Goal: Use online tool/utility: Utilize a website feature to perform a specific function

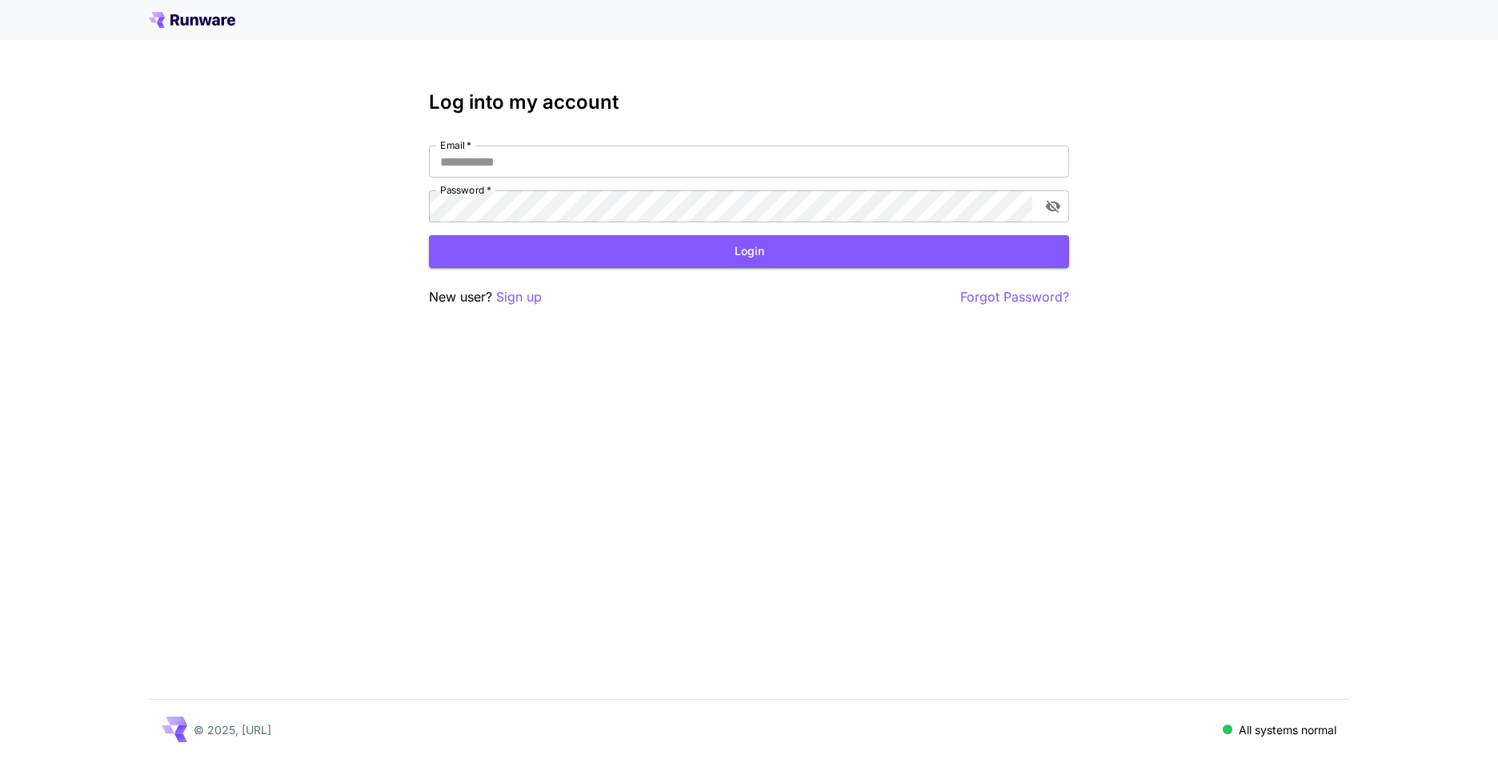
click at [0, 759] on nordpass-portal at bounding box center [0, 759] width 0 height 0
type input "**********"
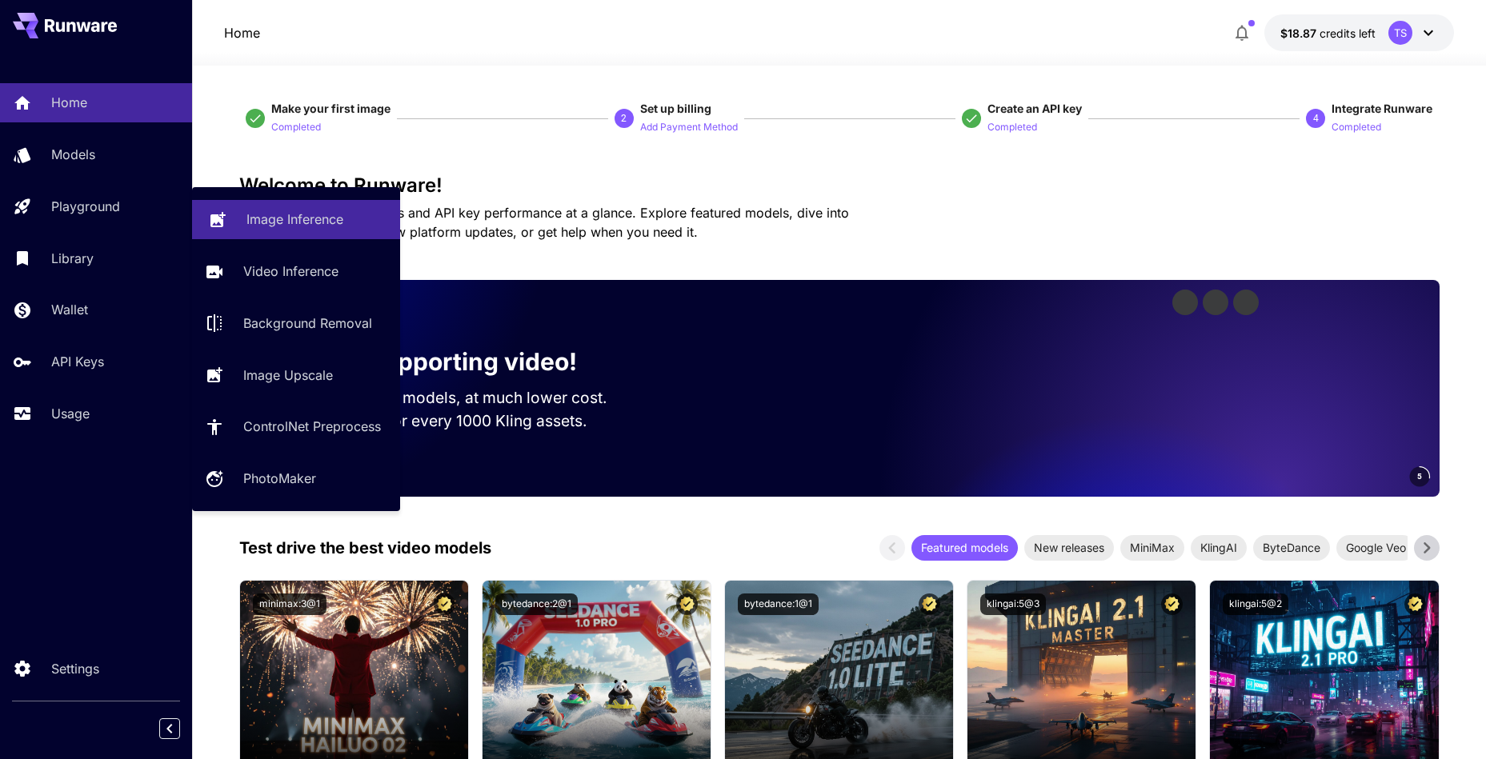
click at [235, 216] on link "Image Inference" at bounding box center [296, 219] width 208 height 39
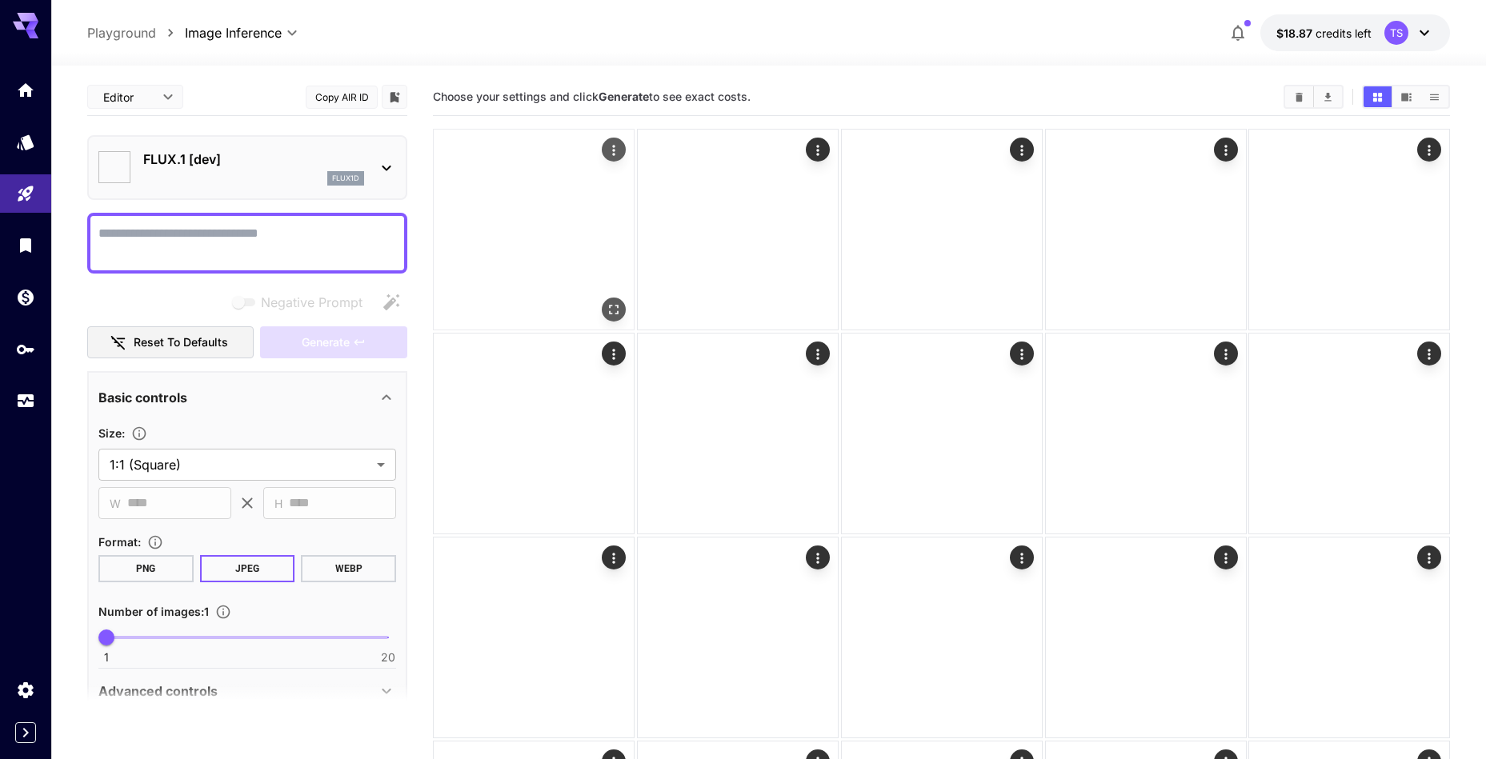
type input "**********"
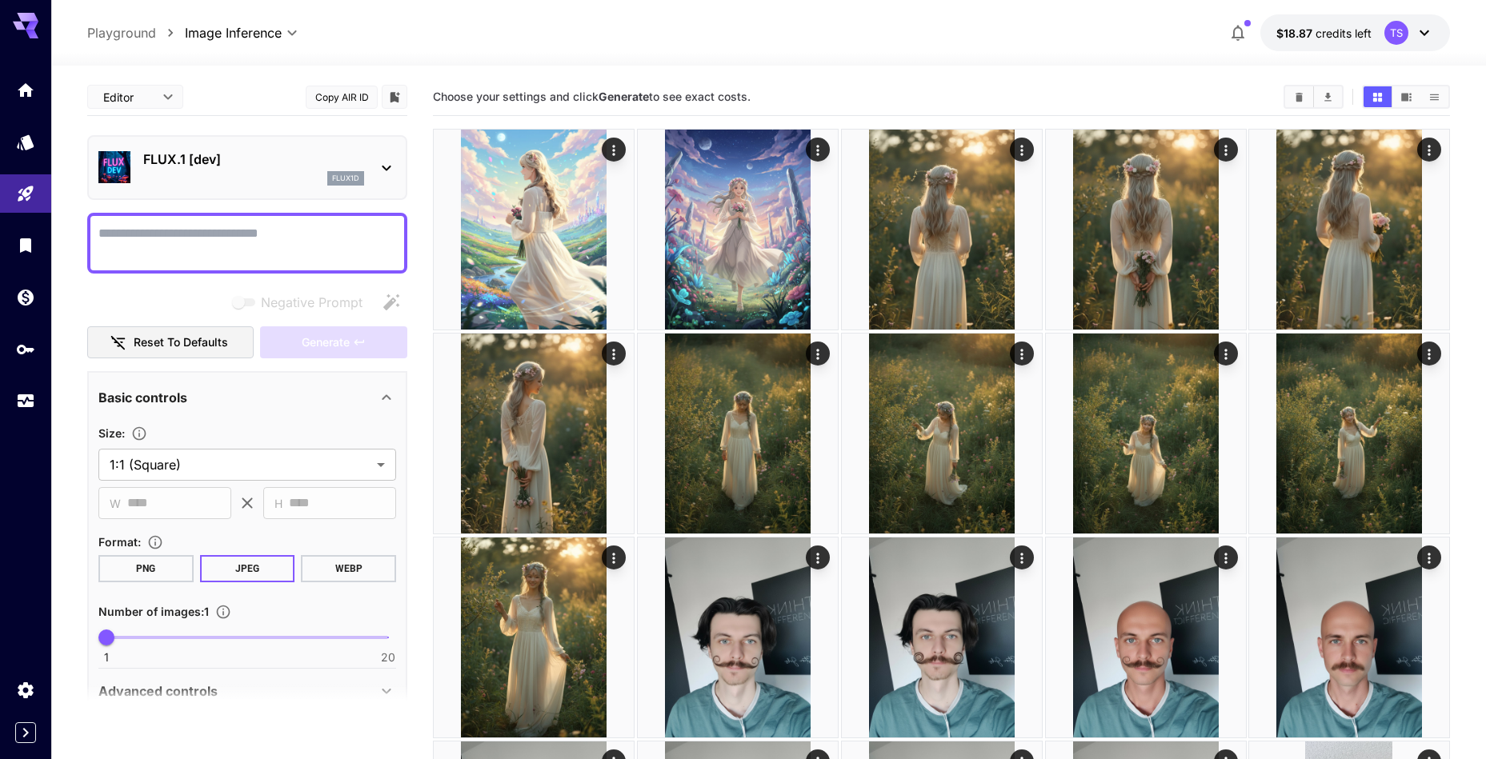
click at [309, 168] on p "FLUX.1 [dev]" at bounding box center [253, 159] width 221 height 19
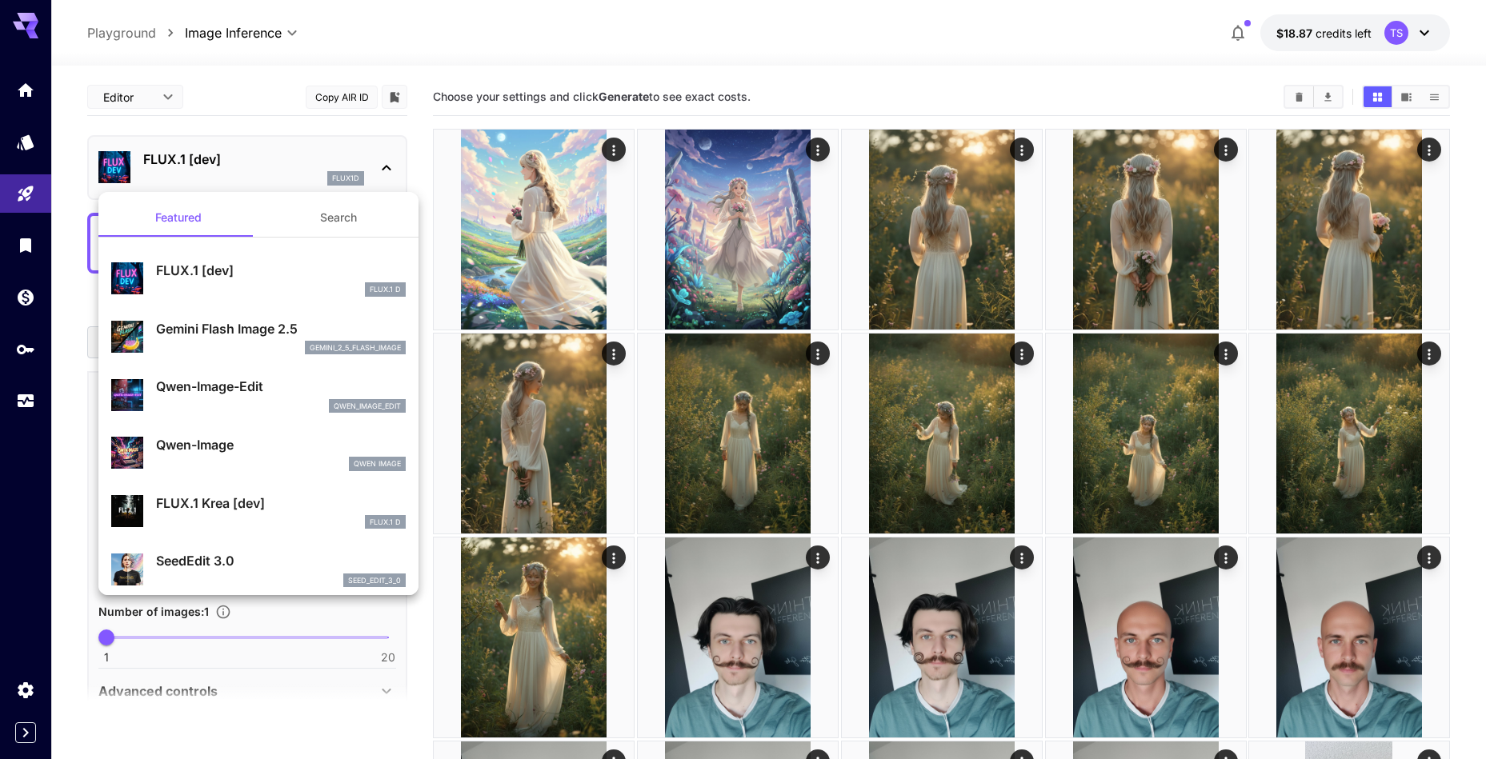
click at [2, 146] on div at bounding box center [749, 379] width 1498 height 759
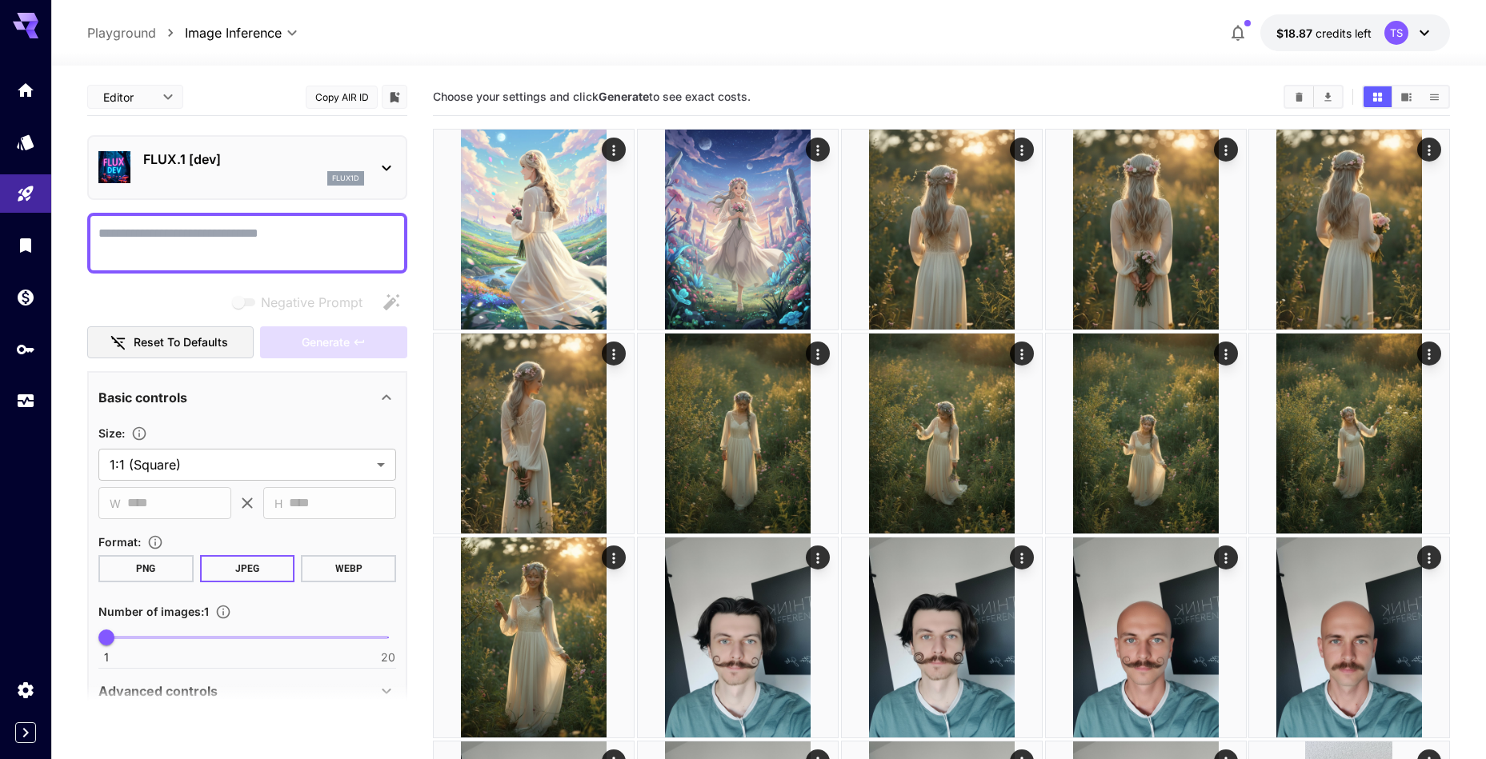
click at [20, 146] on div "Featured Search FLUX.1 [dev] FLUX.1 D Gemini Flash Image 2.5 gemini_2_5_flash_i…" at bounding box center [160, 240] width 320 height 480
click at [23, 147] on div "Models" at bounding box center [28, 165] width 56 height 36
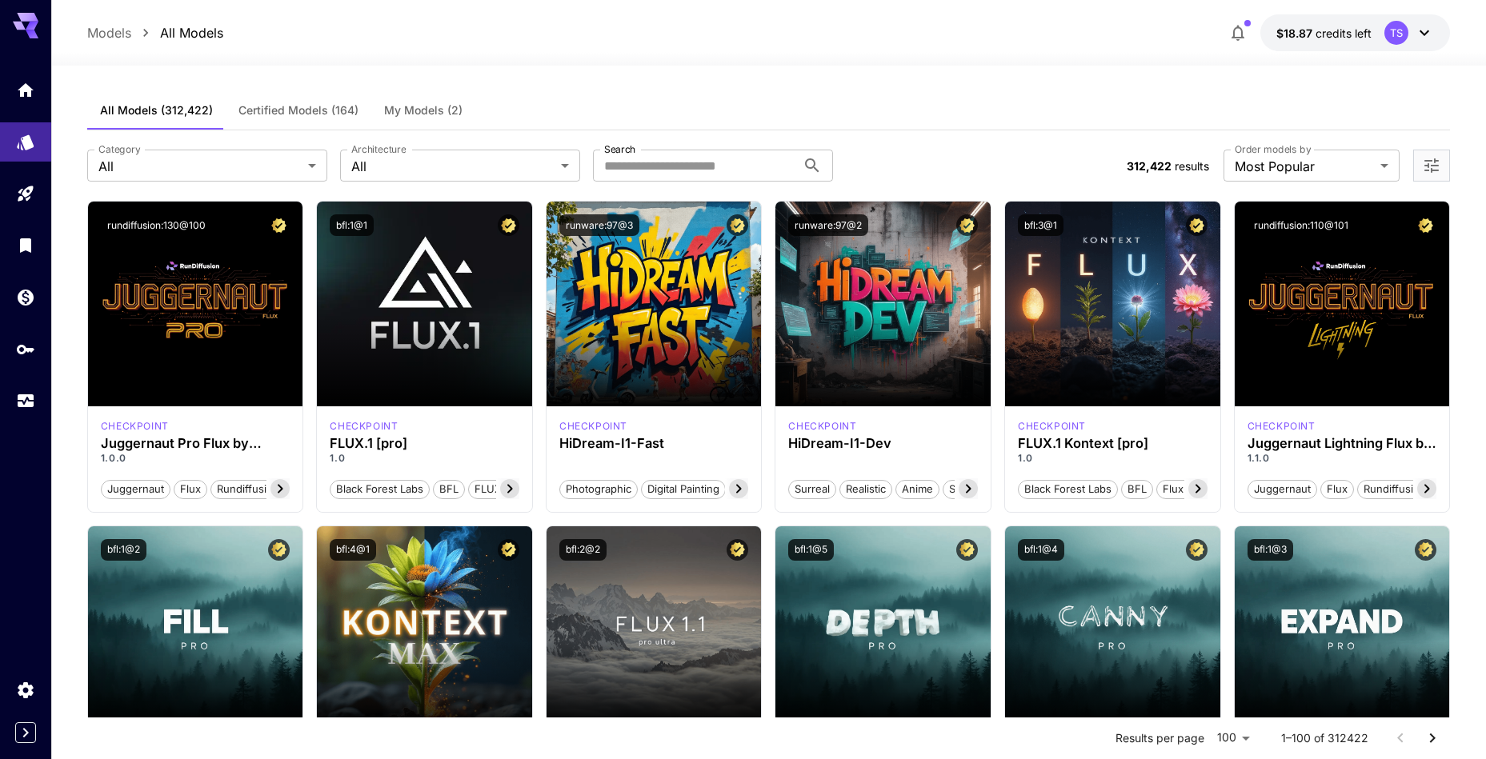
click at [442, 118] on button "My Models (2)" at bounding box center [423, 110] width 104 height 38
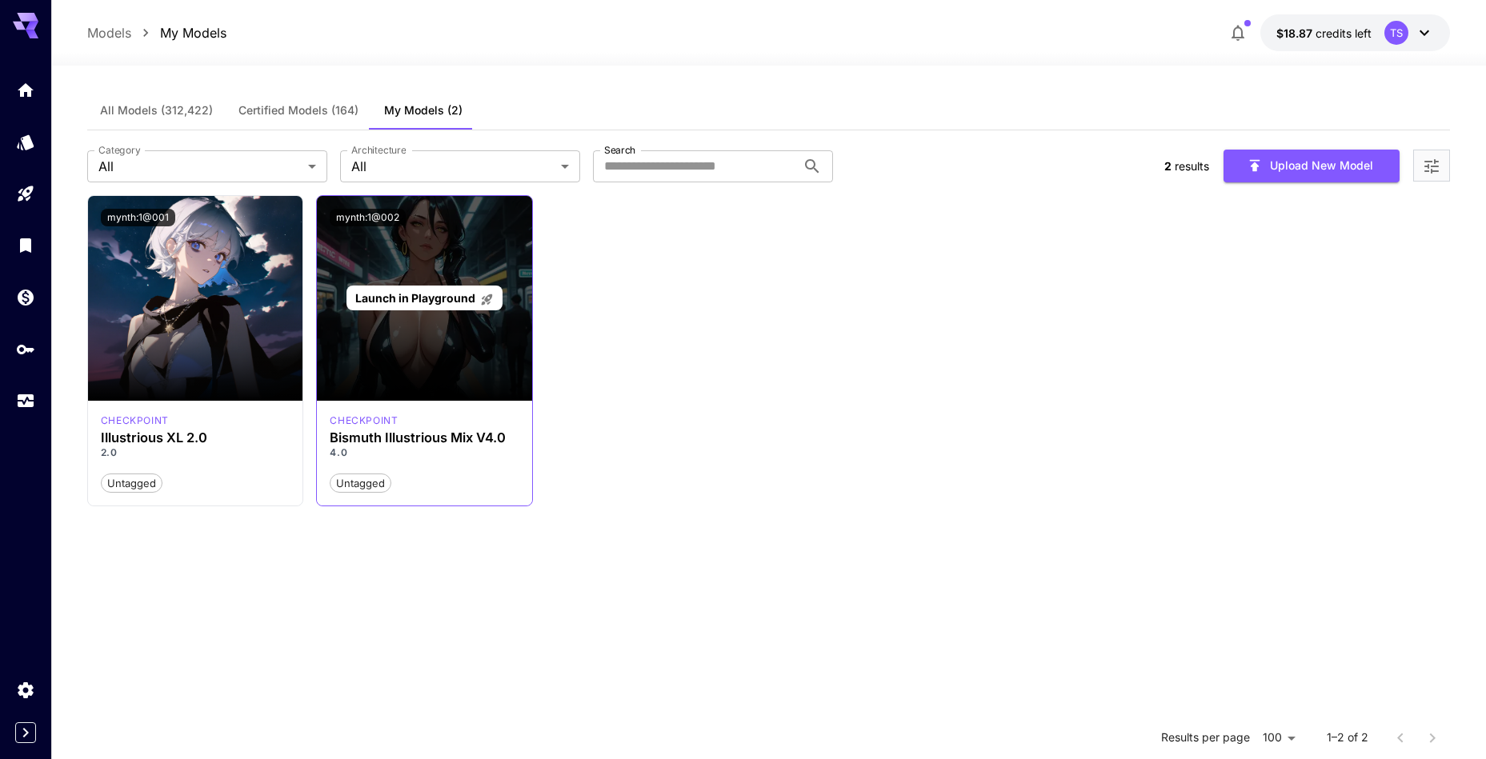
click at [441, 306] on div "Launch in Playground" at bounding box center [424, 298] width 156 height 25
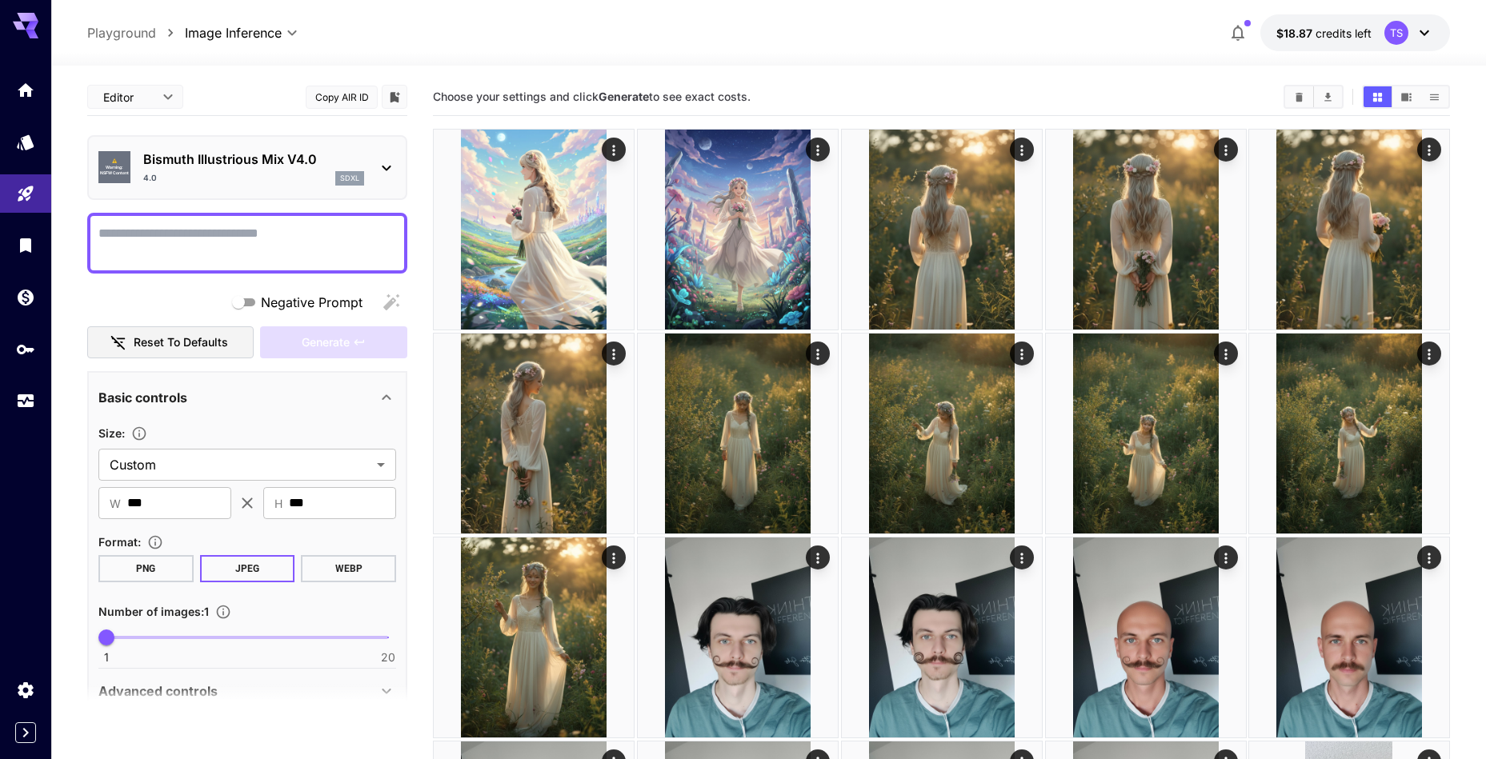
click at [230, 225] on textarea "Negative Prompt" at bounding box center [247, 243] width 298 height 38
paste textarea "**********"
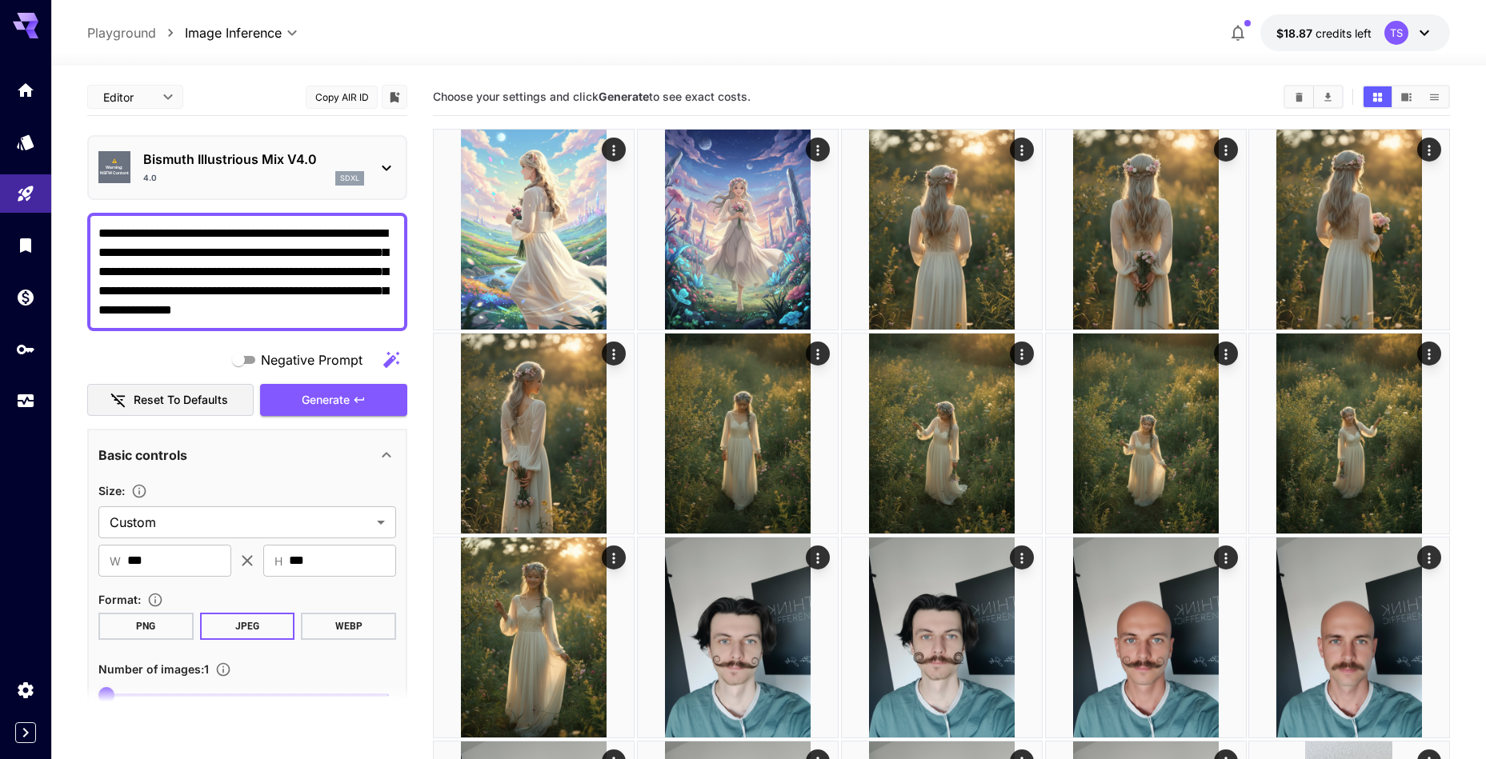
type textarea "**********"
click at [304, 350] on span "Negative Prompt" at bounding box center [312, 359] width 102 height 19
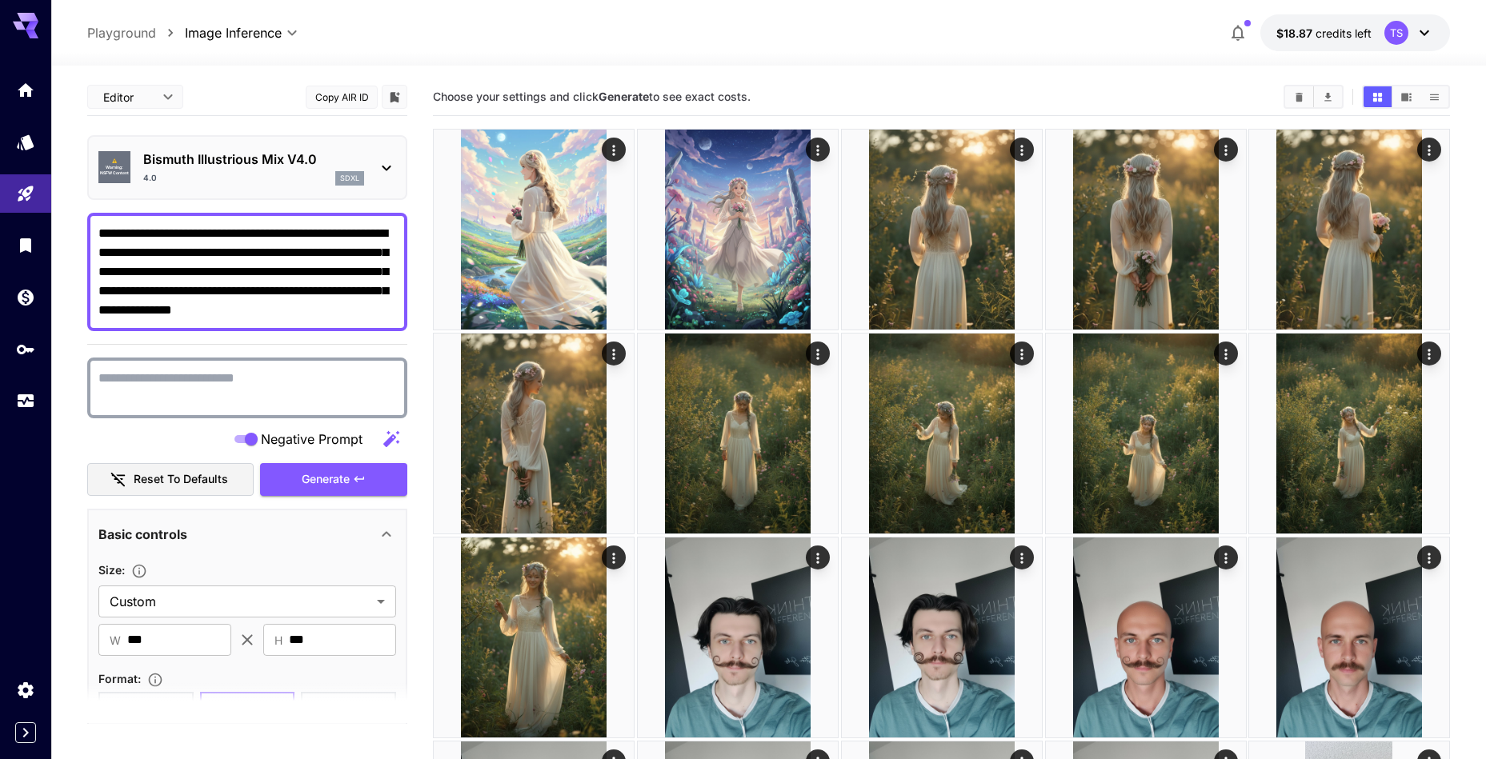
click at [236, 386] on textarea "Negative Prompt" at bounding box center [247, 388] width 298 height 38
paste textarea "**********"
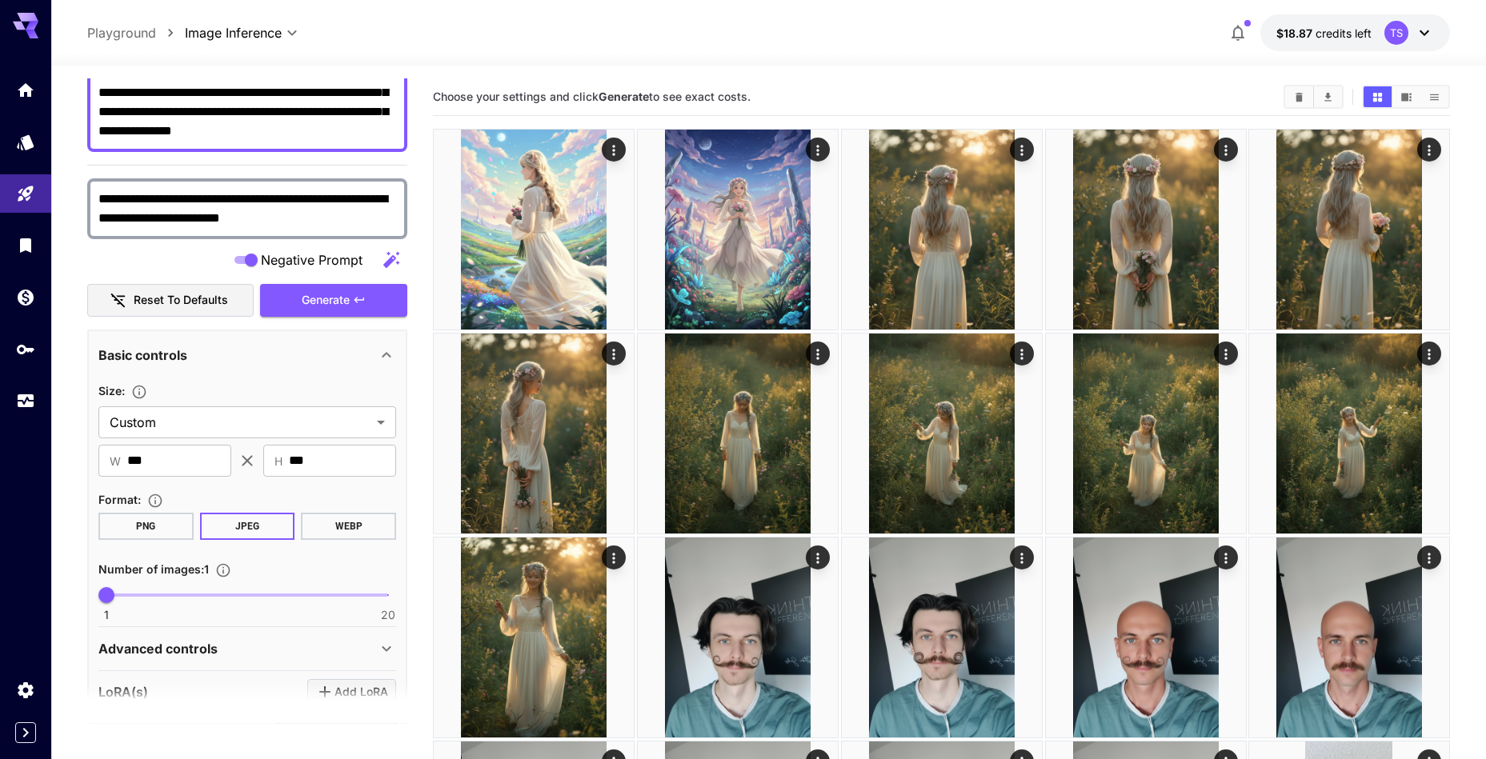
scroll to position [311, 0]
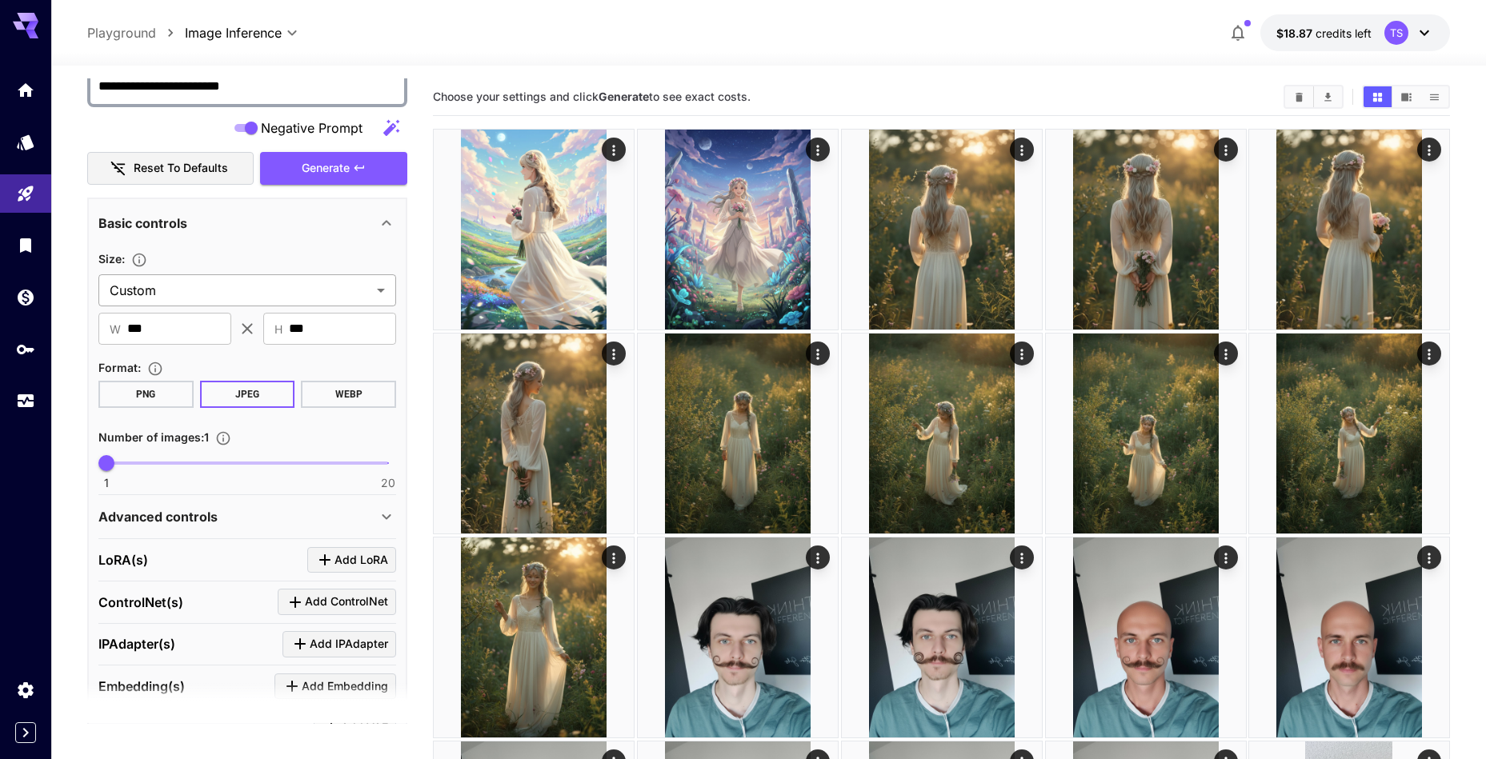
type textarea "**********"
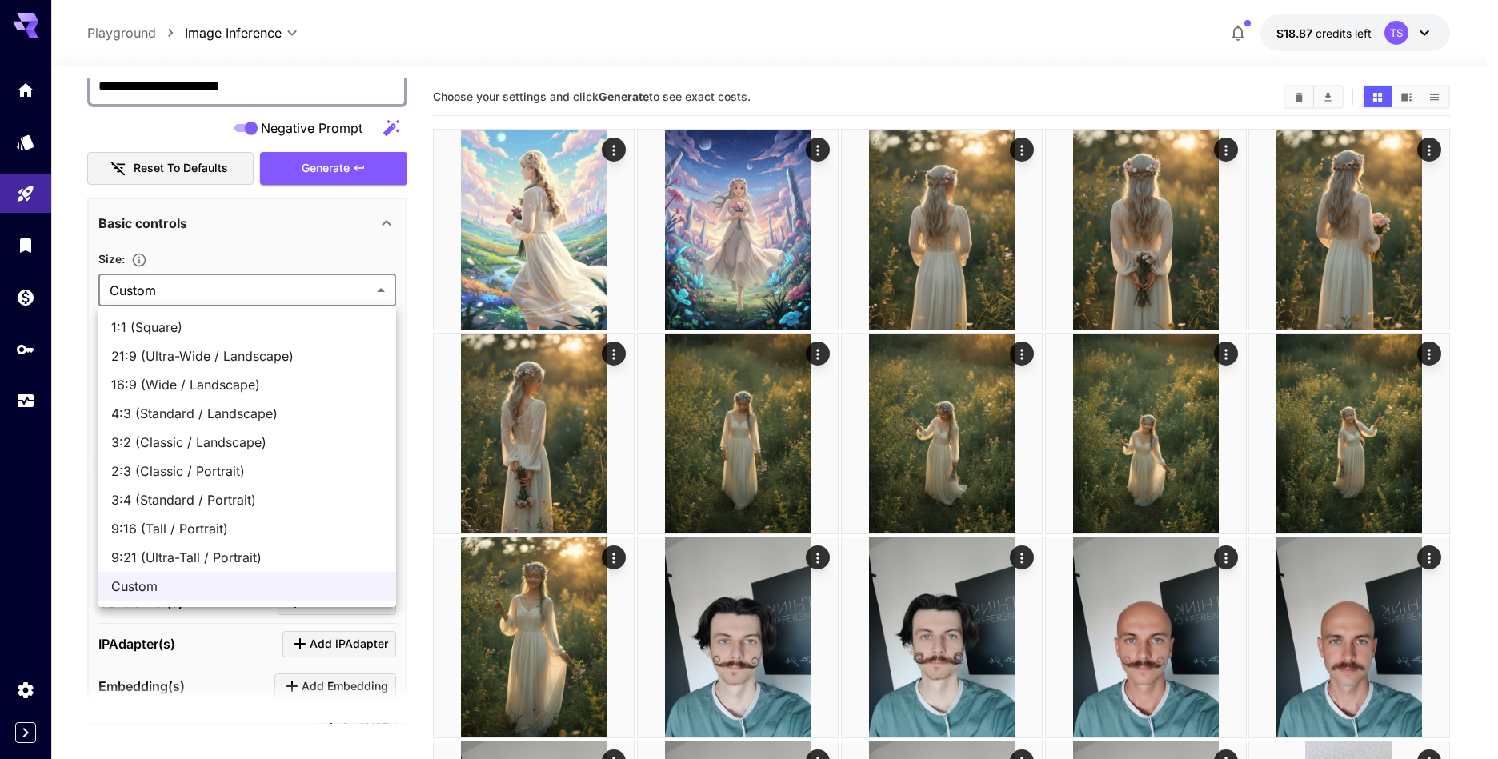
click at [218, 486] on li "3:4 (Standard / Portrait)" at bounding box center [247, 500] width 298 height 29
type input "**********"
type input "***"
type input "****"
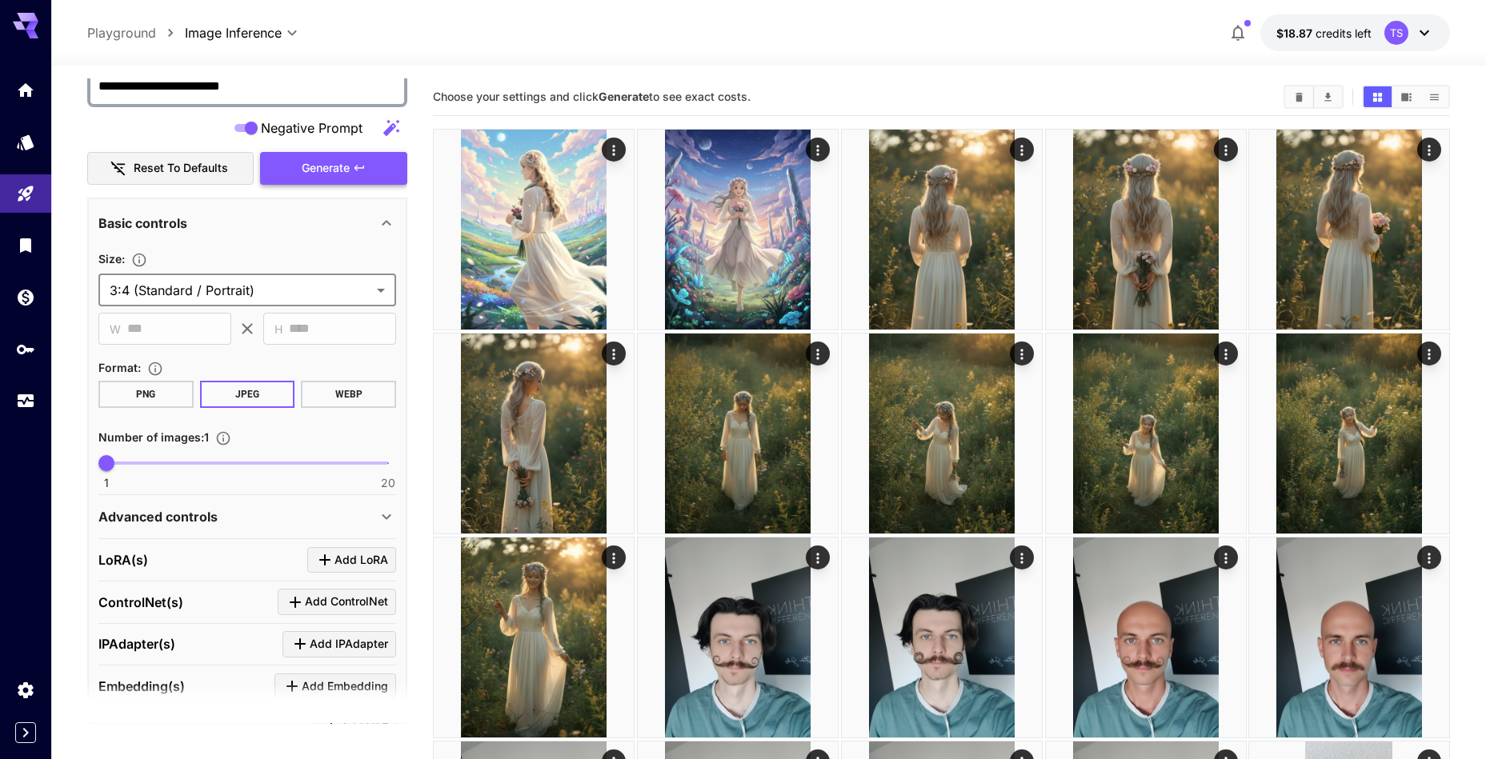
click at [306, 181] on button "Generate" at bounding box center [333, 168] width 147 height 33
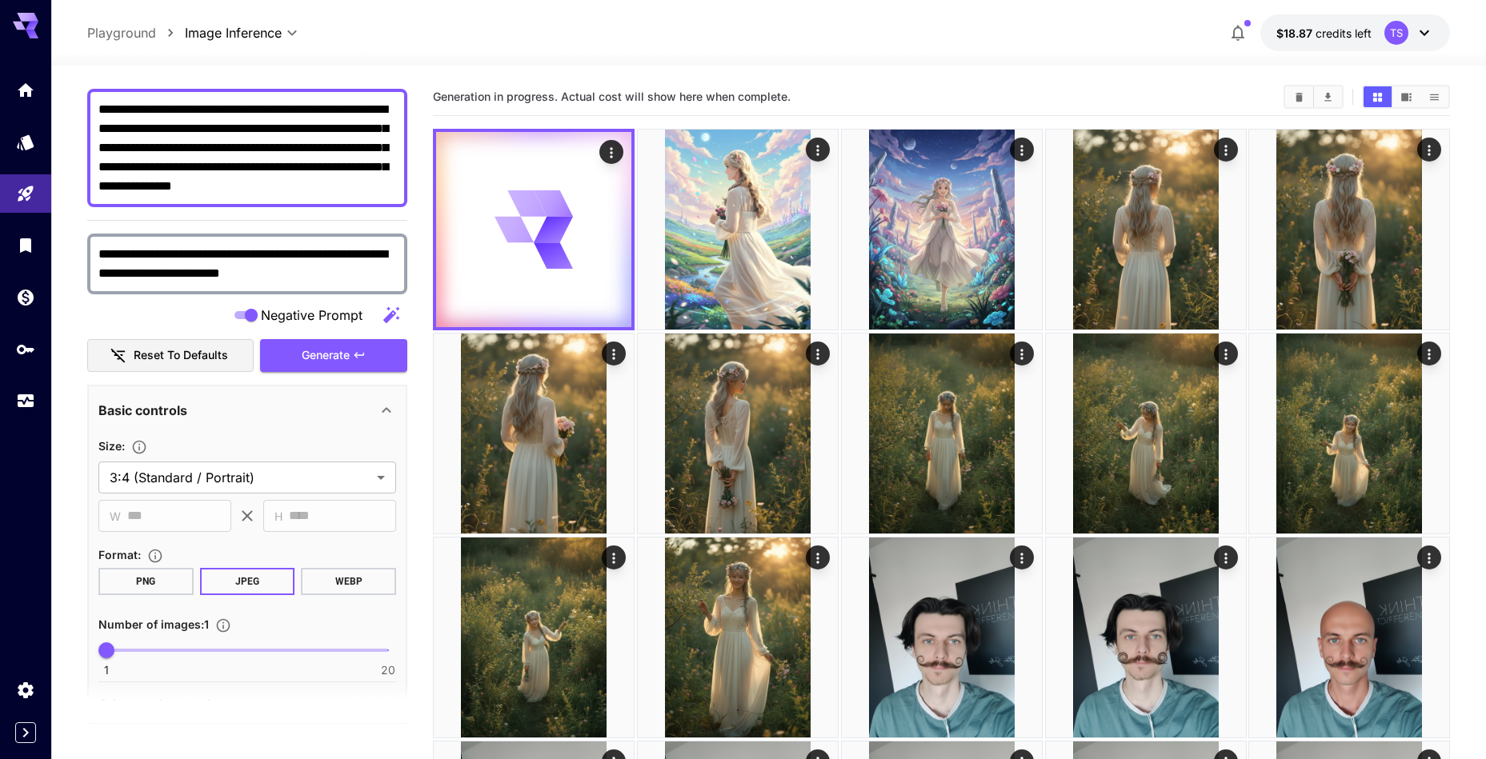
scroll to position [0, 0]
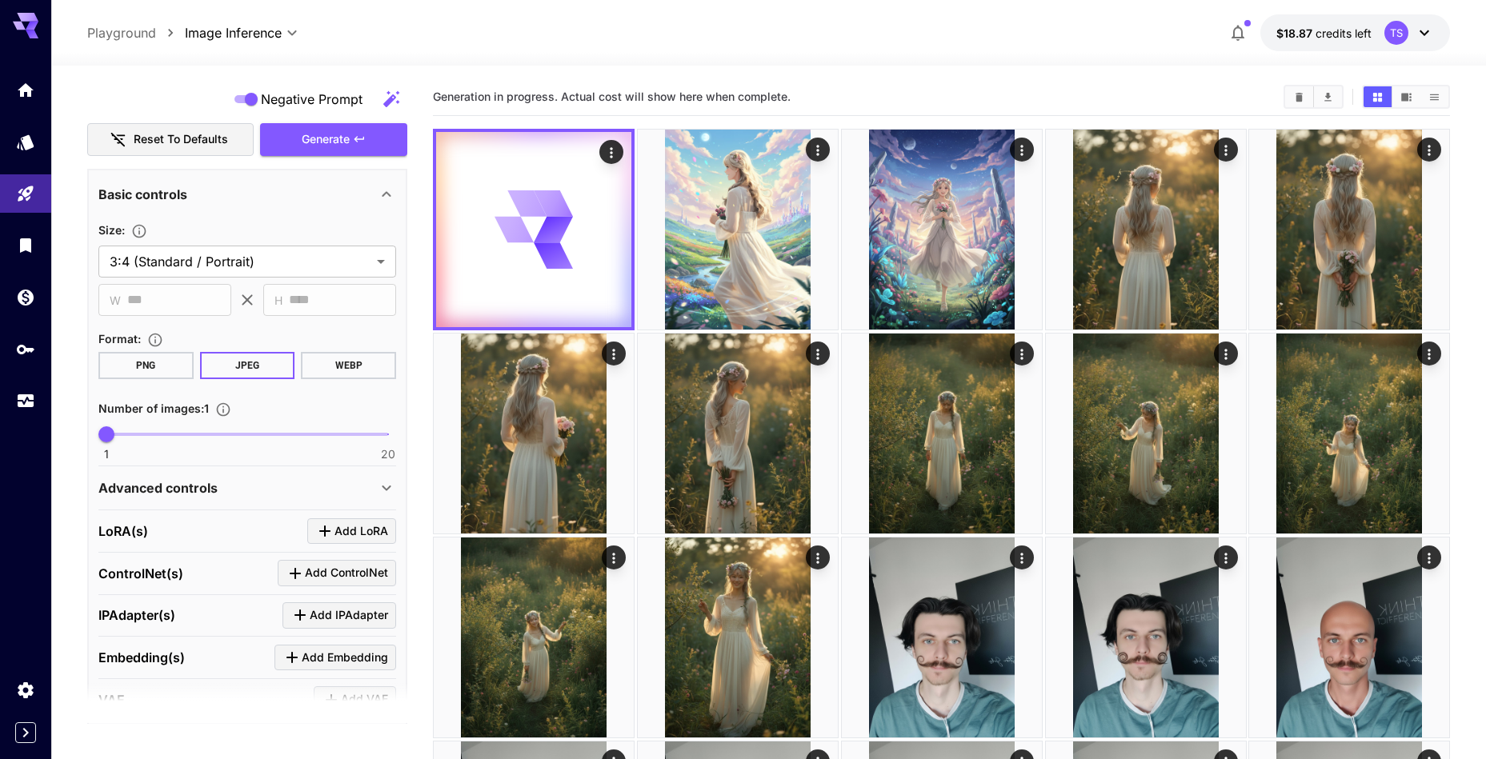
click at [193, 209] on div "Basic controls" at bounding box center [247, 194] width 298 height 38
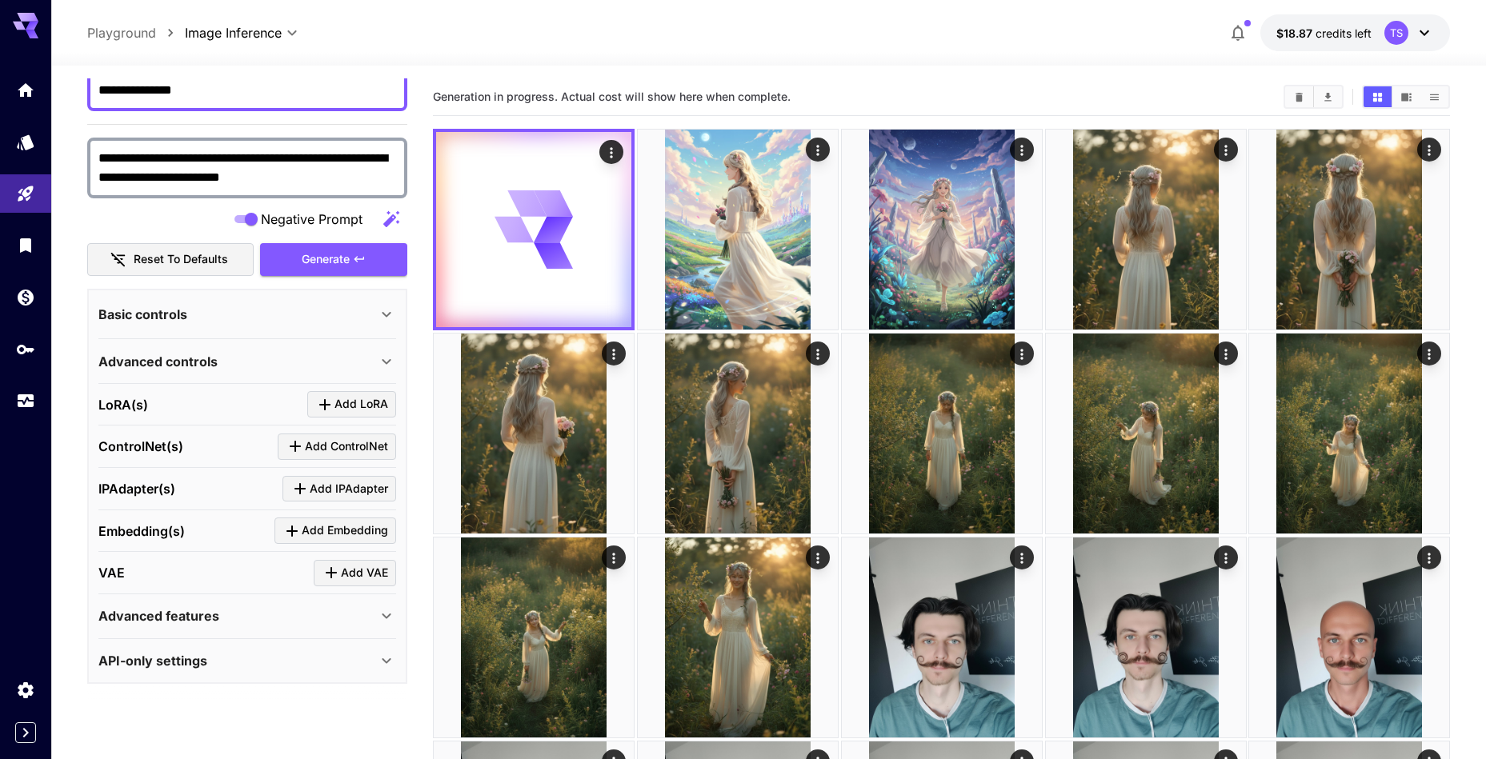
scroll to position [220, 0]
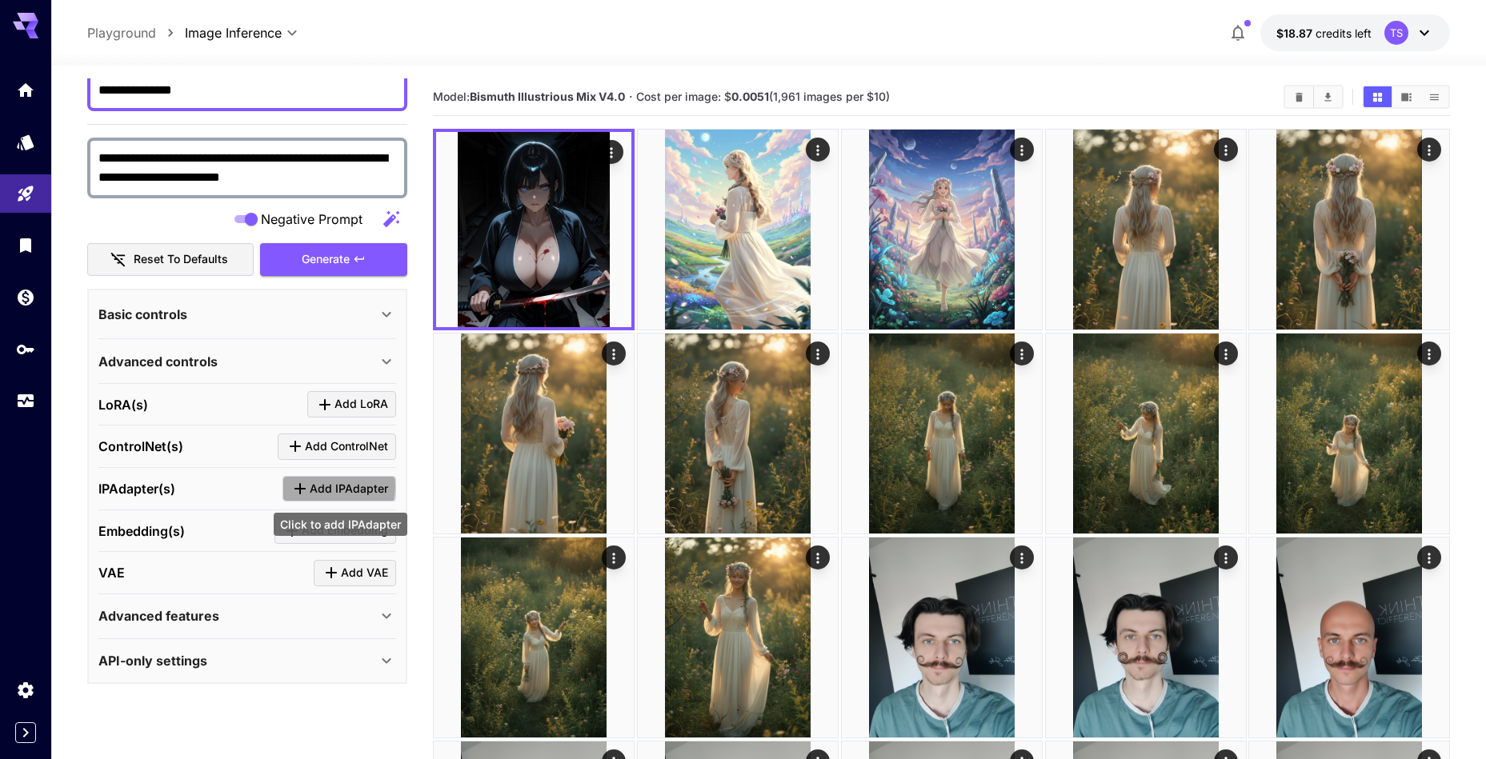
click at [297, 487] on icon "Click to add IPAdapter" at bounding box center [299, 488] width 19 height 19
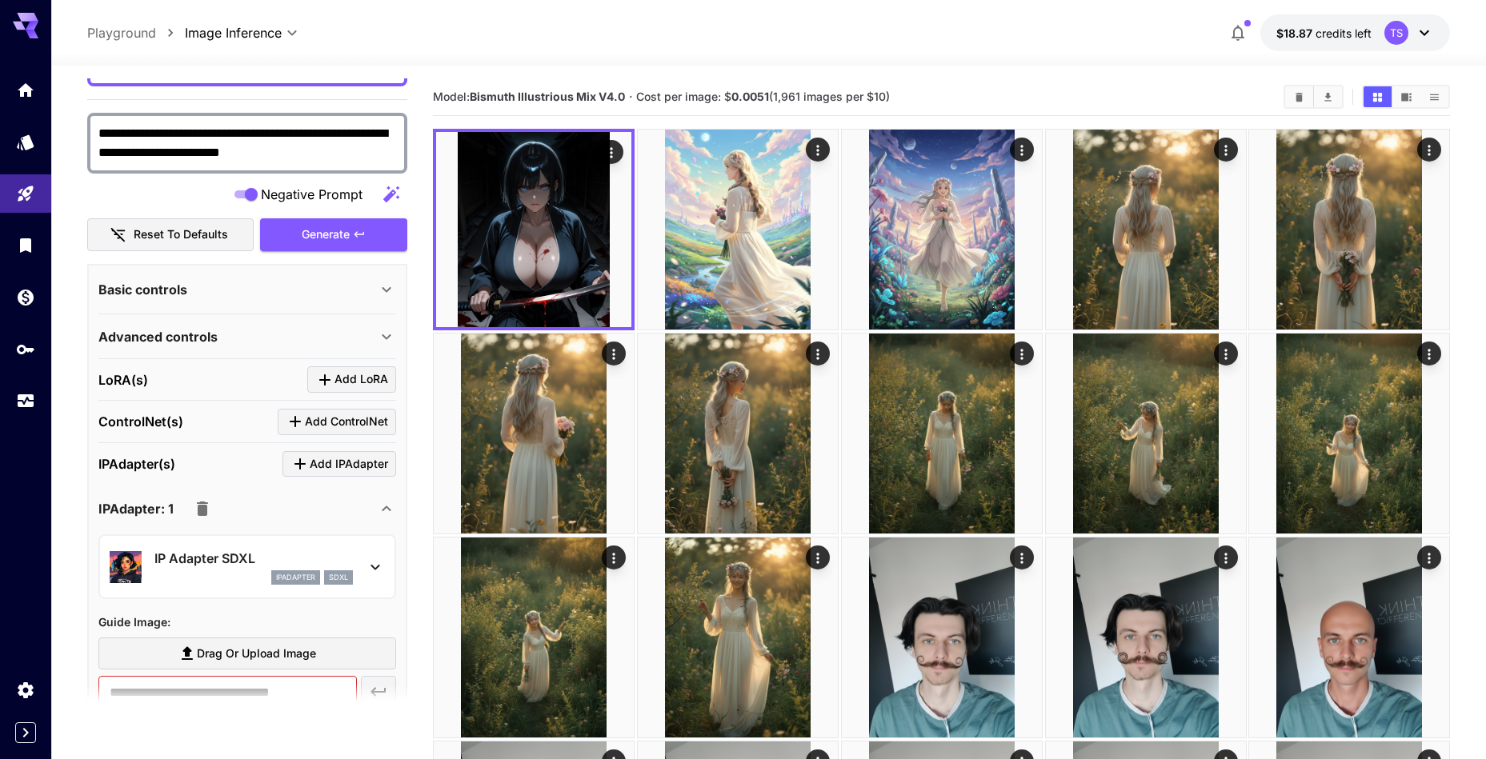
scroll to position [276, 0]
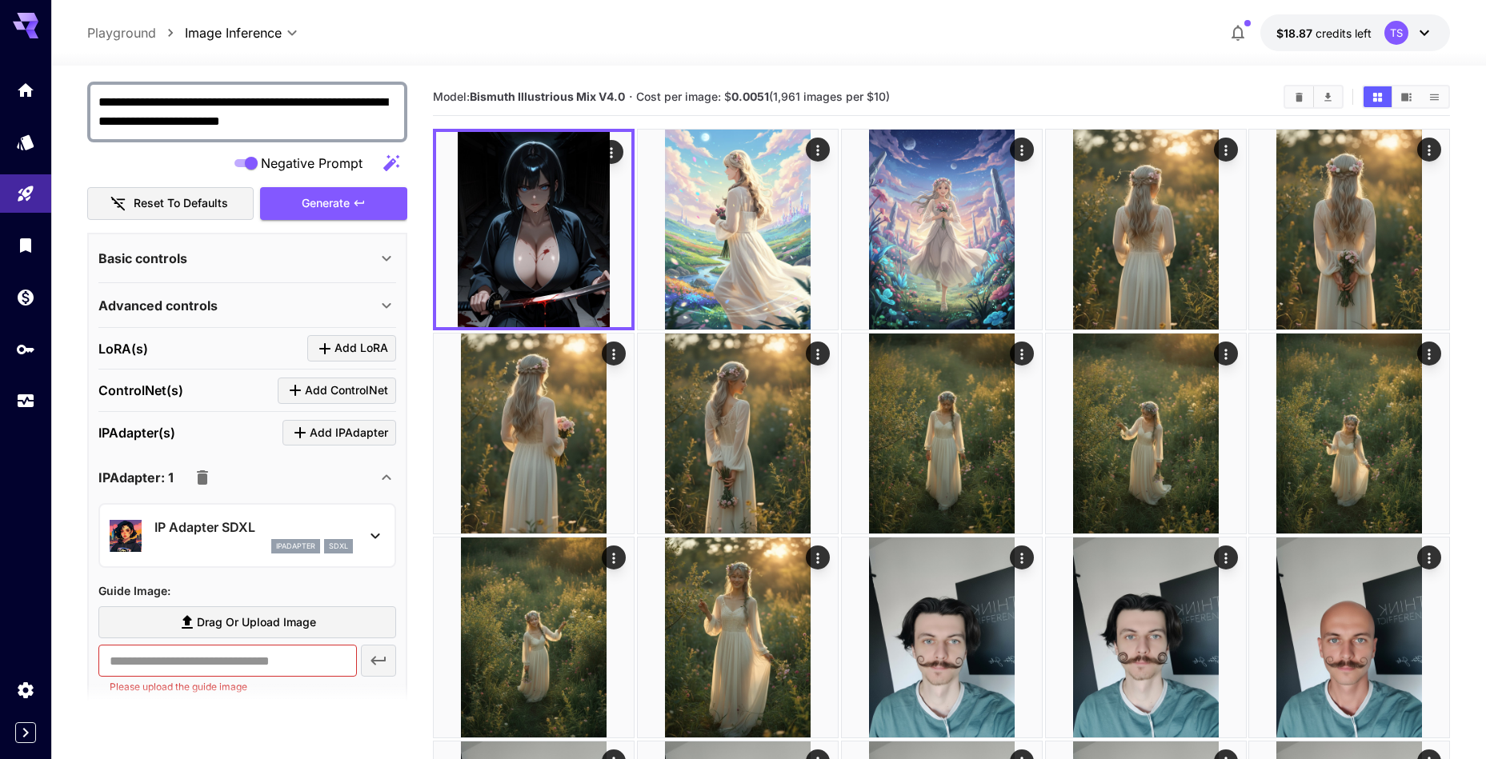
click at [273, 526] on p "IP Adapter SDXL" at bounding box center [253, 527] width 198 height 19
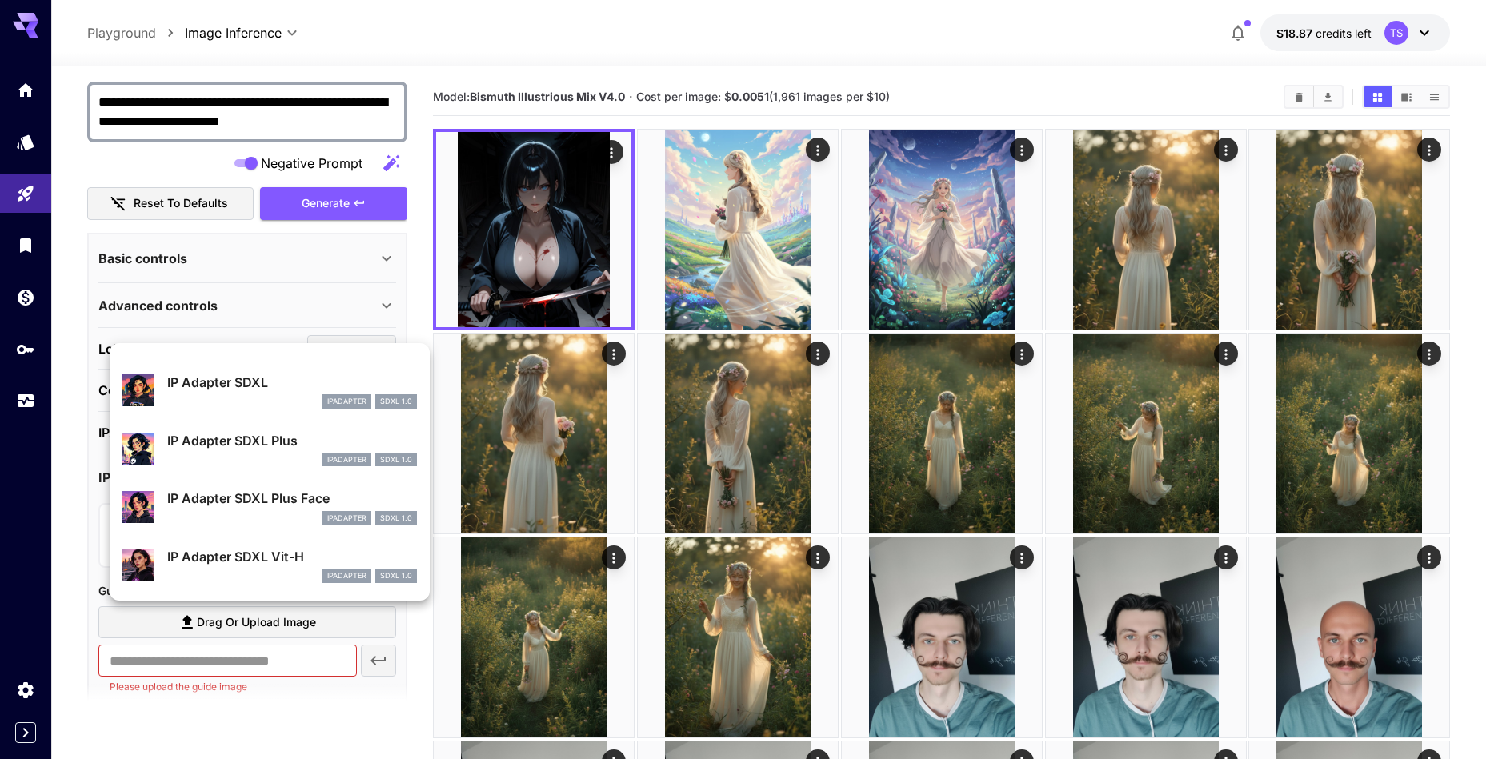
click at [228, 502] on p "IP Adapter SDXL Plus Face" at bounding box center [292, 498] width 250 height 19
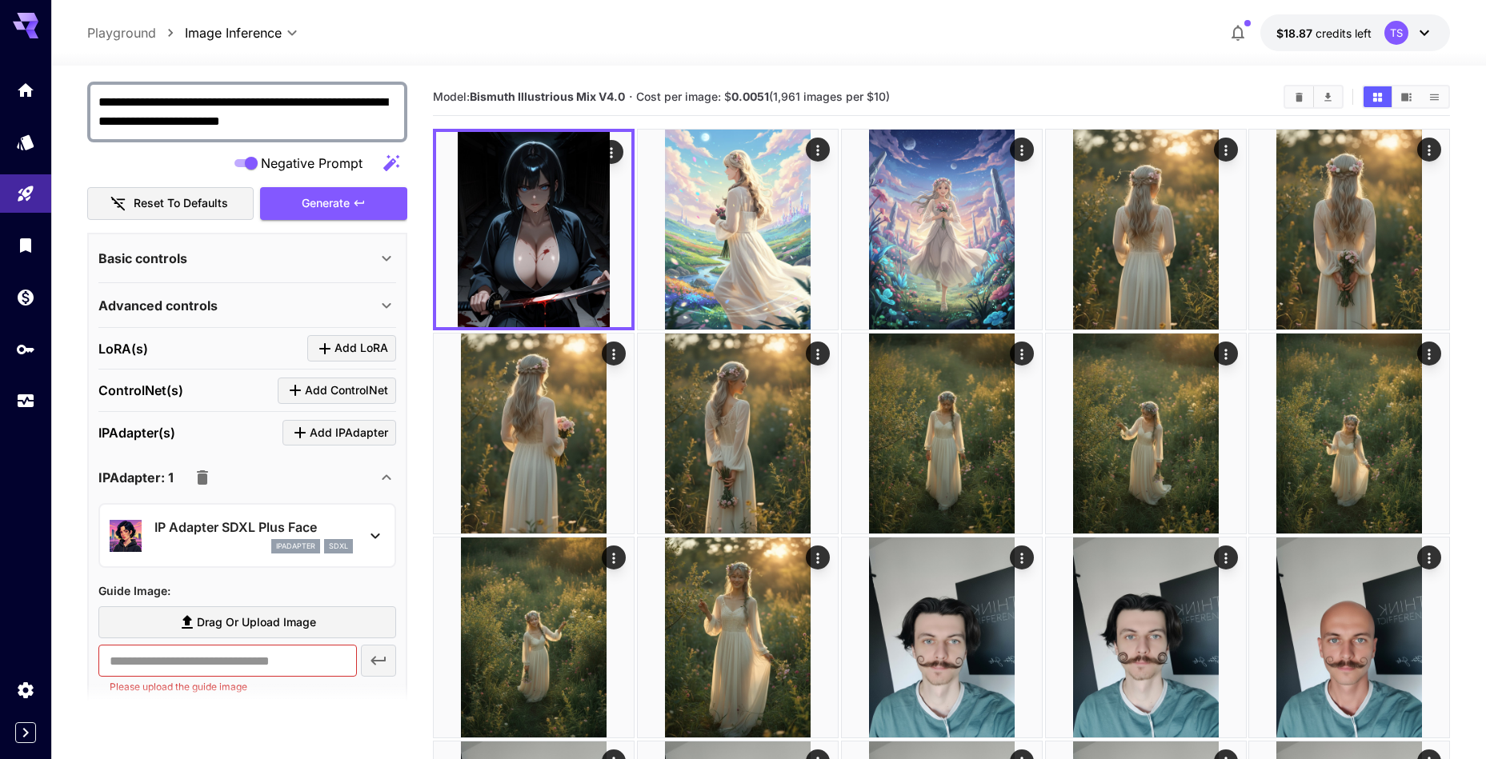
click at [265, 554] on div "IP Adapter SDXL Plus Face ipAdapter sdxl" at bounding box center [247, 535] width 275 height 49
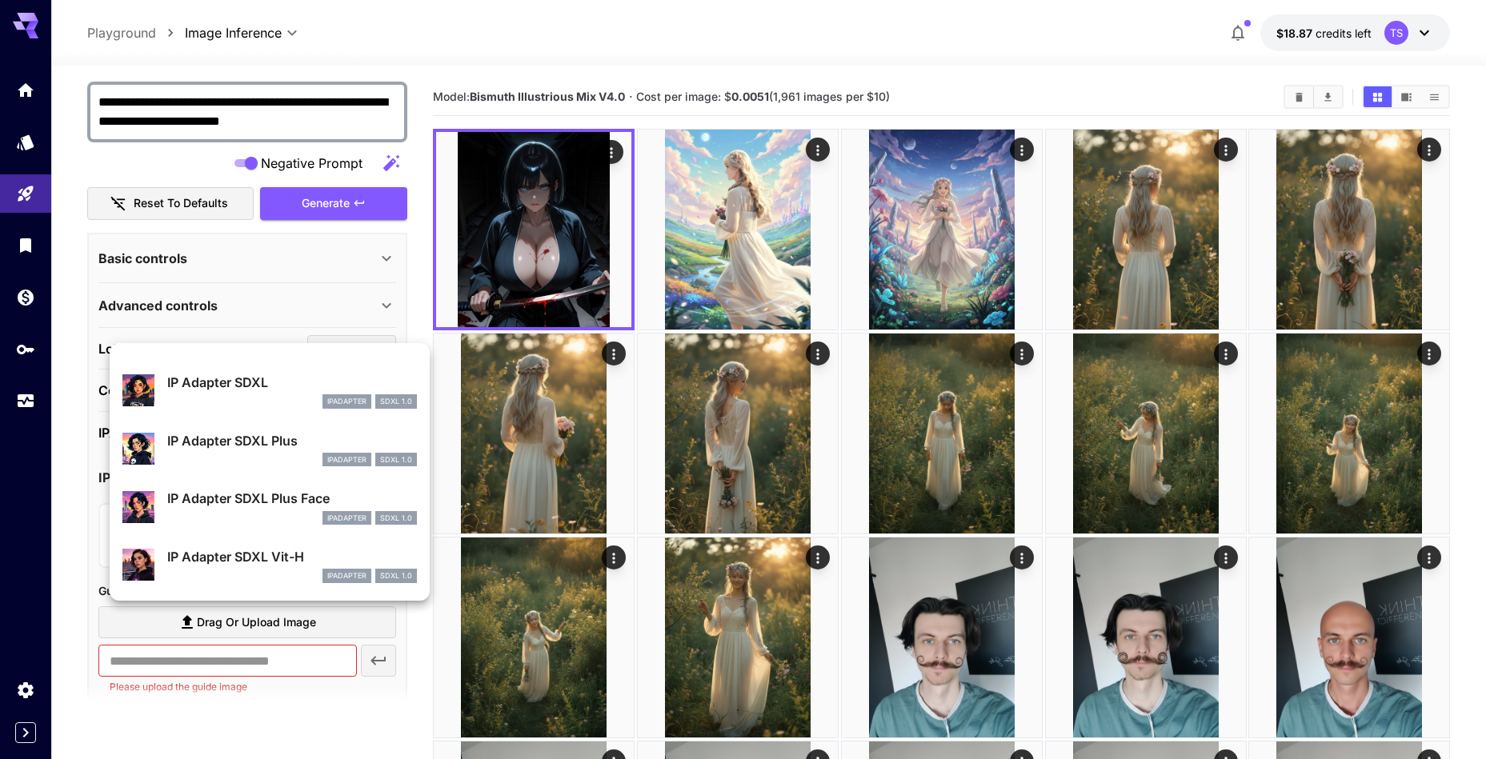
click at [264, 524] on div "ipAdapter SDXL 1.0" at bounding box center [292, 518] width 250 height 14
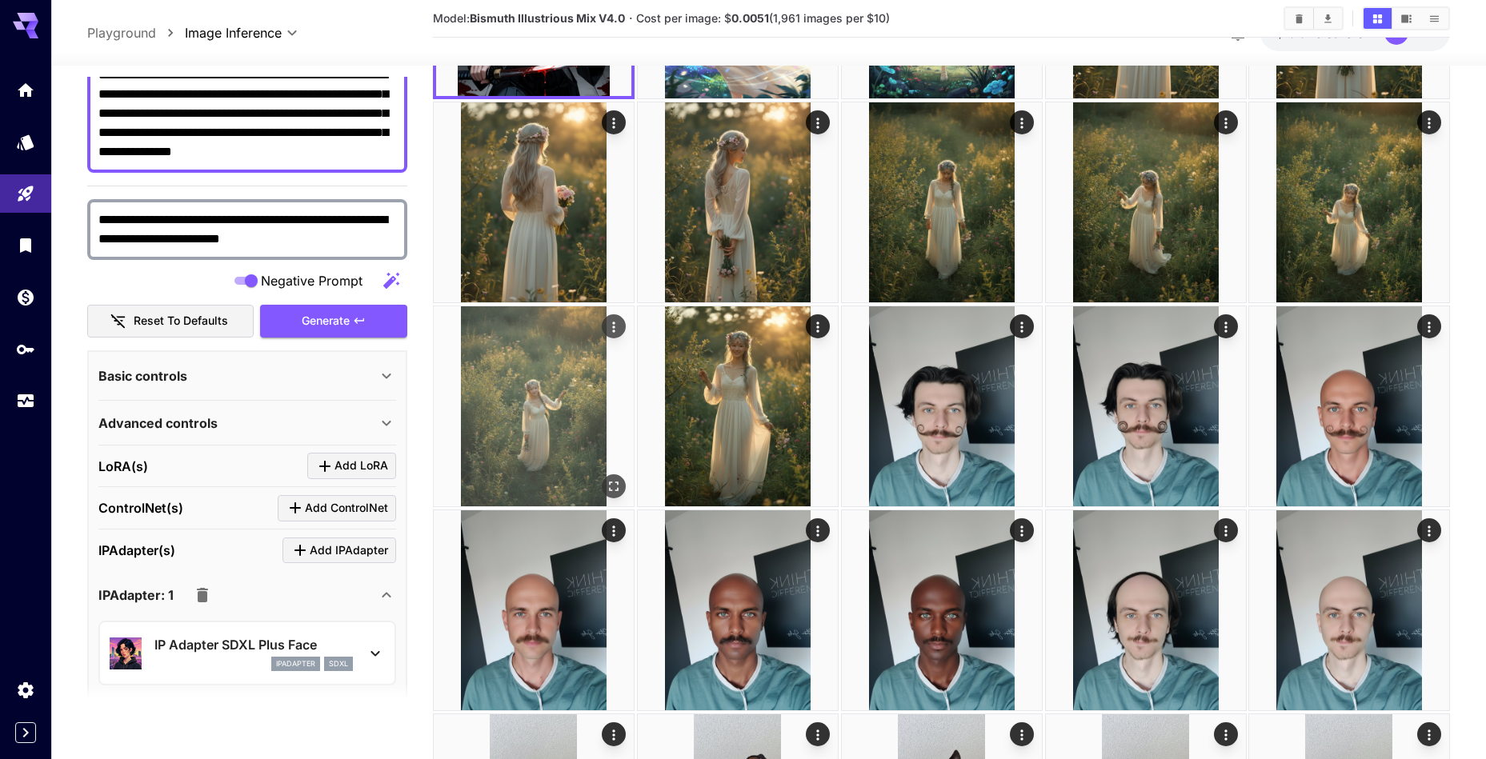
scroll to position [0, 0]
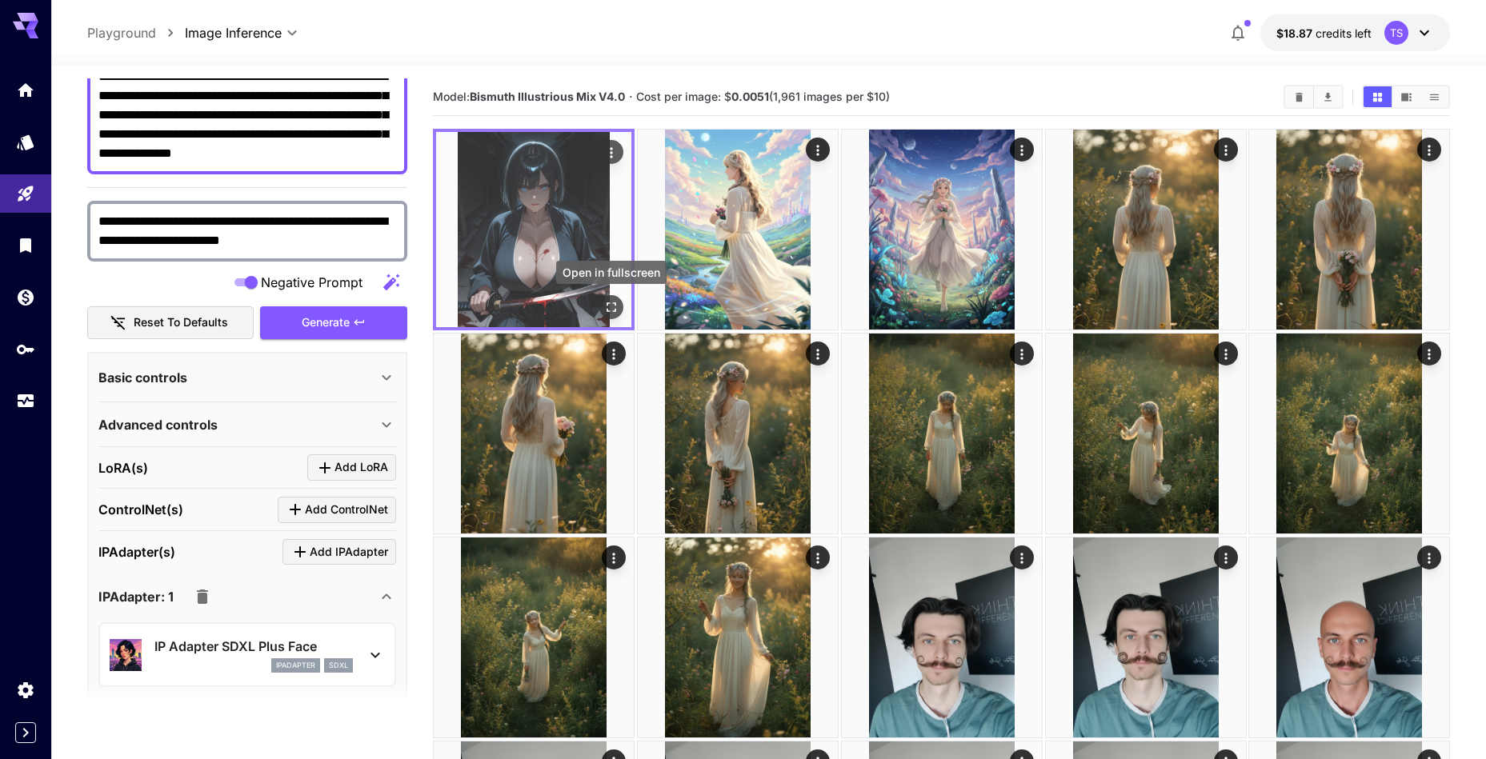
click at [613, 304] on icon "Open in fullscreen" at bounding box center [611, 307] width 16 height 16
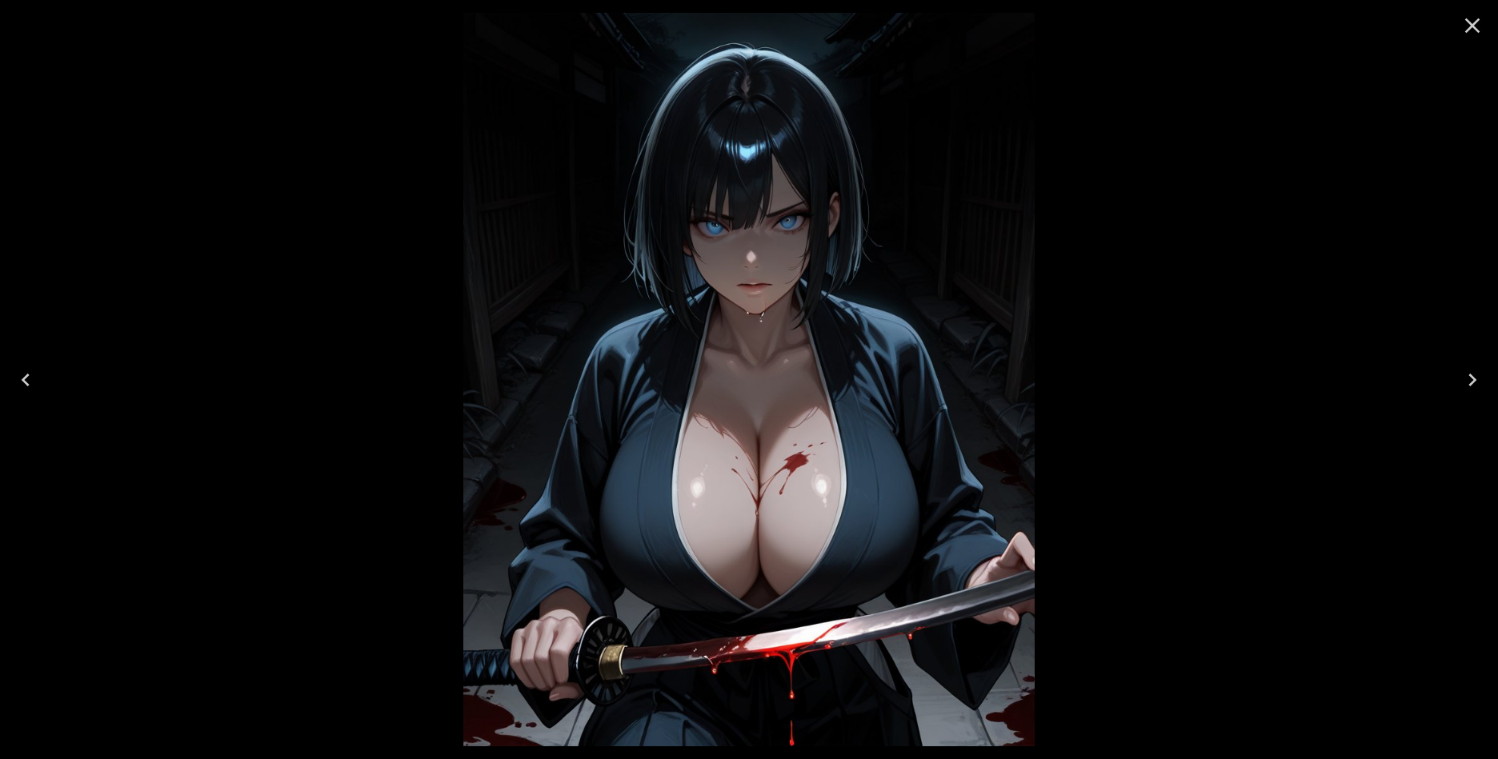
click at [1478, 20] on icon "Close" at bounding box center [1472, 25] width 15 height 15
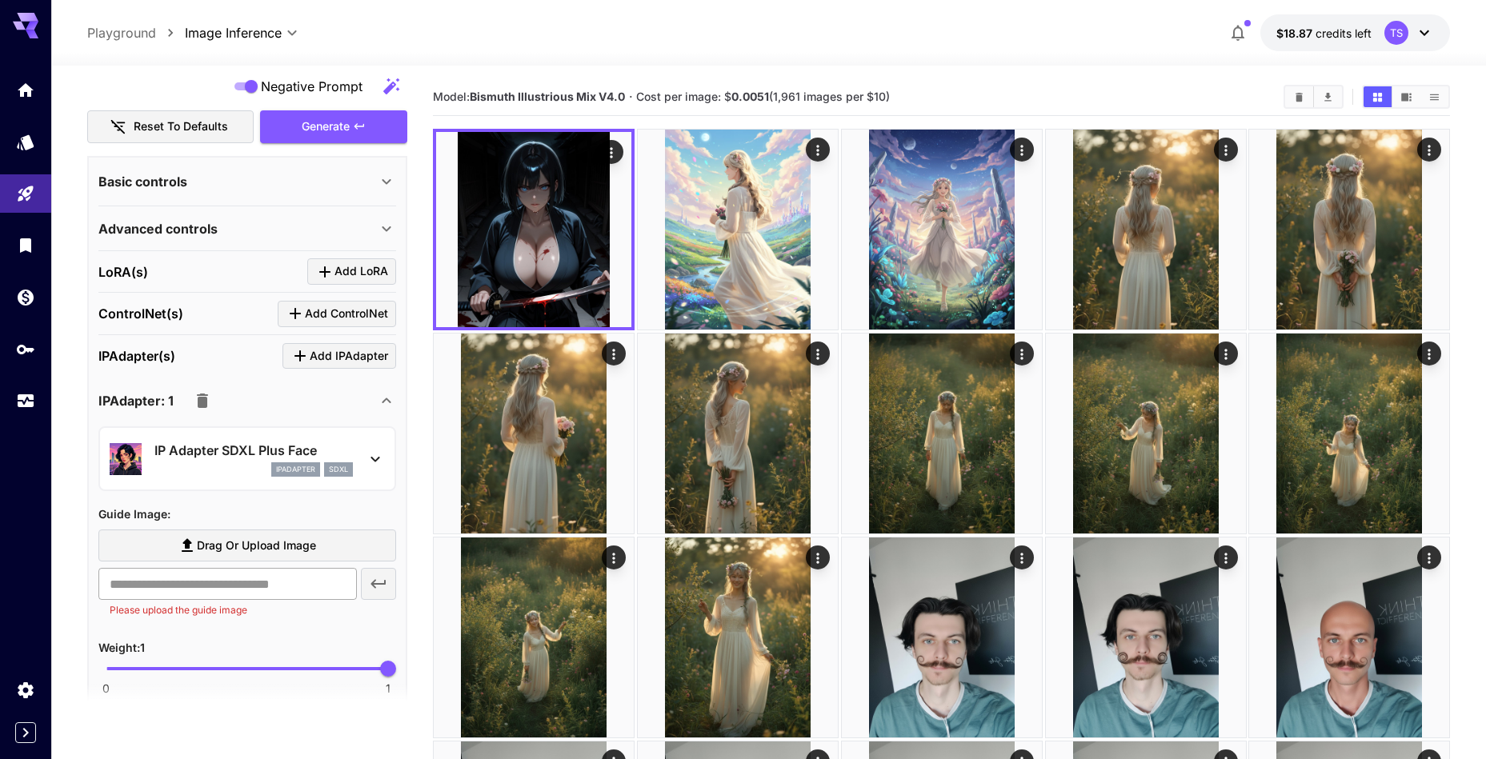
scroll to position [515, 0]
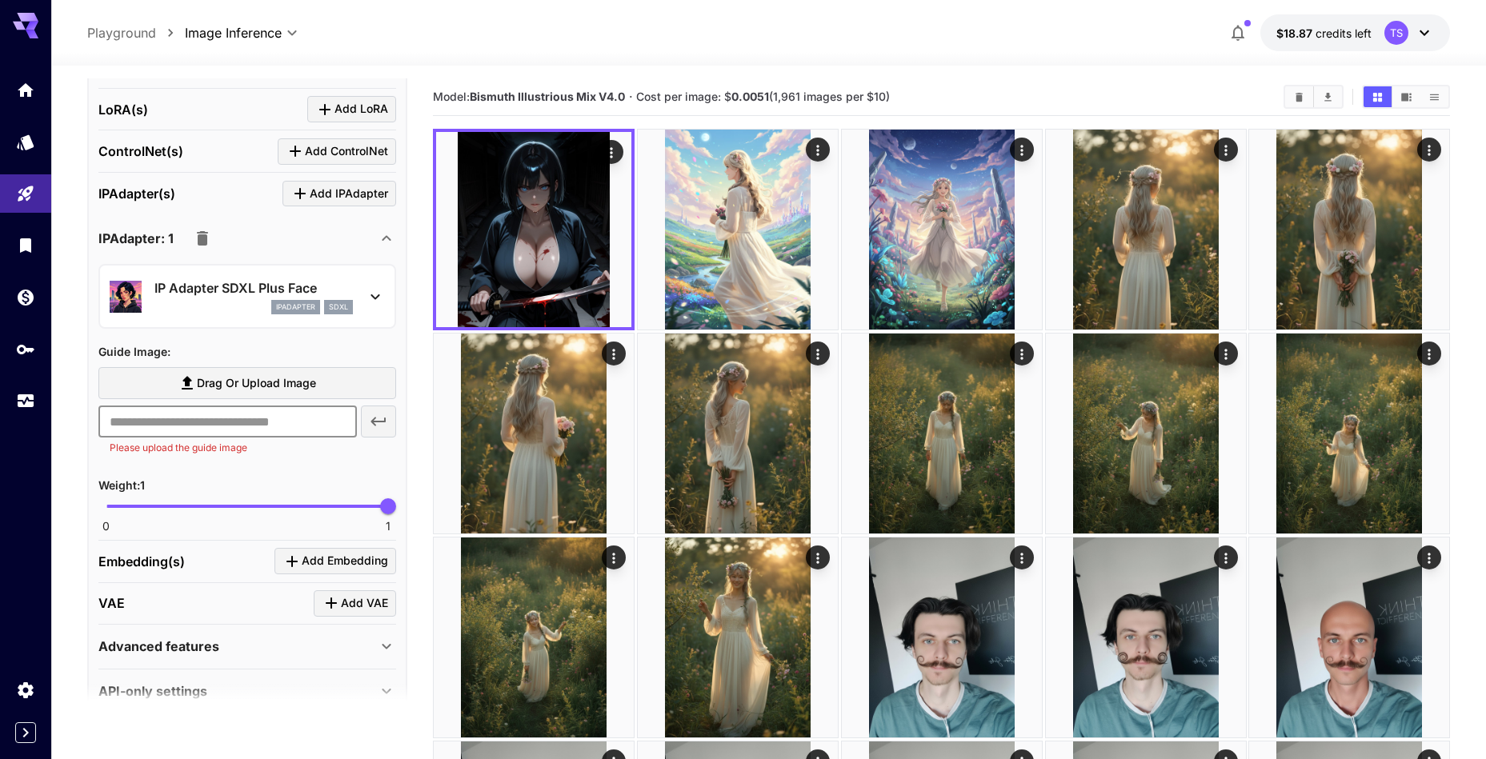
click at [198, 427] on input "text" at bounding box center [227, 422] width 258 height 32
click at [222, 429] on input "text" at bounding box center [227, 422] width 258 height 32
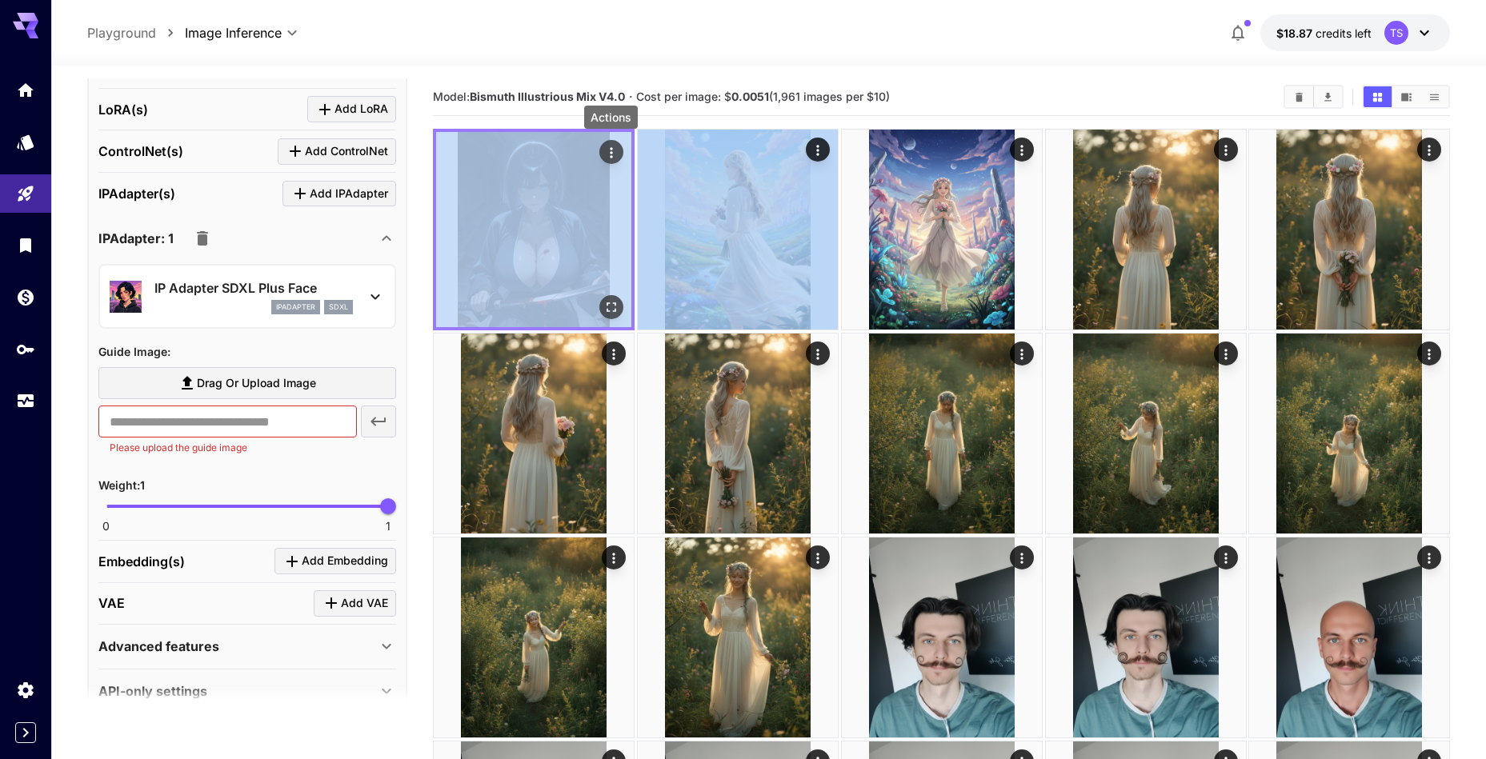
click at [614, 155] on icon "Actions" at bounding box center [611, 153] width 16 height 16
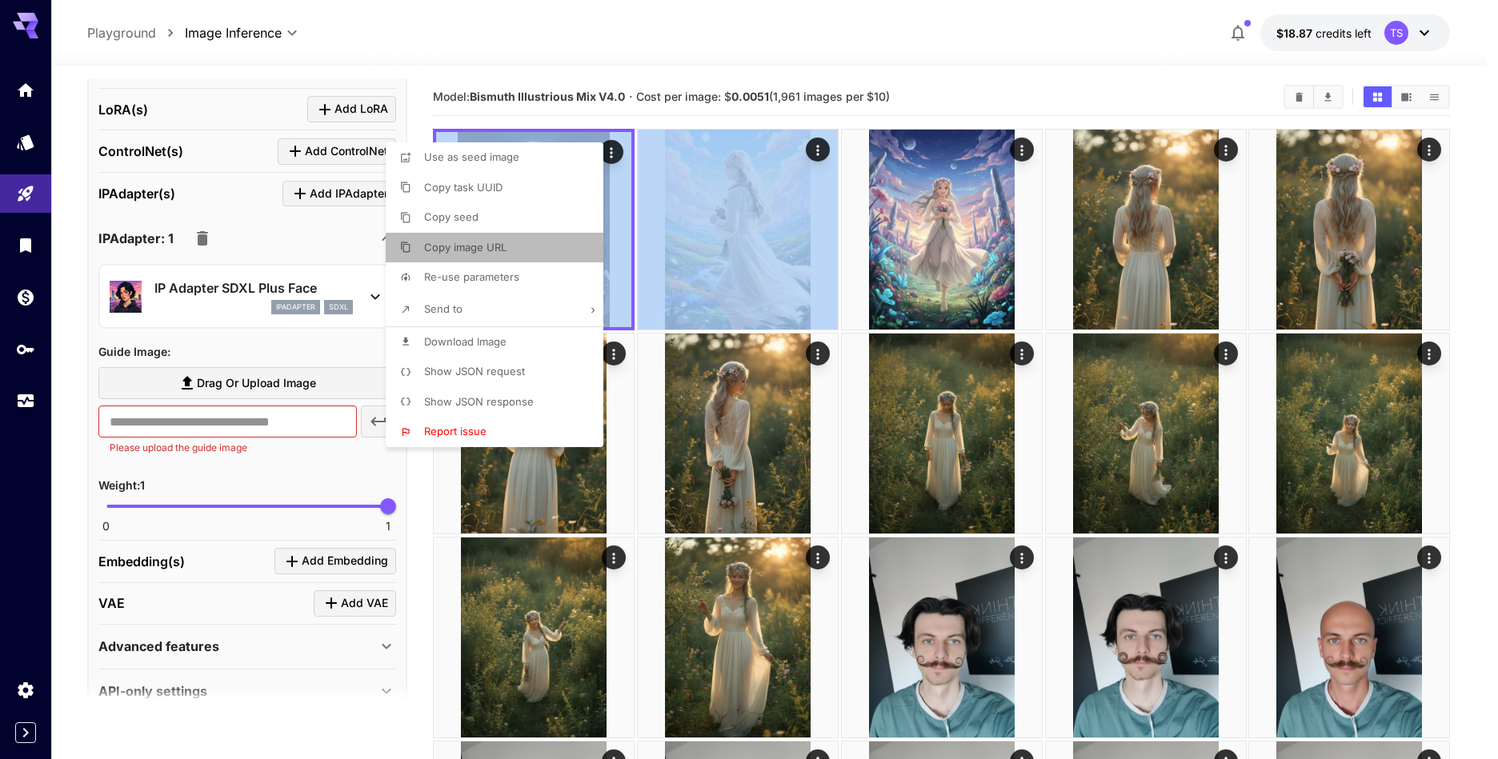
click at [524, 240] on li "Copy image URL" at bounding box center [499, 248] width 227 height 30
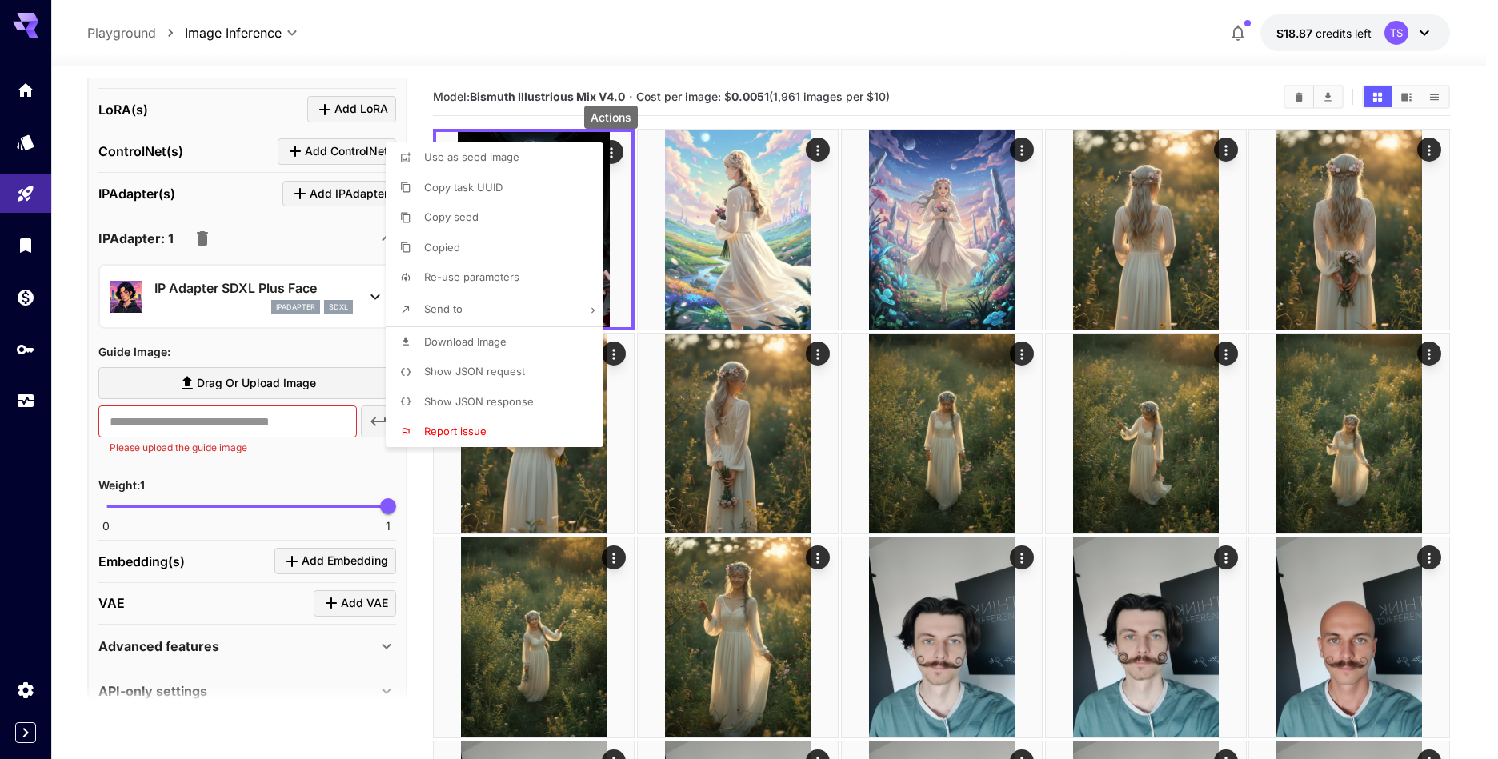
click at [252, 439] on div at bounding box center [749, 379] width 1498 height 759
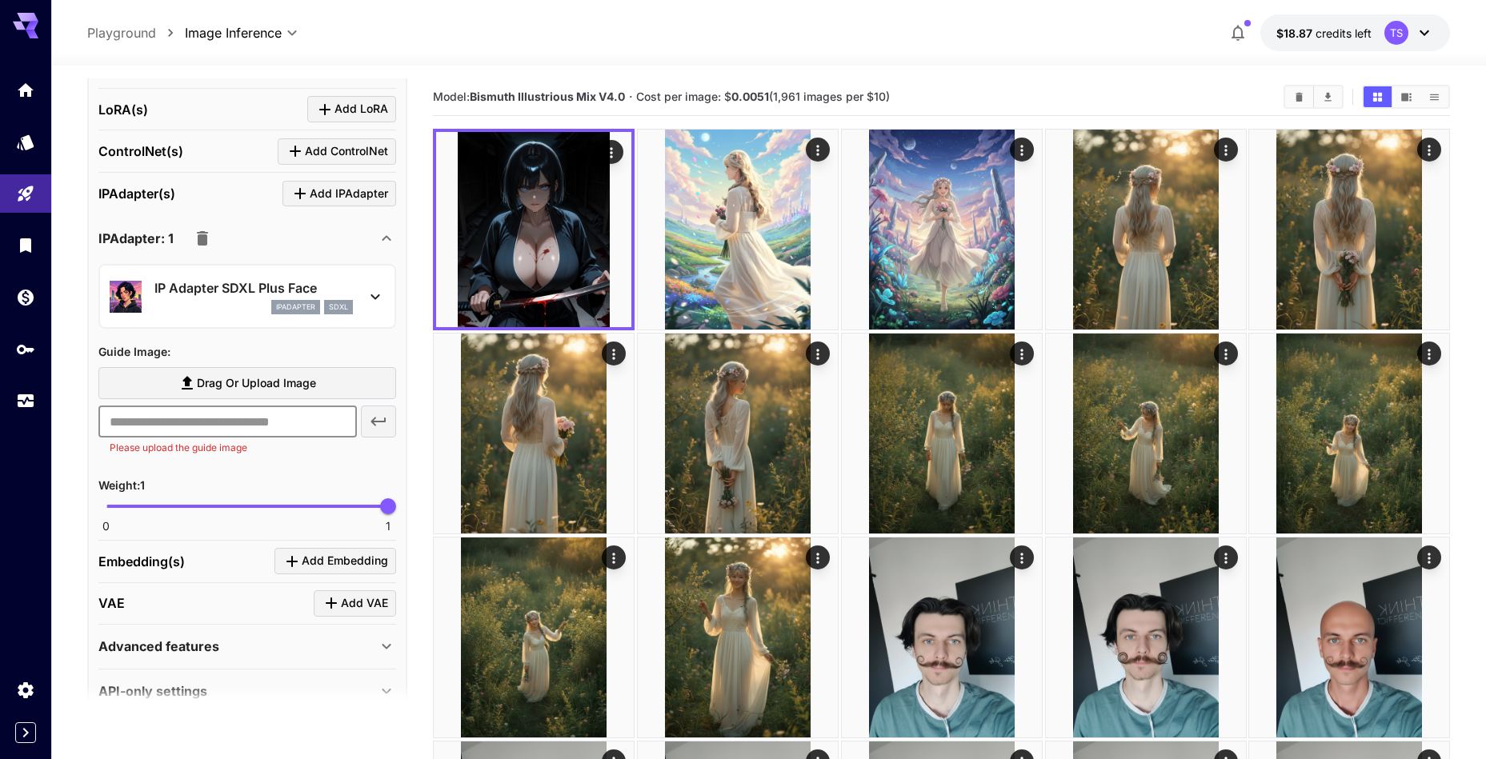
click at [256, 430] on input "text" at bounding box center [227, 422] width 258 height 32
paste input "**********"
type input "**********"
click at [374, 425] on icon "button" at bounding box center [377, 422] width 15 height 9
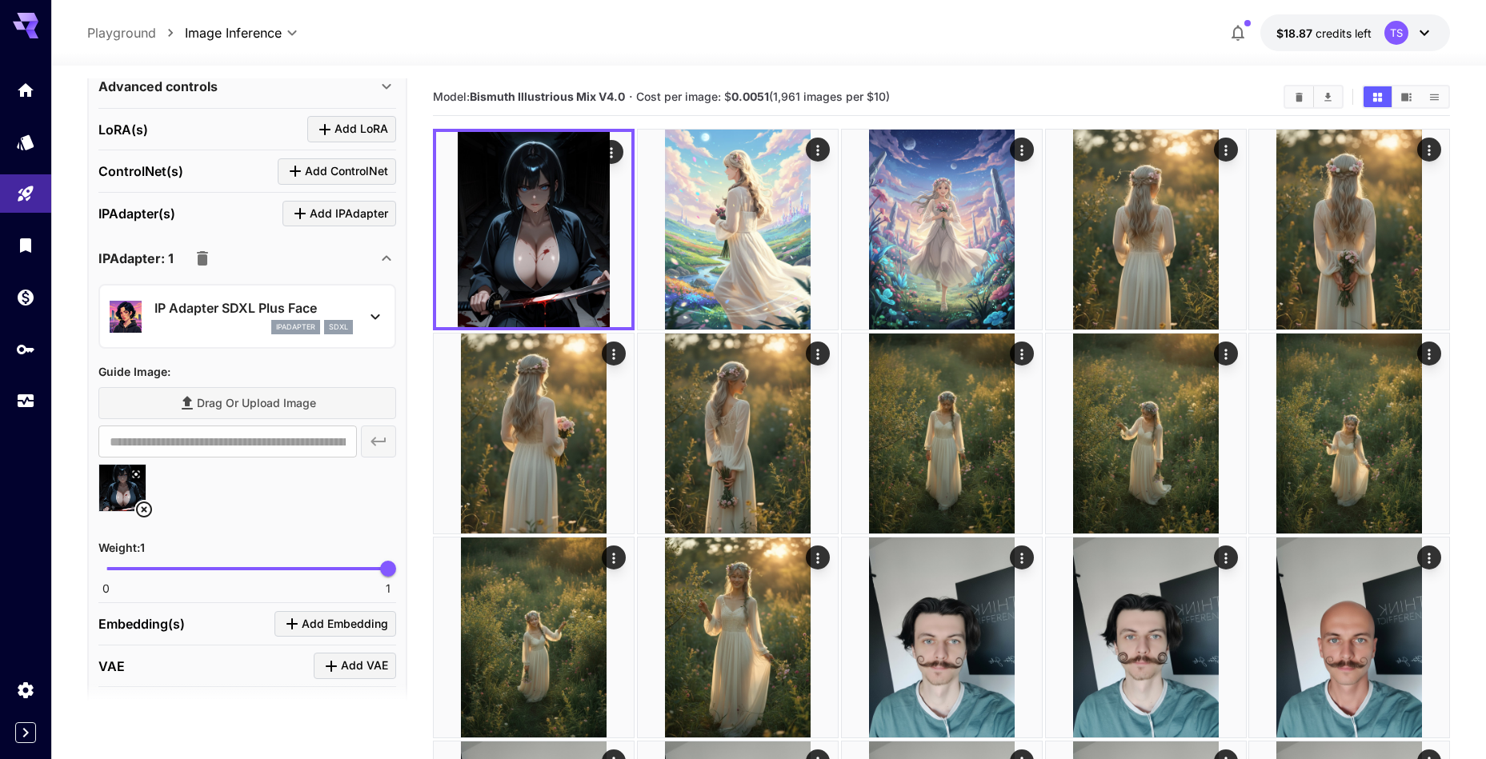
scroll to position [486, 0]
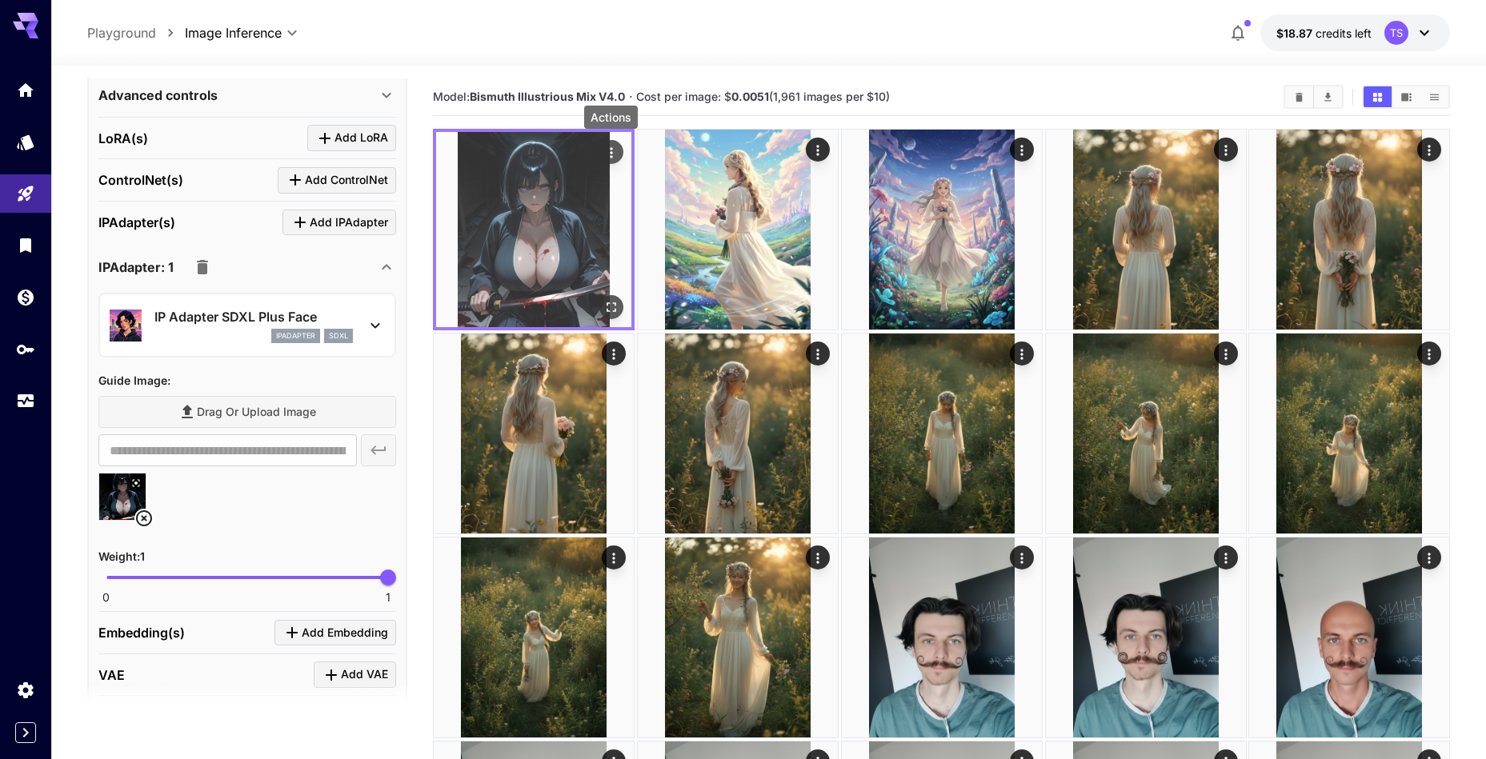
click at [613, 153] on icon "Actions" at bounding box center [611, 153] width 16 height 16
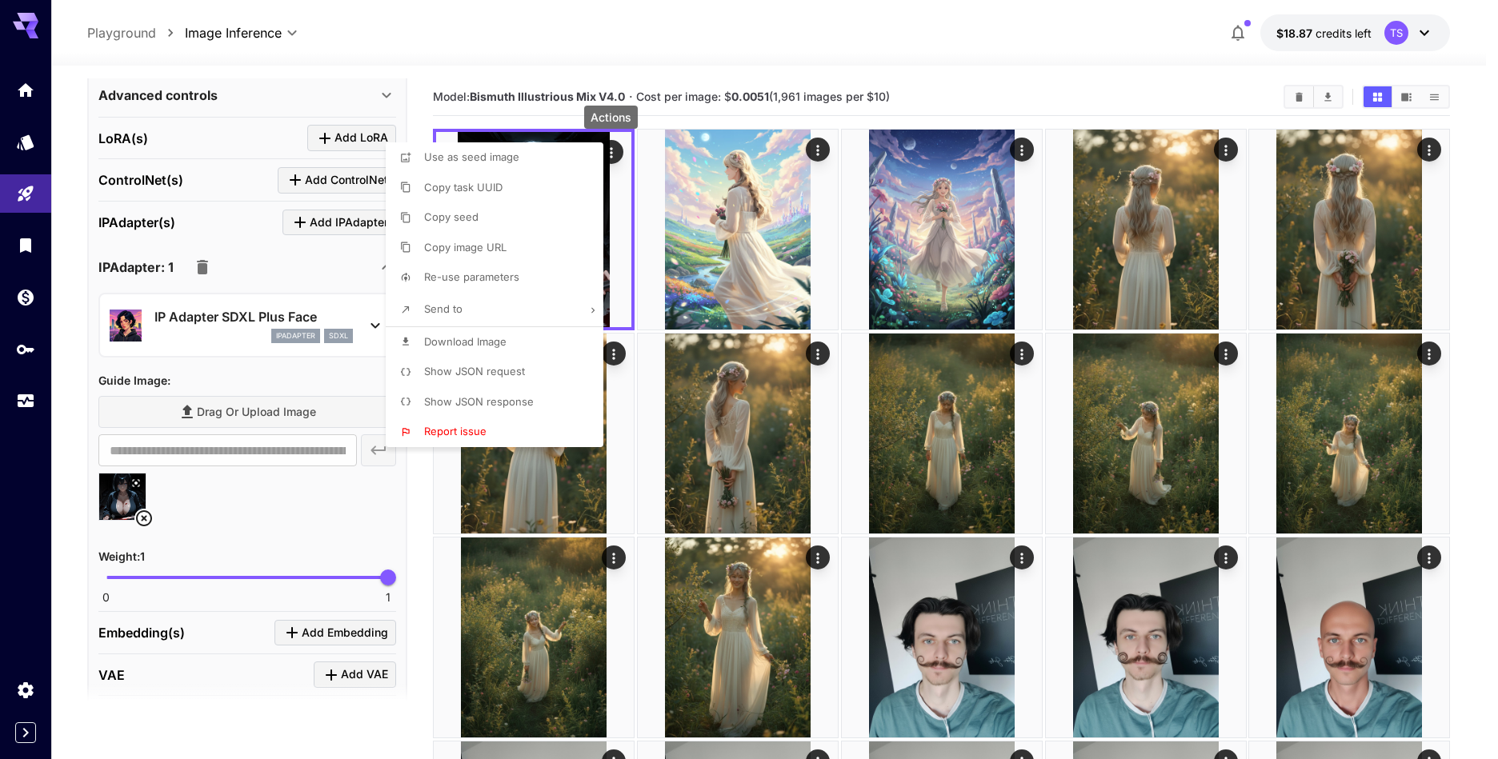
click at [477, 217] on li "Copy seed" at bounding box center [499, 217] width 227 height 30
click at [450, 80] on div at bounding box center [749, 379] width 1498 height 759
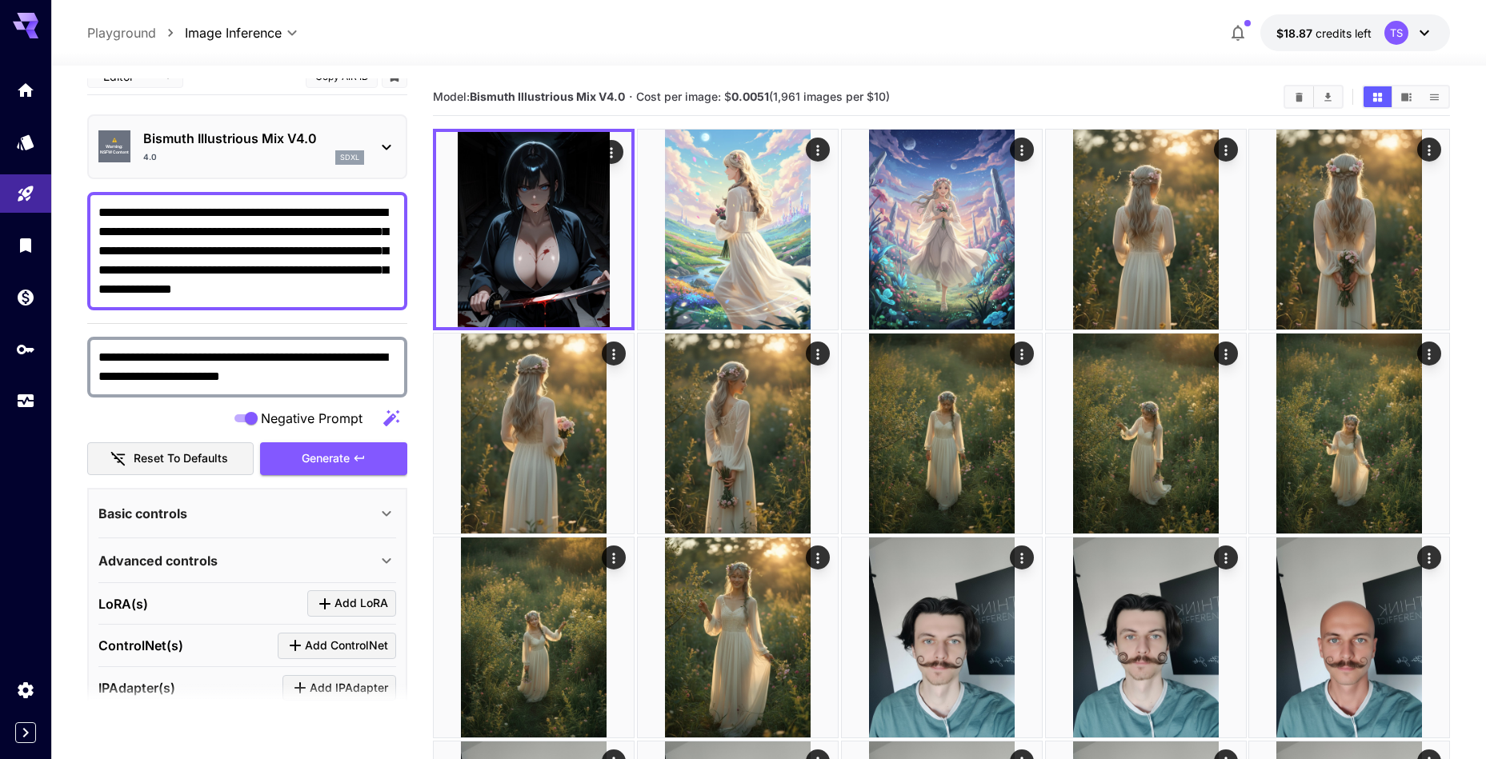
scroll to position [0, 0]
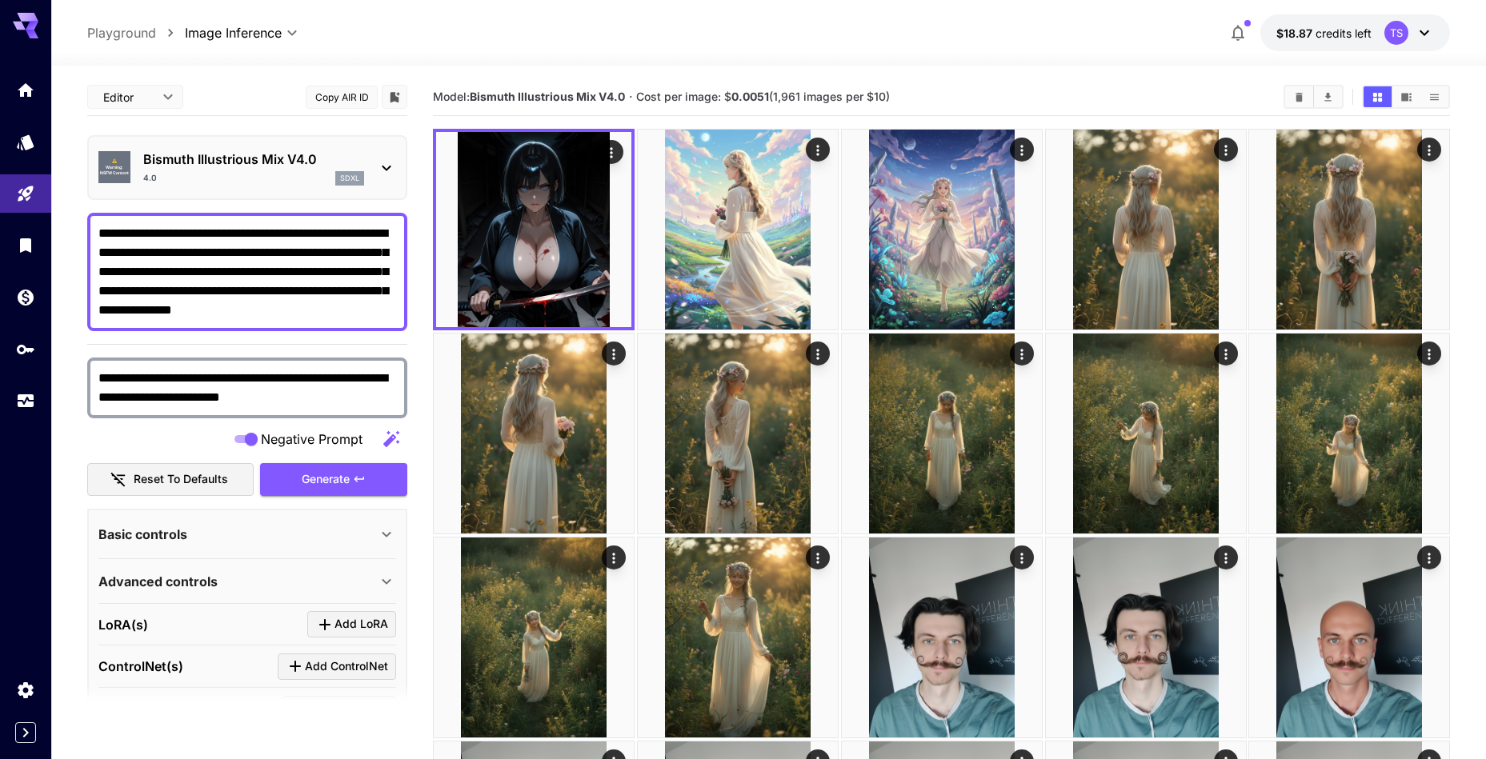
click at [292, 273] on textarea "**********" at bounding box center [247, 272] width 298 height 96
click at [241, 247] on textarea "**********" at bounding box center [247, 272] width 298 height 96
paste textarea "**********"
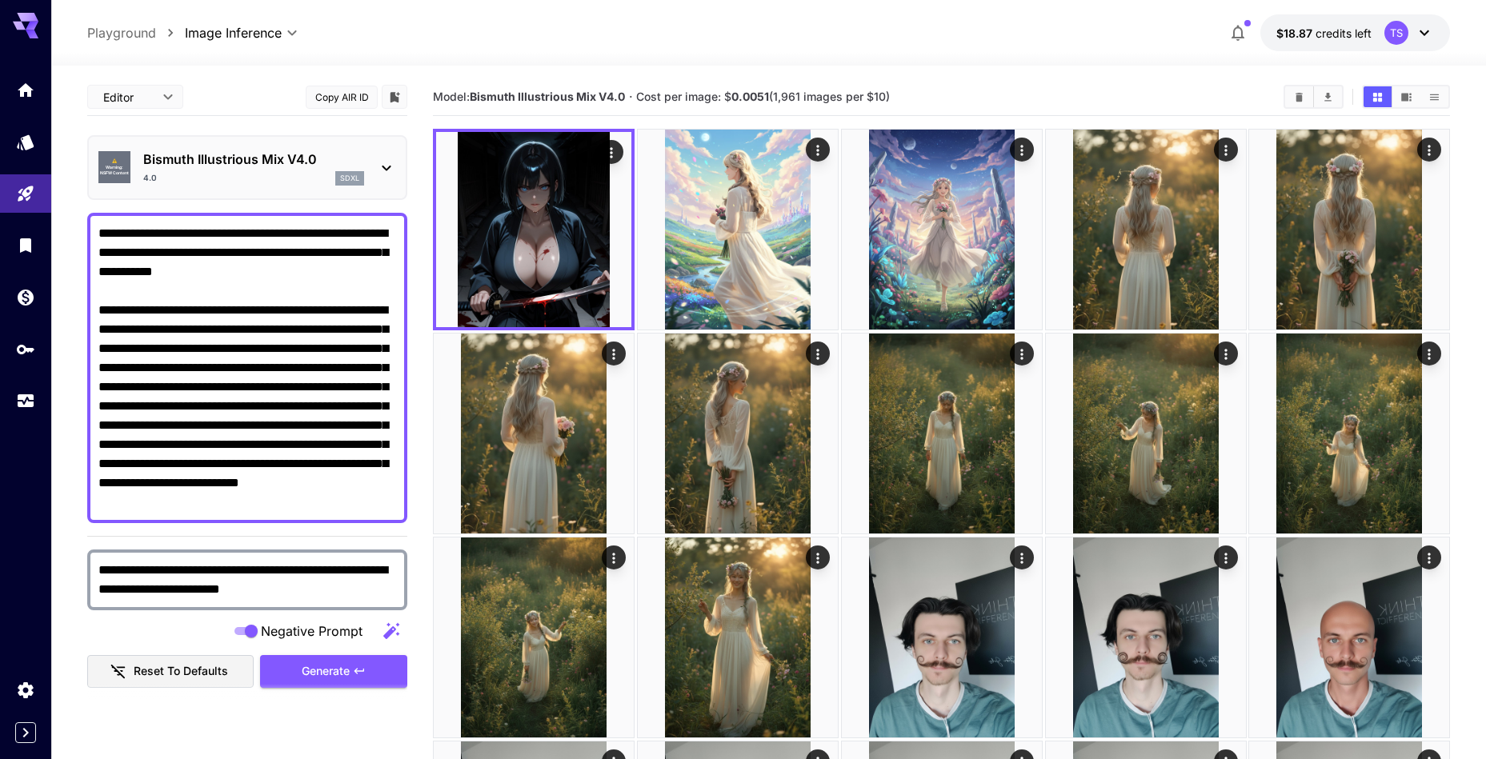
drag, startPoint x: 284, startPoint y: 291, endPoint x: 66, endPoint y: 204, distance: 234.5
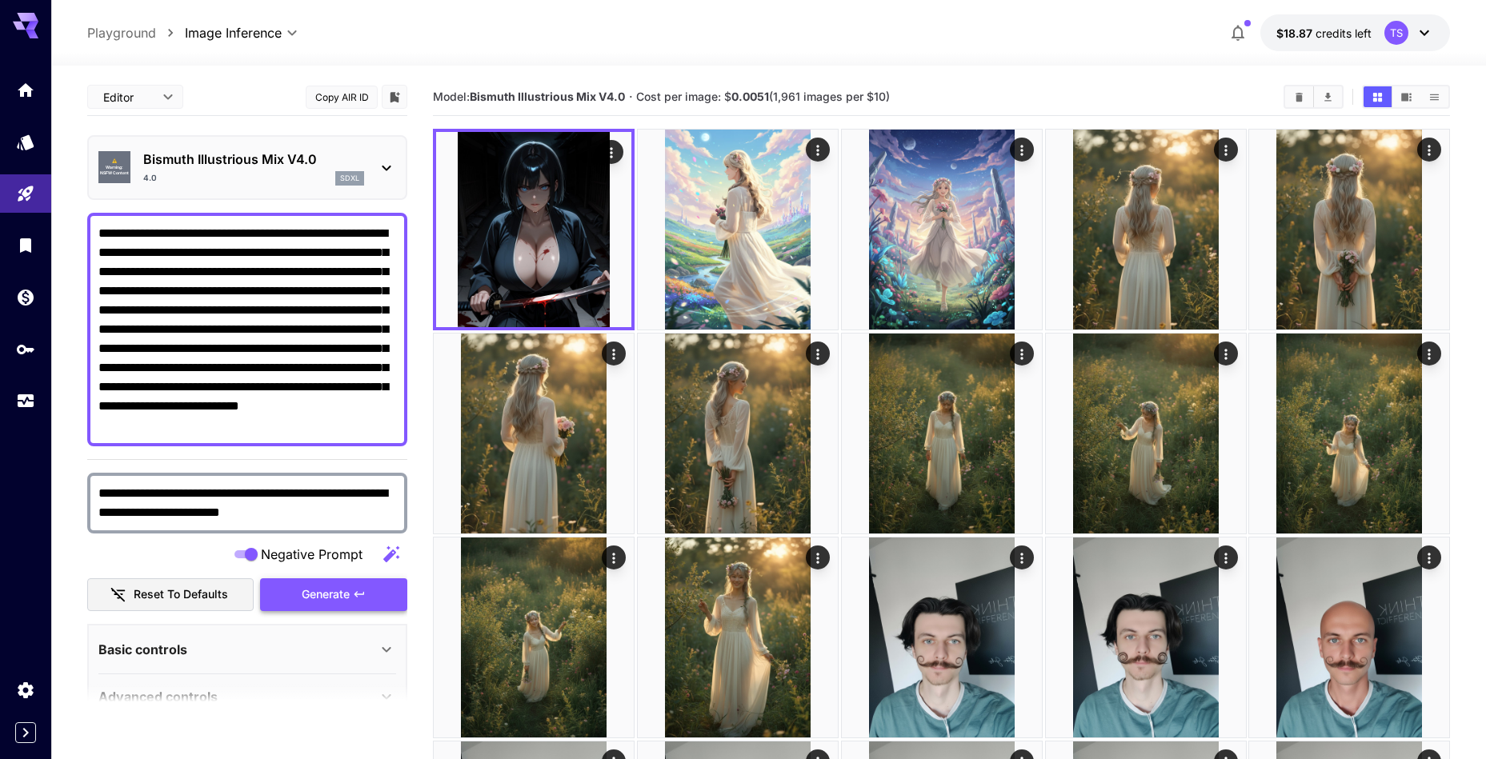
type textarea "**********"
click at [302, 586] on span "Generate" at bounding box center [326, 595] width 48 height 20
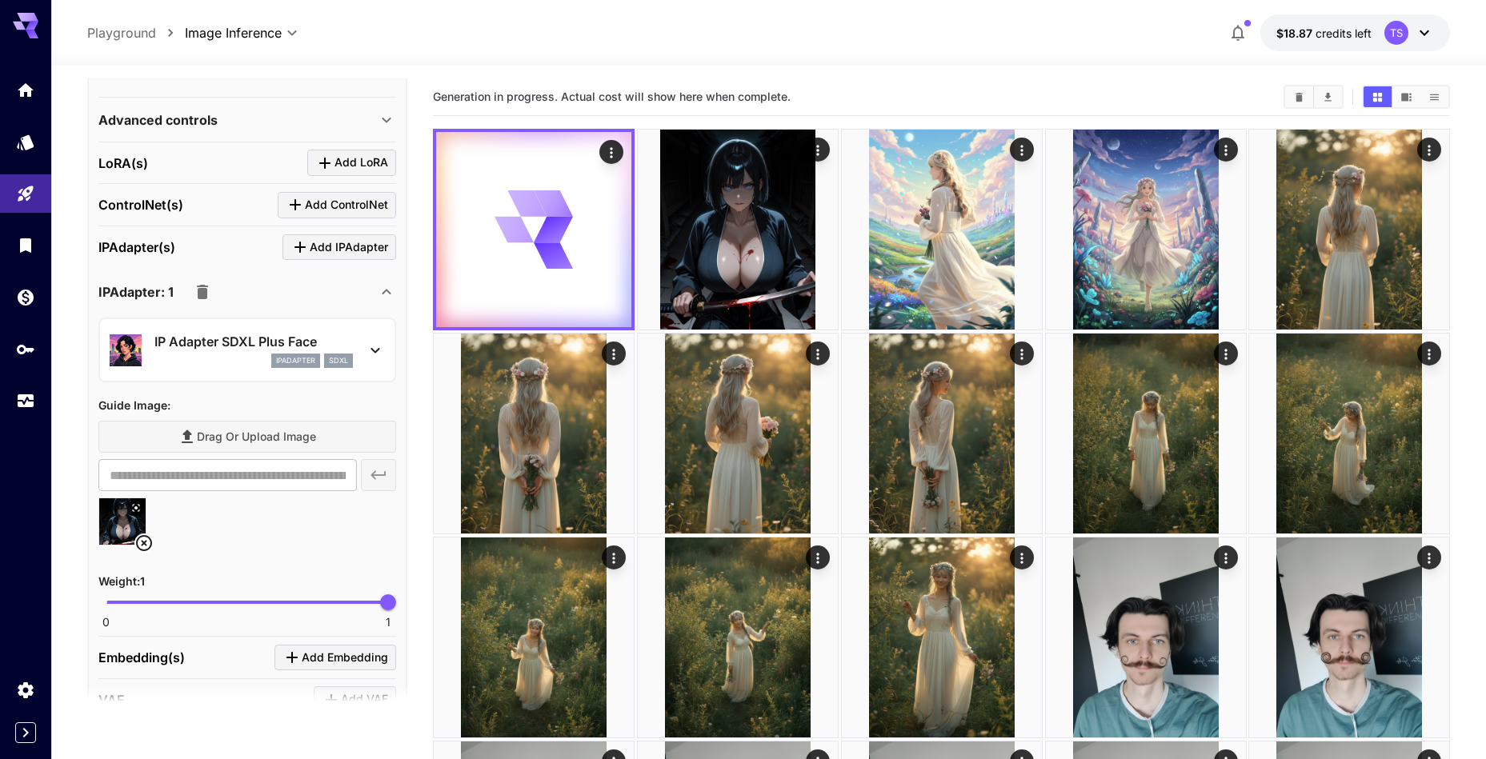
scroll to position [703, 0]
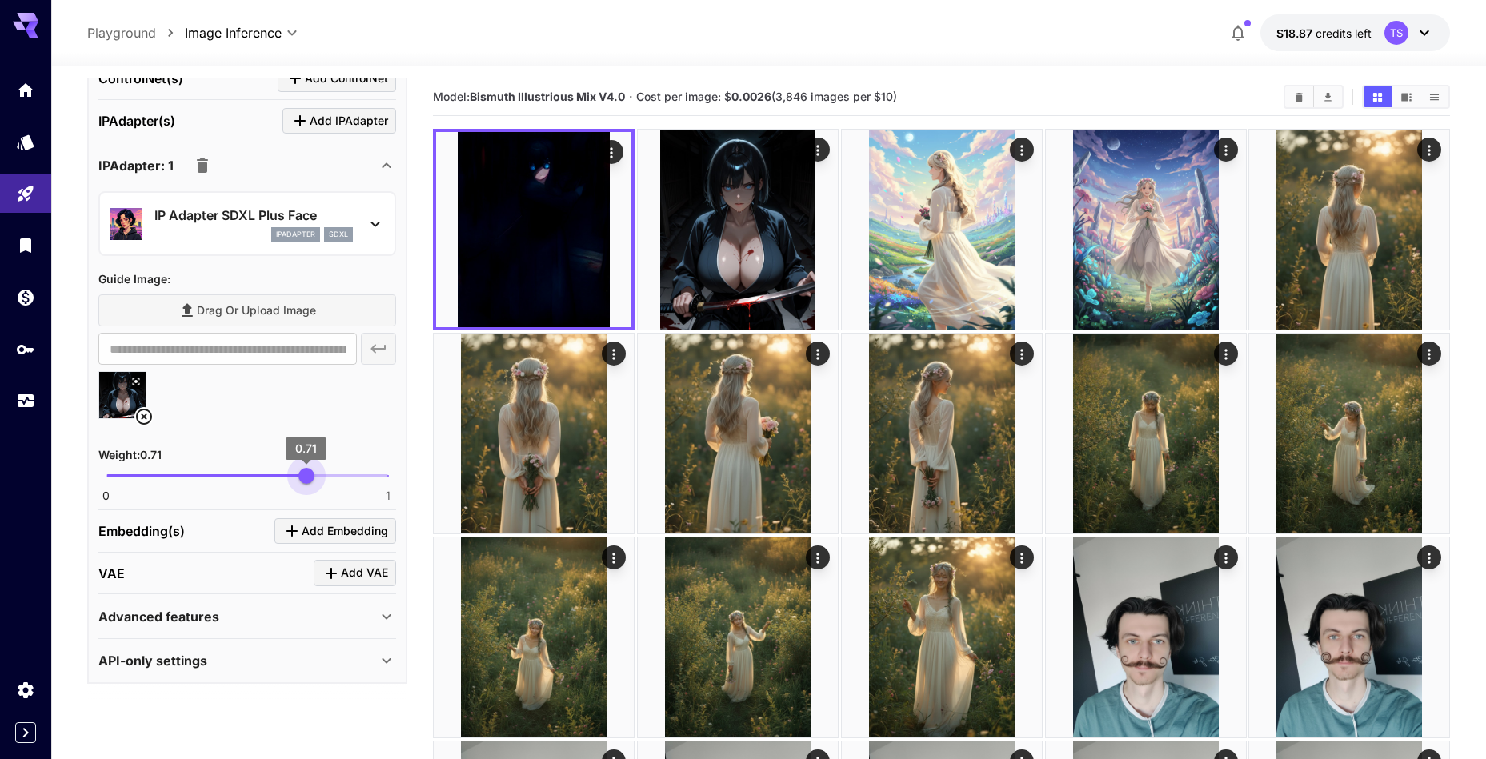
type input "***"
drag, startPoint x: 381, startPoint y: 476, endPoint x: 303, endPoint y: 478, distance: 77.6
click at [303, 478] on span "0.7" at bounding box center [303, 476] width 16 height 16
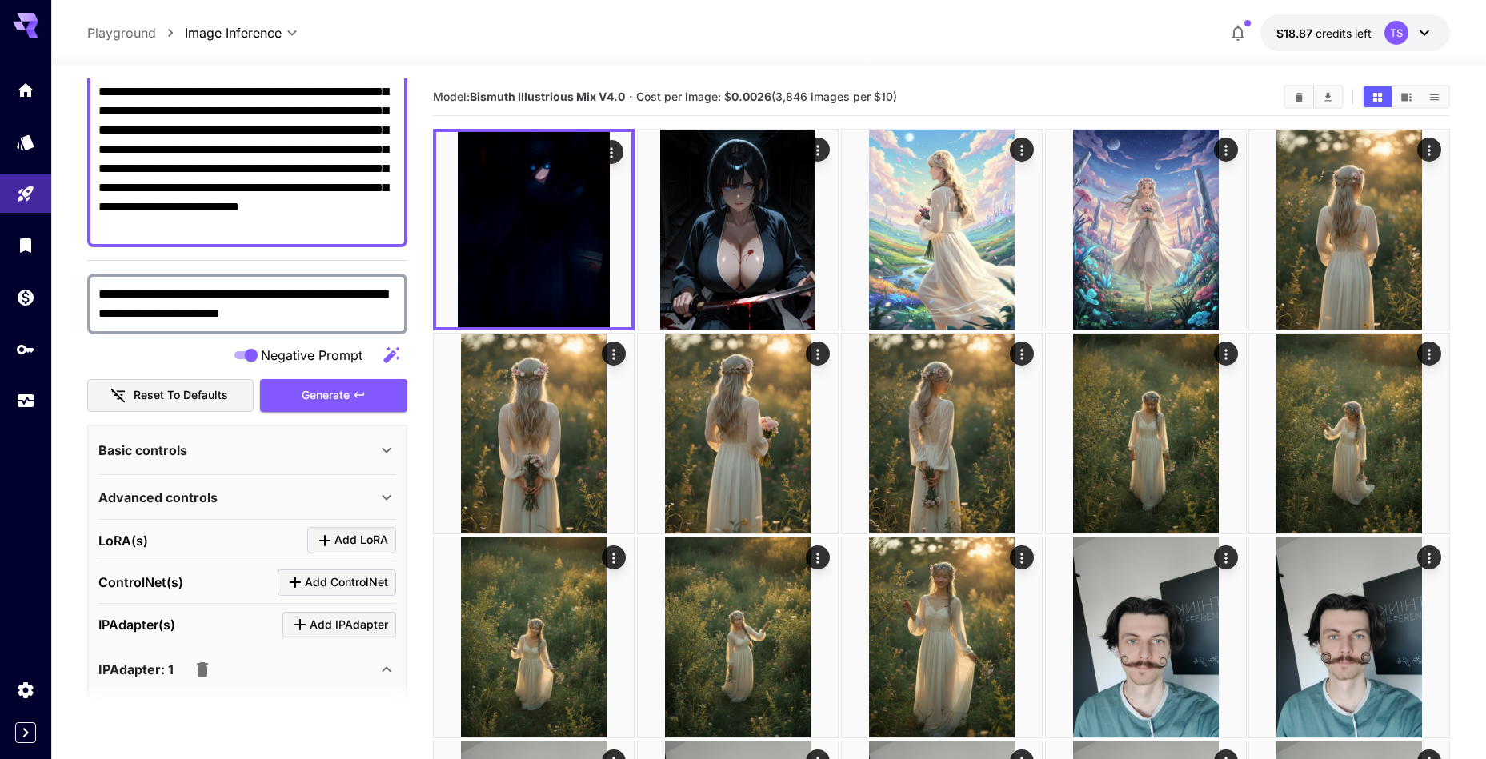
scroll to position [144, 0]
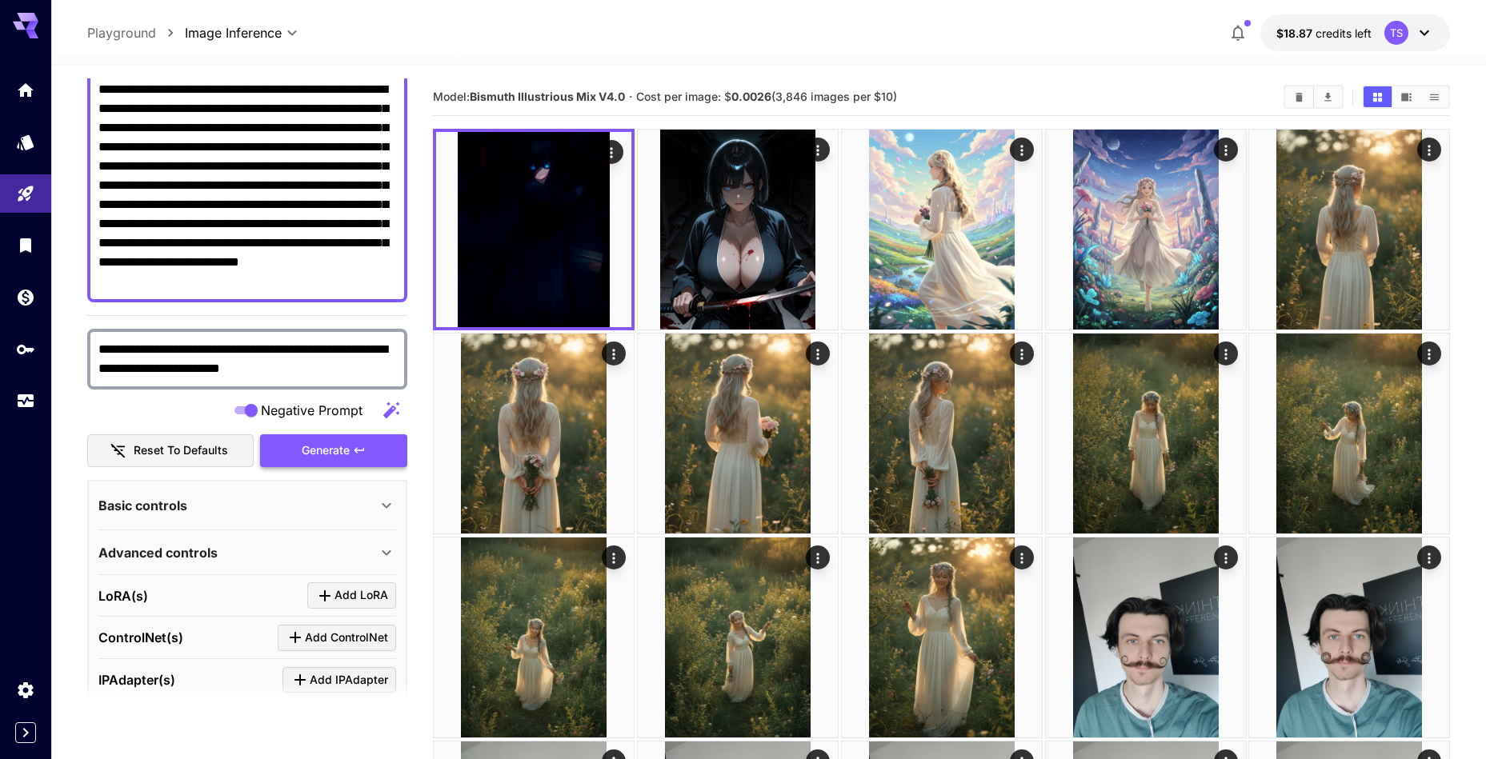
click at [322, 442] on span "Generate" at bounding box center [326, 451] width 48 height 20
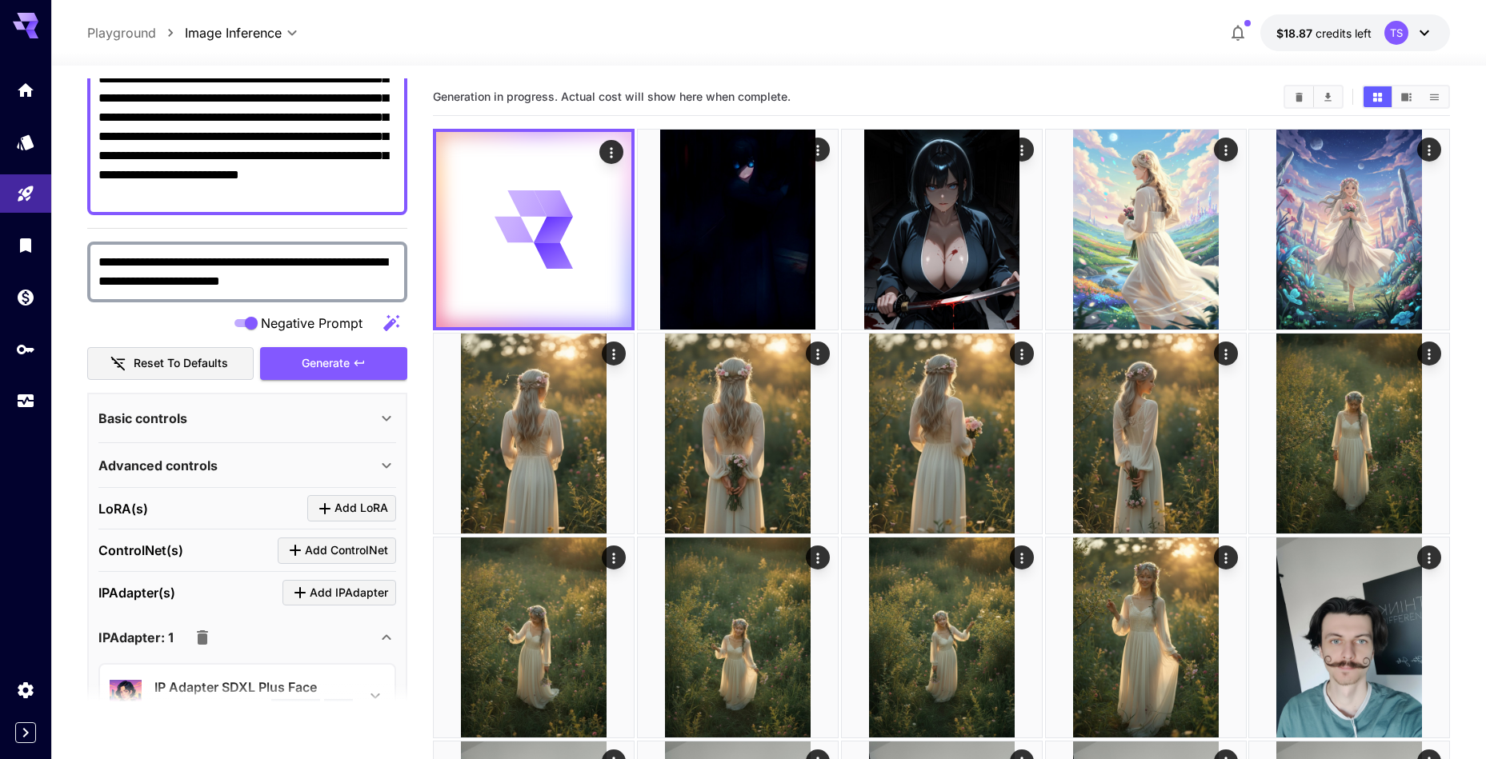
click at [268, 446] on div "Advanced controls" at bounding box center [247, 465] width 298 height 38
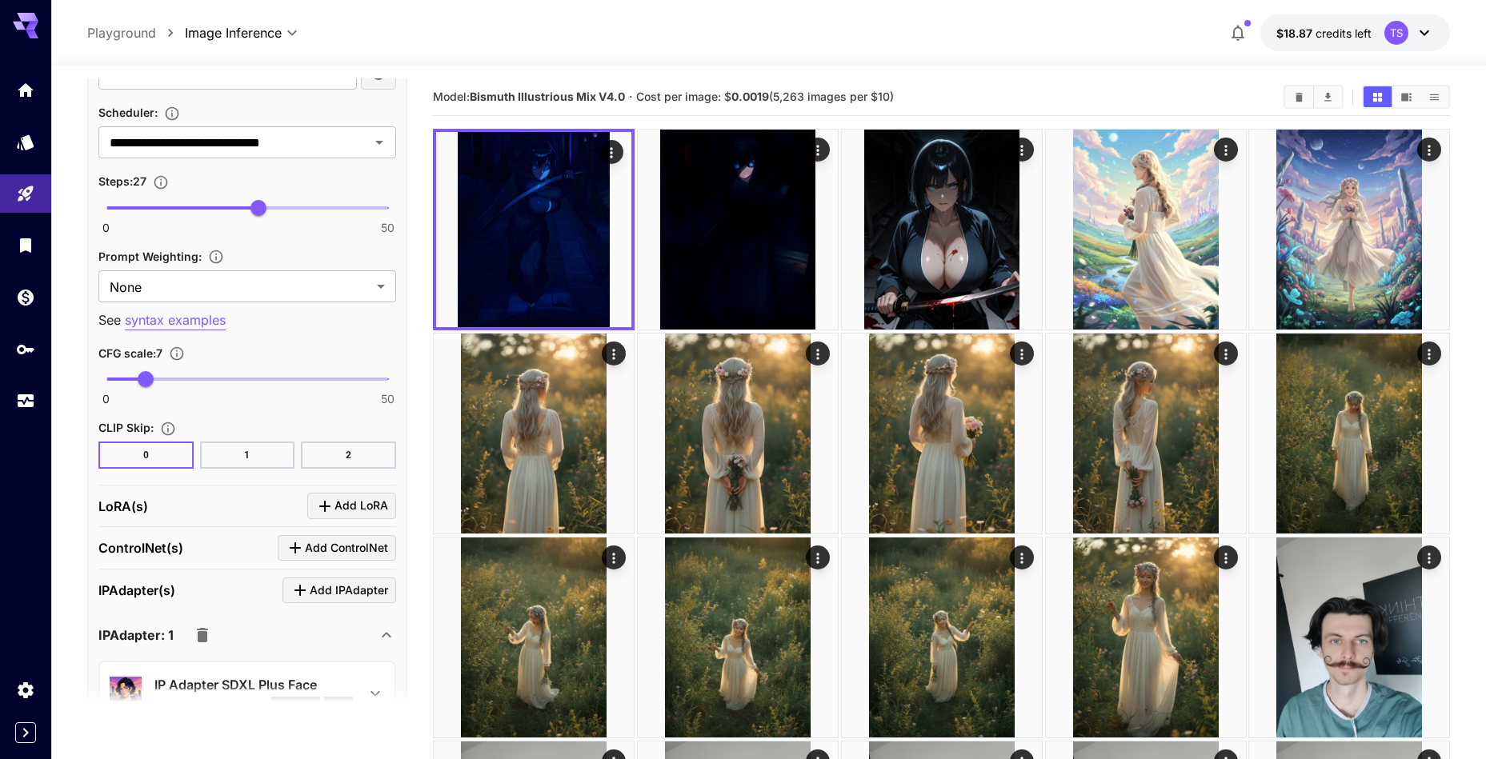
scroll to position [1031, 0]
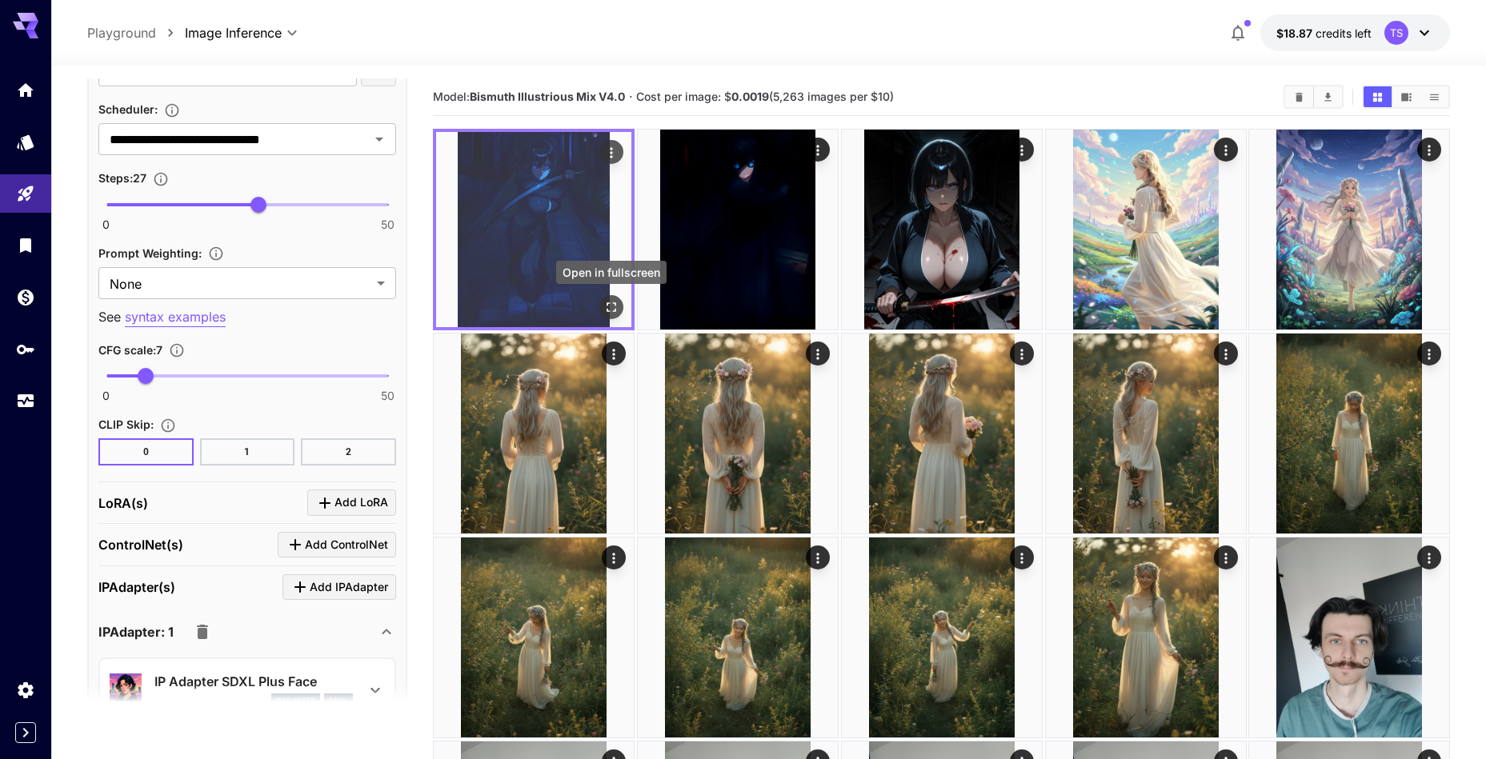
click at [606, 312] on icon "Open in fullscreen" at bounding box center [611, 307] width 16 height 16
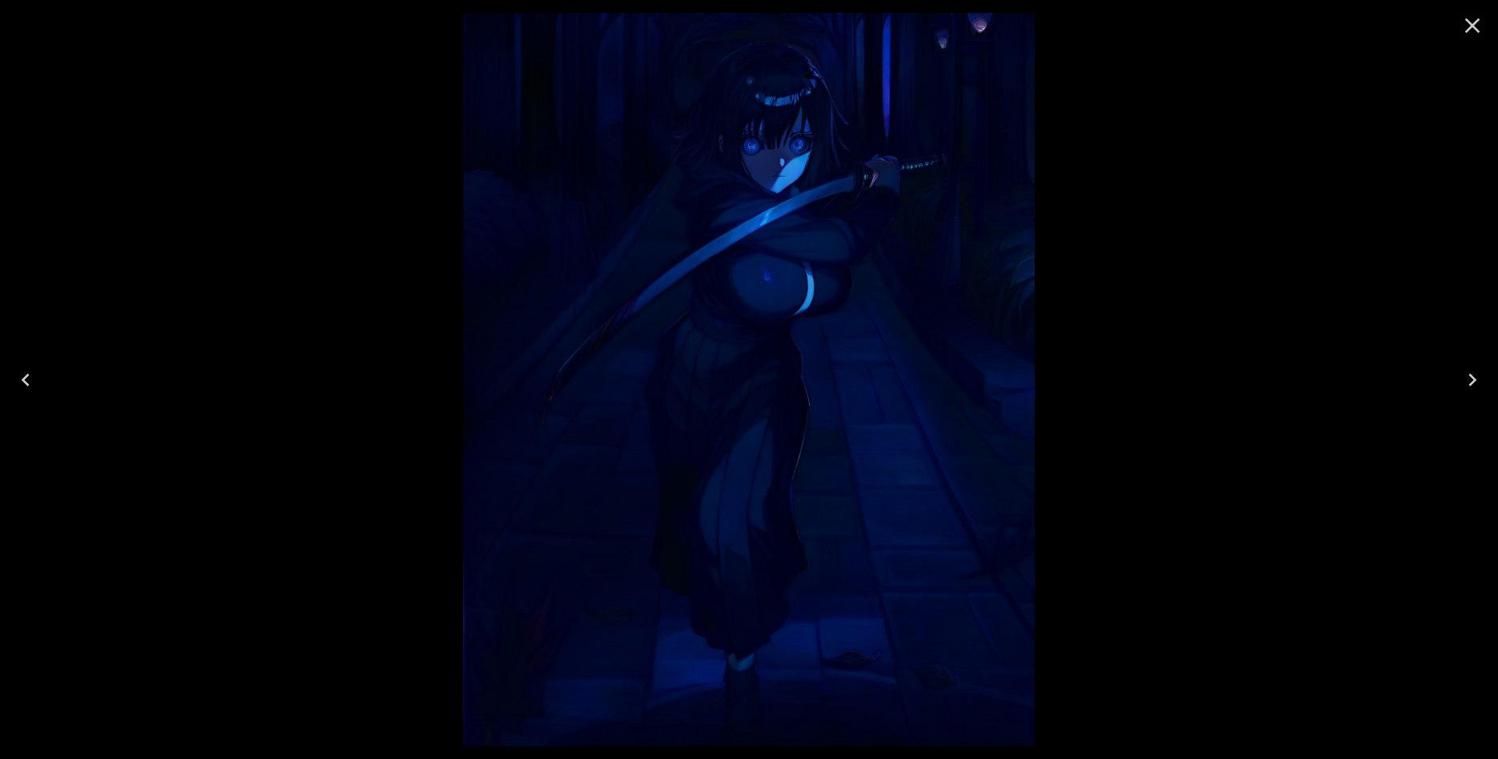
click at [1471, 34] on icon "Close" at bounding box center [1472, 26] width 26 height 26
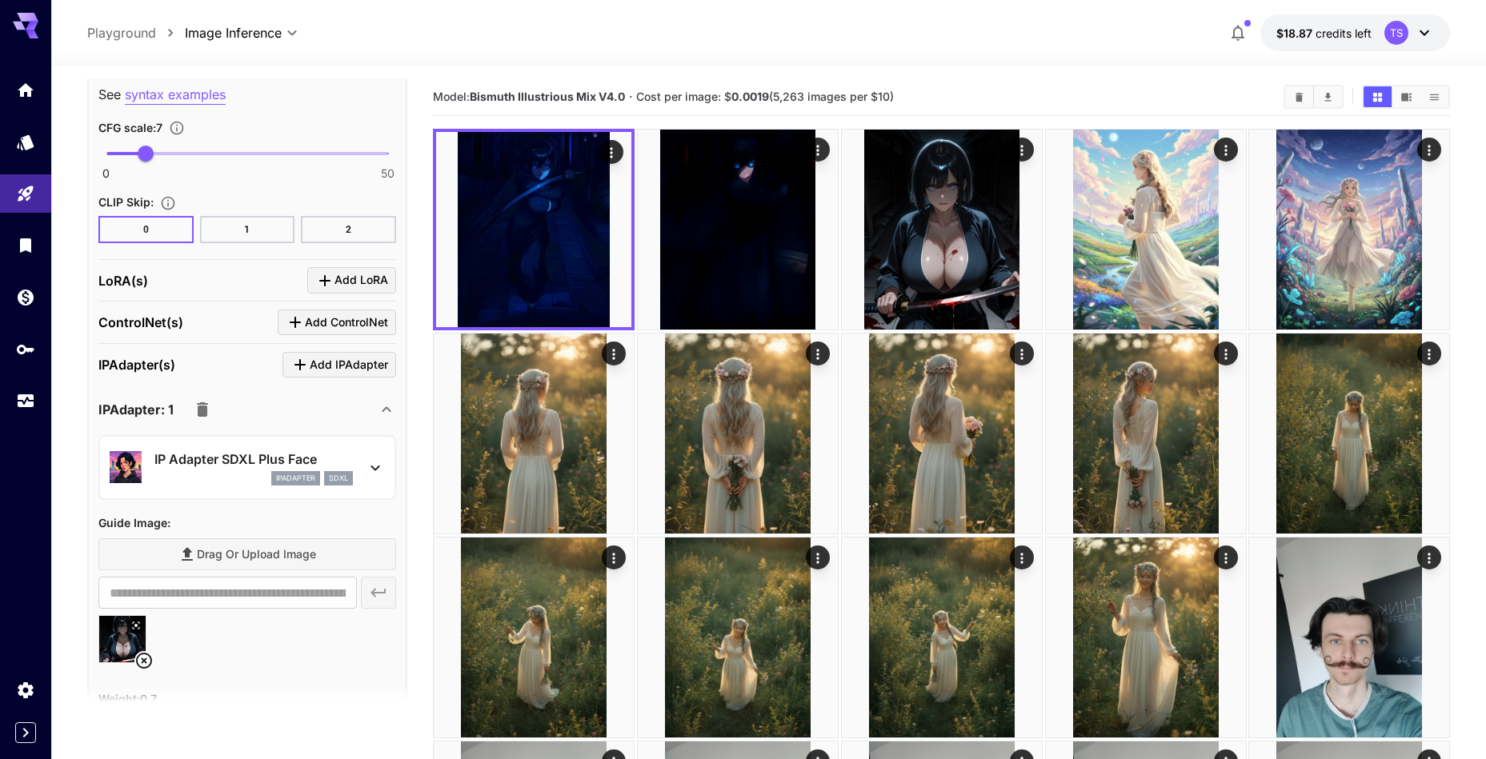
scroll to position [1497, 0]
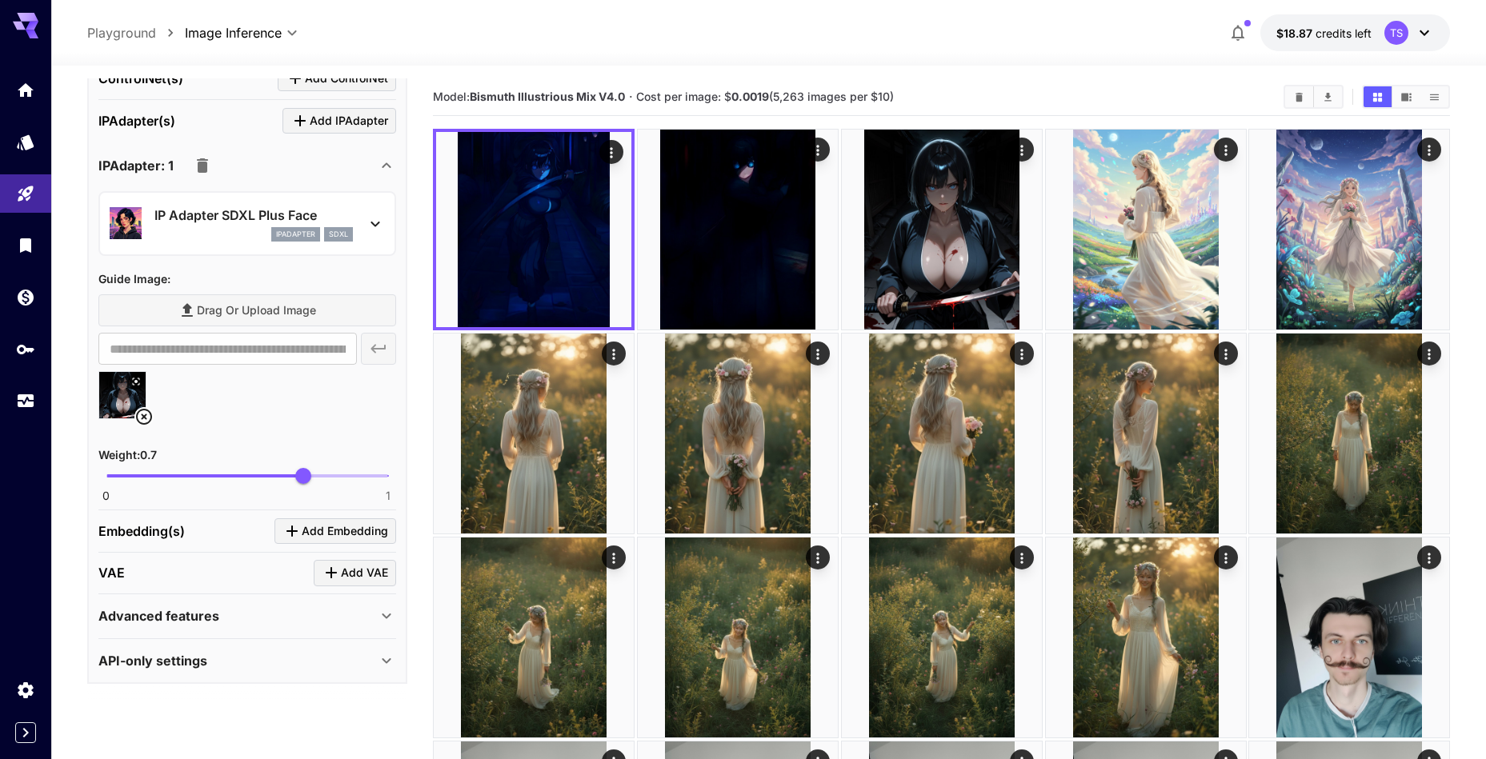
click at [248, 242] on div "IP Adapter SDXL Plus Face ipAdapter sdxl" at bounding box center [247, 223] width 275 height 49
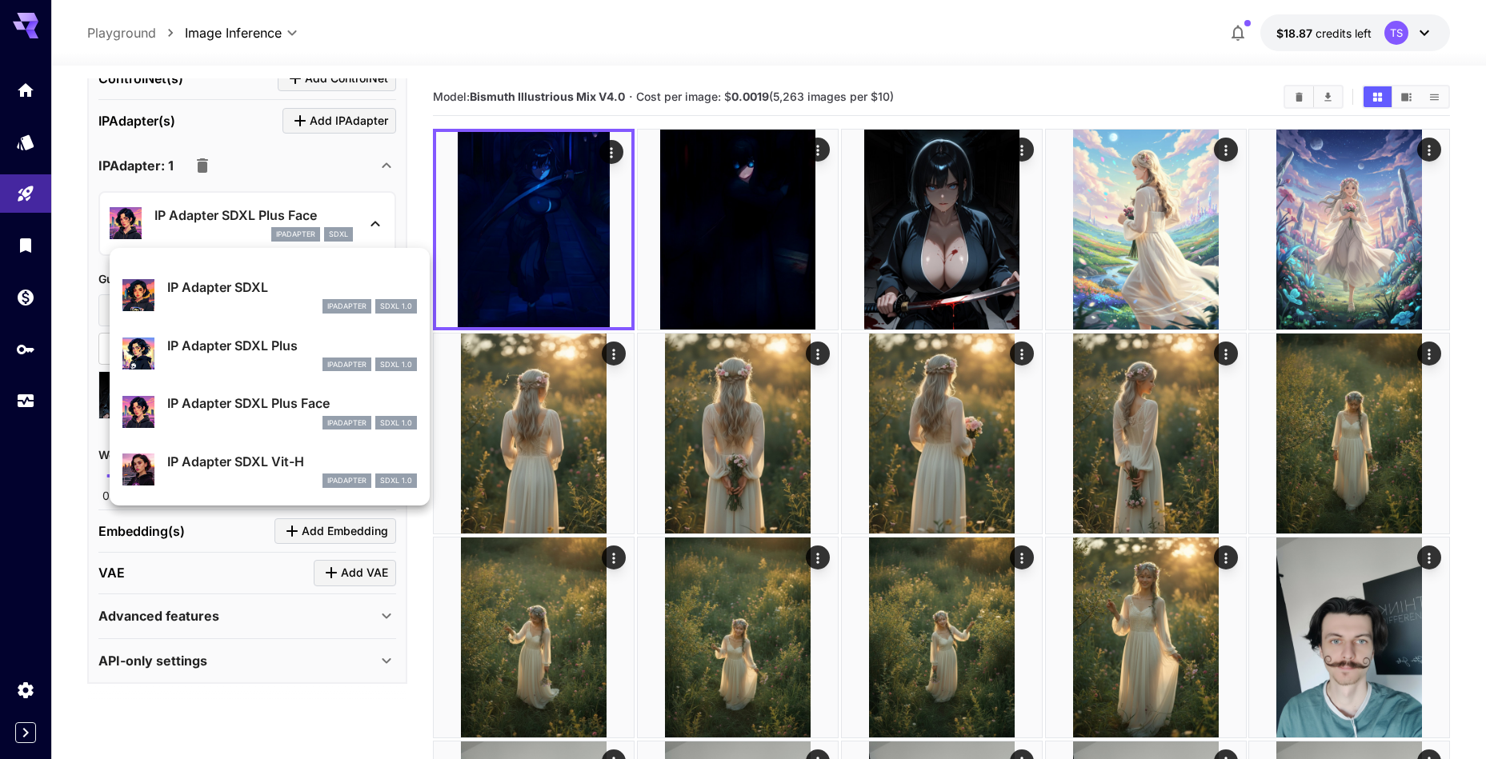
click at [238, 462] on p "IP Adapter SDXL Vit-H" at bounding box center [292, 461] width 250 height 19
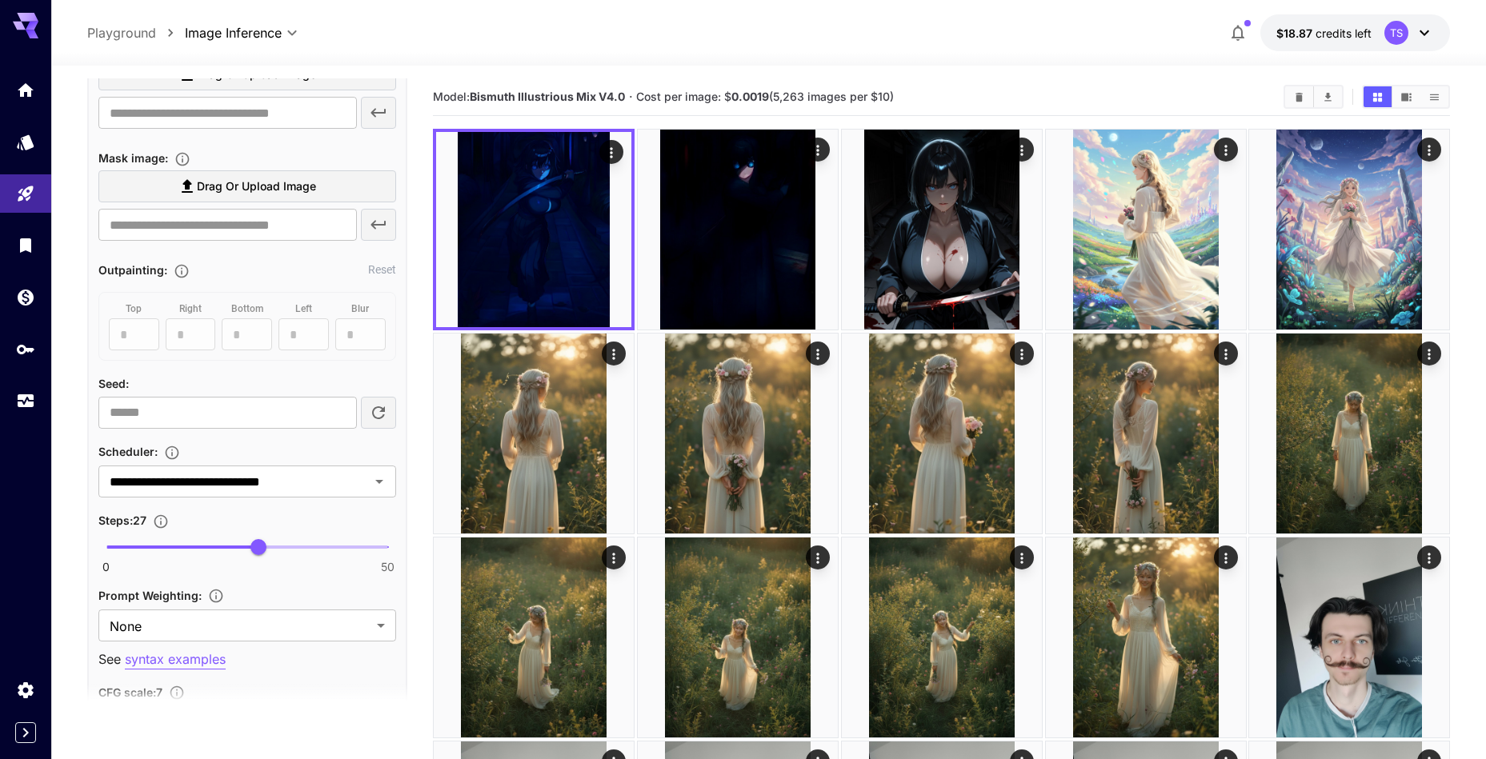
scroll to position [125, 0]
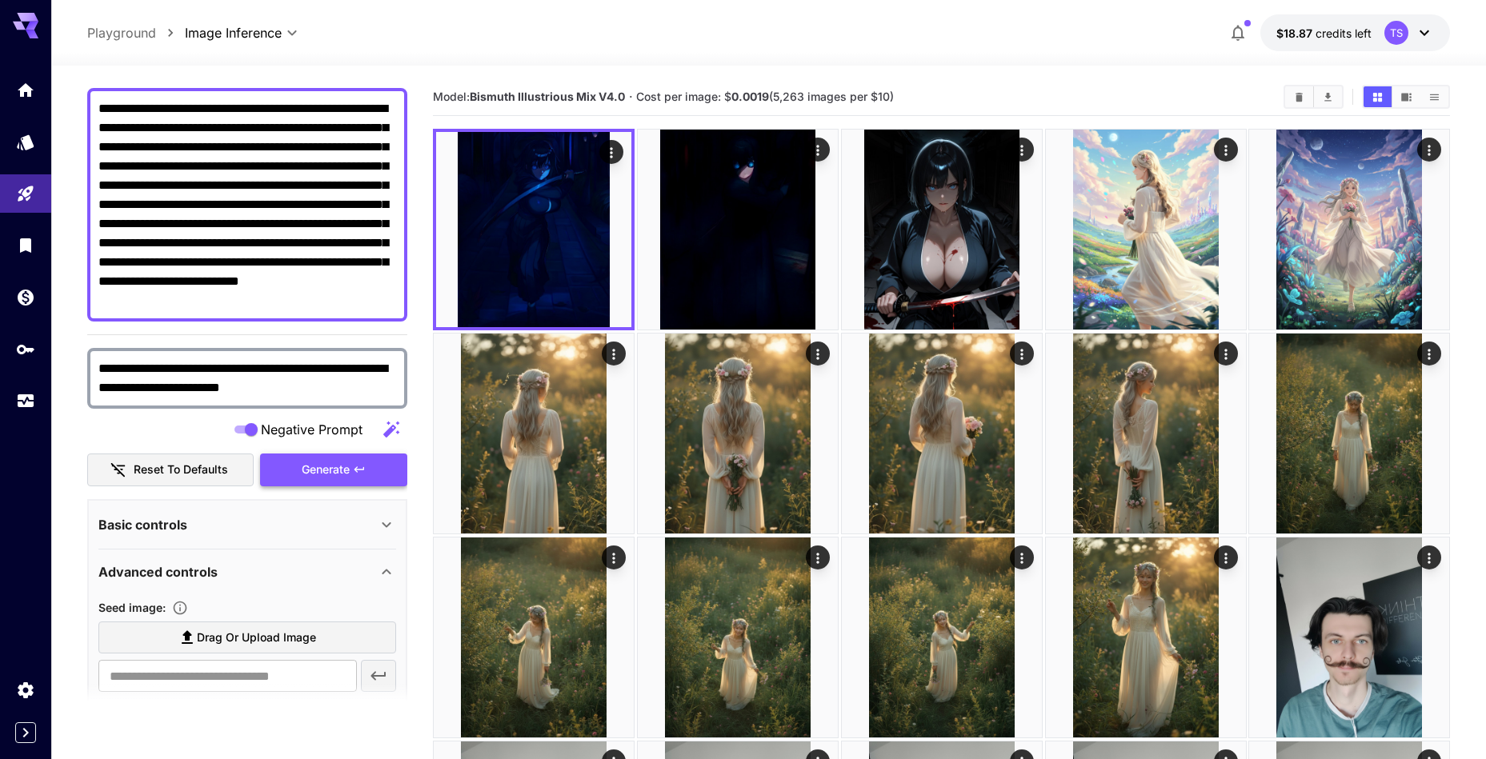
click at [306, 466] on span "Generate" at bounding box center [326, 470] width 48 height 20
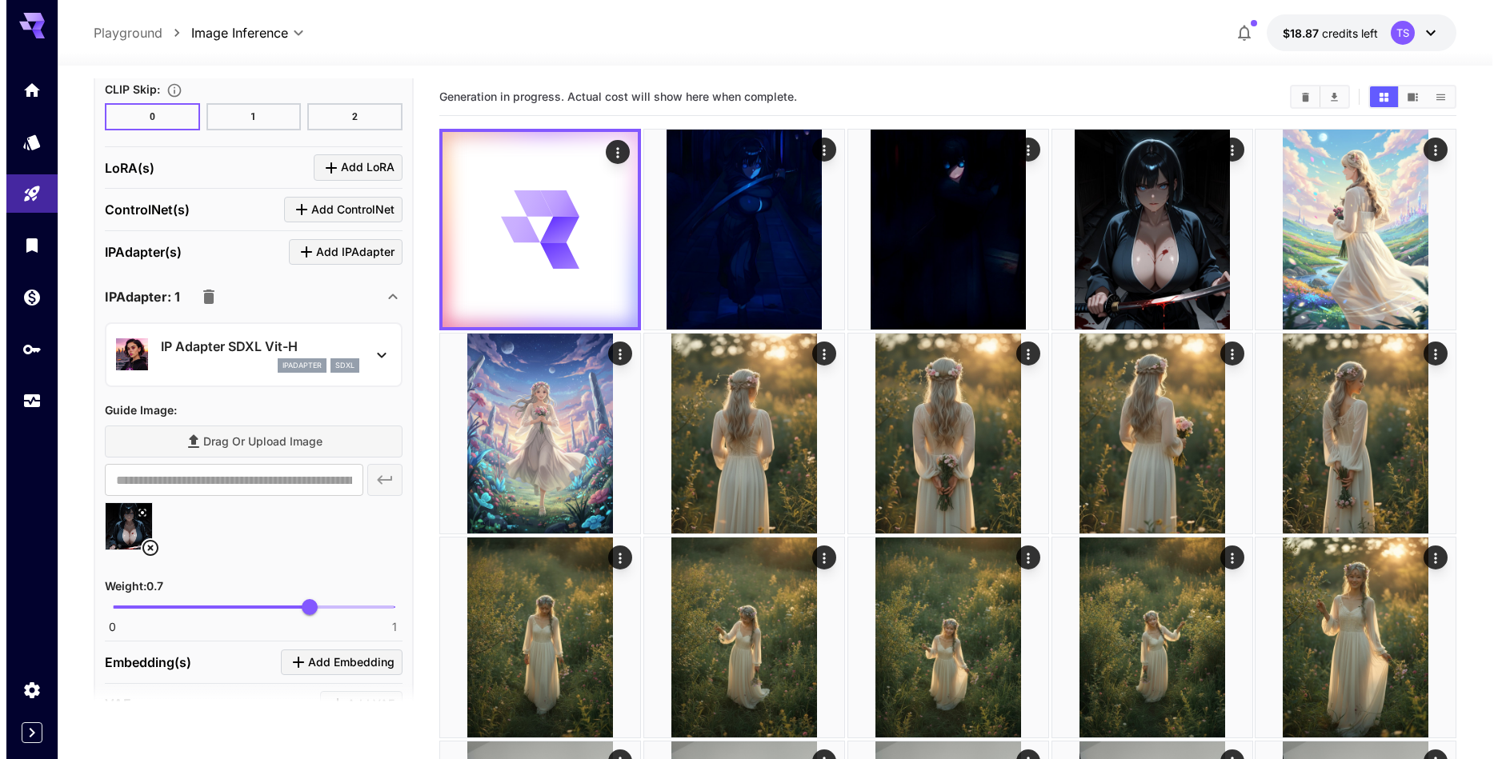
scroll to position [1437, 0]
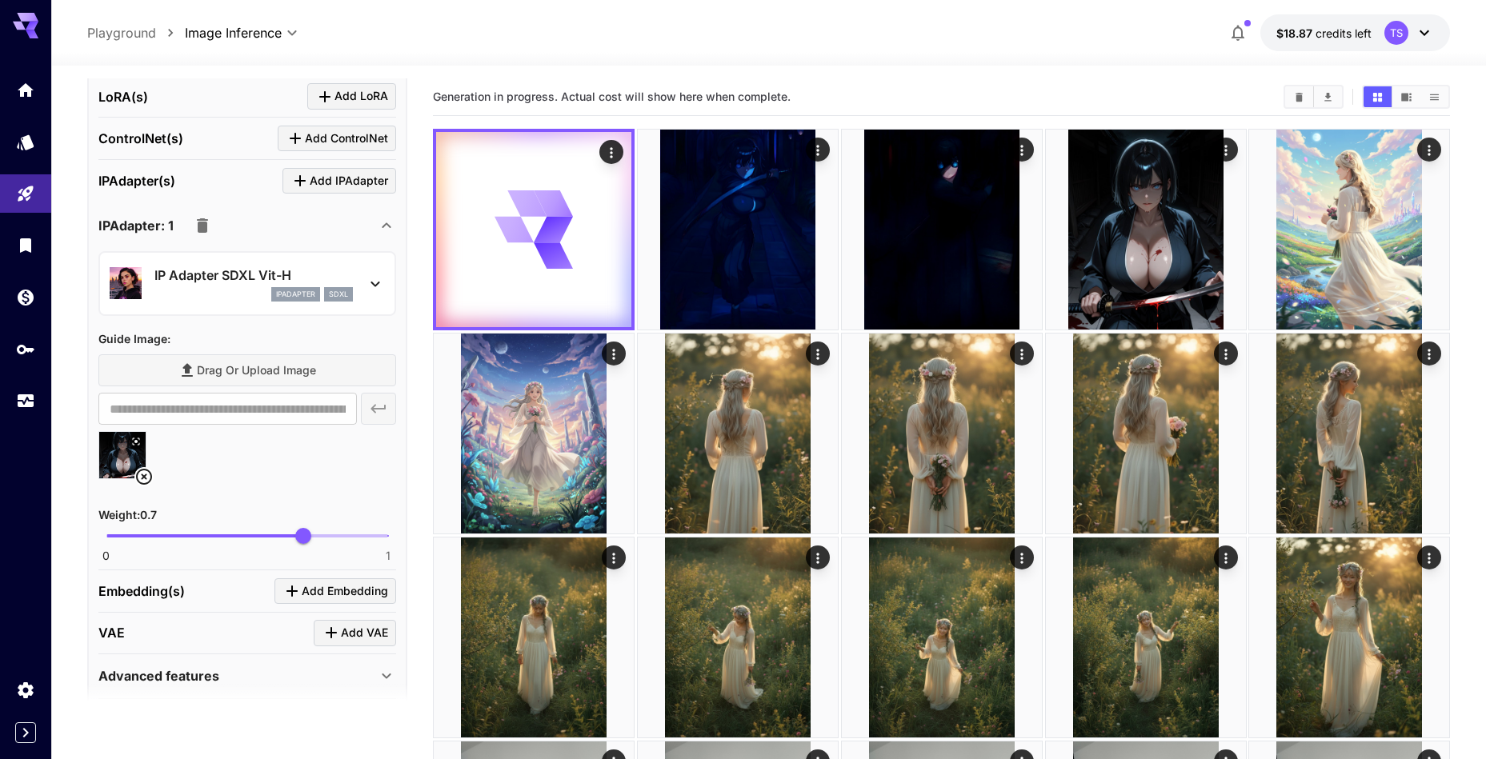
click at [310, 279] on p "IP Adapter SDXL Vit-H" at bounding box center [253, 275] width 198 height 19
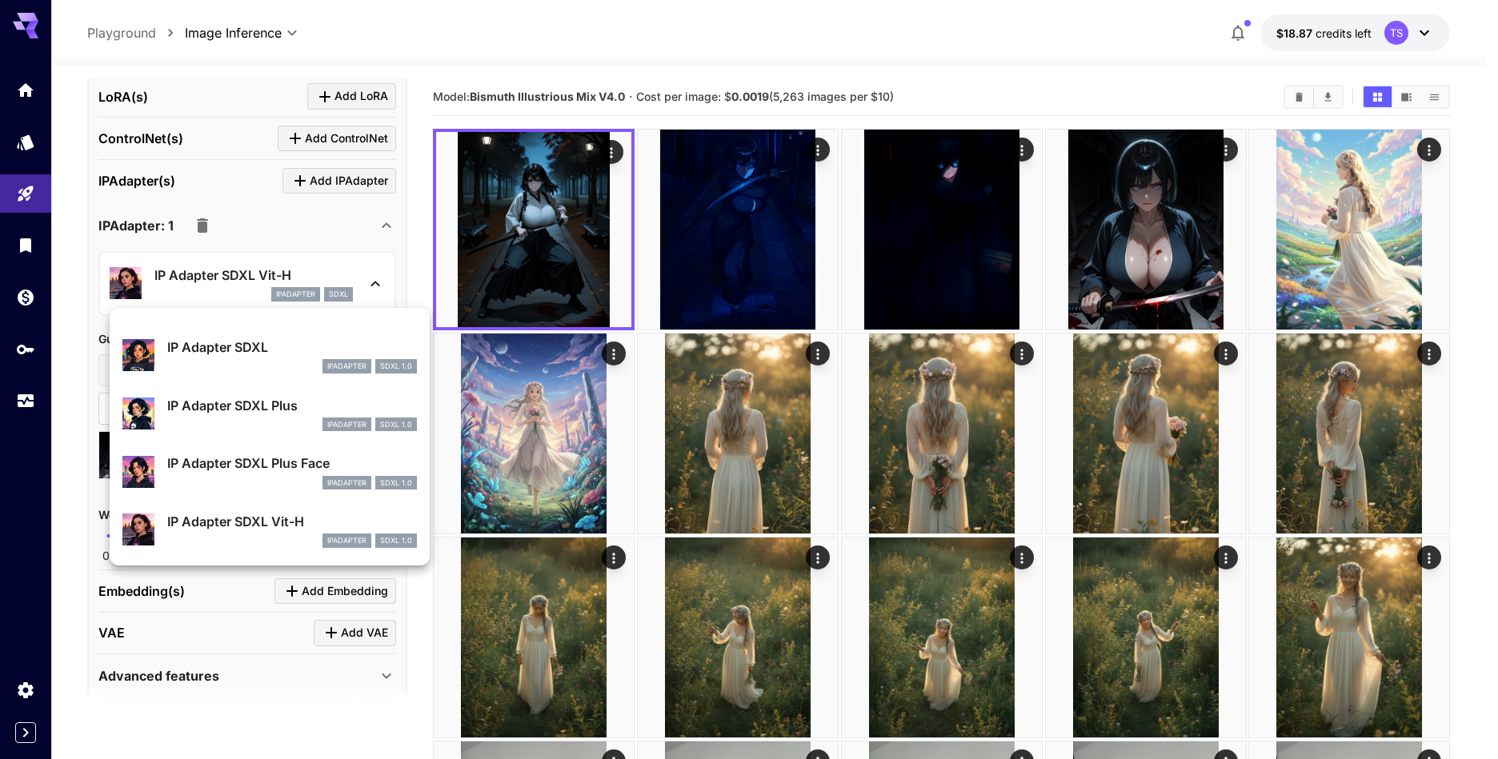
click at [325, 294] on div at bounding box center [749, 379] width 1498 height 759
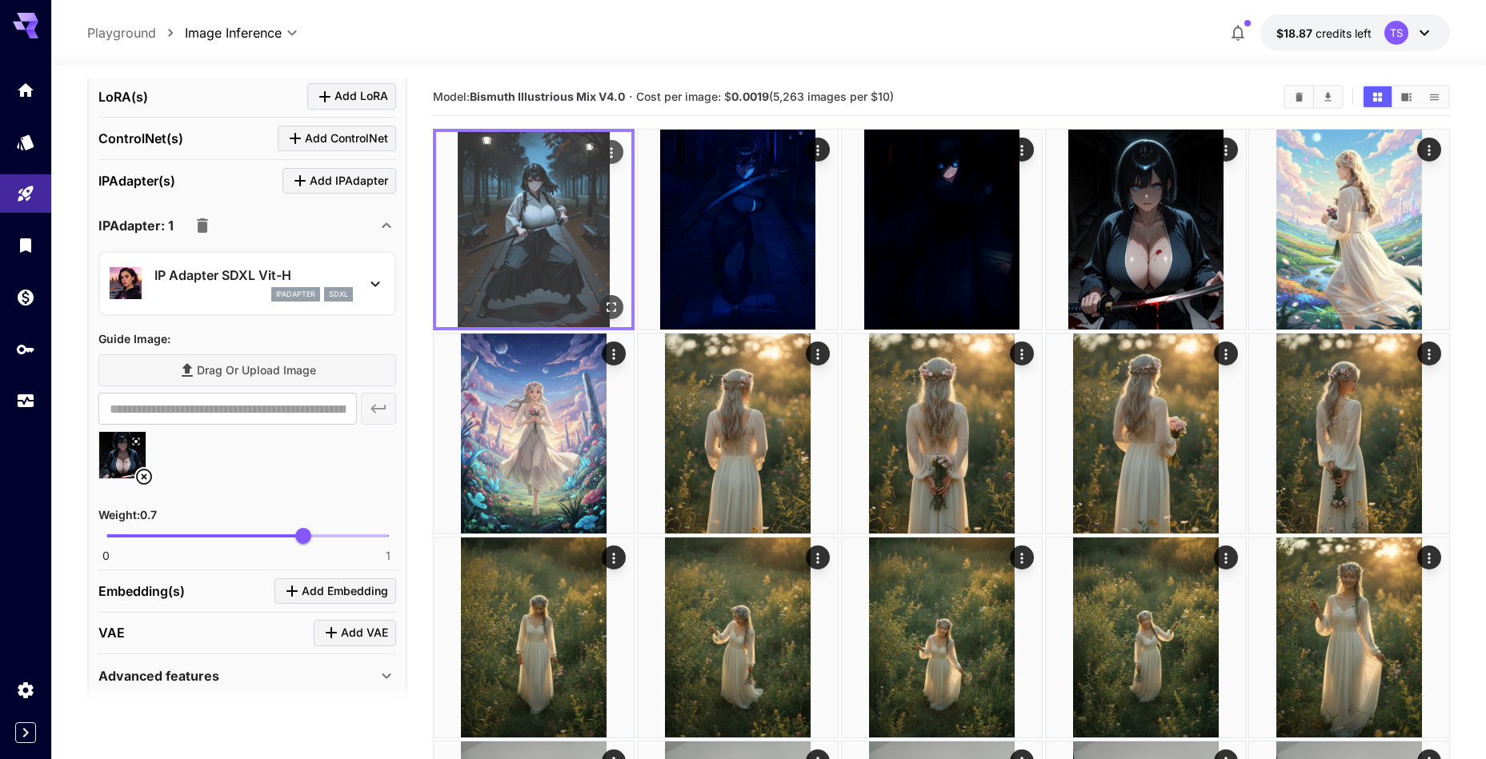
click at [618, 306] on button "Open in fullscreen" at bounding box center [611, 307] width 24 height 24
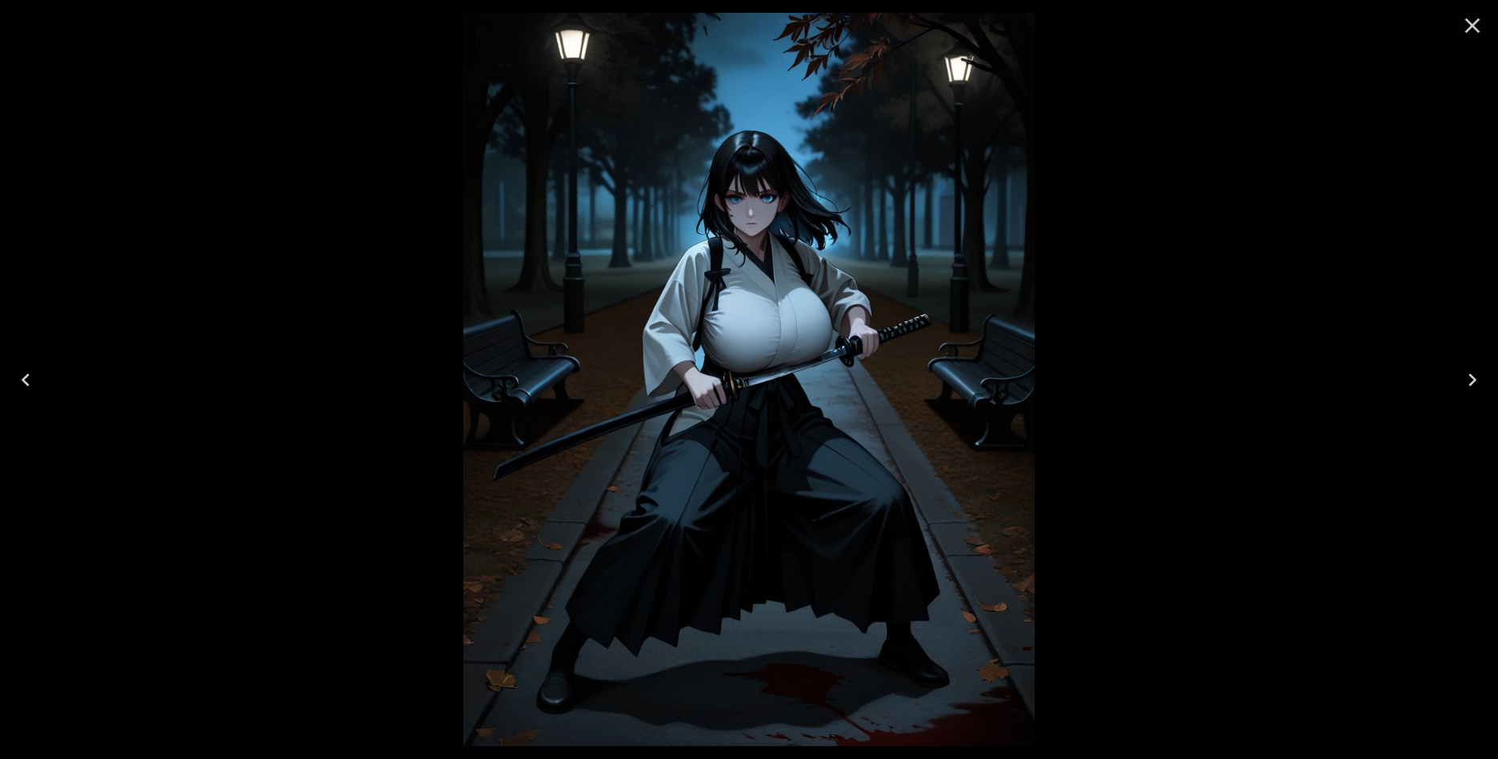
click at [1475, 383] on icon "Next" at bounding box center [1472, 380] width 26 height 26
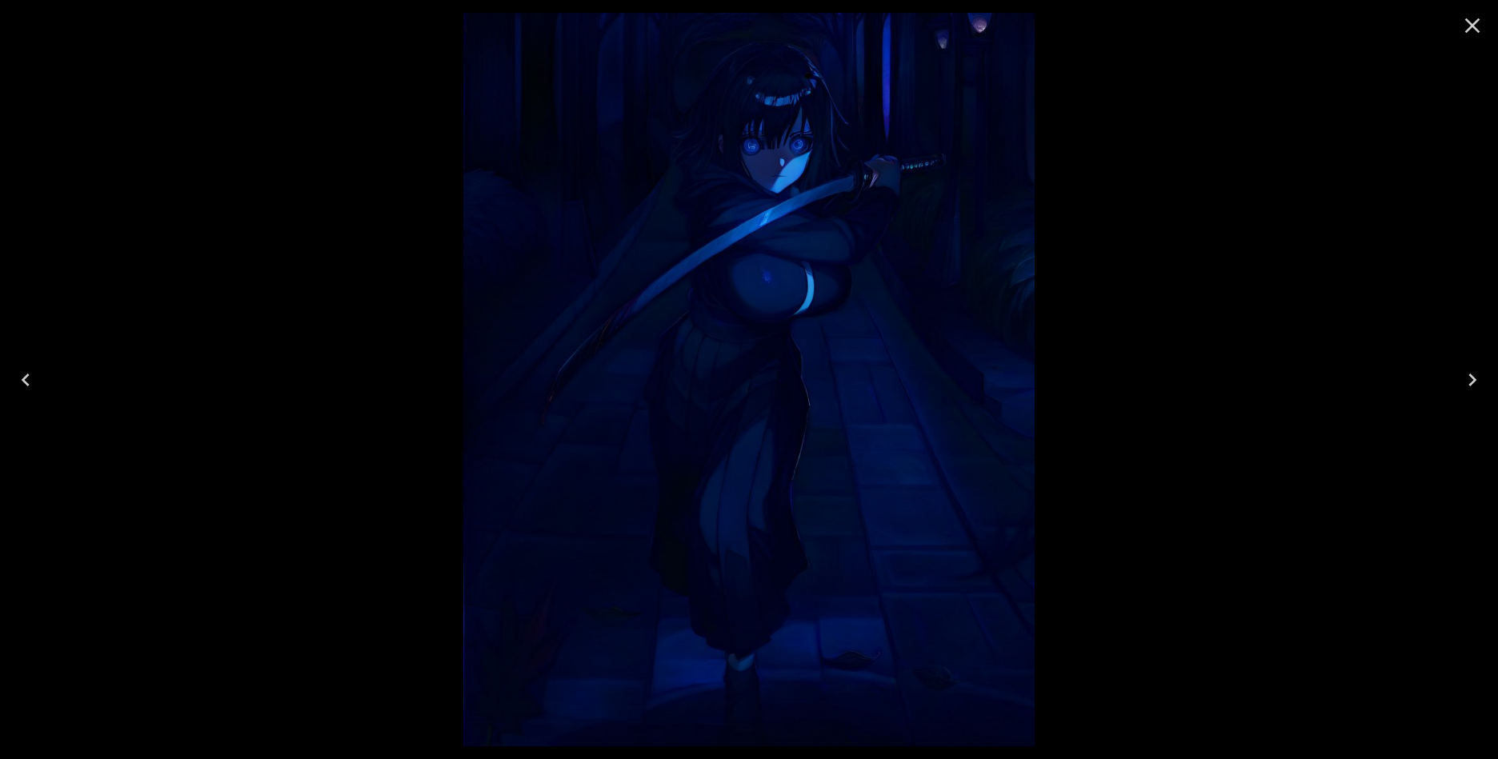
click at [1475, 382] on icon "Next" at bounding box center [1472, 380] width 26 height 26
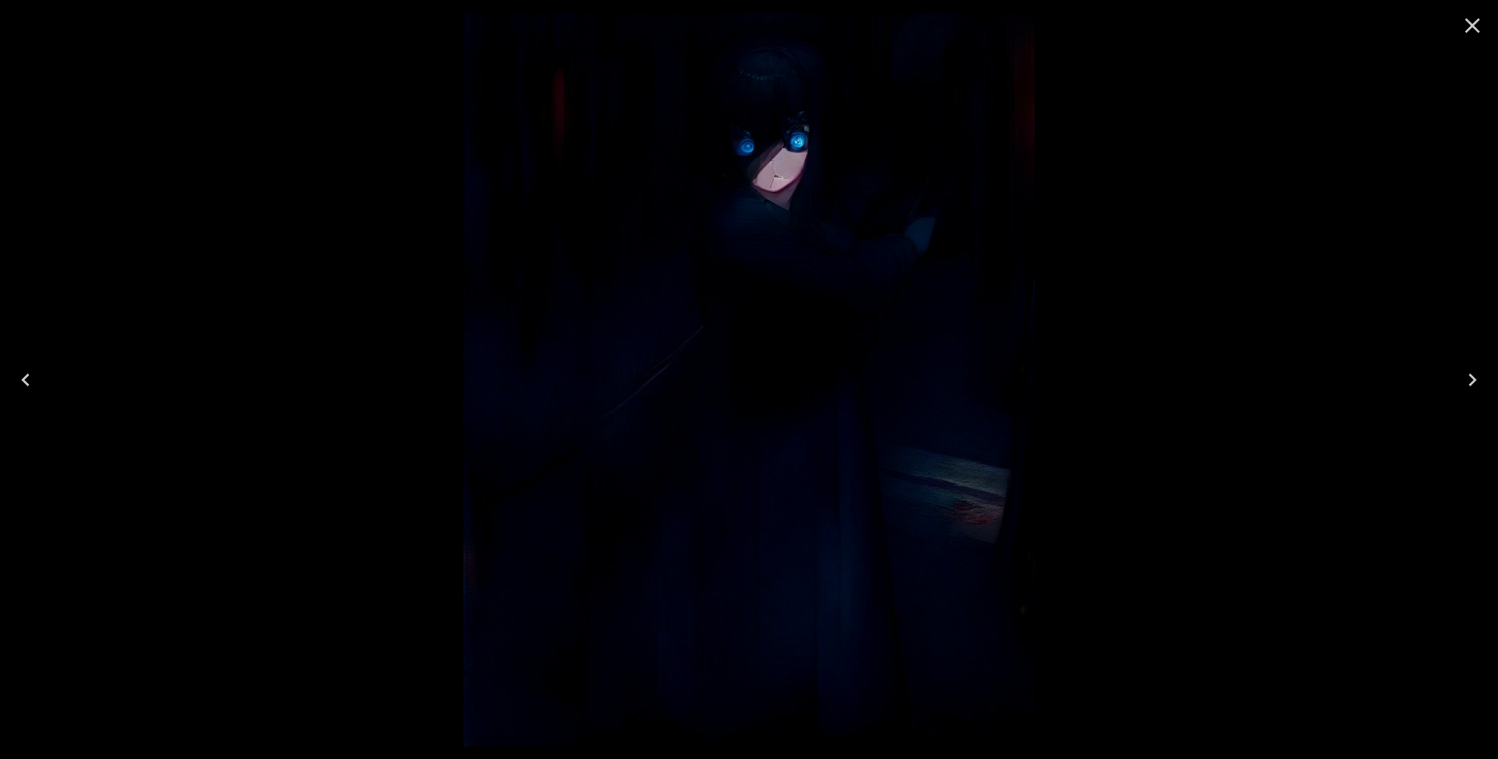
click at [1475, 382] on icon "Next" at bounding box center [1472, 380] width 26 height 26
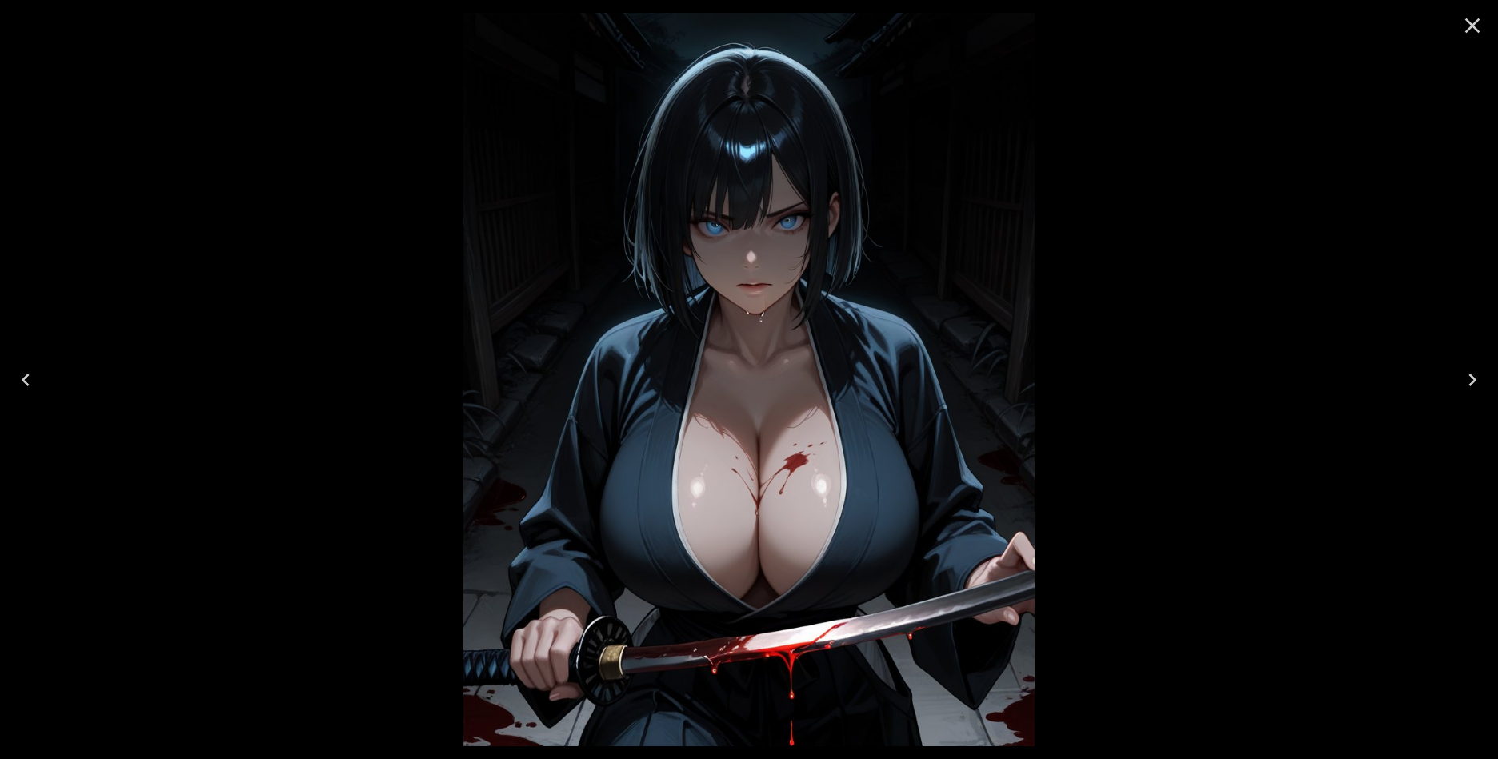
click at [37, 393] on button "Previous" at bounding box center [25, 380] width 51 height 64
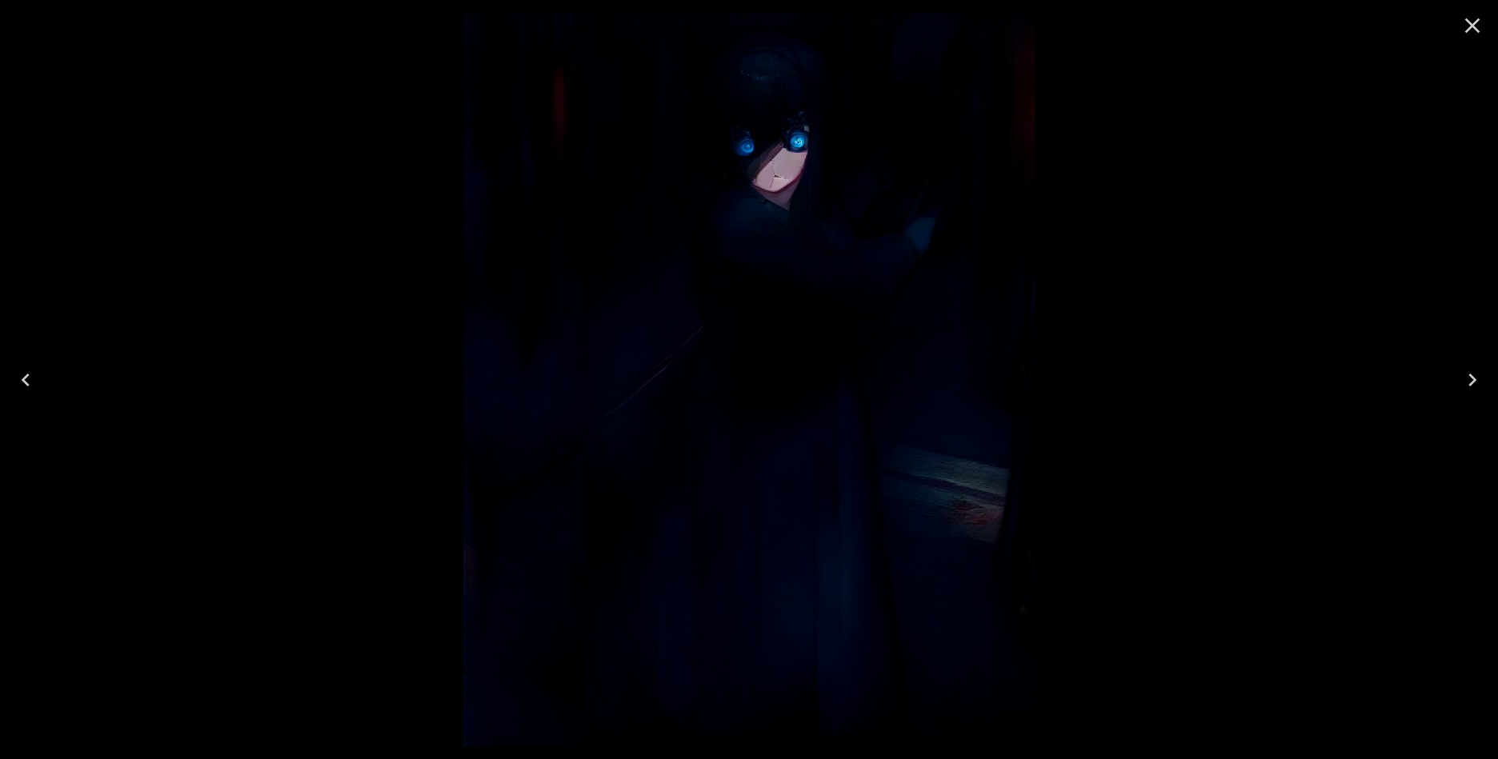
click at [37, 393] on button "Previous" at bounding box center [25, 380] width 51 height 64
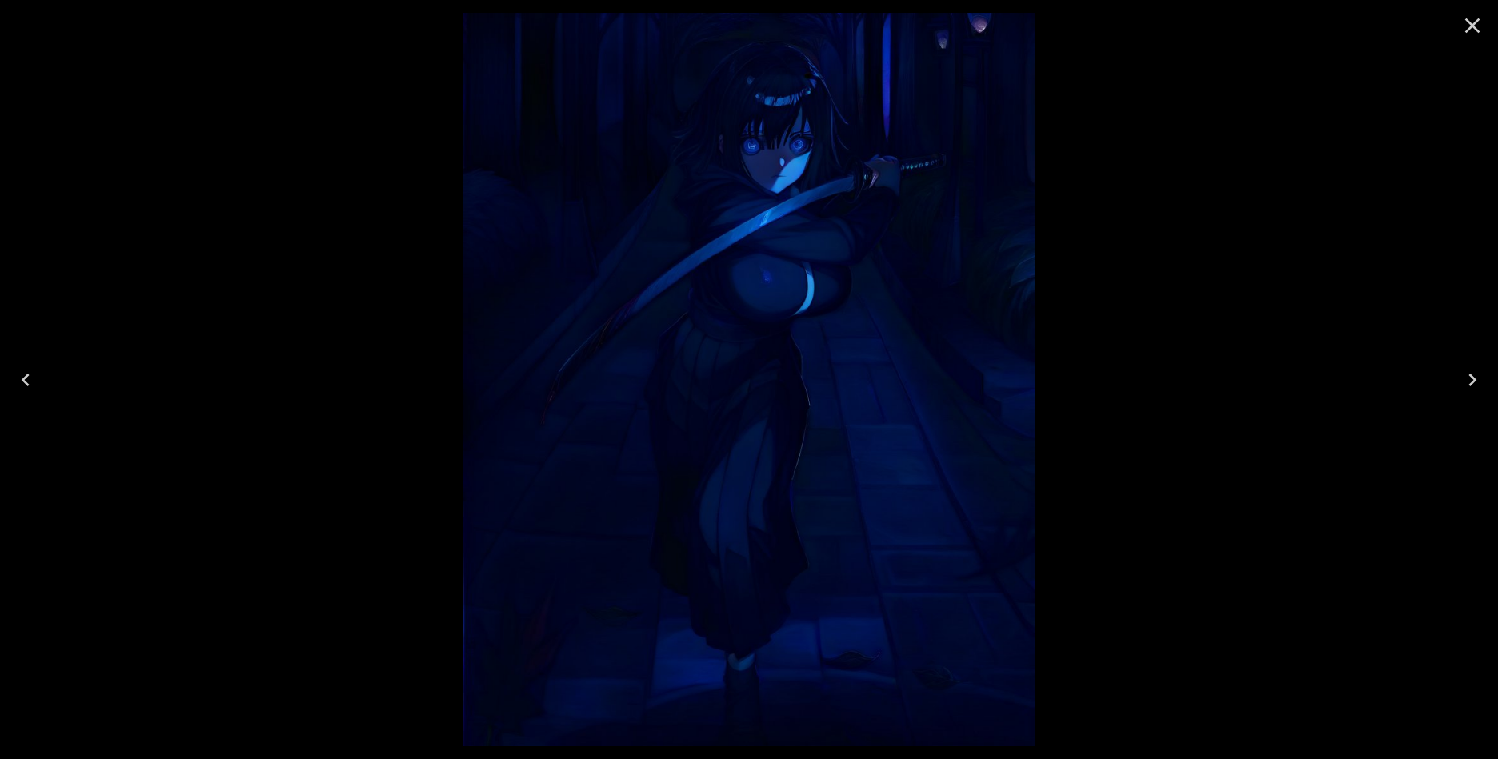
click at [37, 393] on button "Previous" at bounding box center [25, 380] width 51 height 64
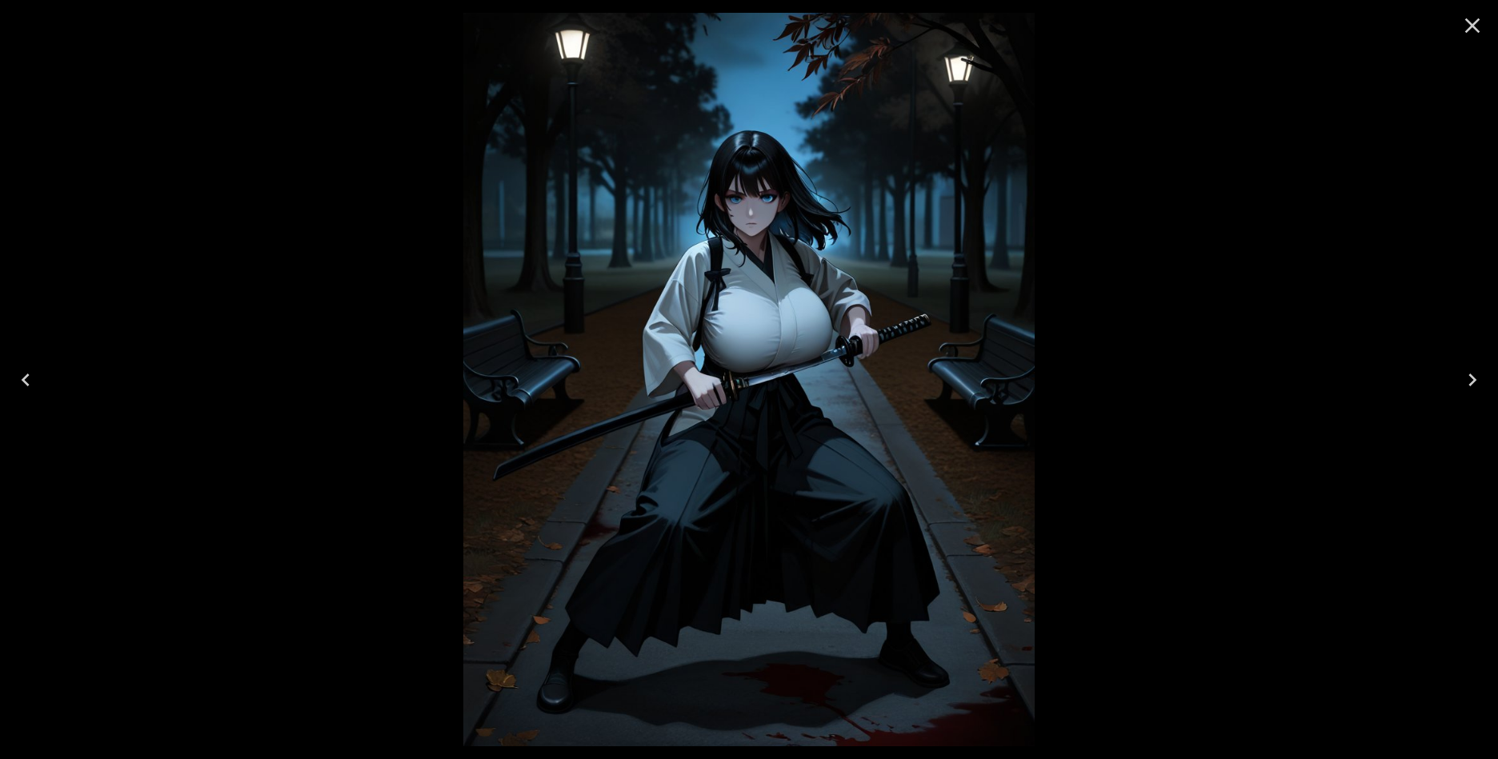
click at [1469, 34] on icon "Close" at bounding box center [1472, 26] width 26 height 26
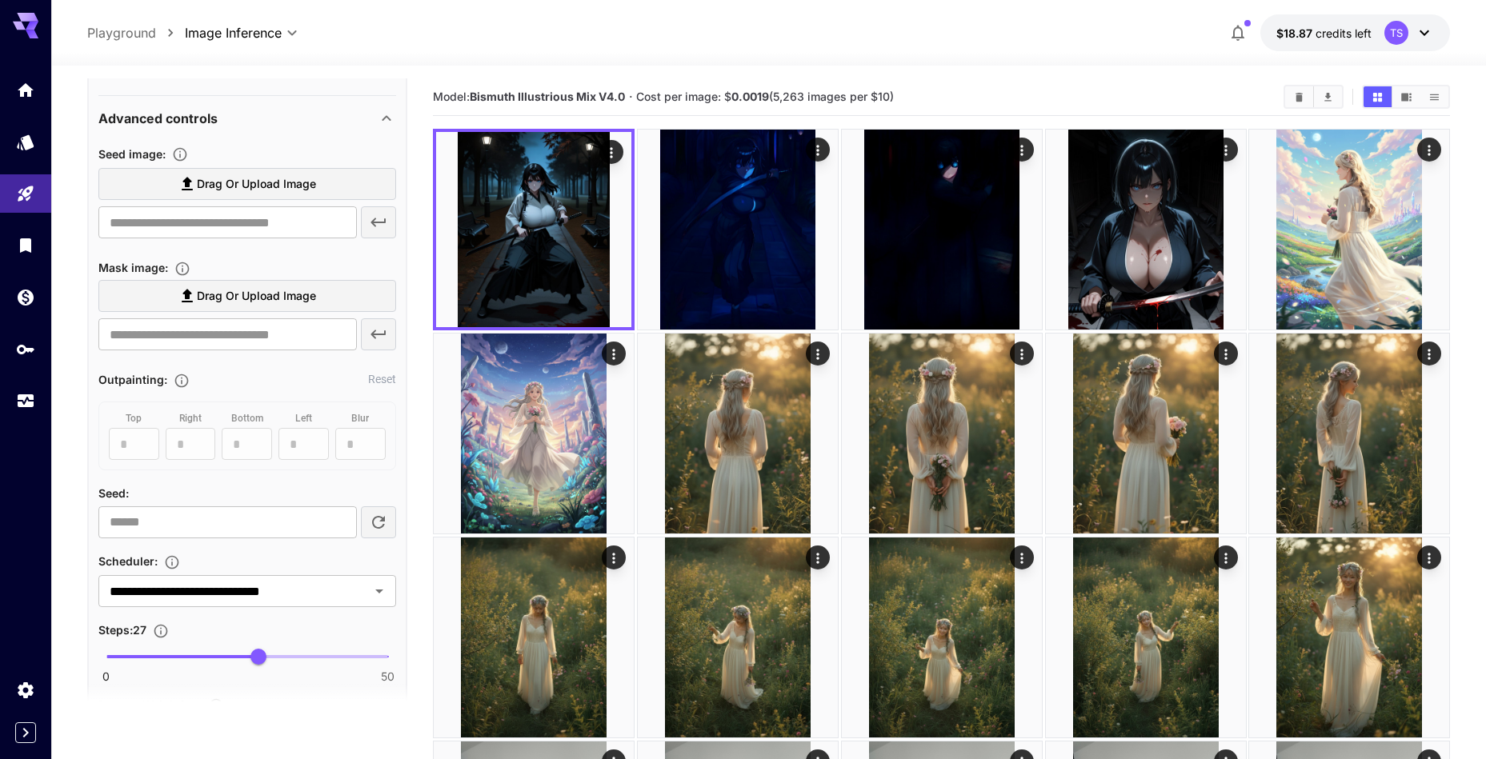
scroll to position [266, 0]
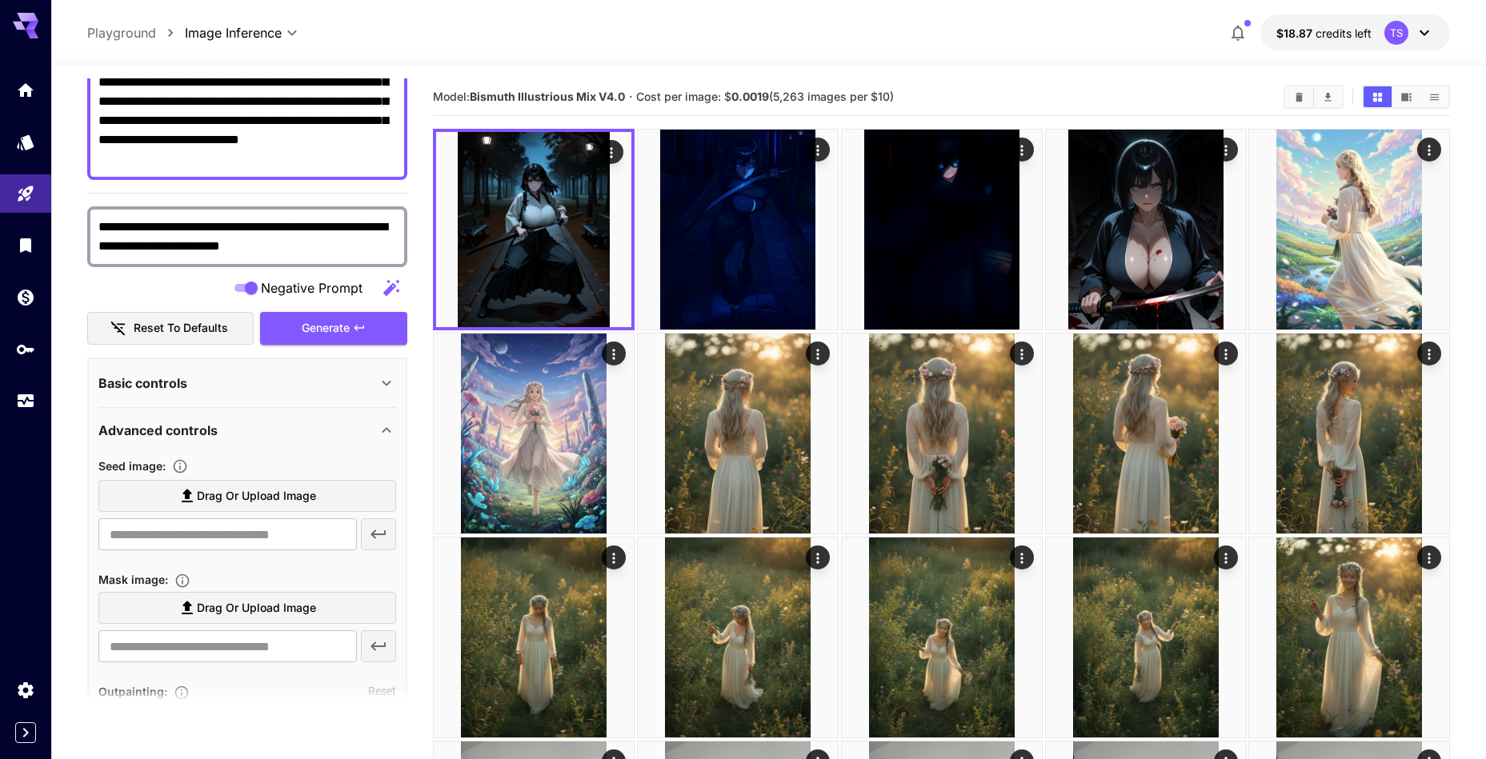
click at [245, 159] on textarea "**********" at bounding box center [247, 63] width 298 height 211
paste textarea
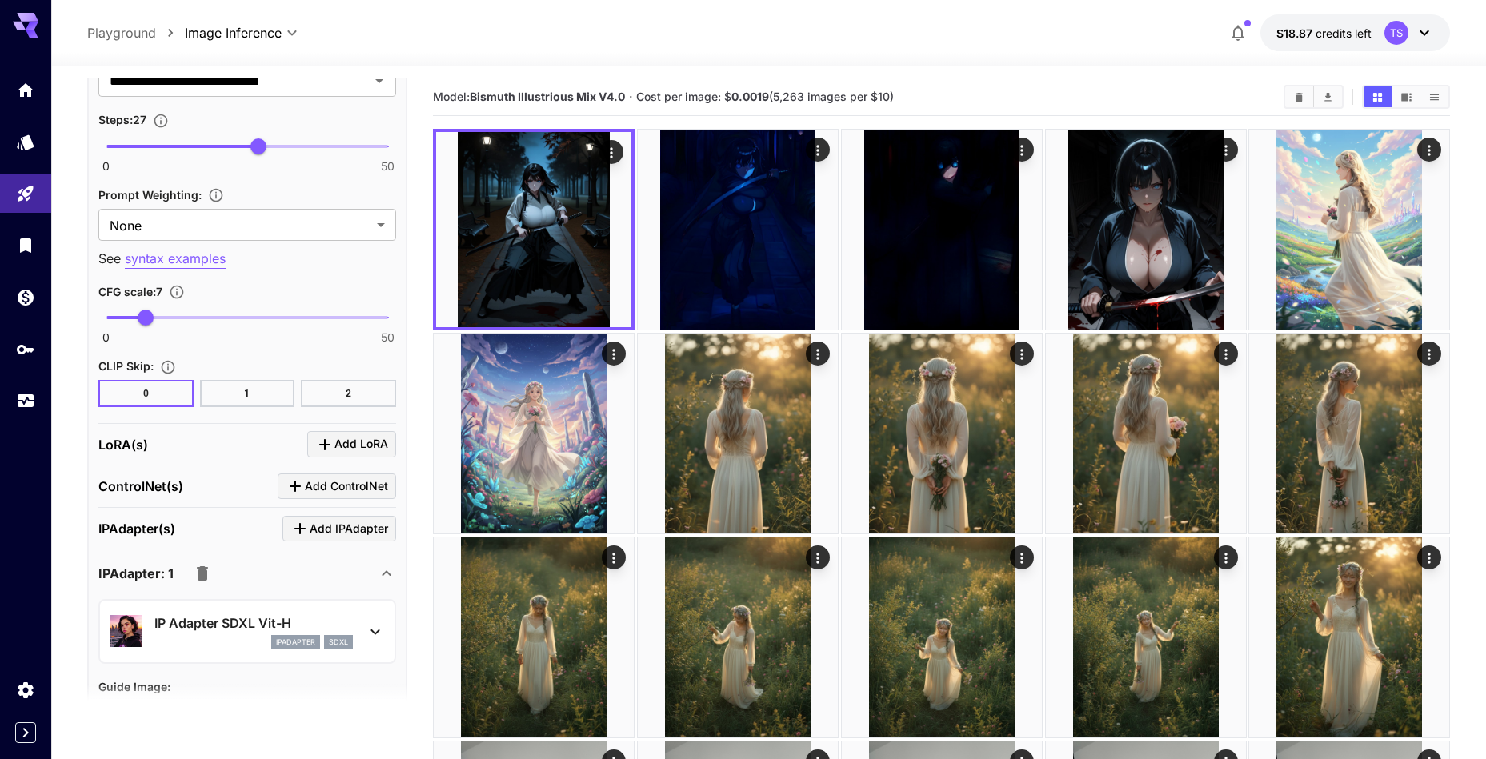
scroll to position [1108, 0]
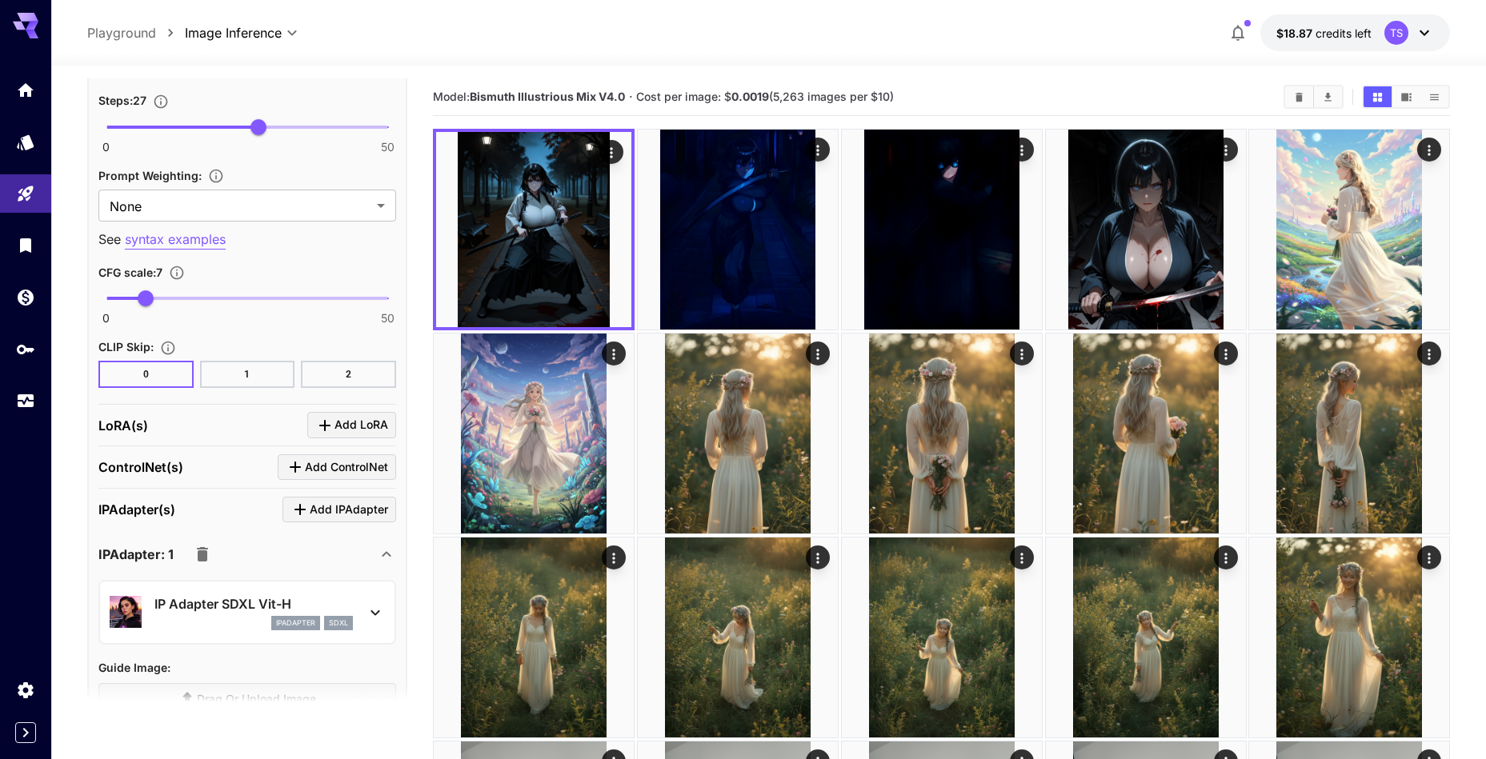
click at [193, 553] on icon "button" at bounding box center [202, 554] width 19 height 19
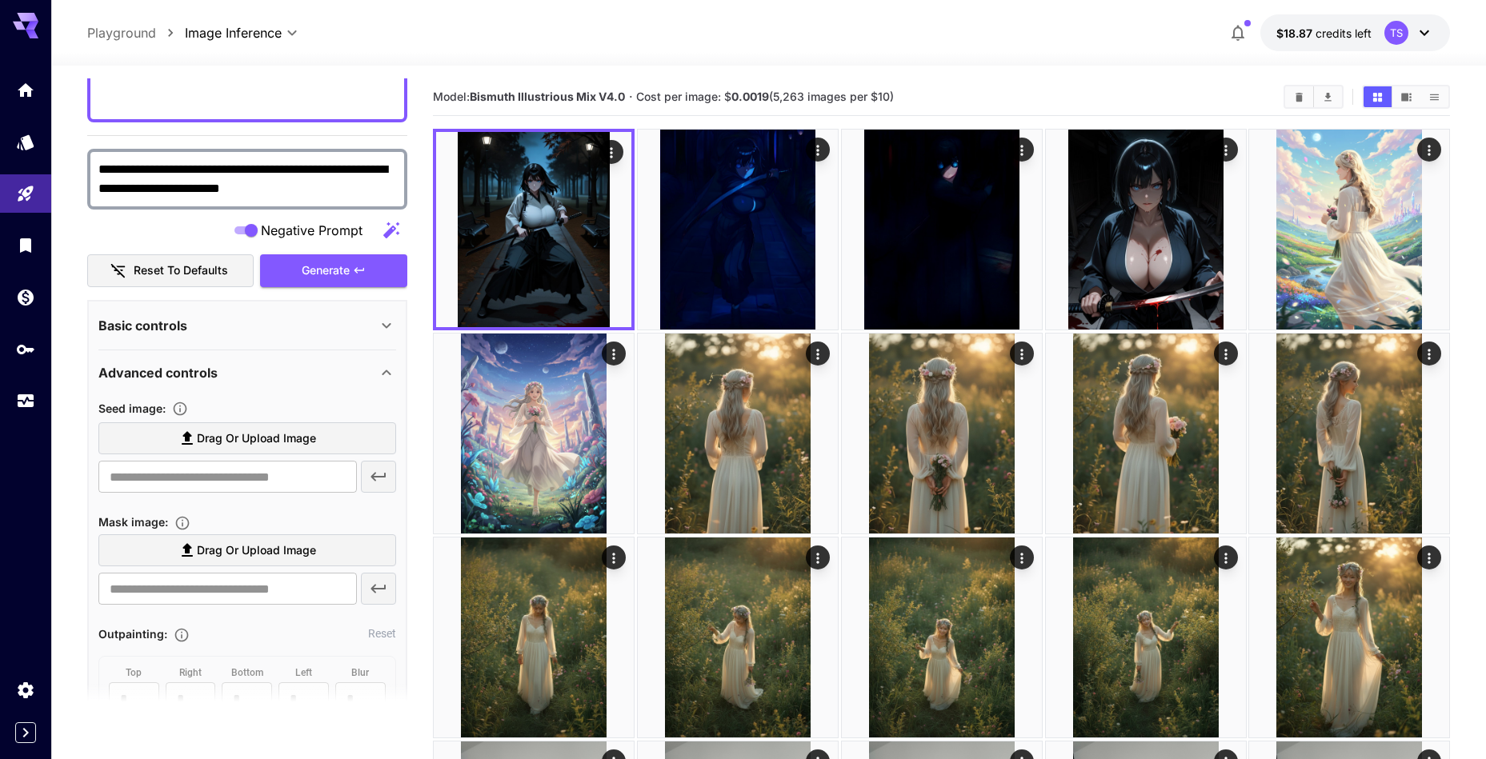
scroll to position [0, 0]
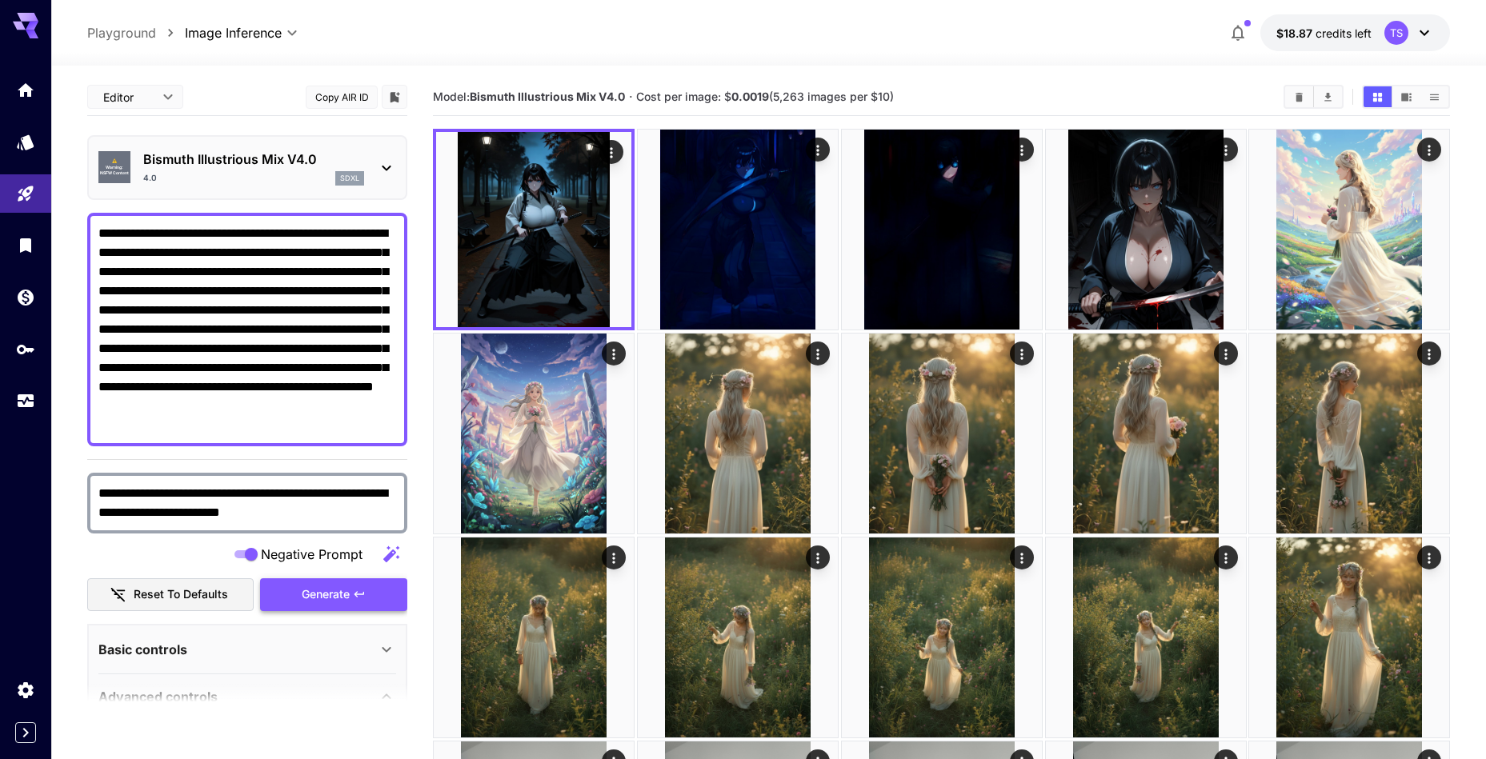
click at [311, 606] on button "Generate" at bounding box center [333, 594] width 147 height 33
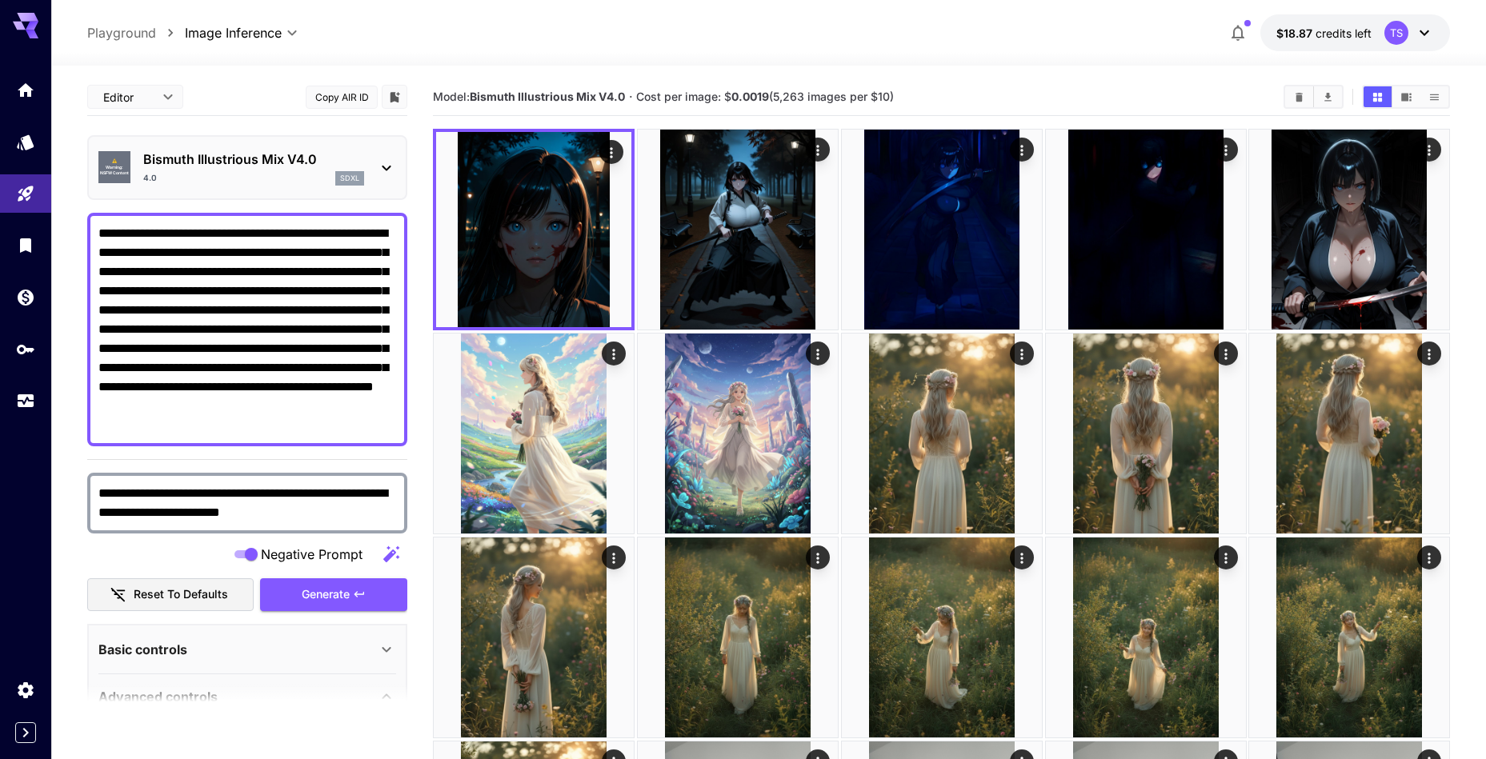
click at [252, 310] on textarea "**********" at bounding box center [247, 329] width 298 height 211
paste textarea
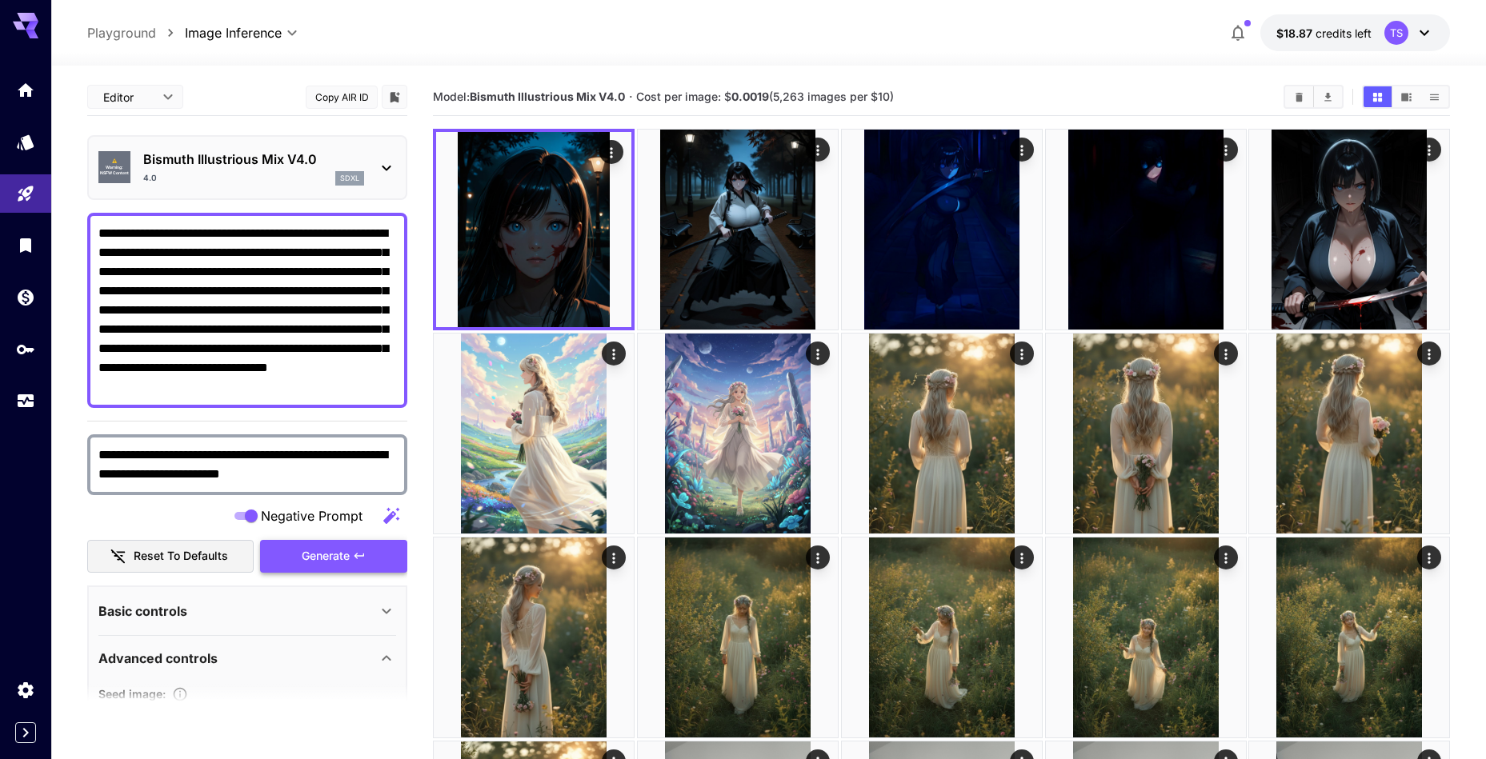
click at [354, 560] on icon "button" at bounding box center [359, 556] width 13 height 13
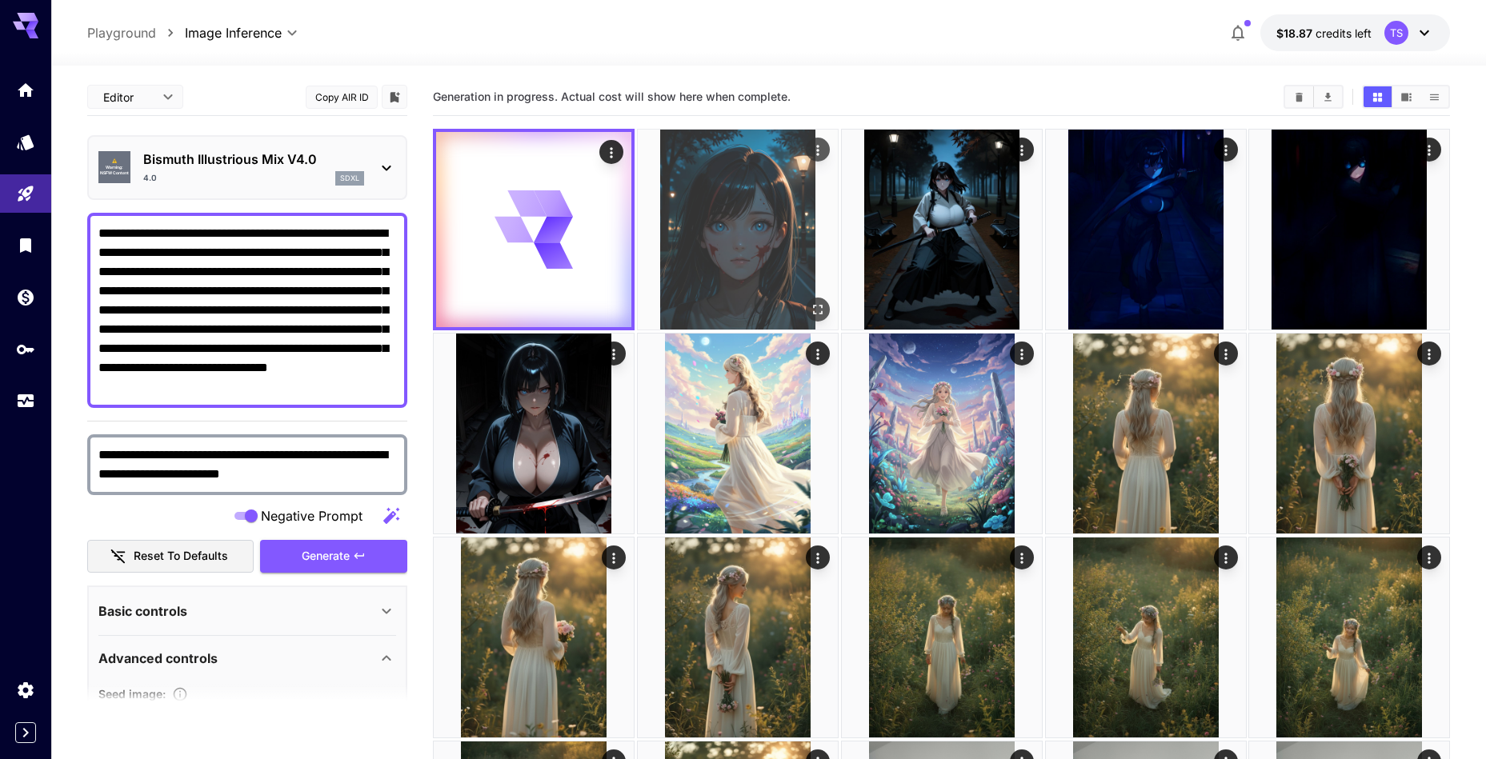
click at [796, 190] on img at bounding box center [738, 230] width 200 height 200
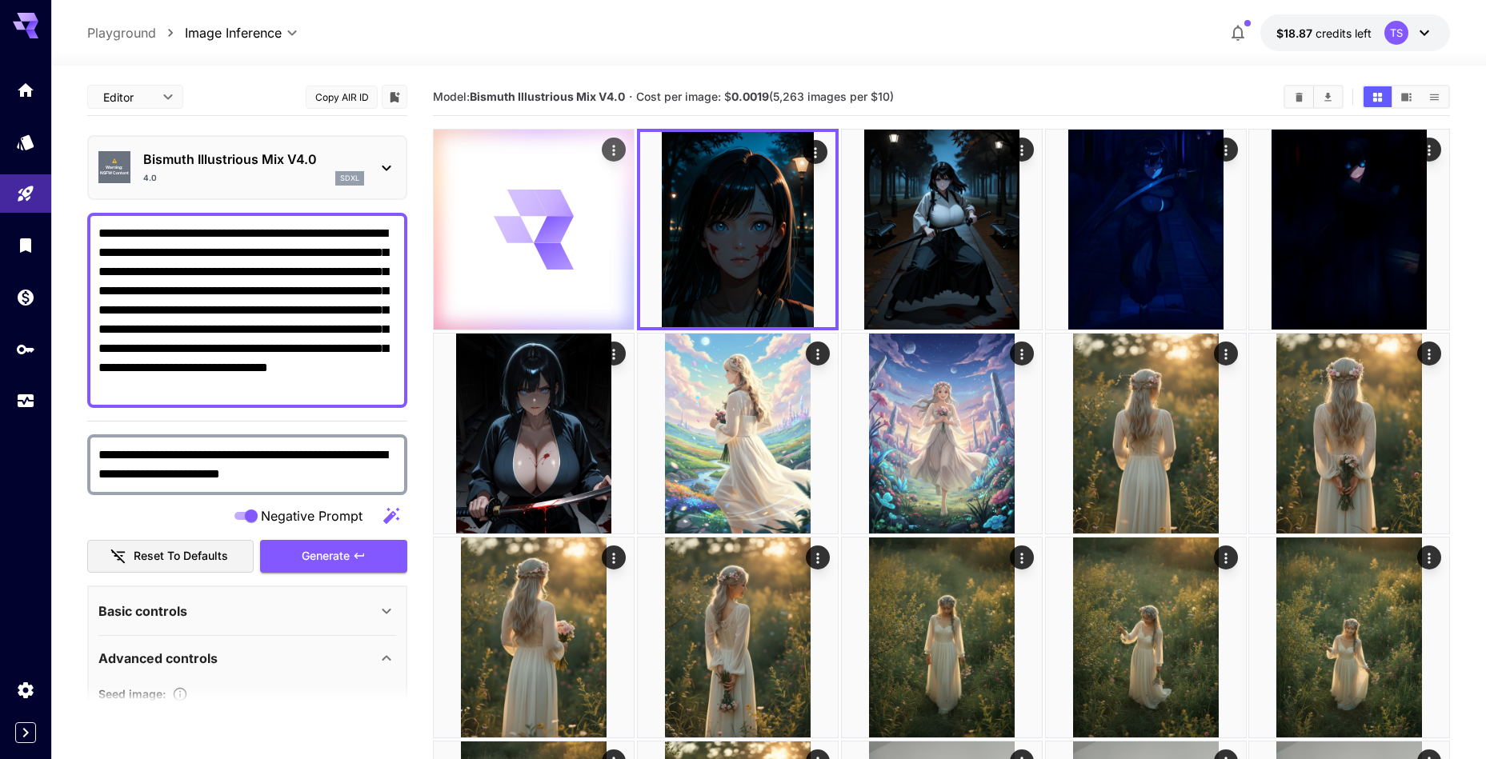
click at [559, 229] on icon at bounding box center [553, 229] width 42 height 31
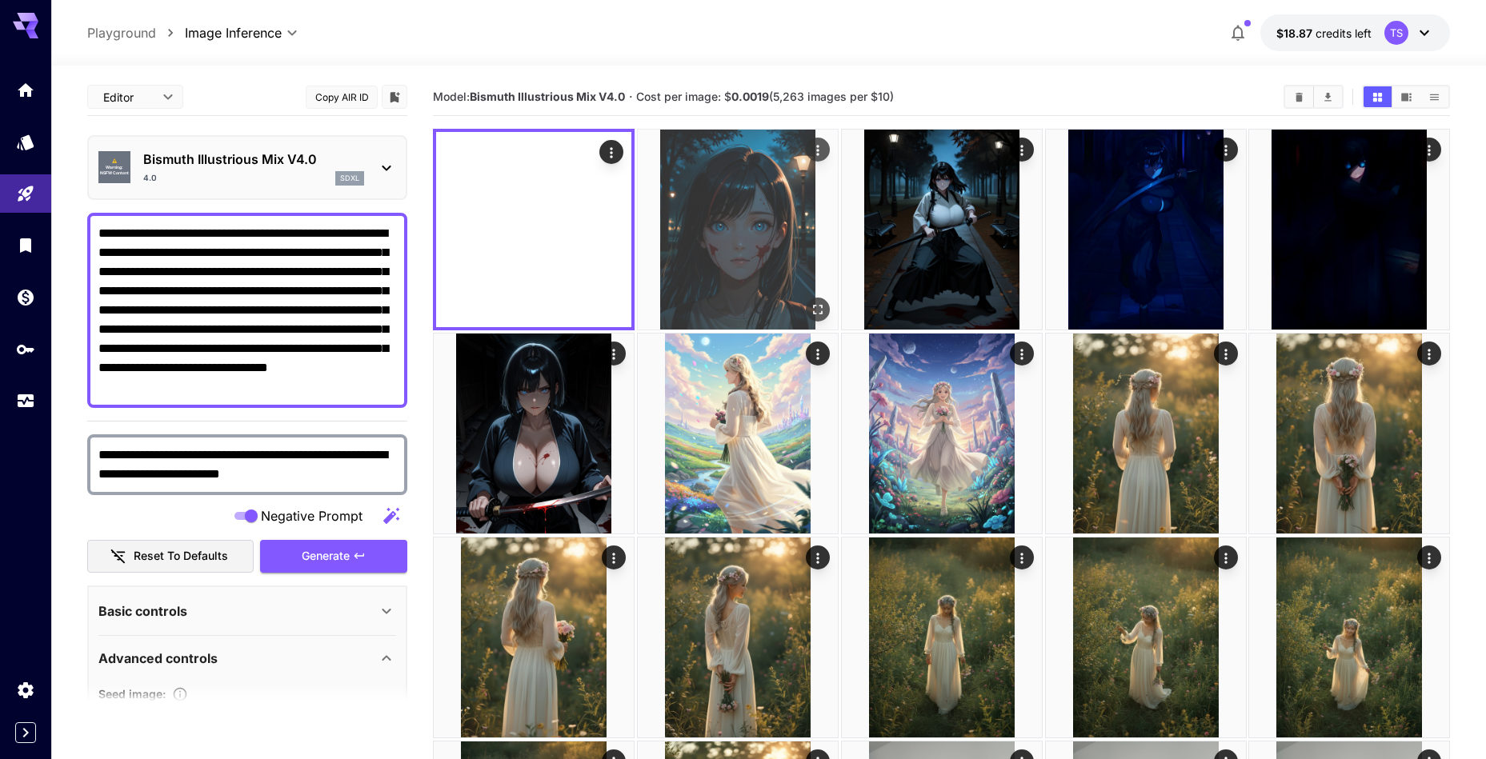
click at [740, 222] on img at bounding box center [738, 230] width 200 height 200
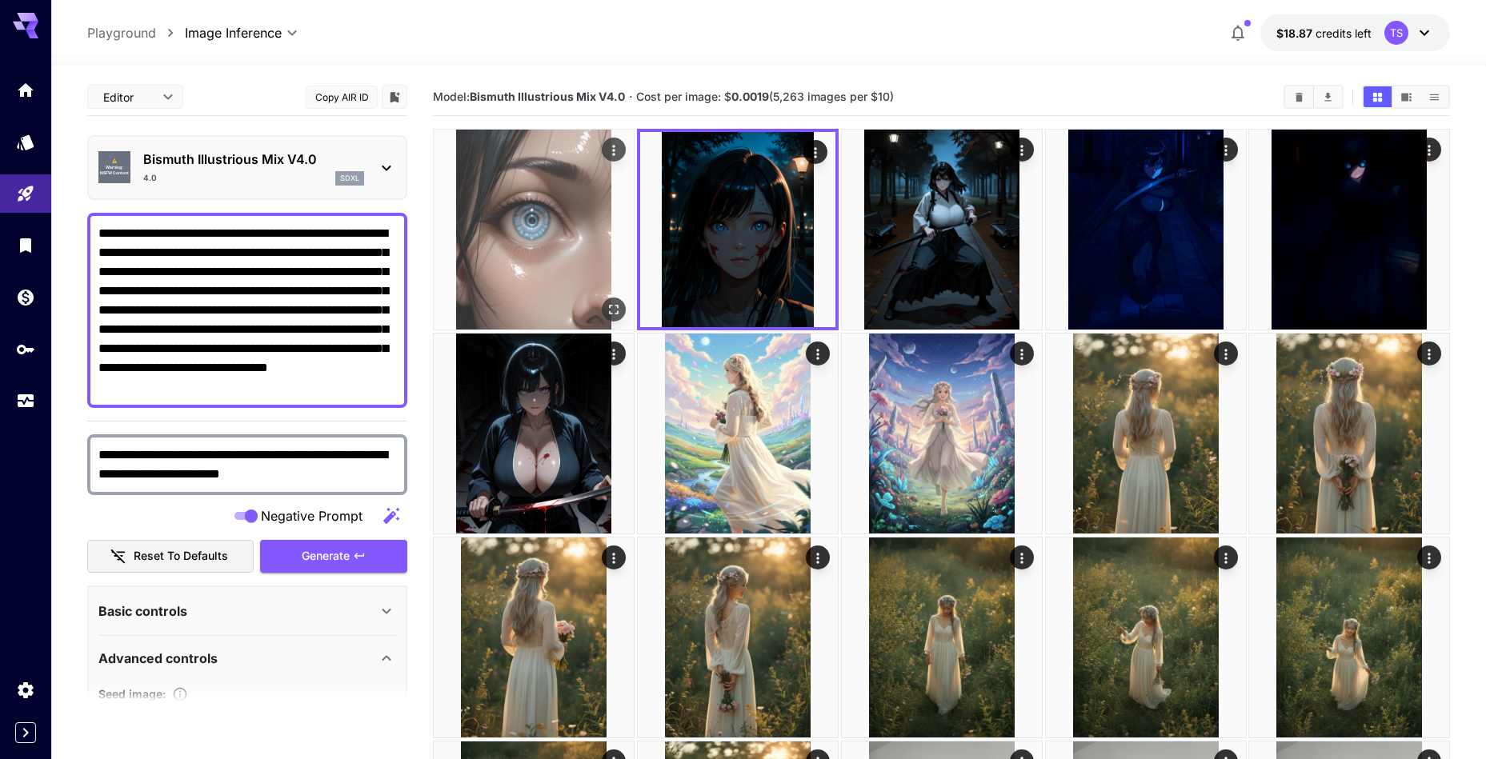
click at [538, 230] on img at bounding box center [534, 230] width 200 height 200
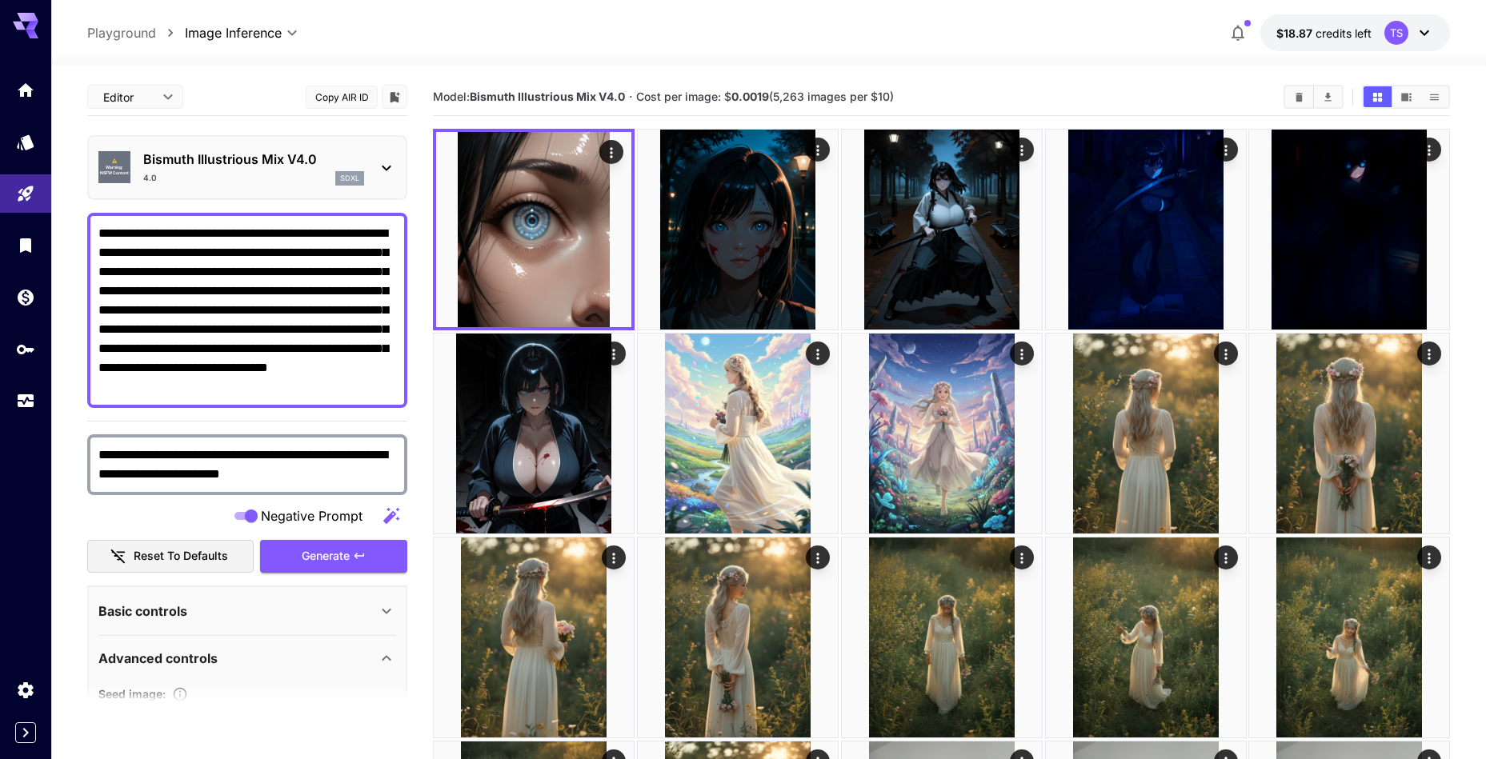
click at [270, 288] on textarea "**********" at bounding box center [247, 310] width 298 height 173
paste textarea "**********"
type textarea "**********"
click at [257, 454] on textarea "**********" at bounding box center [247, 465] width 298 height 38
paste textarea "**********"
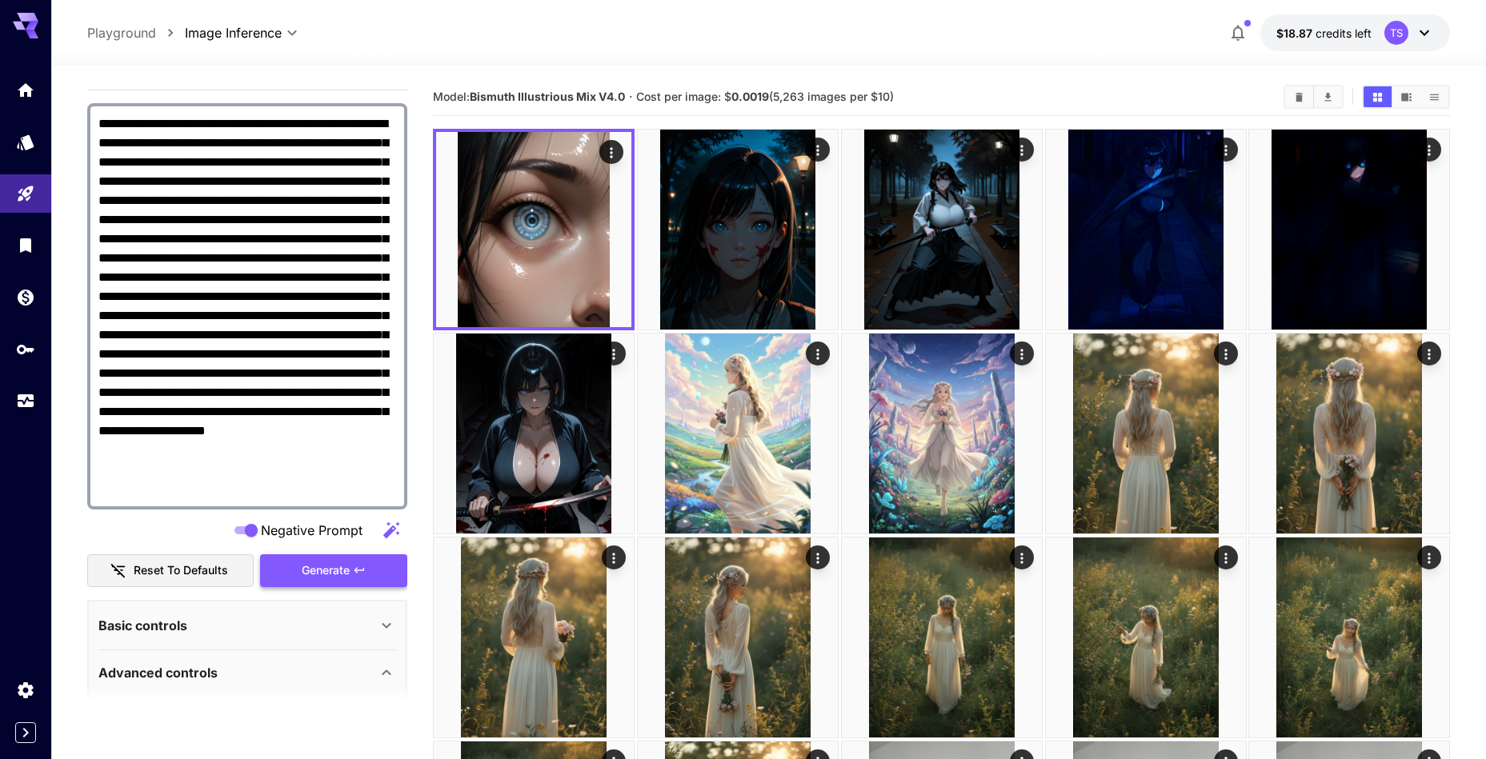
type textarea "**********"
click at [334, 583] on button "Generate" at bounding box center [333, 570] width 147 height 33
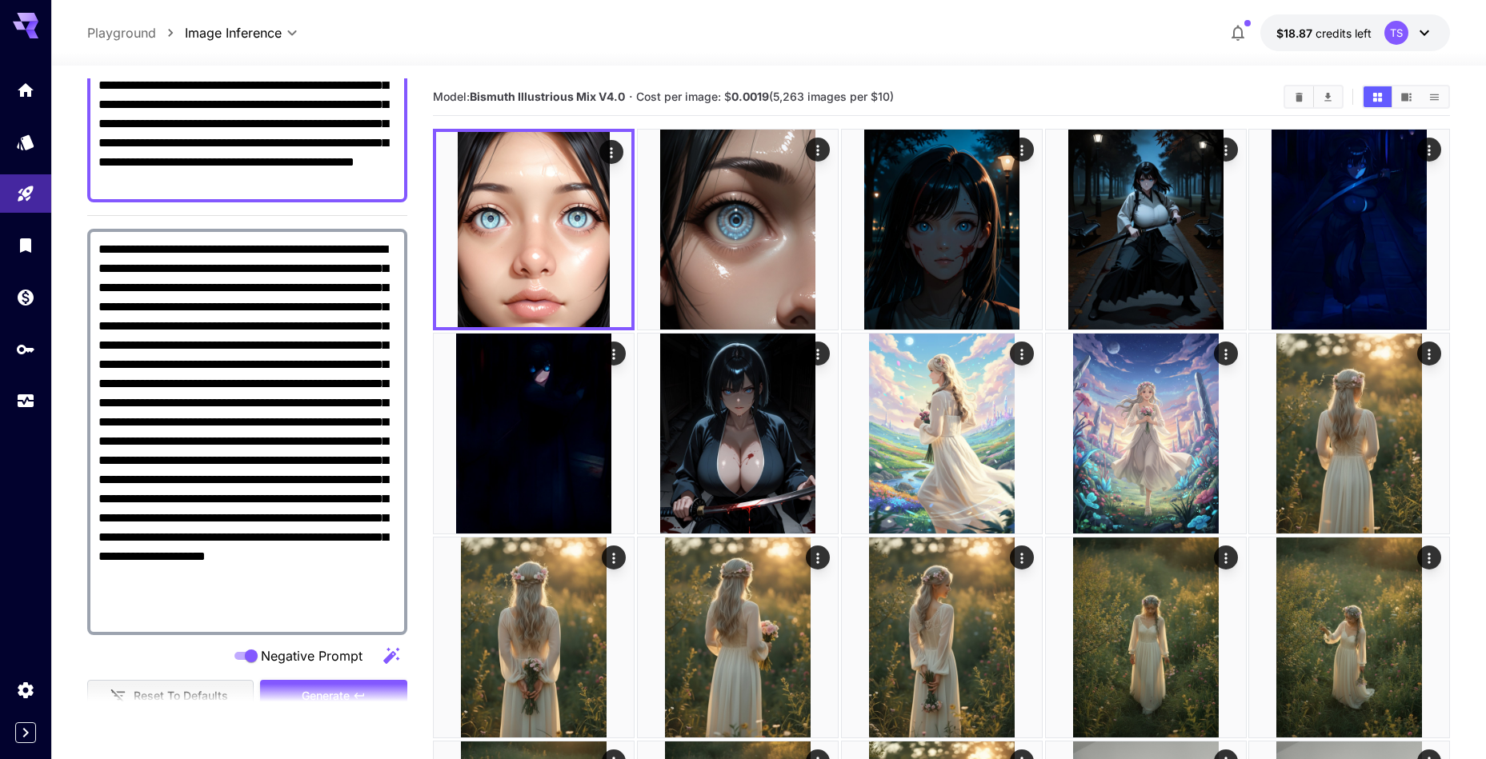
scroll to position [270, 0]
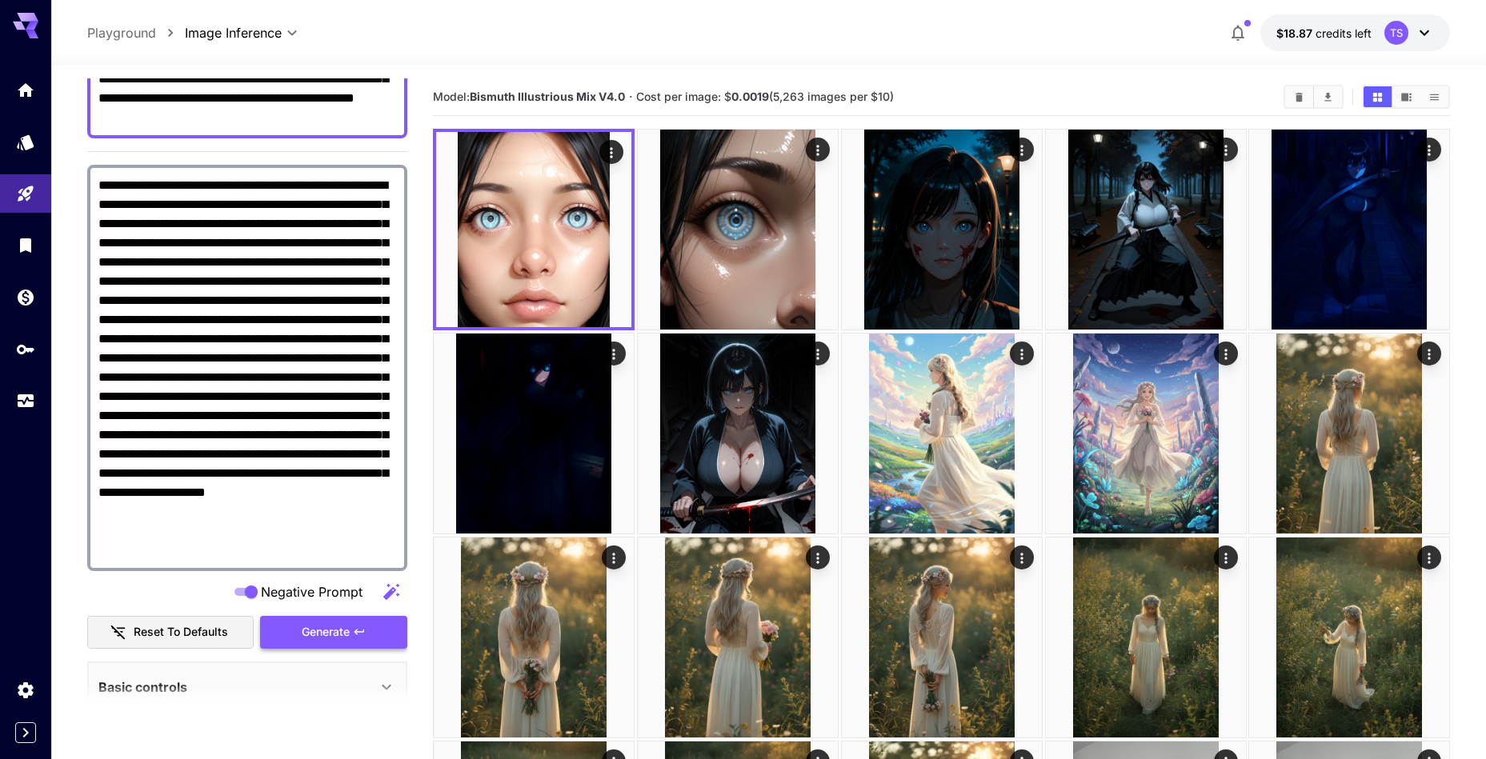
click at [362, 634] on icon "button" at bounding box center [359, 632] width 13 height 13
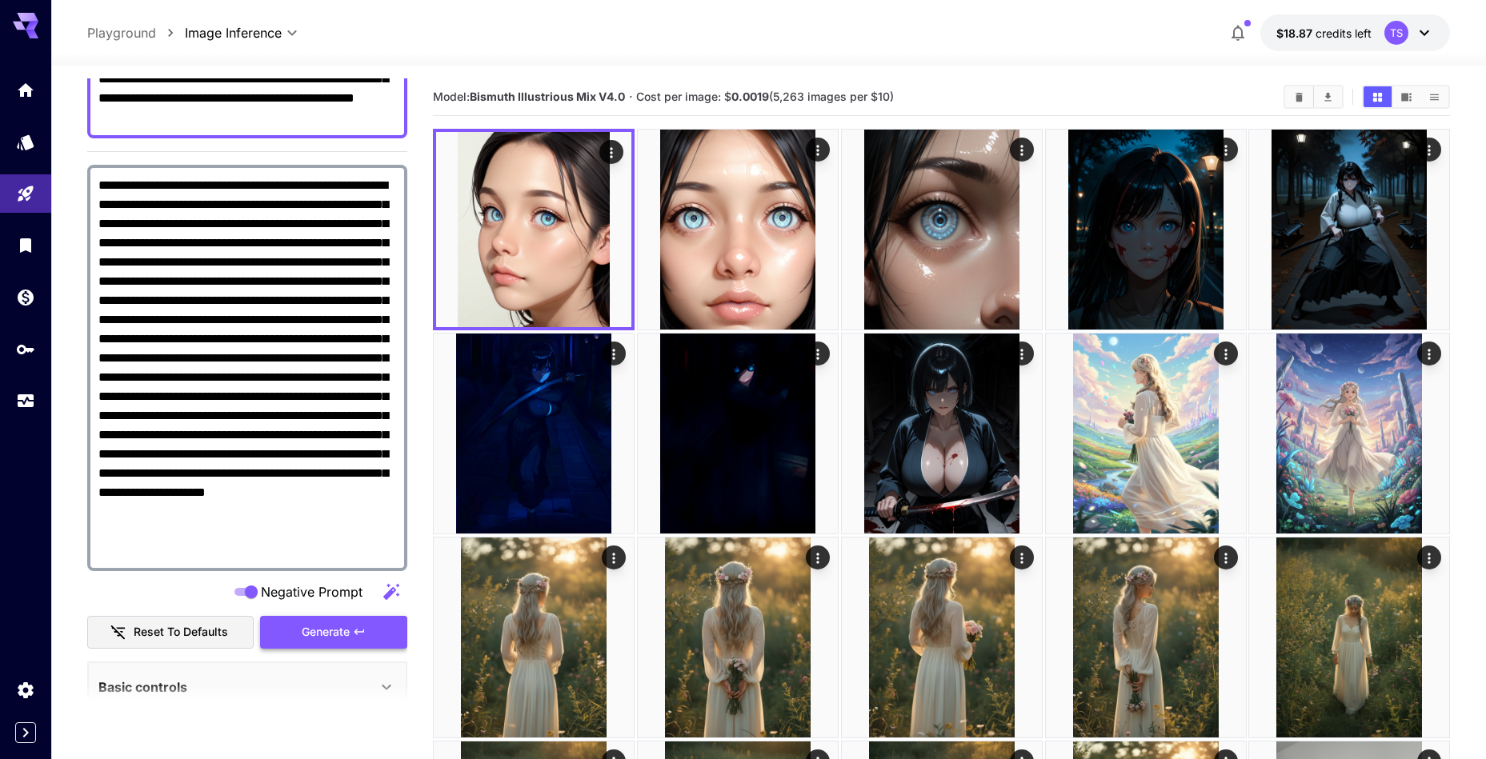
click at [369, 630] on button "Generate" at bounding box center [333, 632] width 147 height 33
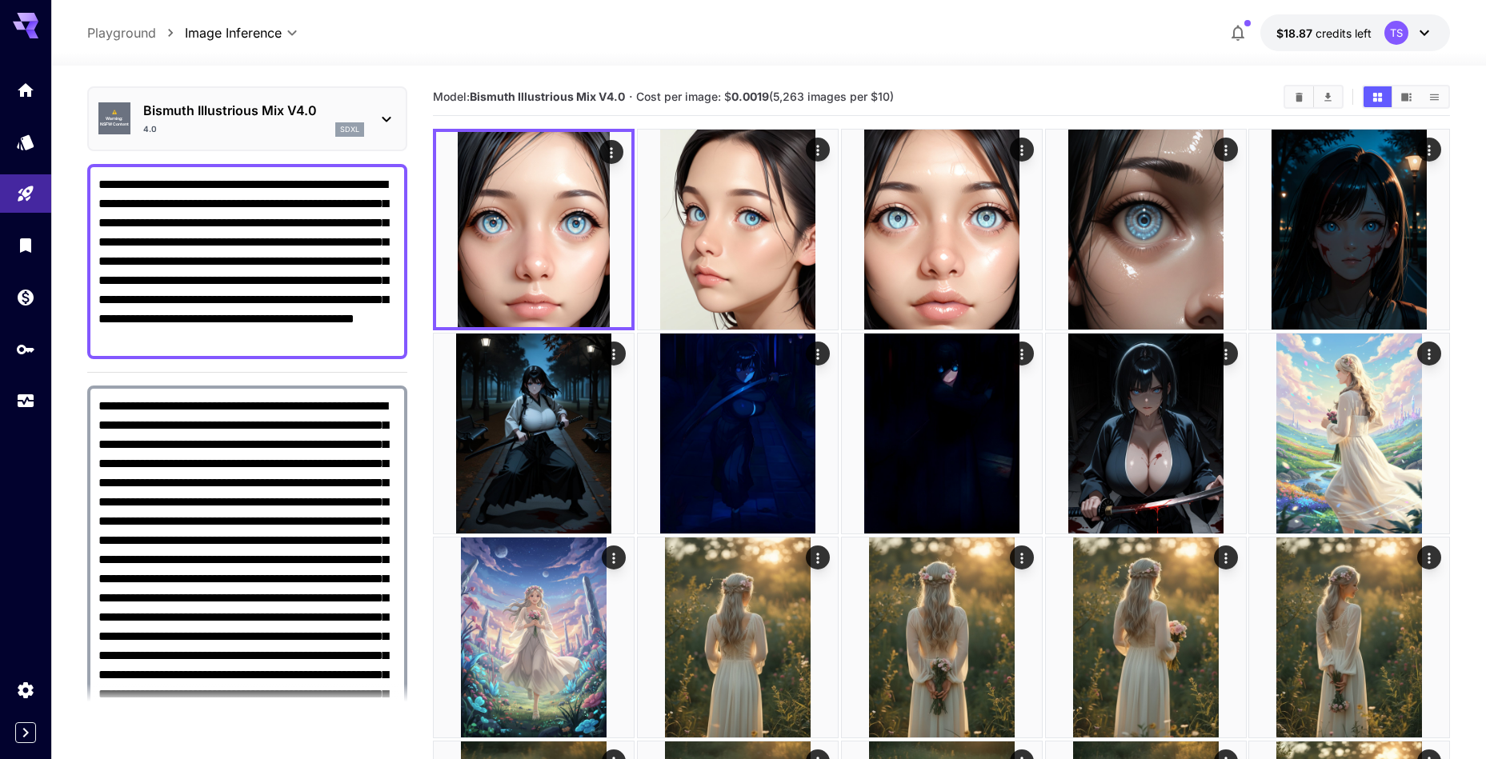
scroll to position [52, 0]
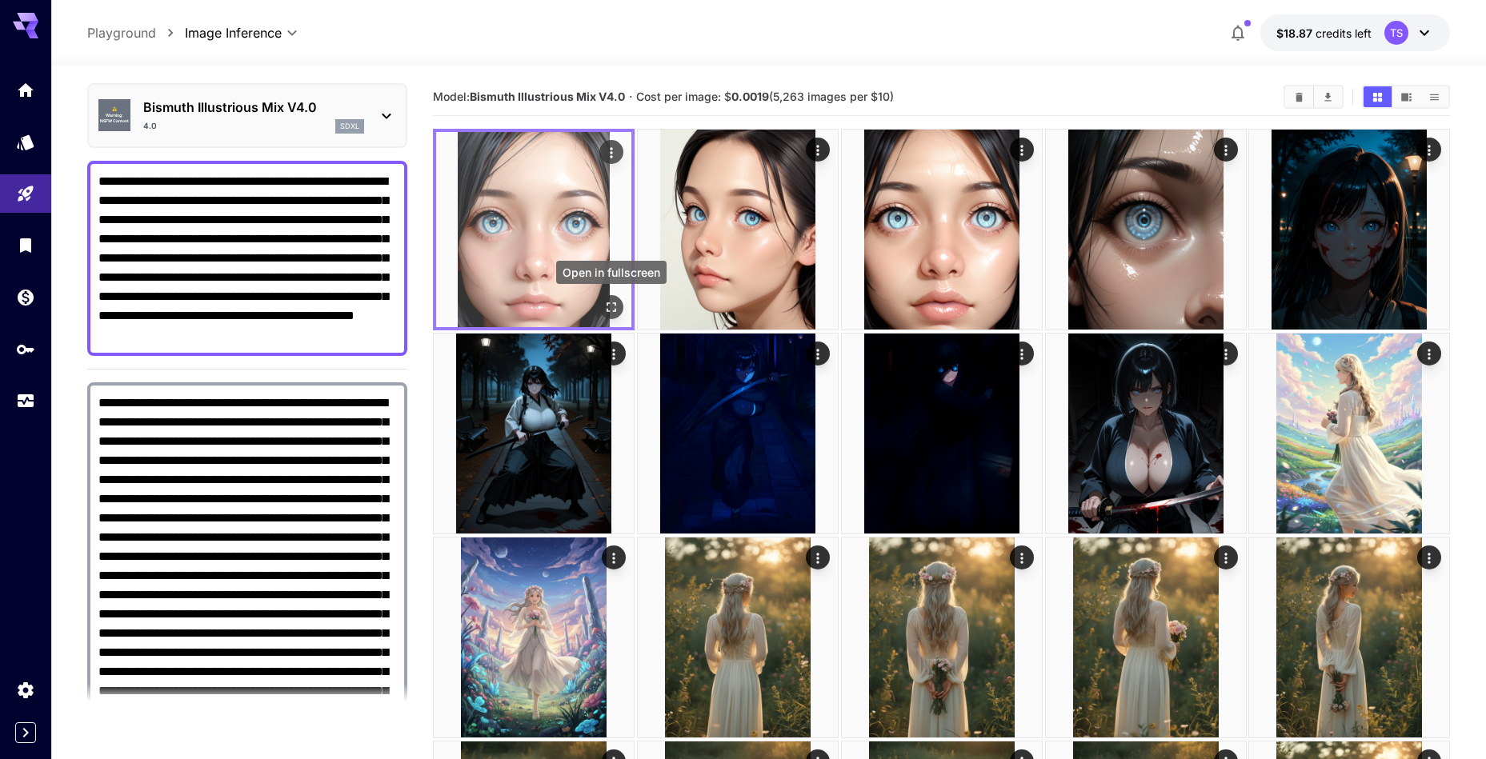
click at [615, 302] on icon "Open in fullscreen" at bounding box center [611, 307] width 16 height 16
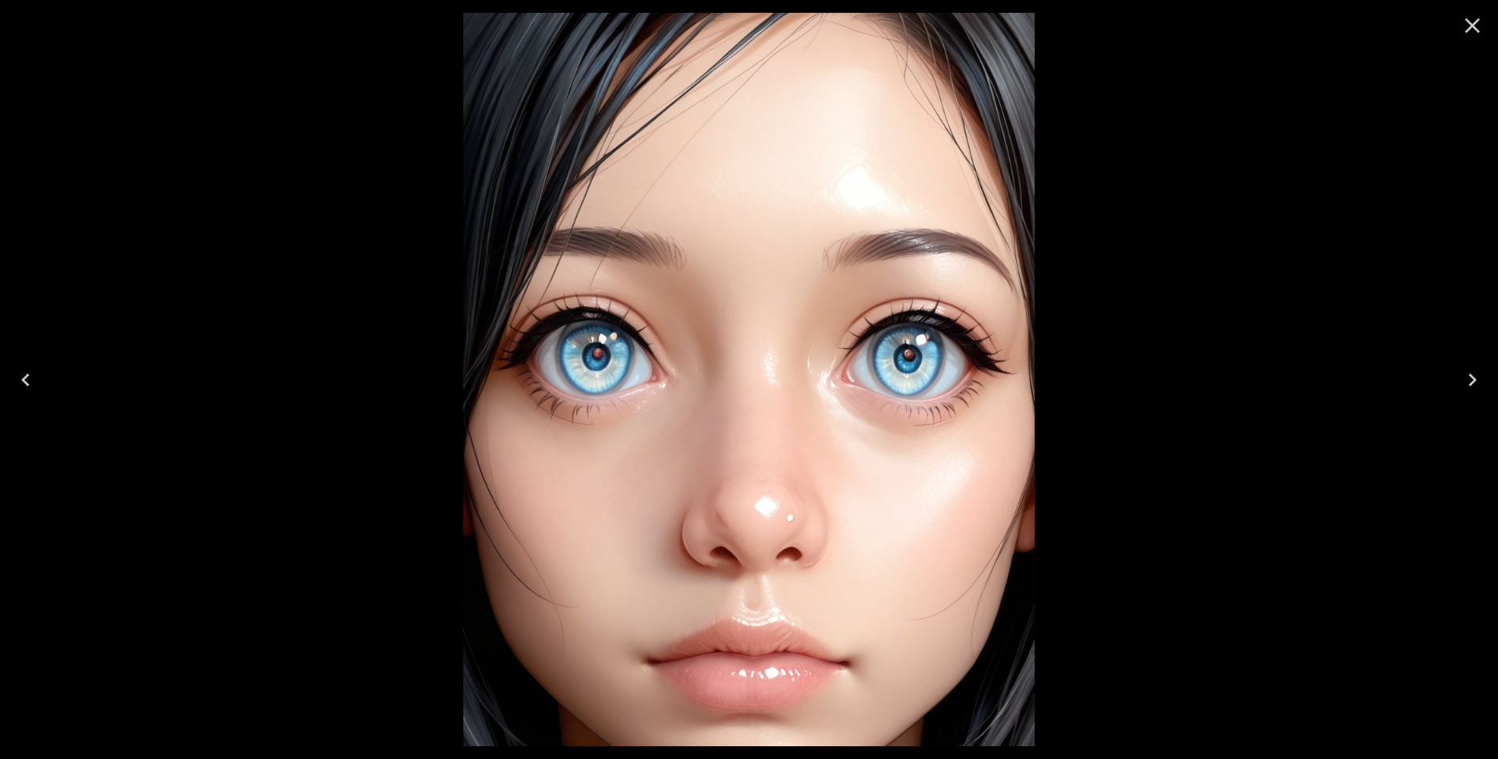
click at [1467, 27] on icon "Close" at bounding box center [1472, 26] width 26 height 26
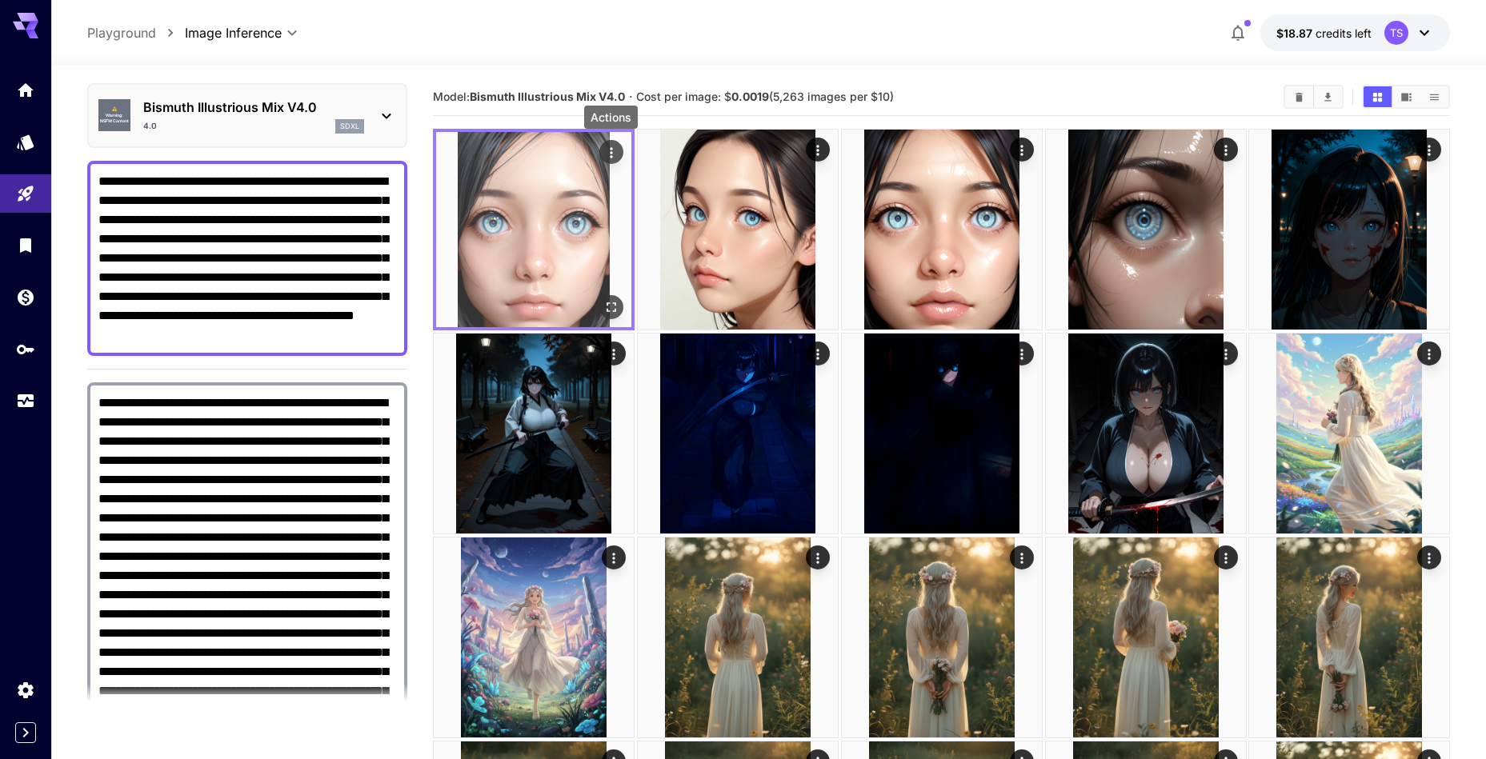
click at [605, 151] on icon "Actions" at bounding box center [611, 153] width 16 height 16
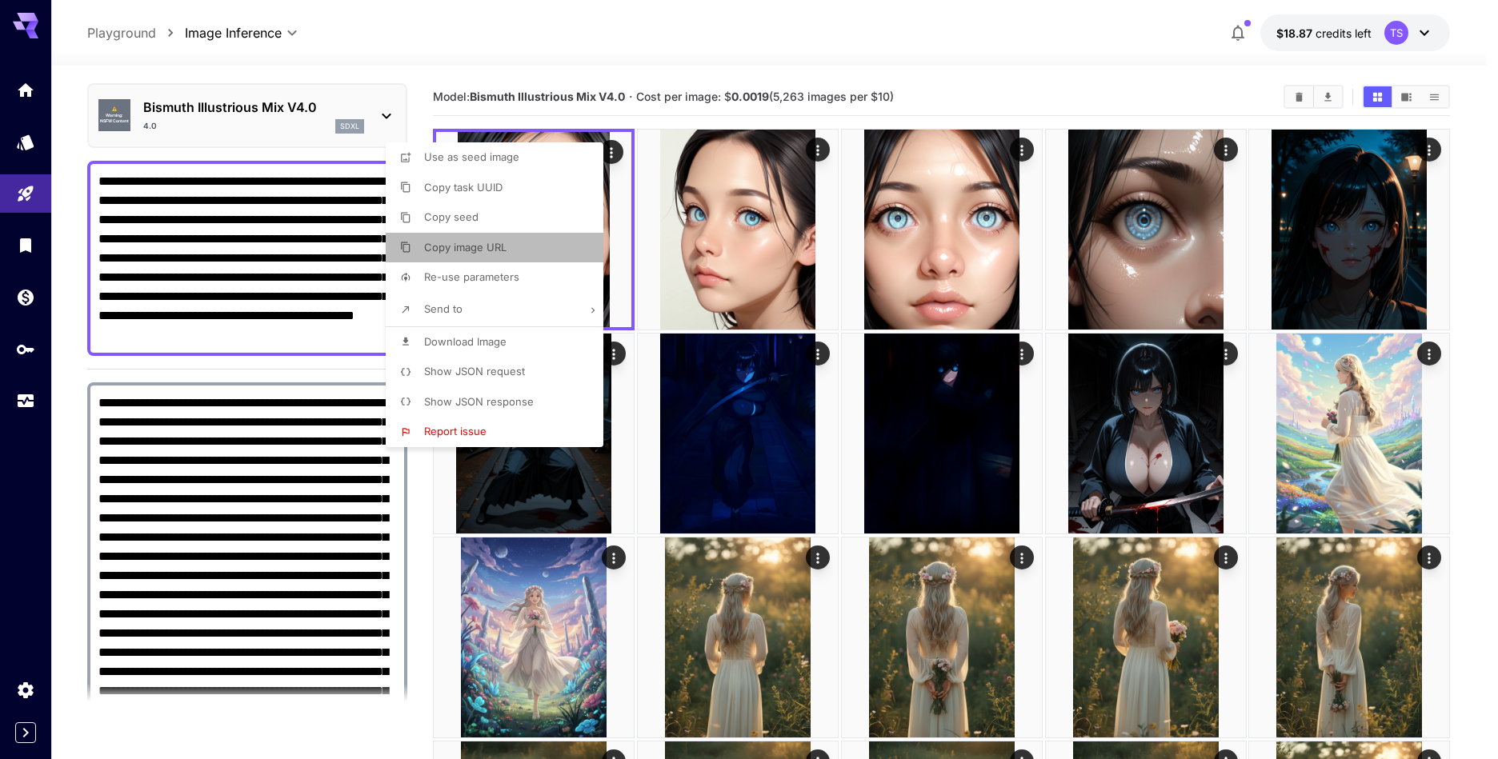
click at [503, 256] on li "Copy image URL" at bounding box center [499, 248] width 227 height 30
click at [271, 350] on div at bounding box center [749, 379] width 1498 height 759
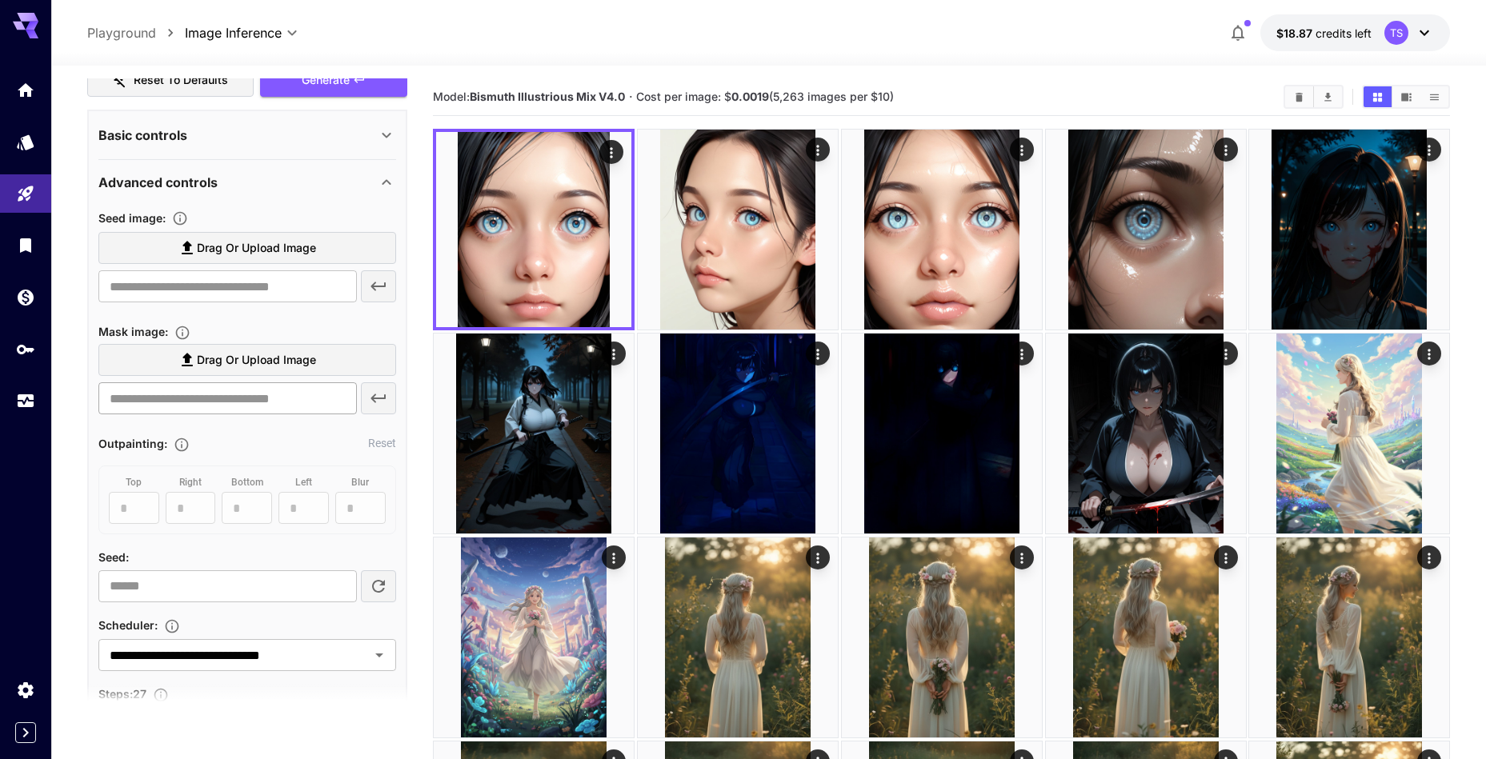
scroll to position [893, 0]
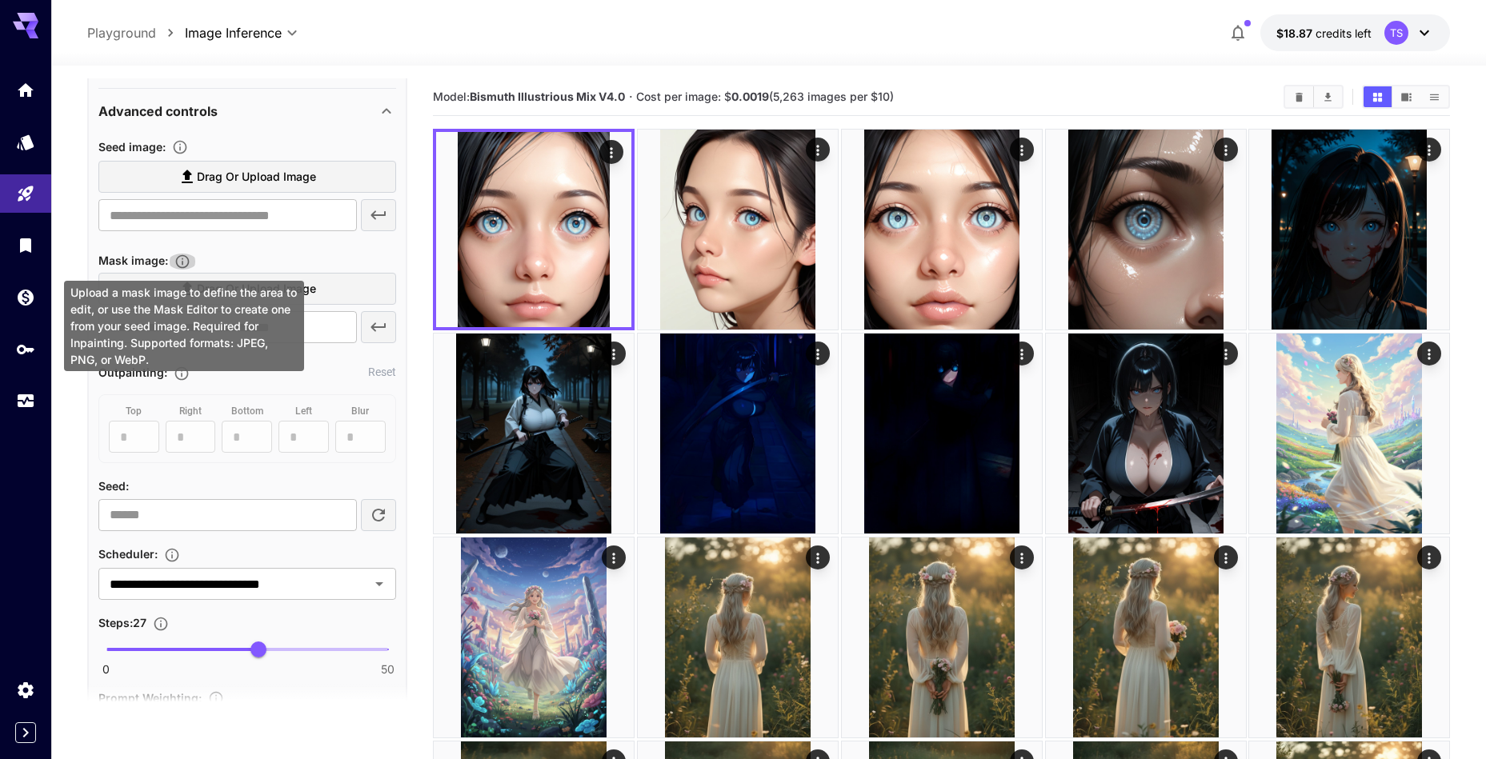
click at [188, 258] on icon "Upload a mask image to define the area to edit, or use the Mask Editor to creat…" at bounding box center [182, 262] width 14 height 14
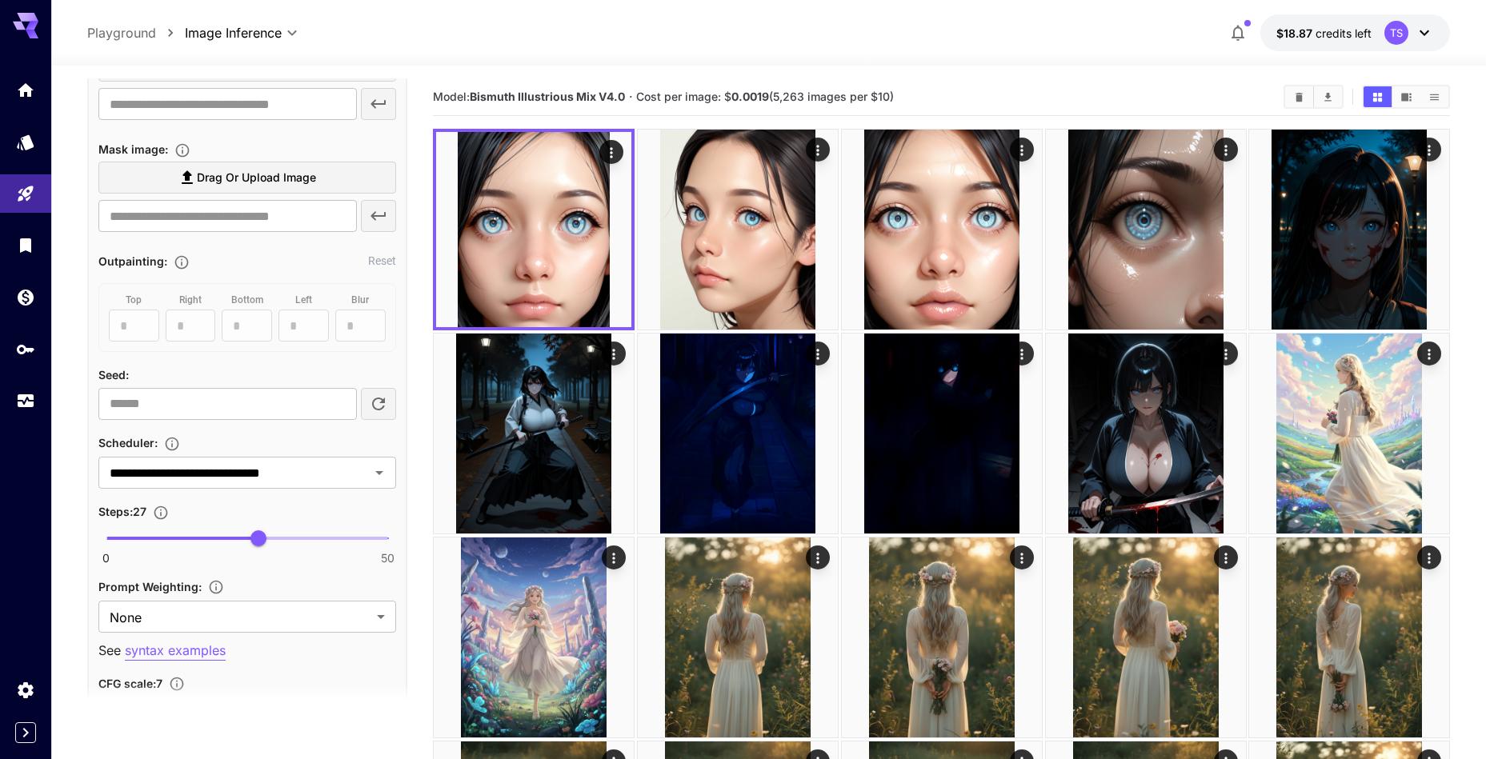
scroll to position [691, 0]
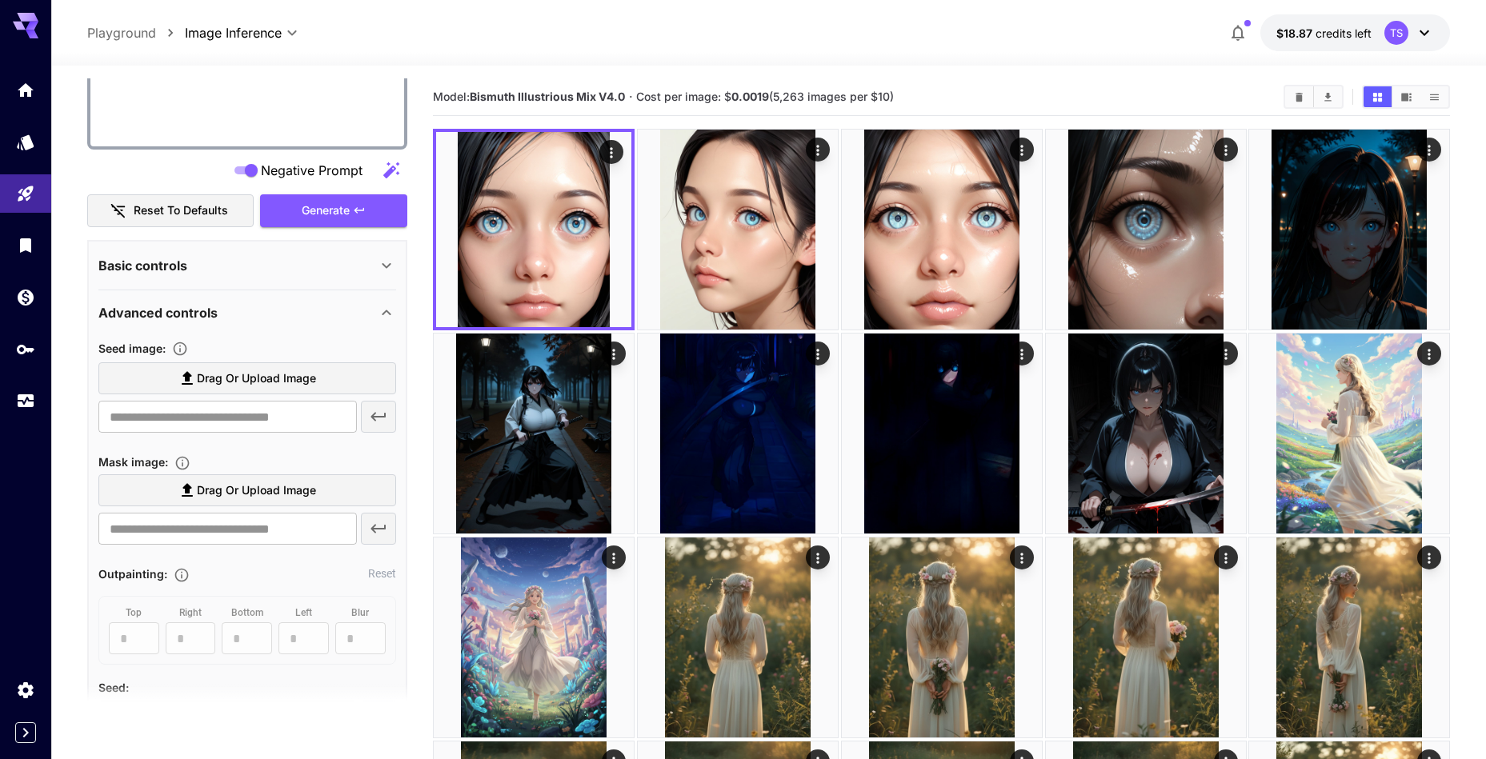
click at [202, 313] on p "Advanced controls" at bounding box center [157, 312] width 119 height 19
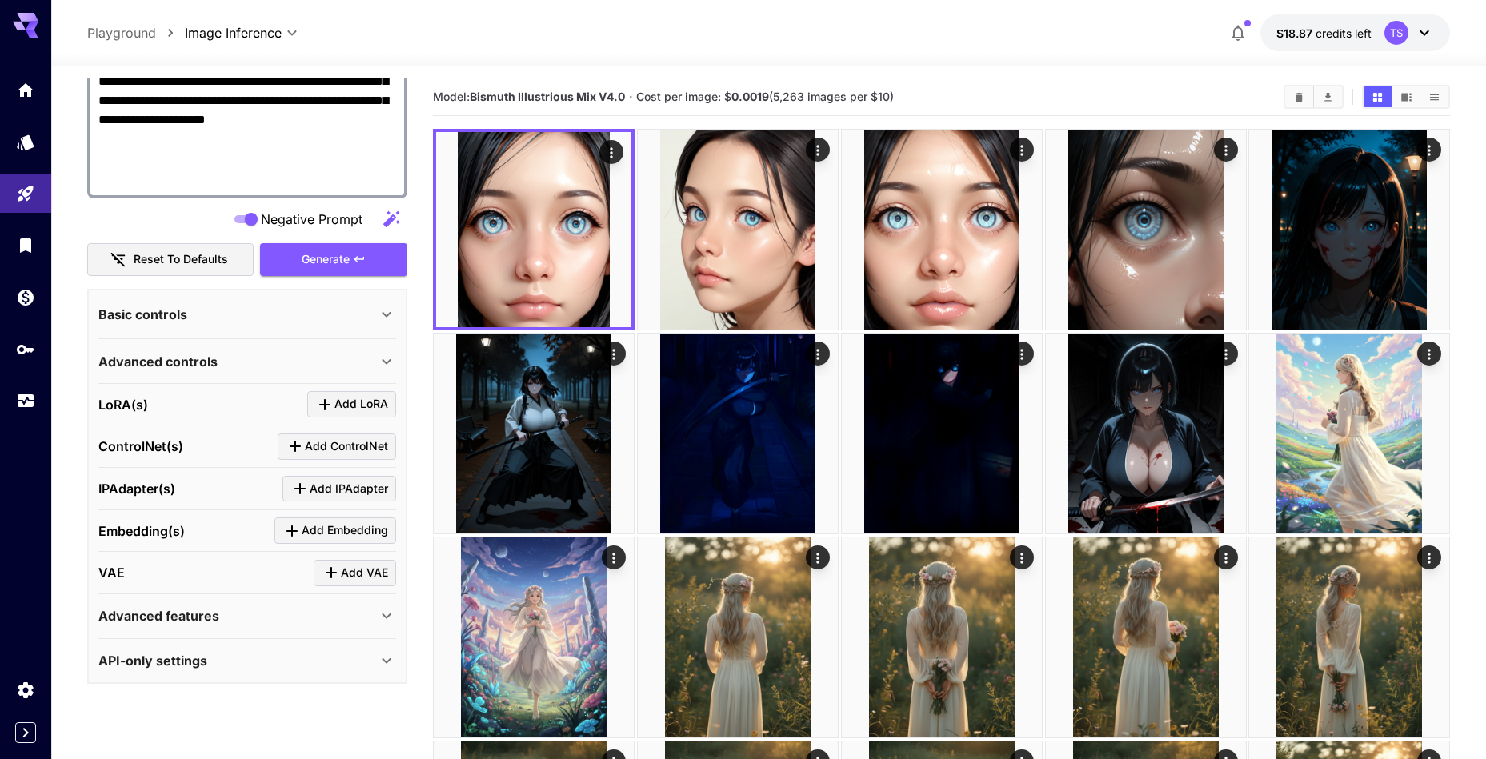
scroll to position [642, 0]
click at [320, 494] on span "Add IPAdapter" at bounding box center [349, 489] width 78 height 20
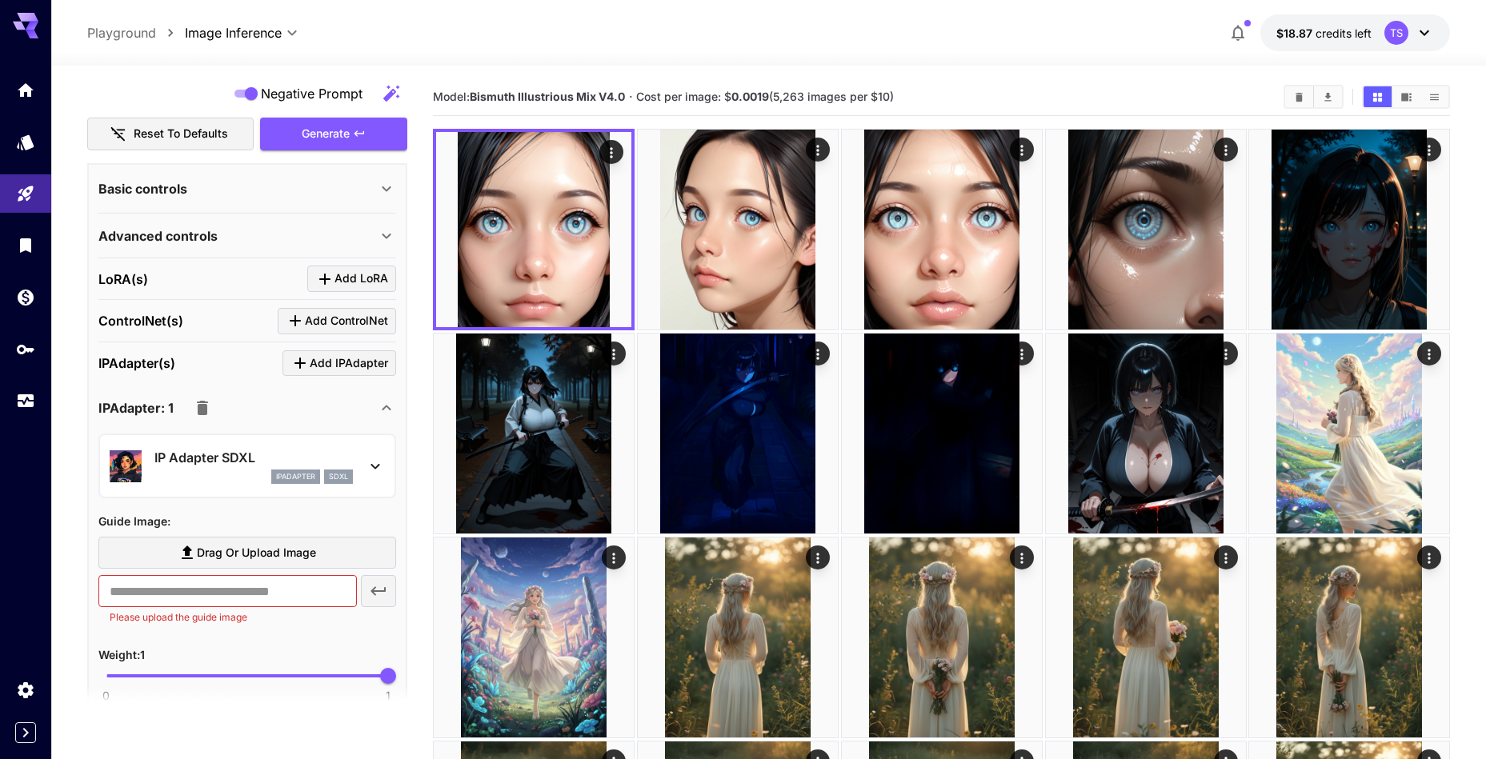
scroll to position [940, 0]
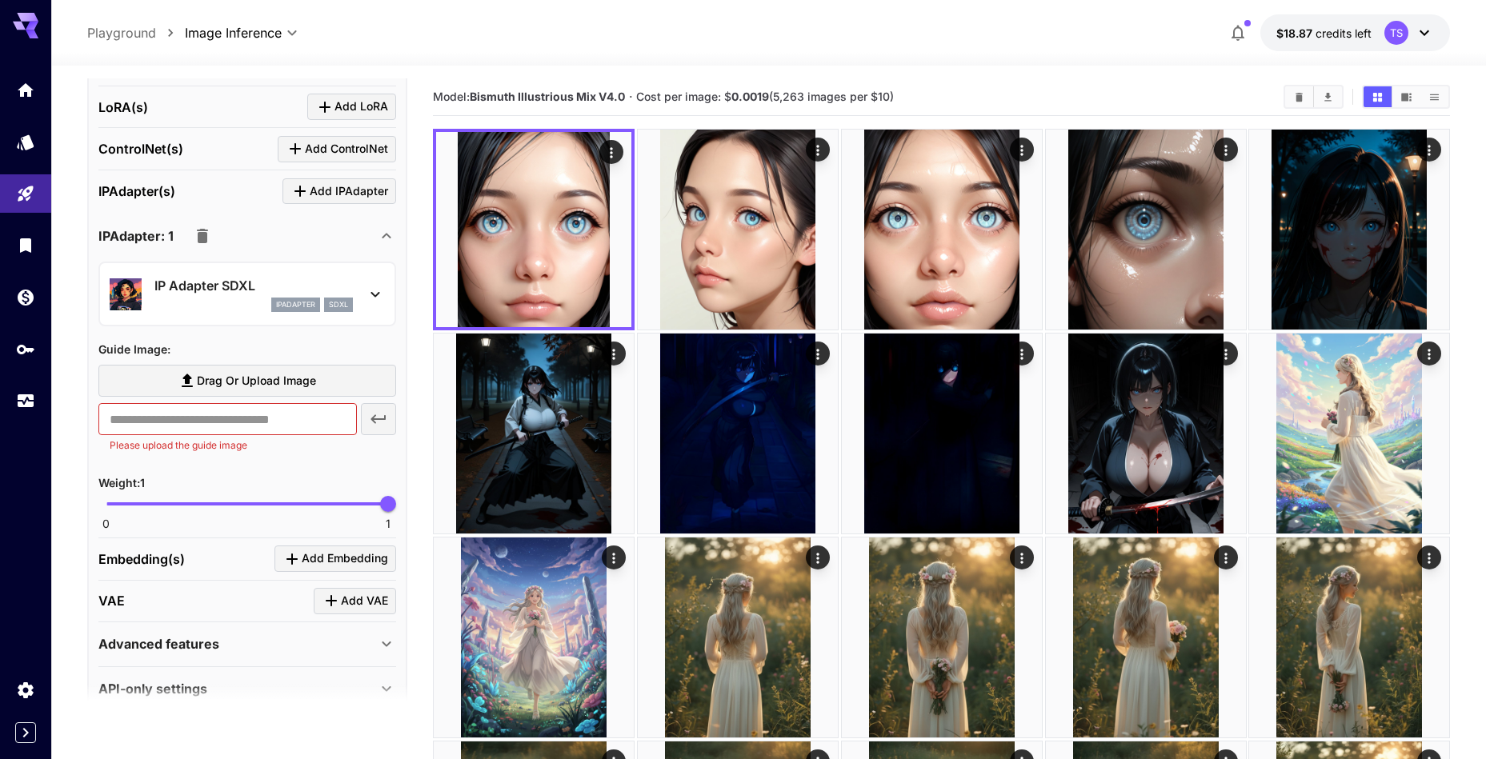
click at [238, 334] on section "IP Adapter SDXL ipAdapter sdxl Guide Image : Drag or upload image ​ Please uplo…" at bounding box center [247, 396] width 298 height 268
click at [246, 314] on div "IP Adapter SDXL ipAdapter sdxl" at bounding box center [247, 294] width 275 height 49
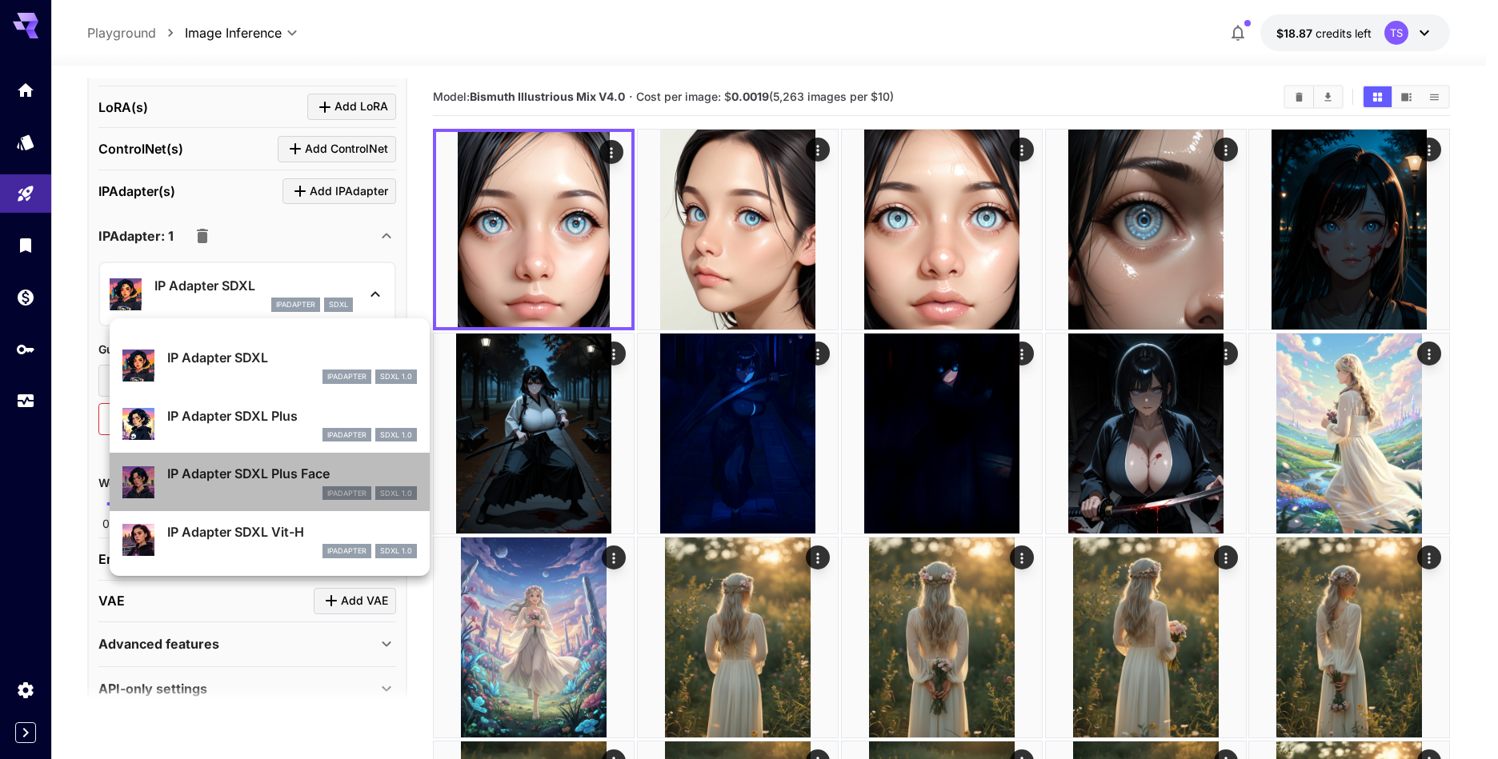
click at [231, 492] on div "ipAdapter SDXL 1.0" at bounding box center [292, 493] width 250 height 14
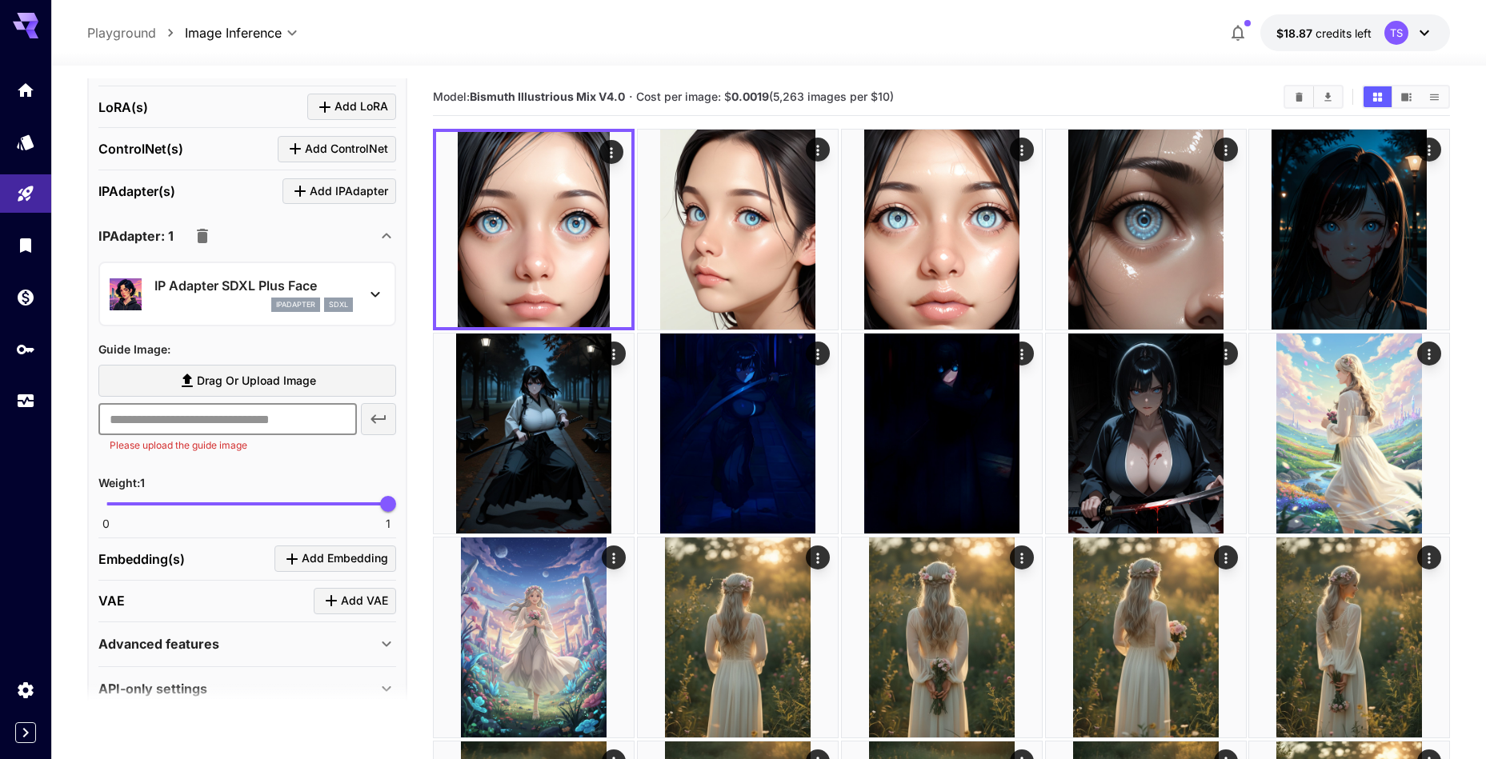
click at [218, 424] on input "text" at bounding box center [227, 419] width 258 height 32
paste input "**********"
type input "**********"
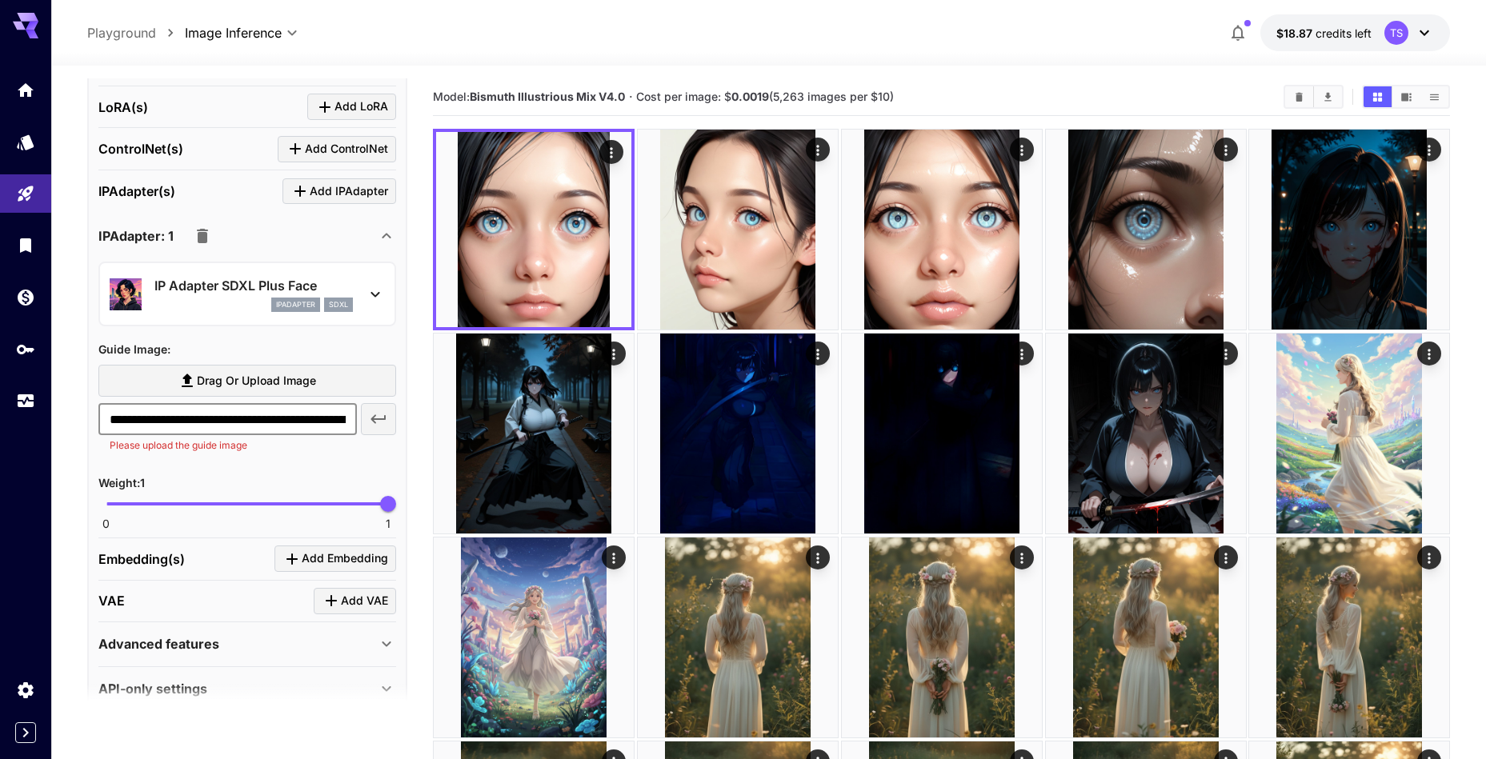
click at [366, 420] on button "button" at bounding box center [378, 419] width 35 height 32
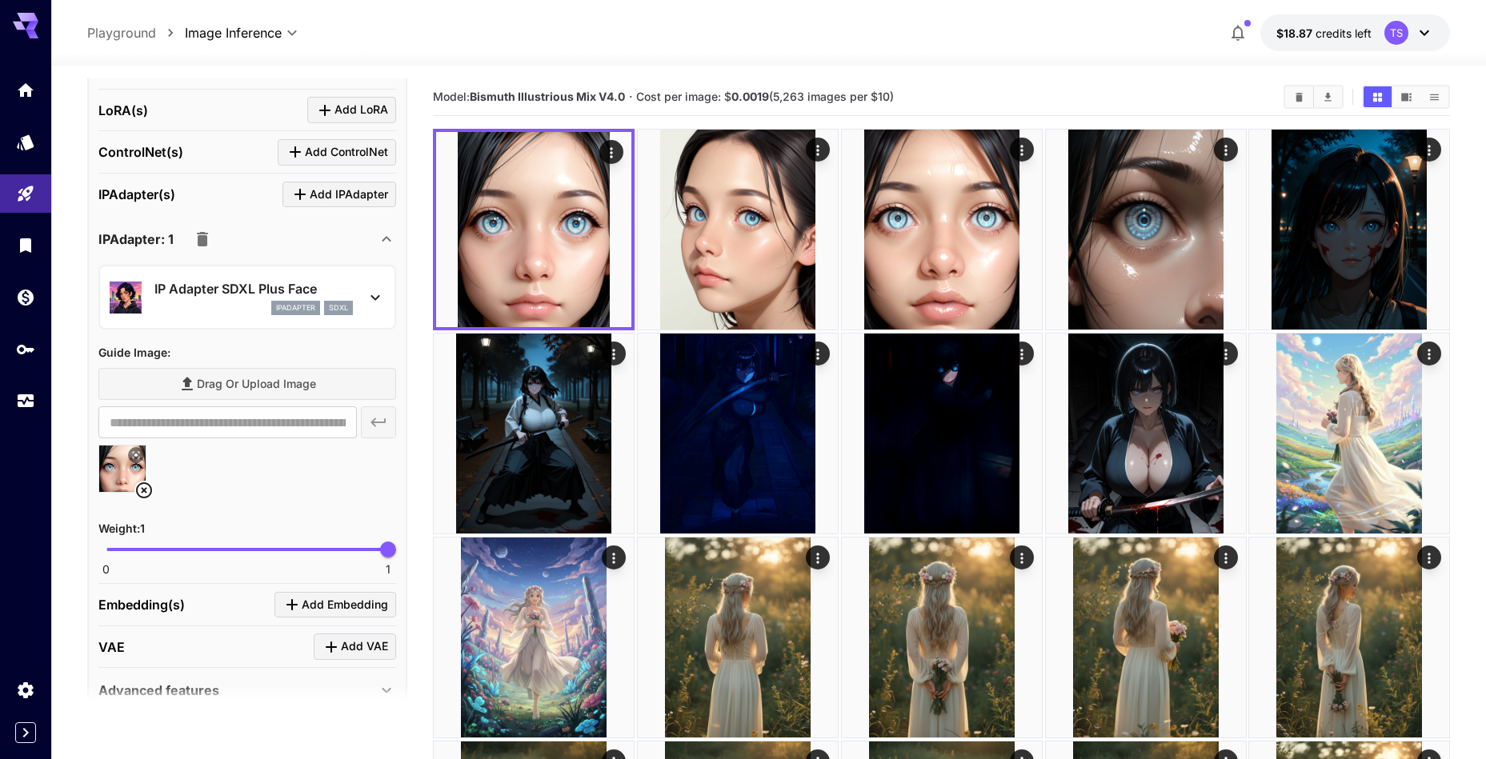
scroll to position [358, 0]
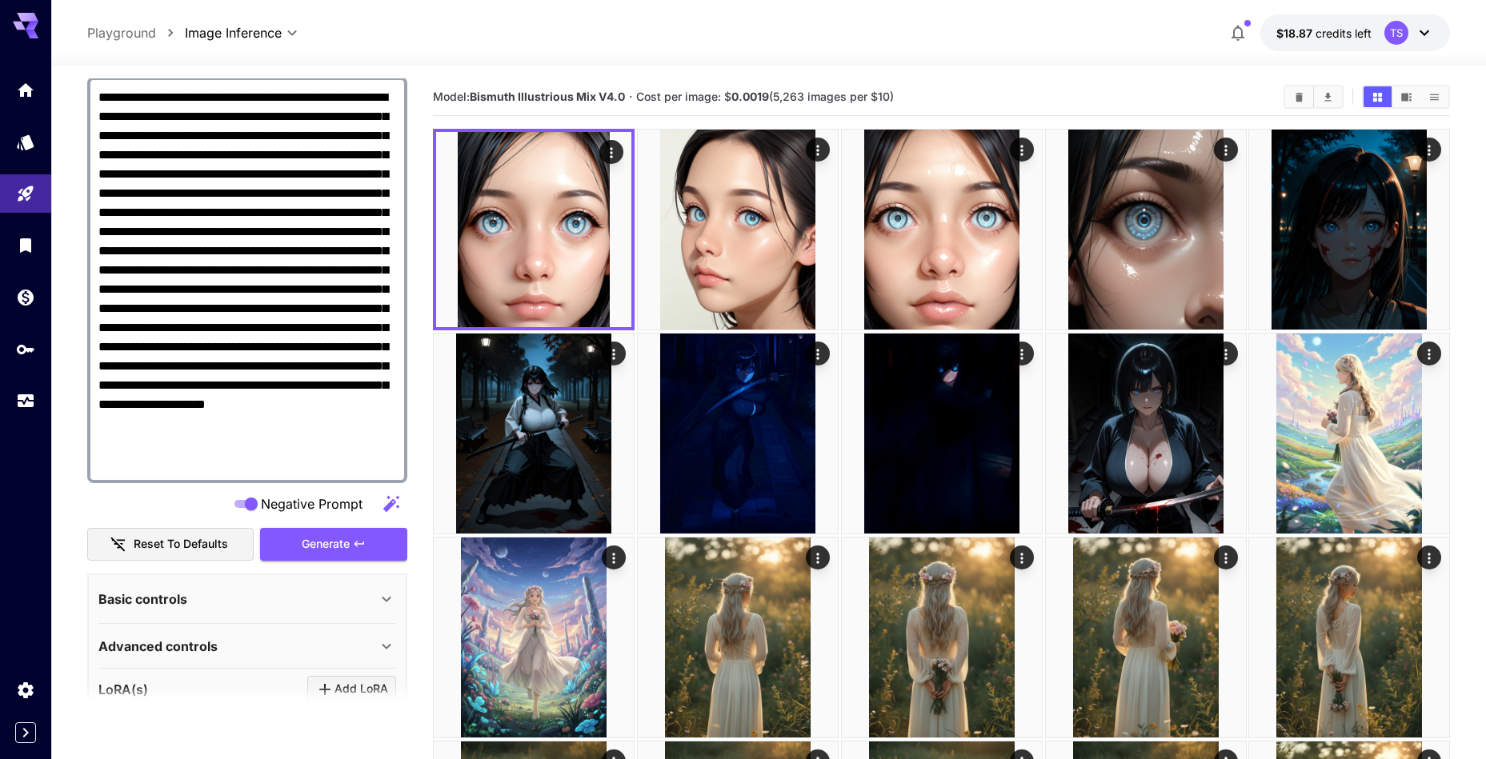
click at [320, 208] on textarea "**********" at bounding box center [247, 280] width 298 height 384
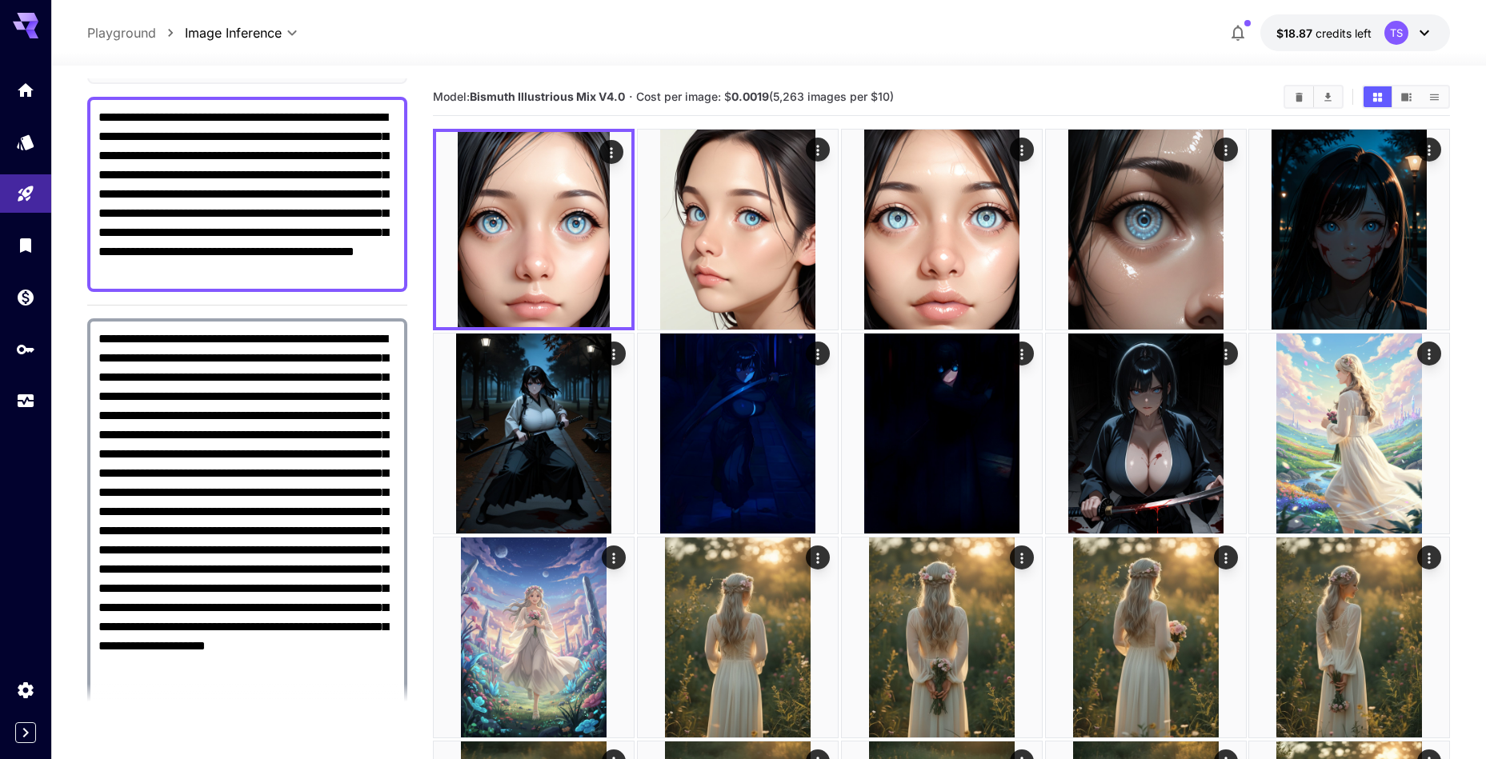
scroll to position [0, 0]
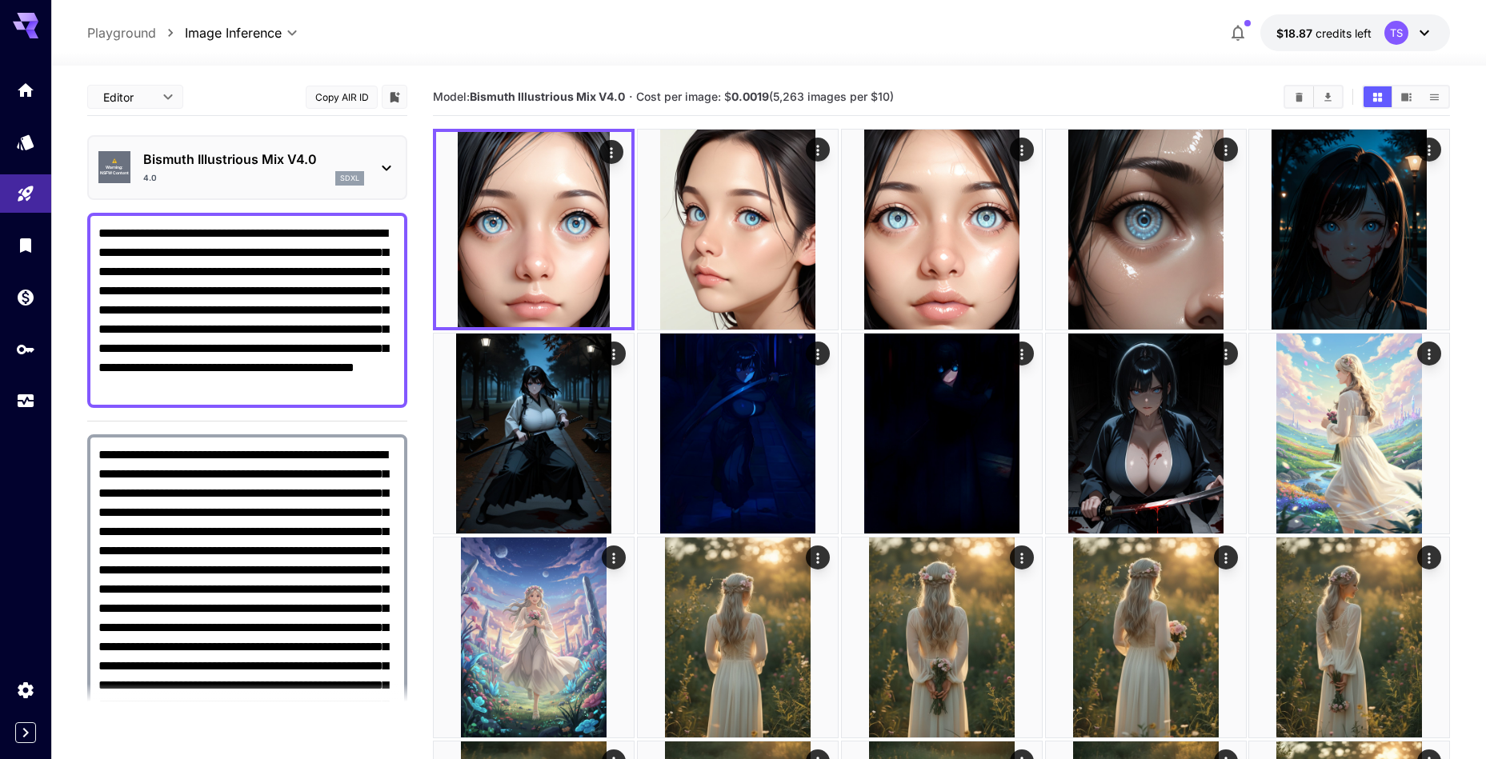
click at [274, 278] on textarea "**********" at bounding box center [247, 310] width 298 height 173
paste textarea "**********"
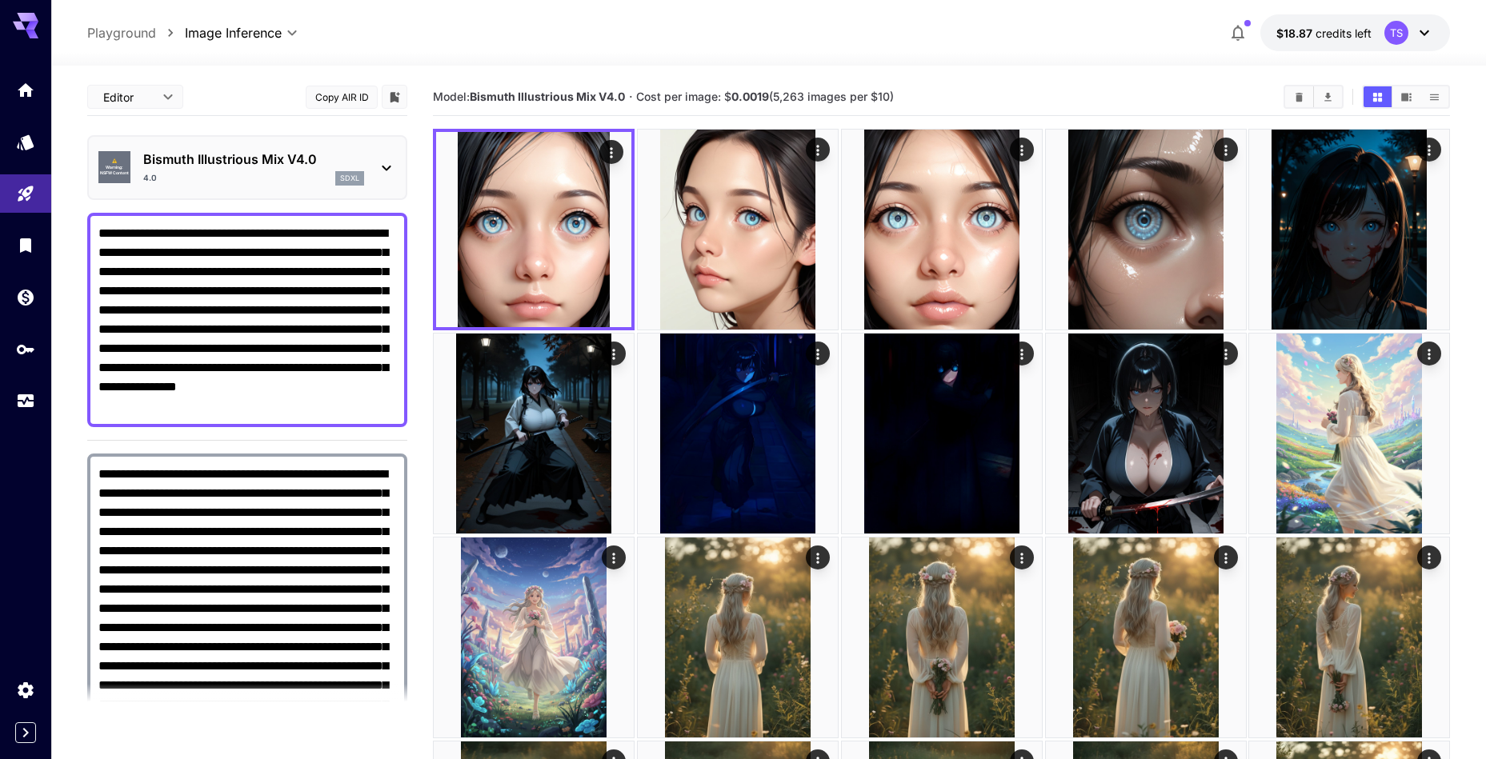
type textarea "**********"
click at [241, 495] on textarea "**********" at bounding box center [247, 657] width 298 height 384
paste textarea
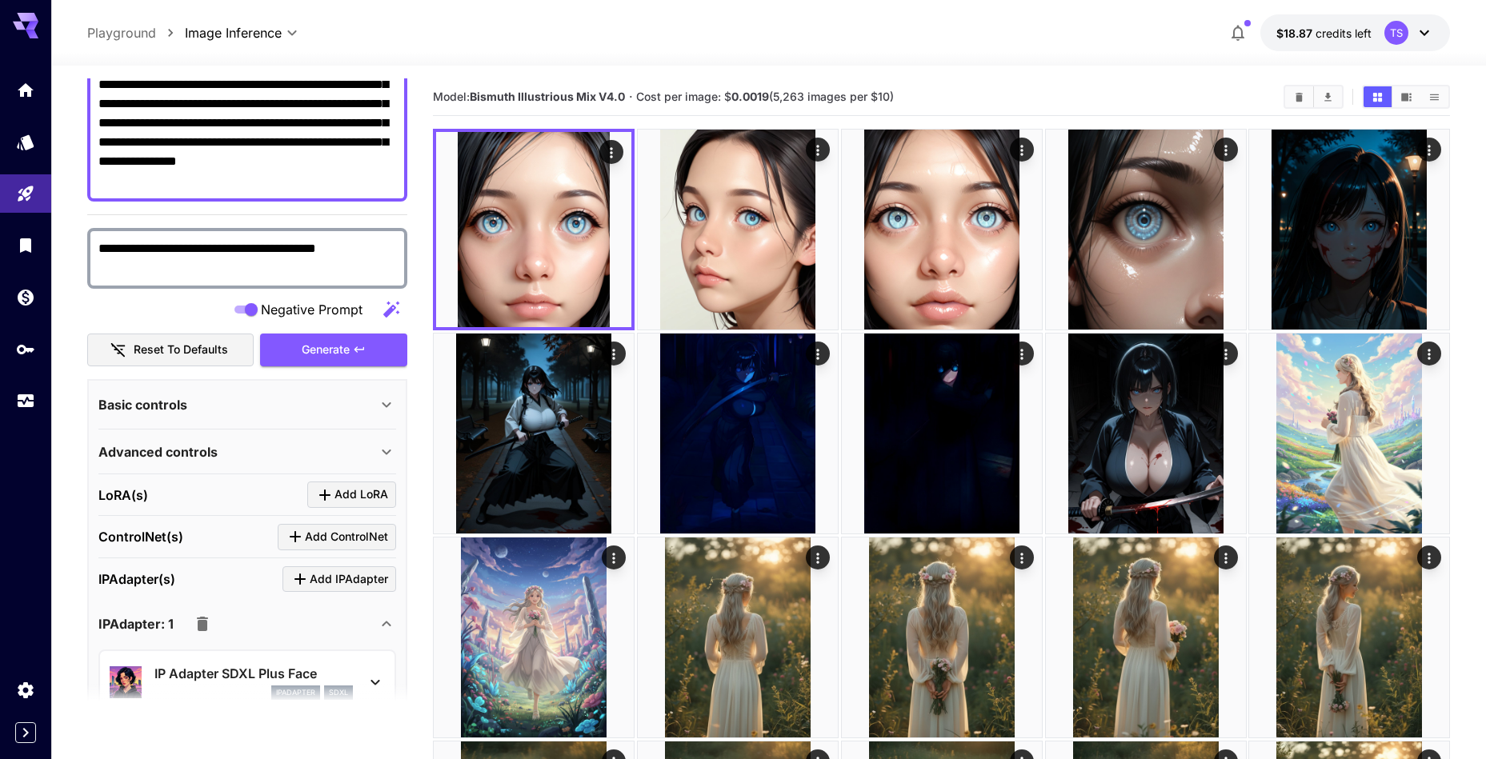
scroll to position [226, 0]
type textarea "**********"
click at [349, 348] on span "Generate" at bounding box center [326, 349] width 48 height 20
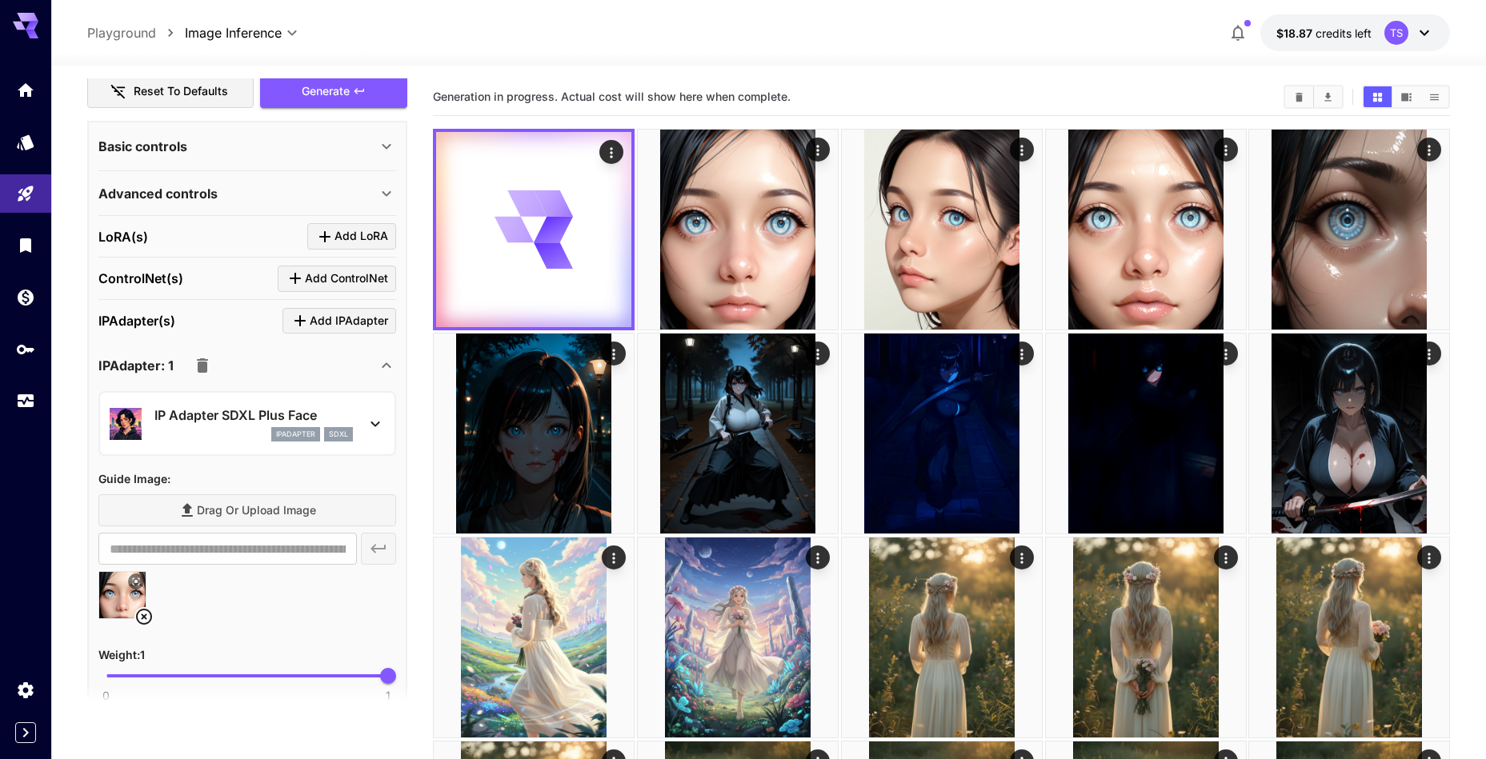
scroll to position [574, 0]
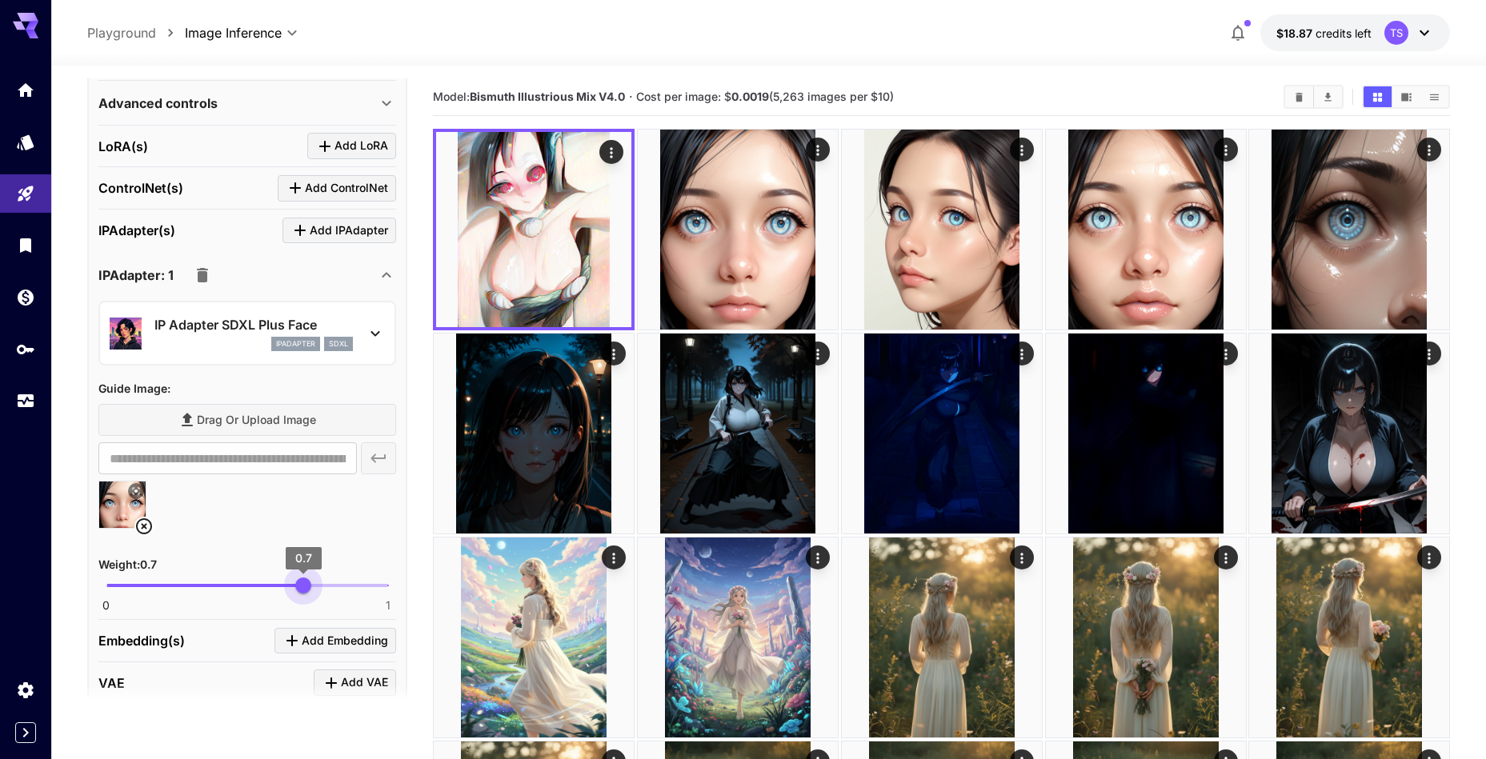
drag, startPoint x: 393, startPoint y: 575, endPoint x: 303, endPoint y: 583, distance: 90.0
click at [303, 583] on span "0.7" at bounding box center [303, 586] width 16 height 16
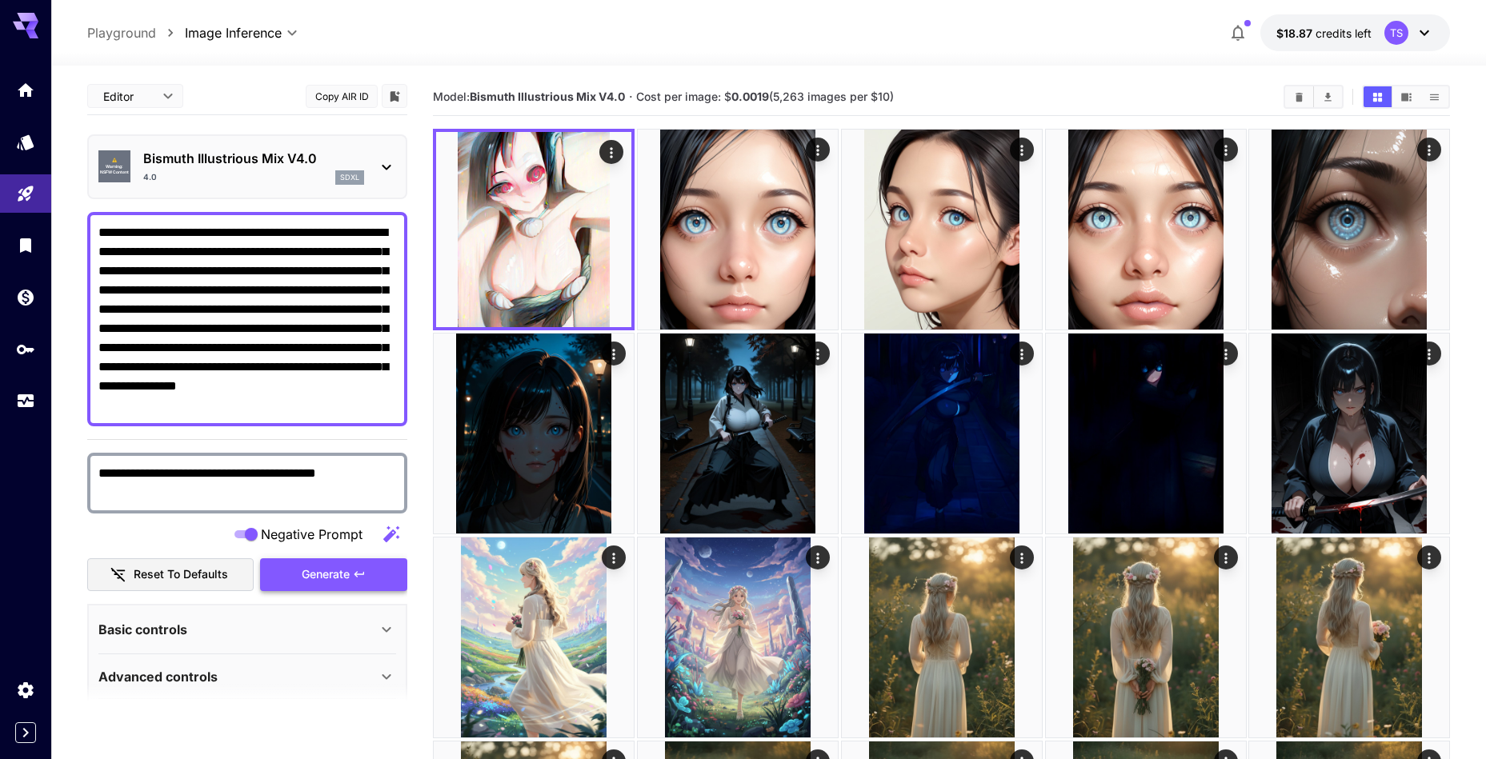
click at [325, 575] on span "Generate" at bounding box center [326, 575] width 48 height 20
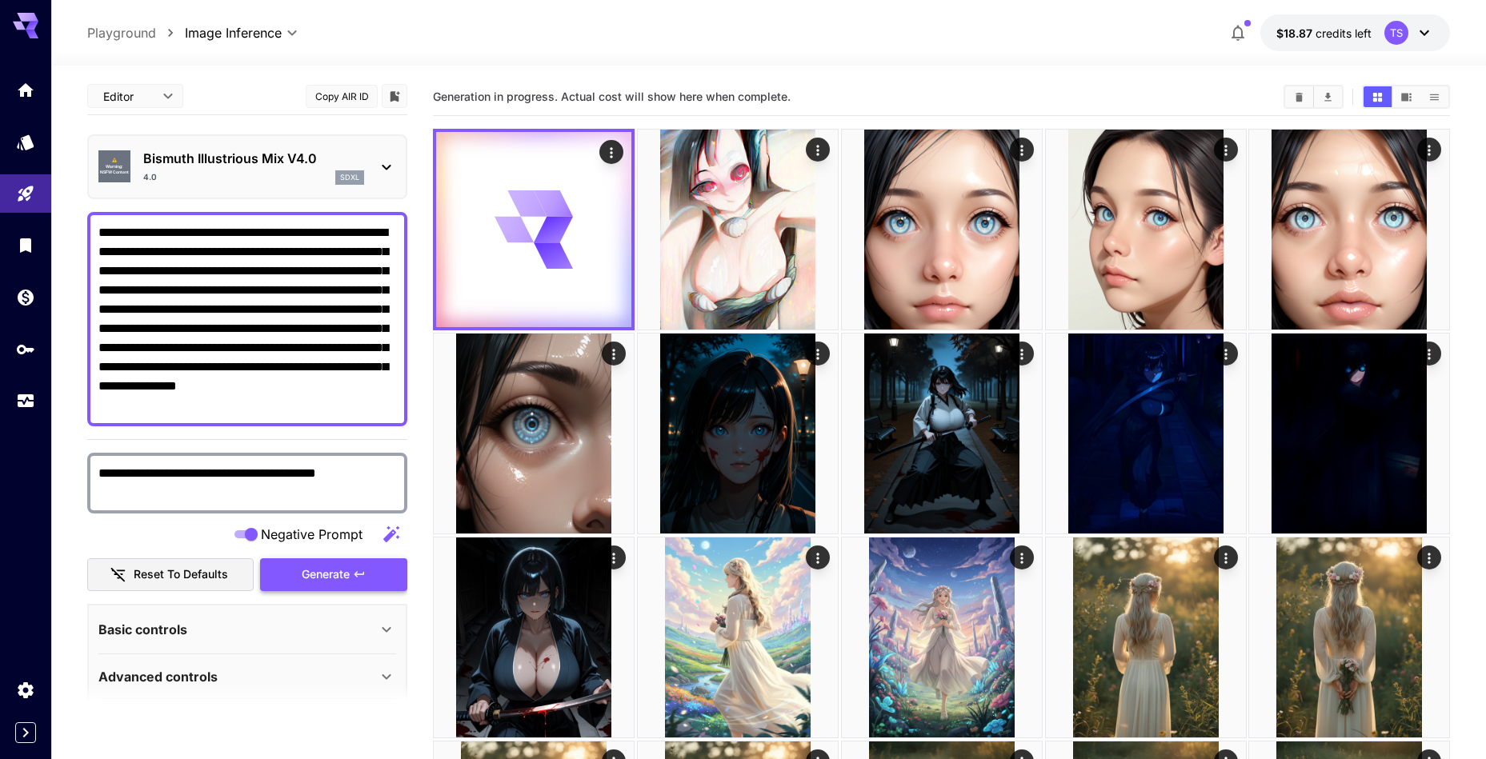
scroll to position [519, 0]
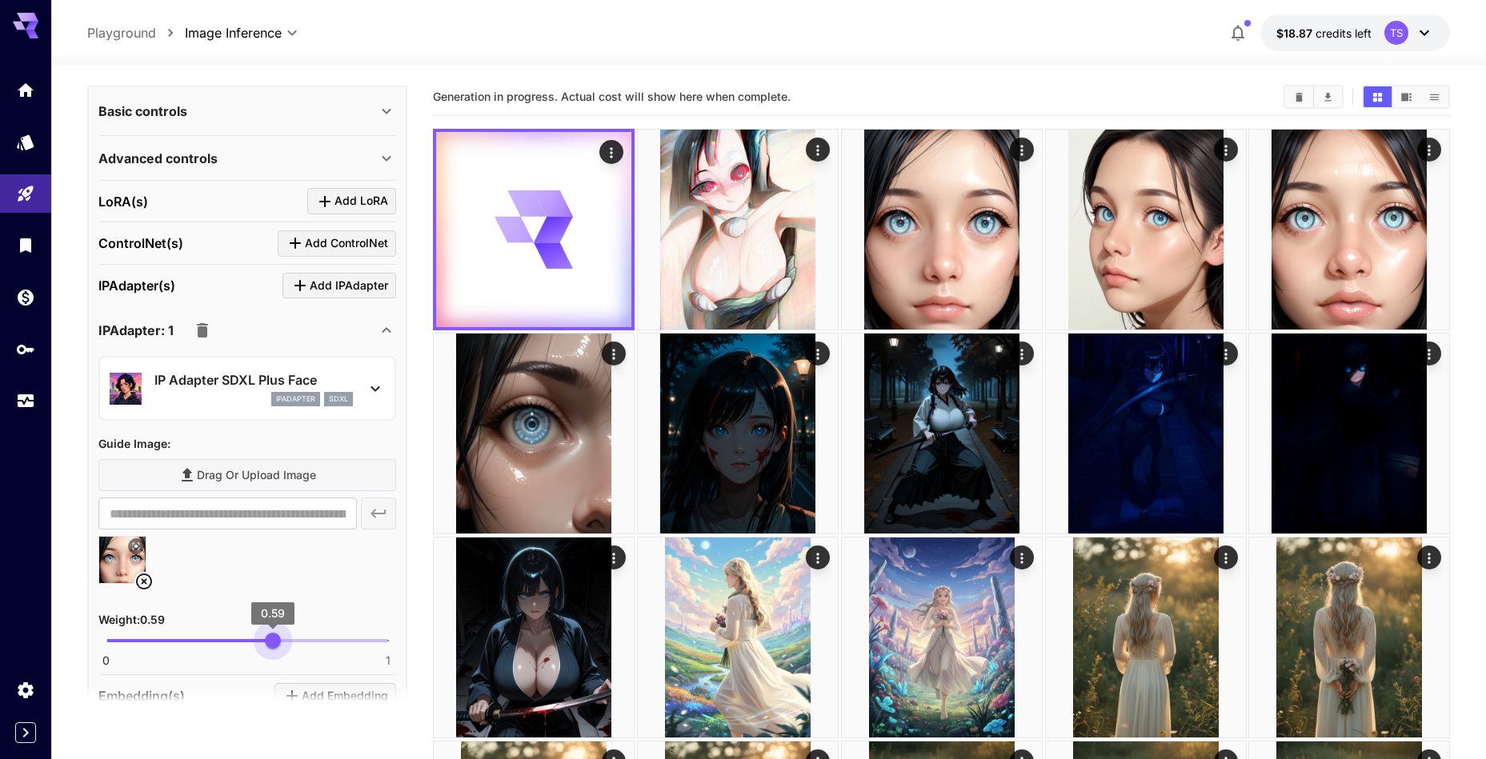
type input "***"
drag, startPoint x: 297, startPoint y: 645, endPoint x: 274, endPoint y: 639, distance: 23.1
click at [274, 639] on span "0.6" at bounding box center [275, 641] width 16 height 16
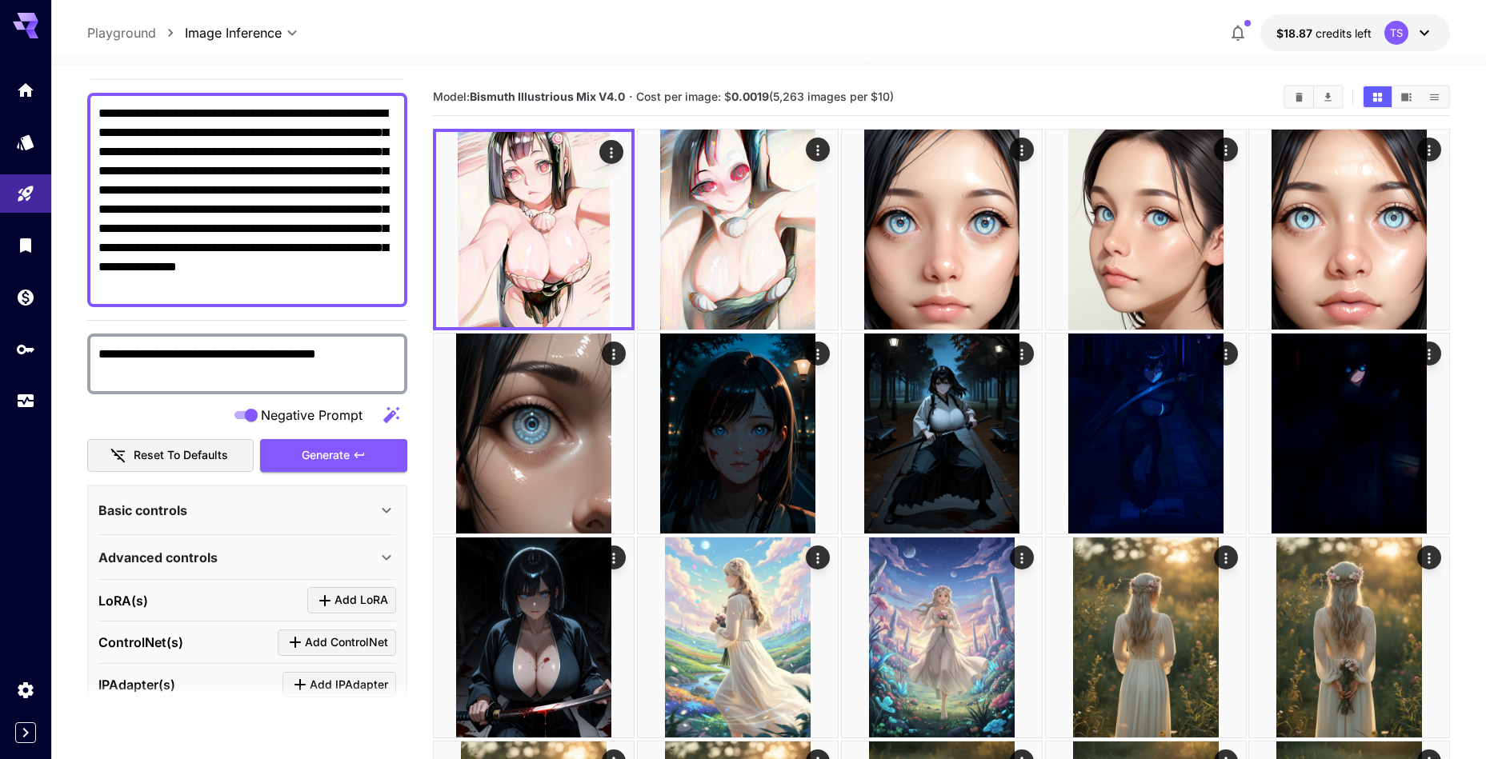
scroll to position [0, 0]
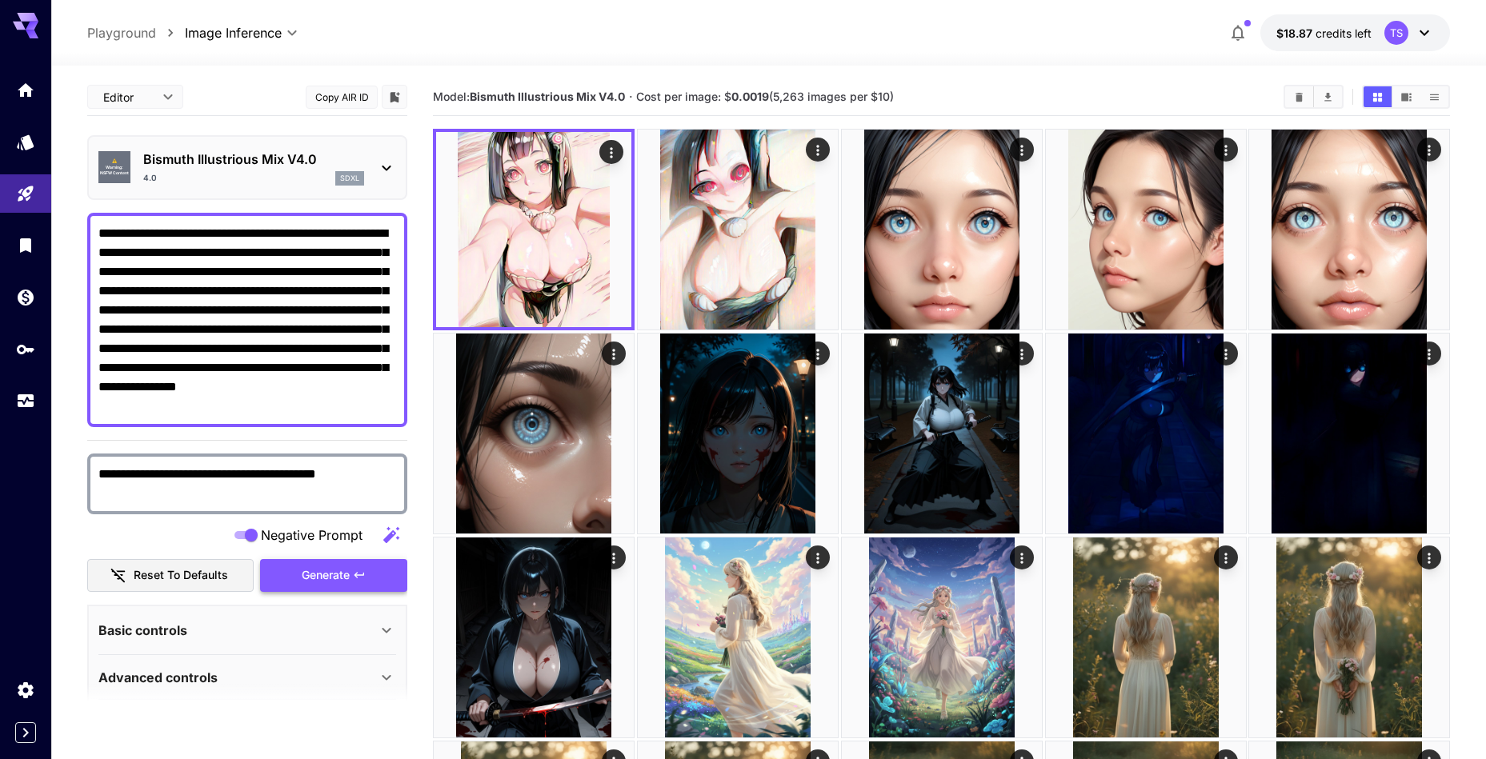
click at [342, 566] on span "Generate" at bounding box center [326, 576] width 48 height 20
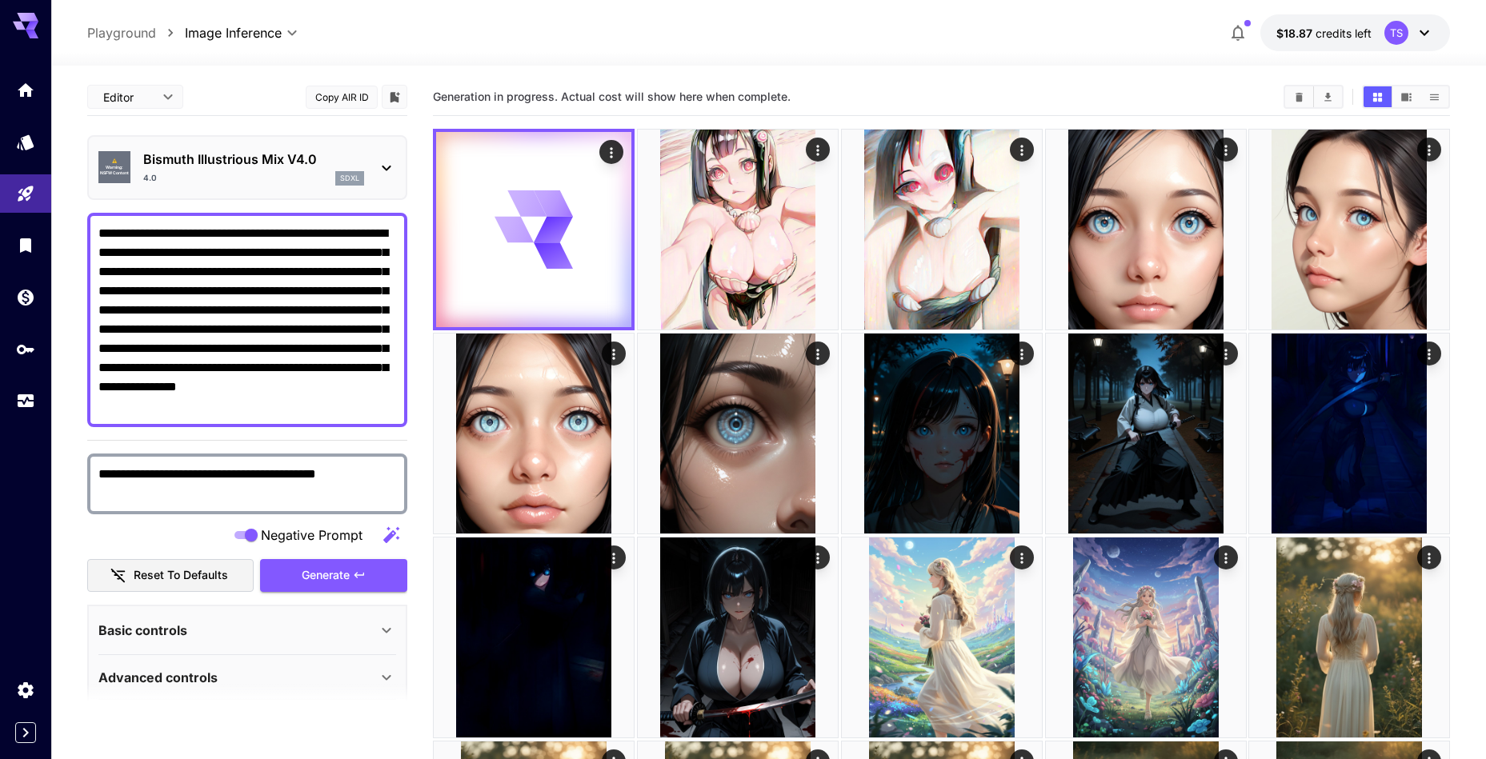
click at [200, 302] on textarea "**********" at bounding box center [247, 320] width 298 height 192
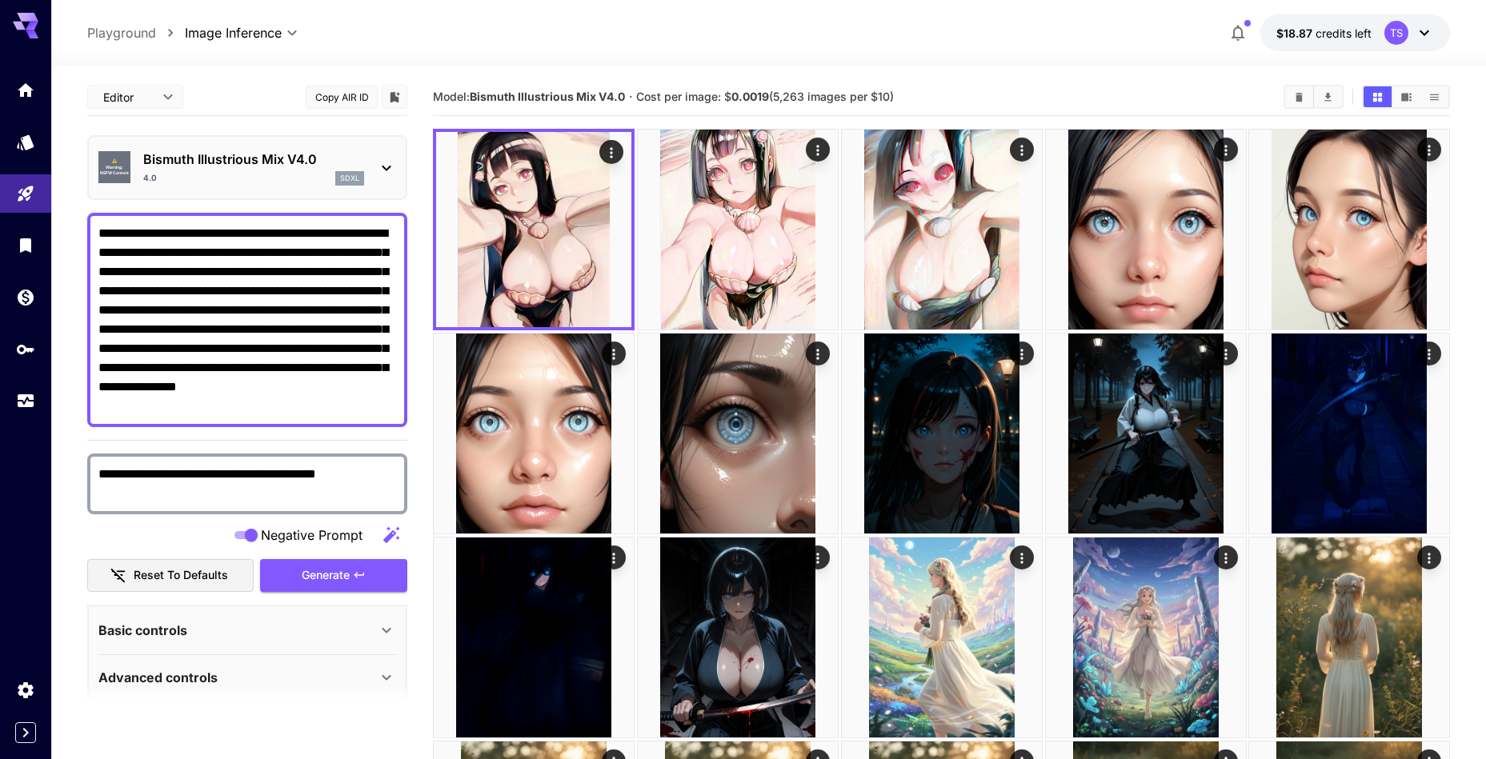
click at [250, 278] on textarea "**********" at bounding box center [247, 320] width 298 height 192
paste textarea "**********"
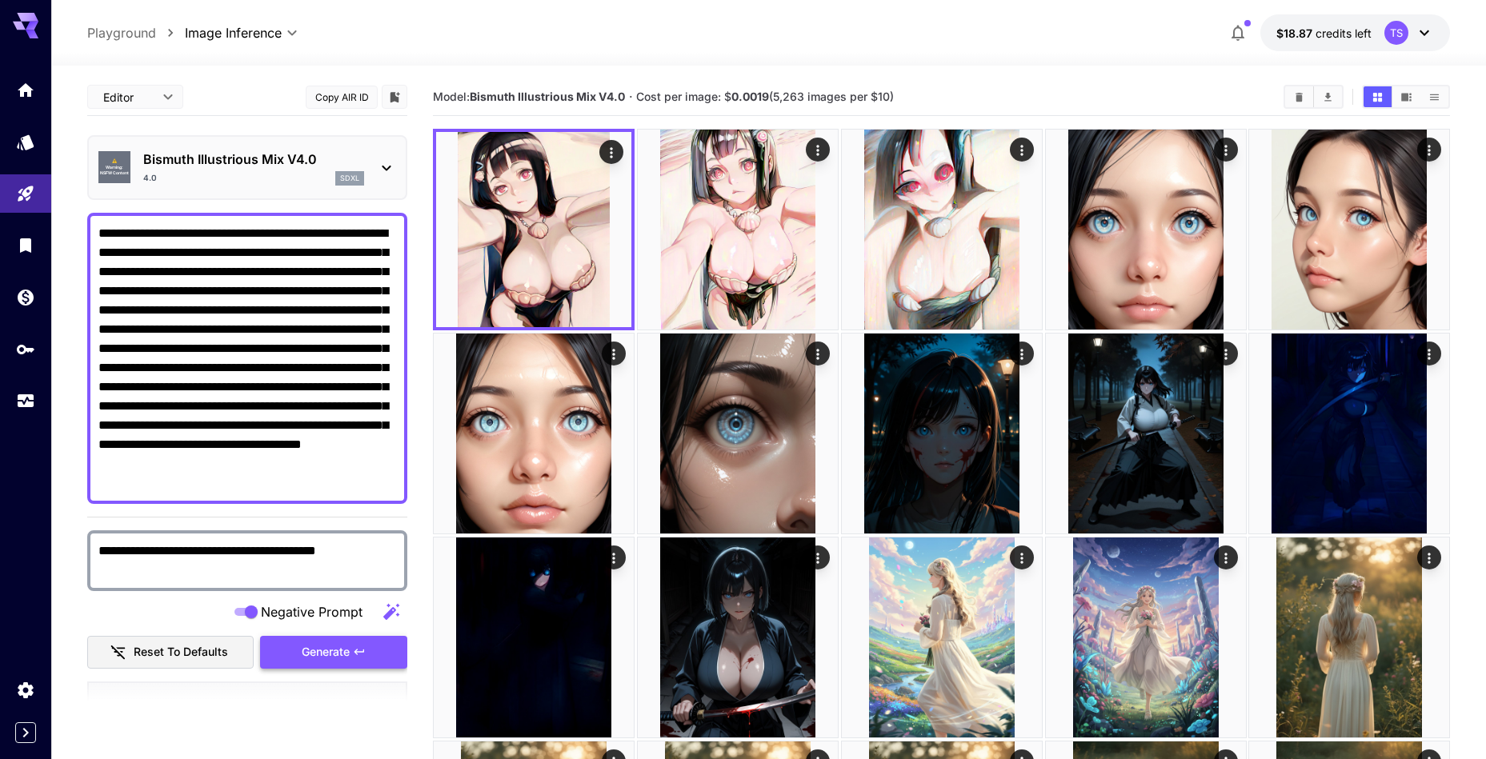
type textarea "**********"
click at [338, 642] on span "Generate" at bounding box center [326, 652] width 48 height 20
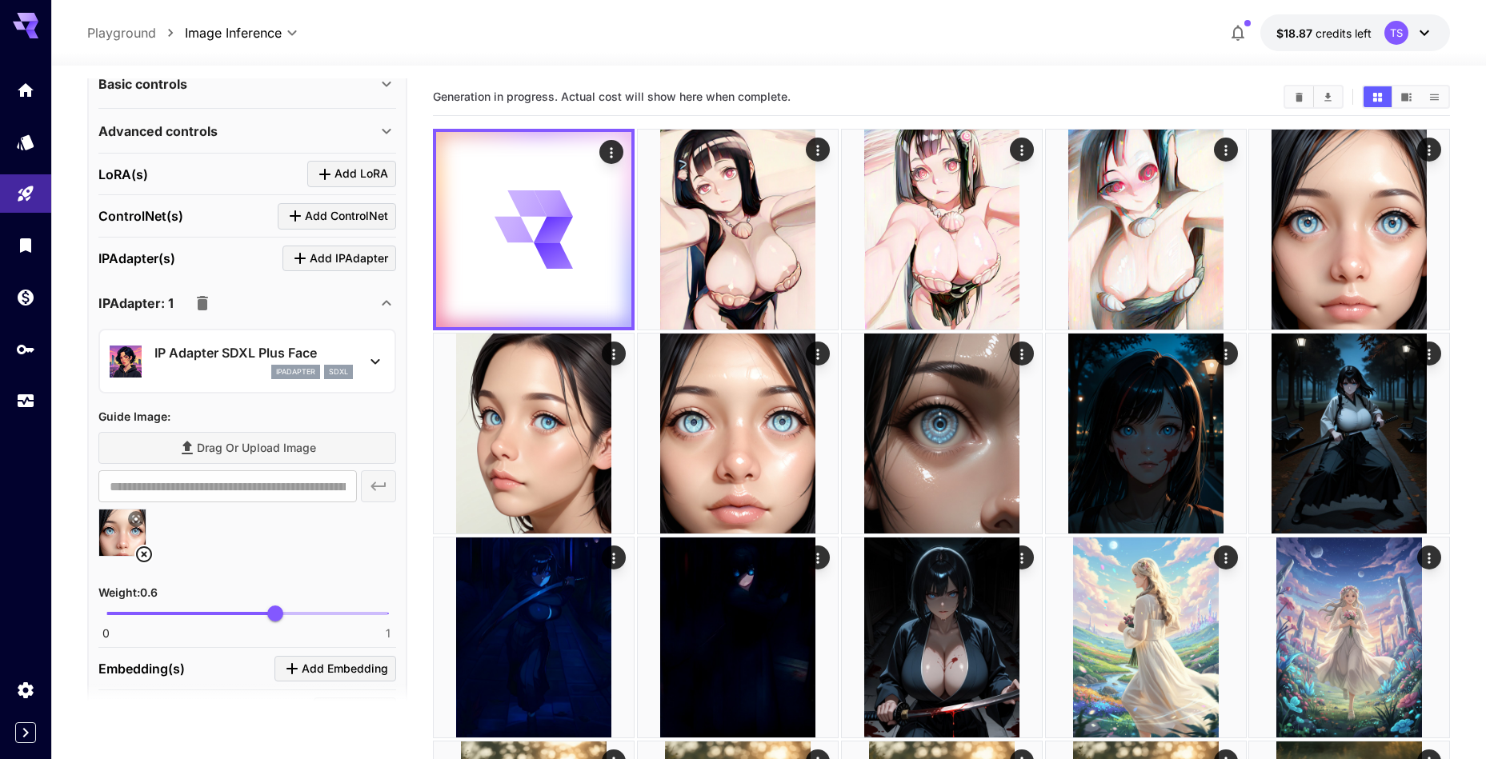
scroll to position [636, 0]
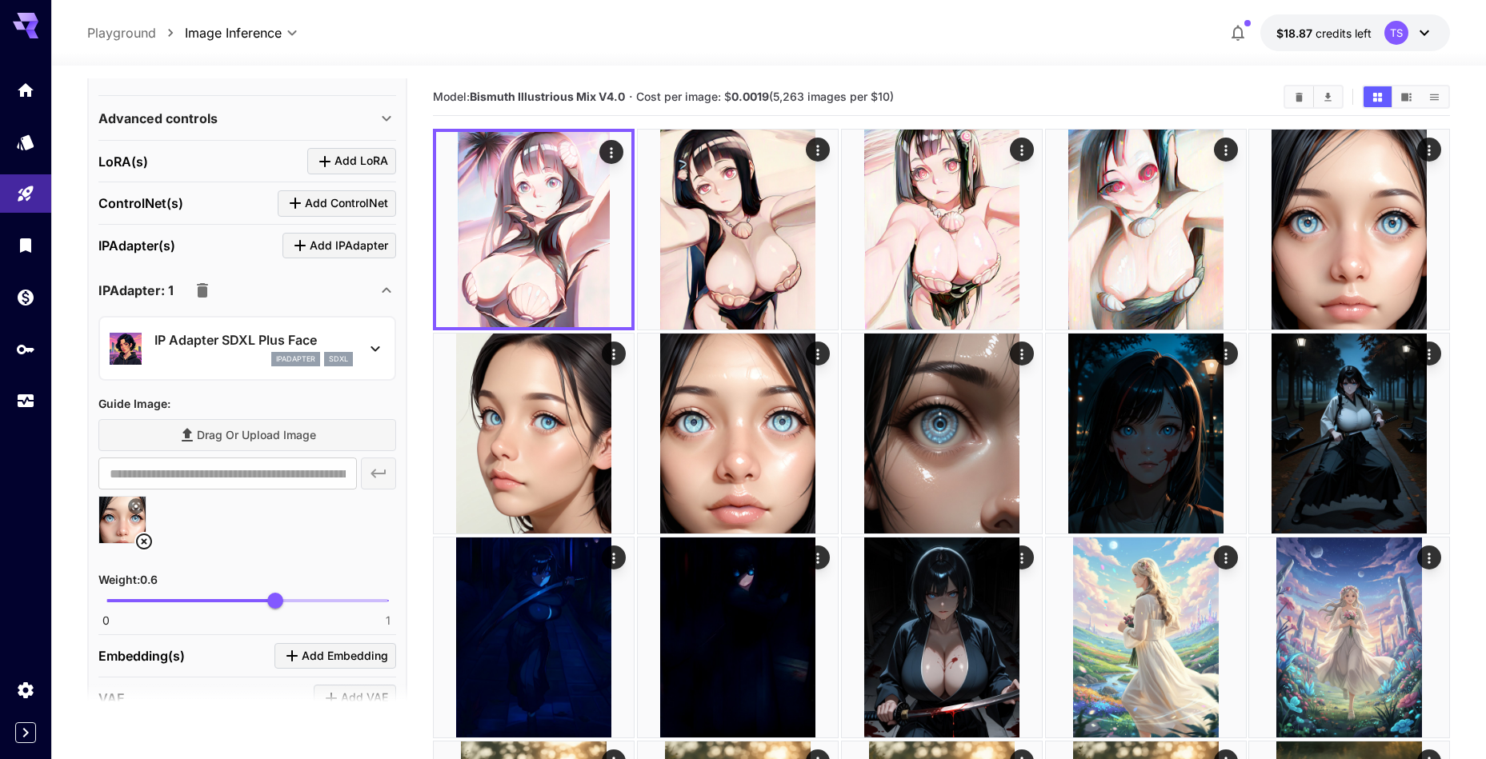
click at [222, 349] on p "IP Adapter SDXL Plus Face" at bounding box center [253, 339] width 198 height 19
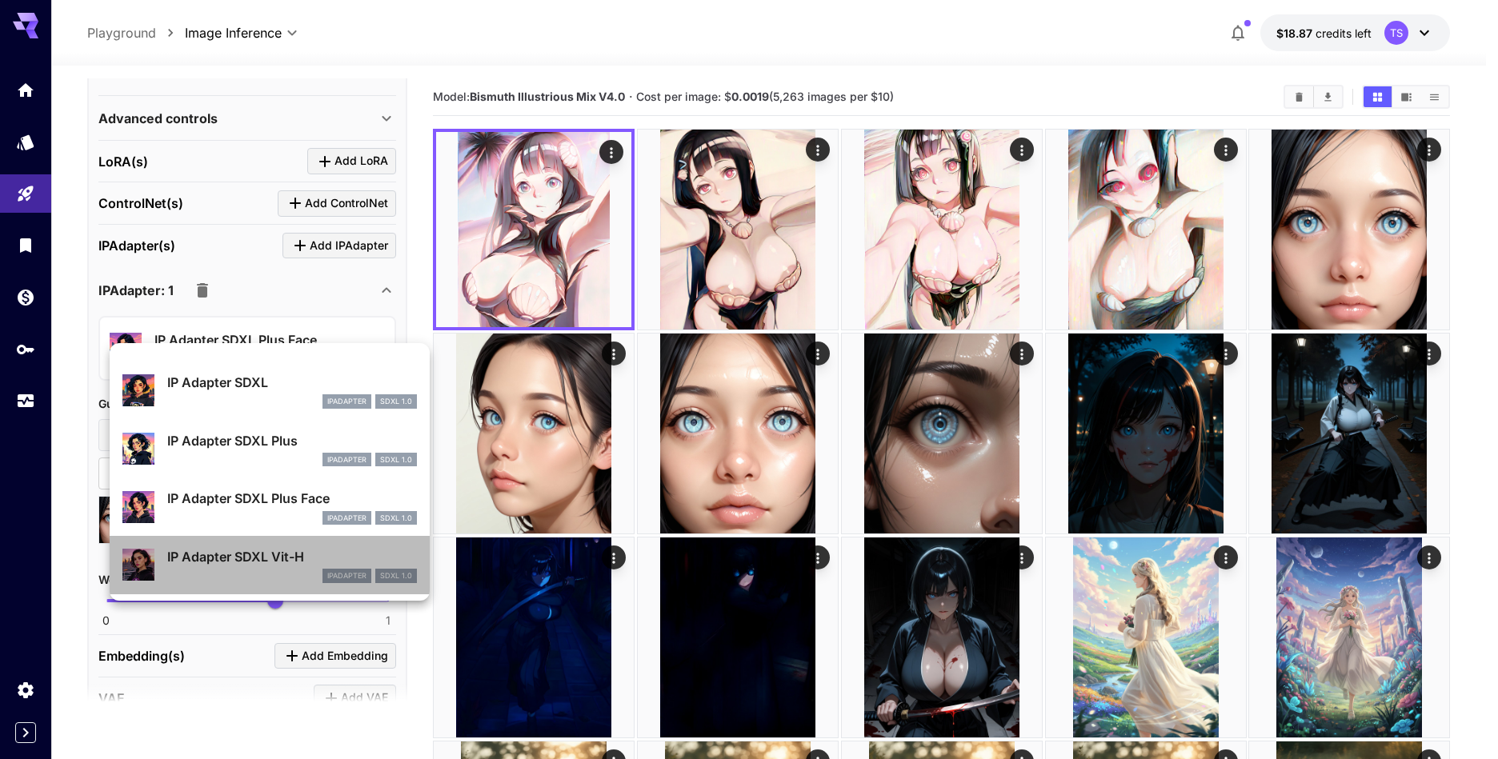
click at [242, 560] on p "IP Adapter SDXL Vit-H" at bounding box center [292, 556] width 250 height 19
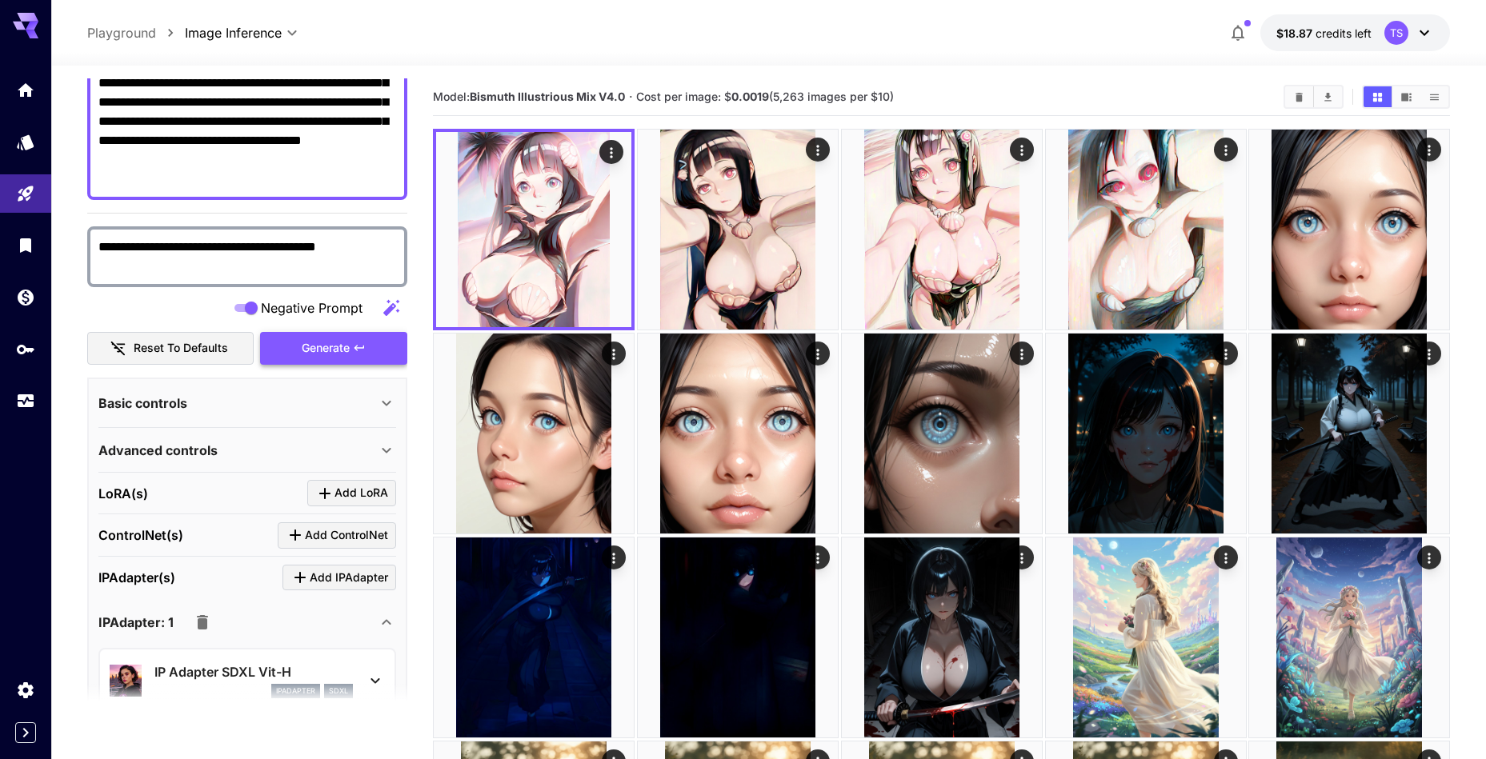
click at [346, 342] on span "Generate" at bounding box center [326, 348] width 48 height 20
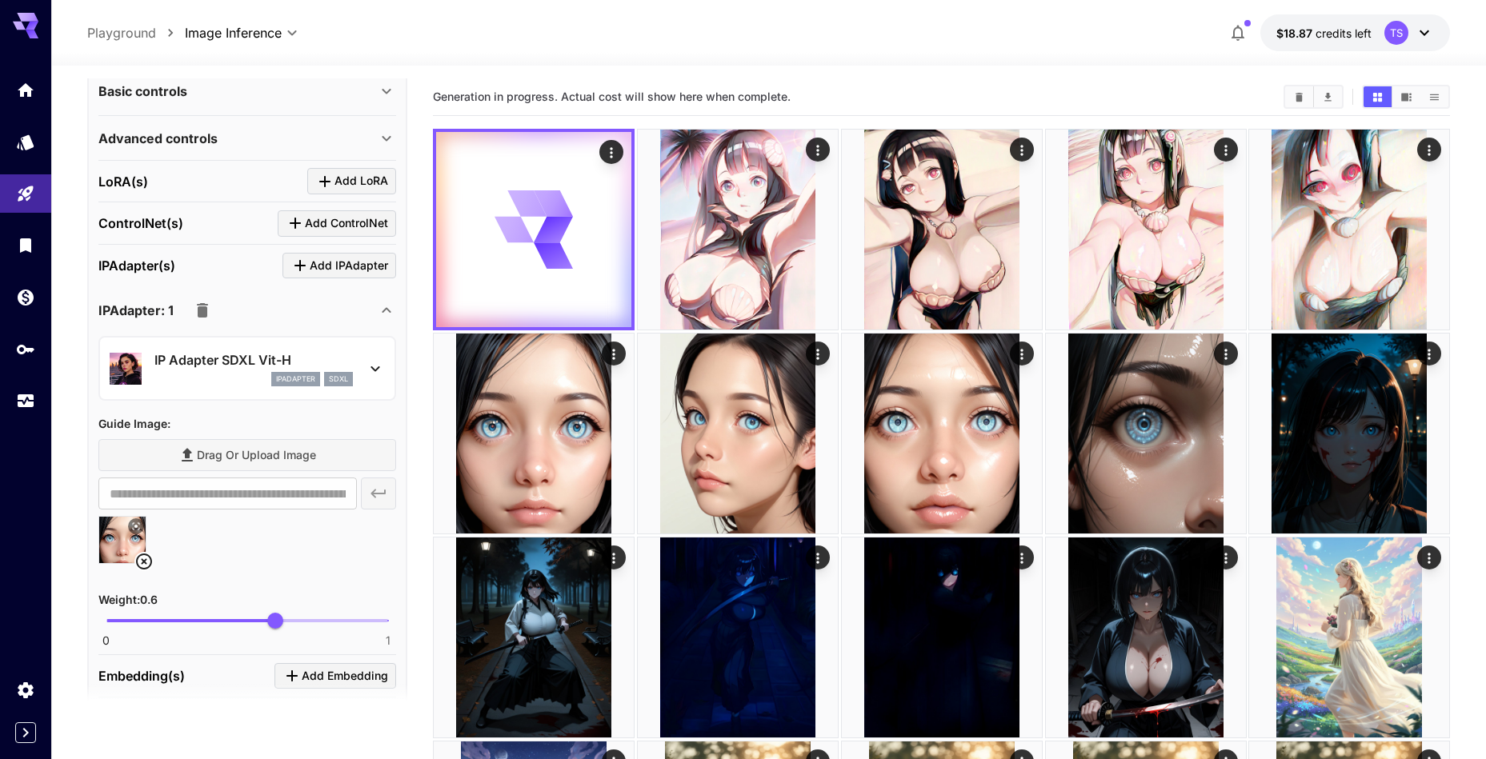
scroll to position [613, 0]
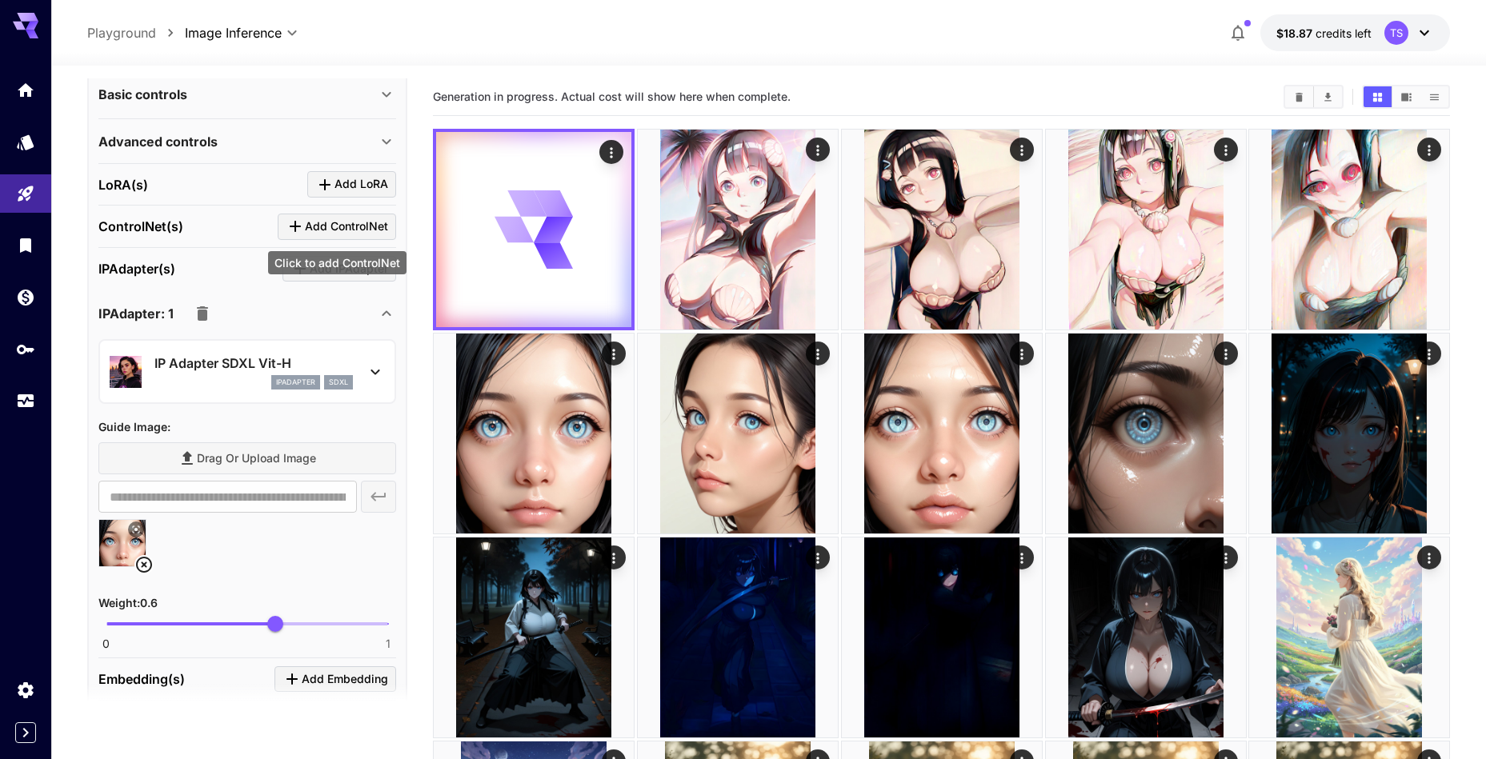
click at [338, 226] on span "Add ControlNet" at bounding box center [346, 227] width 83 height 20
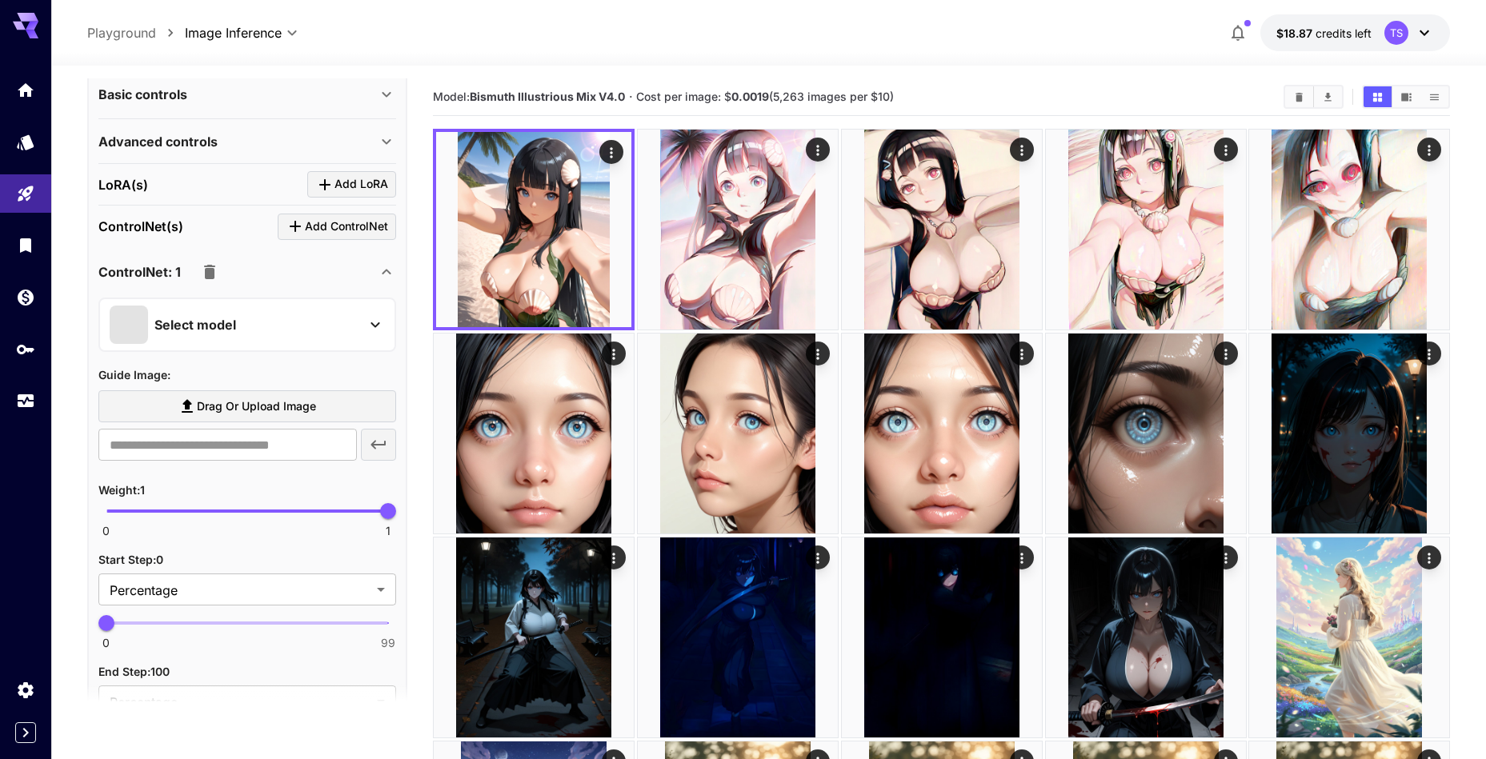
click at [223, 312] on div "Select model" at bounding box center [235, 325] width 250 height 38
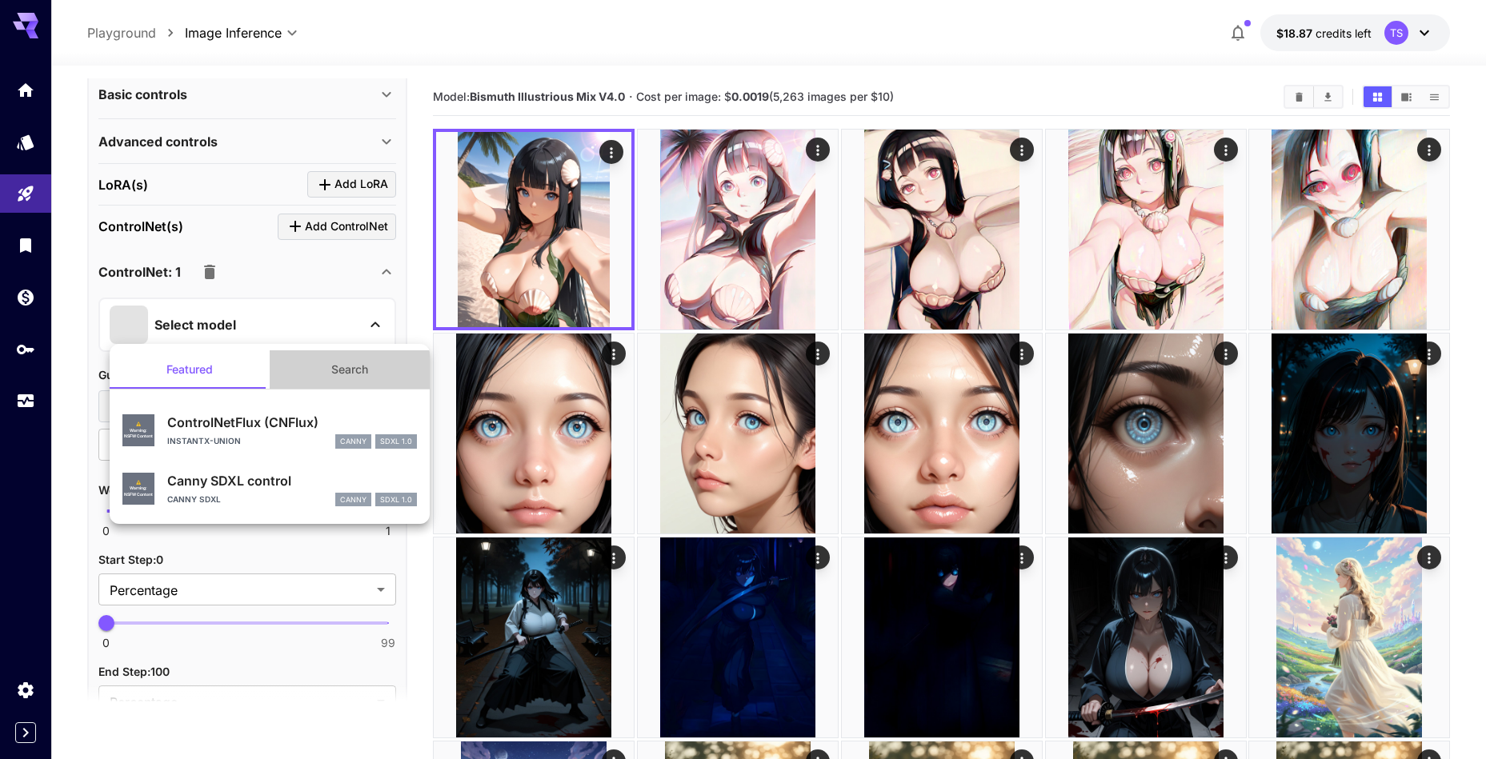
click at [354, 371] on button "Search" at bounding box center [350, 369] width 160 height 38
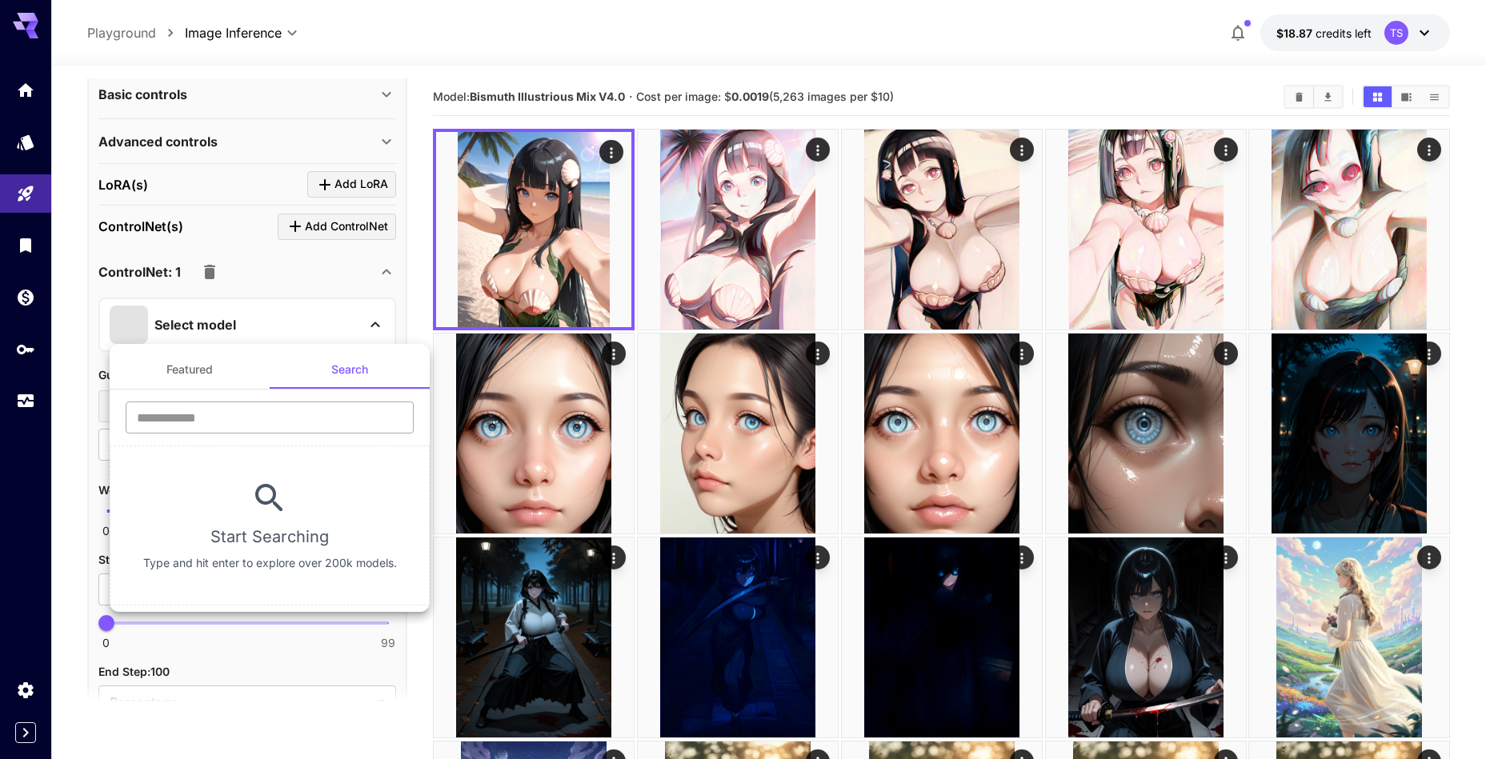
click at [292, 409] on input "text" at bounding box center [270, 418] width 288 height 32
type input "****"
click at [325, 279] on div at bounding box center [749, 379] width 1498 height 759
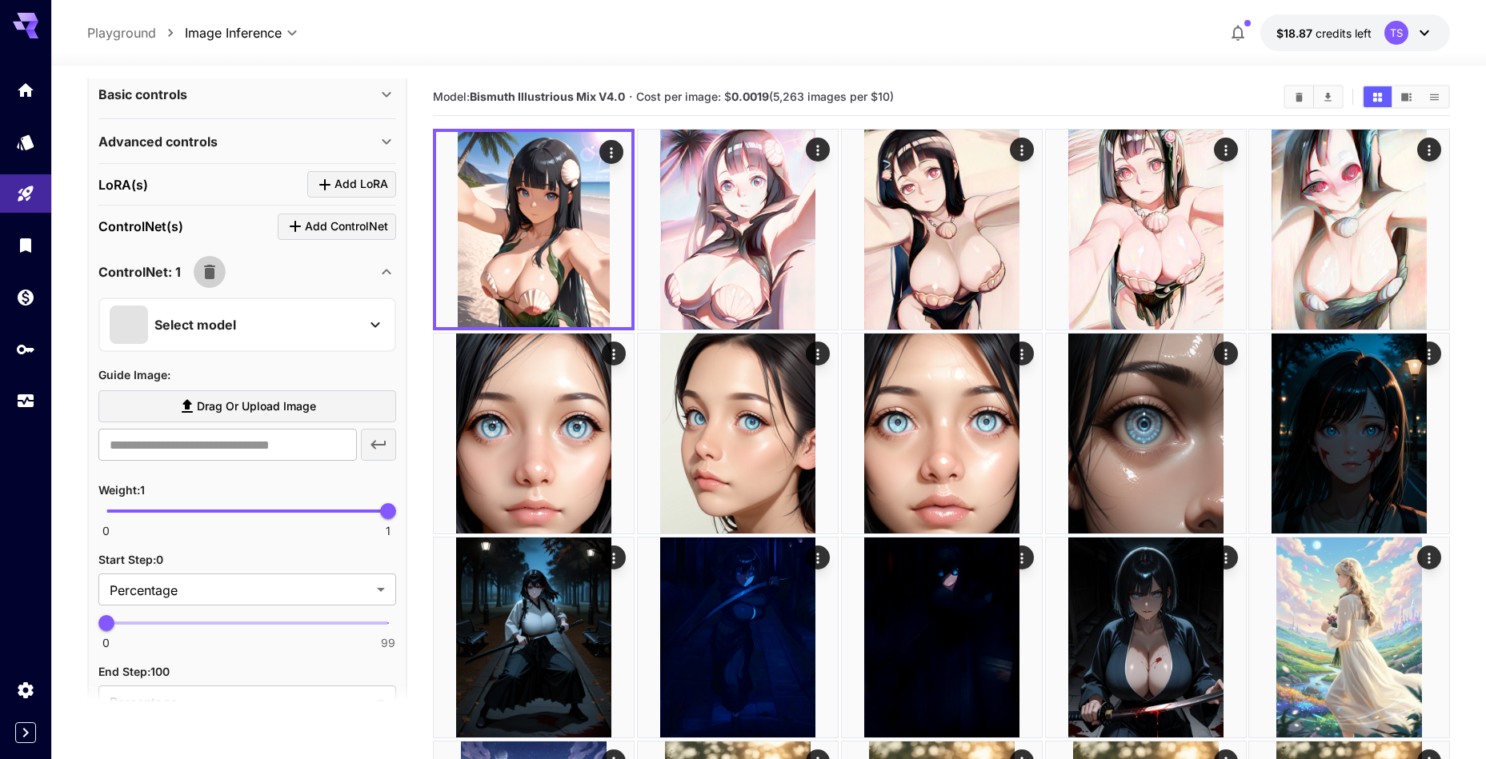
click at [214, 275] on icon "button" at bounding box center [209, 271] width 19 height 19
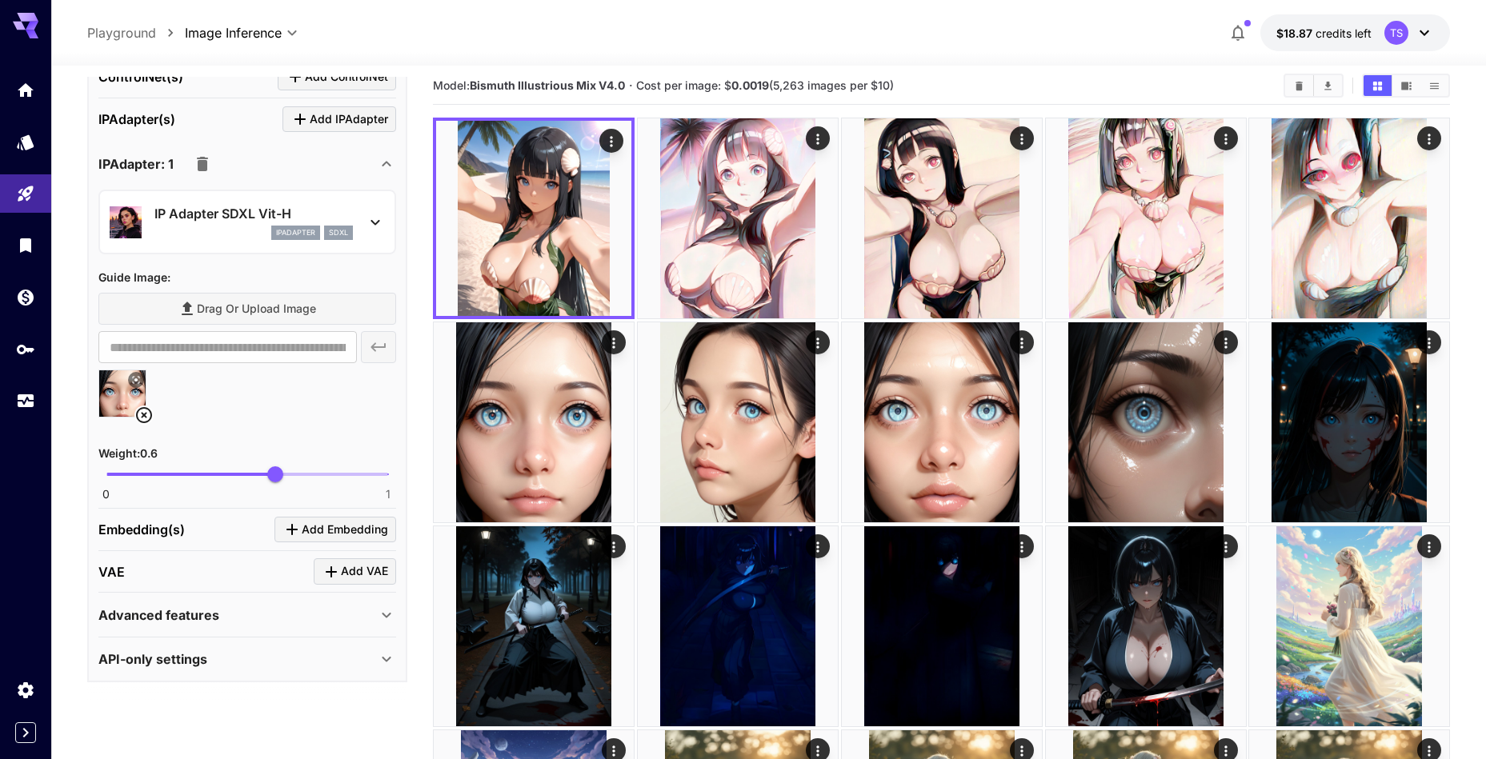
scroll to position [29, 0]
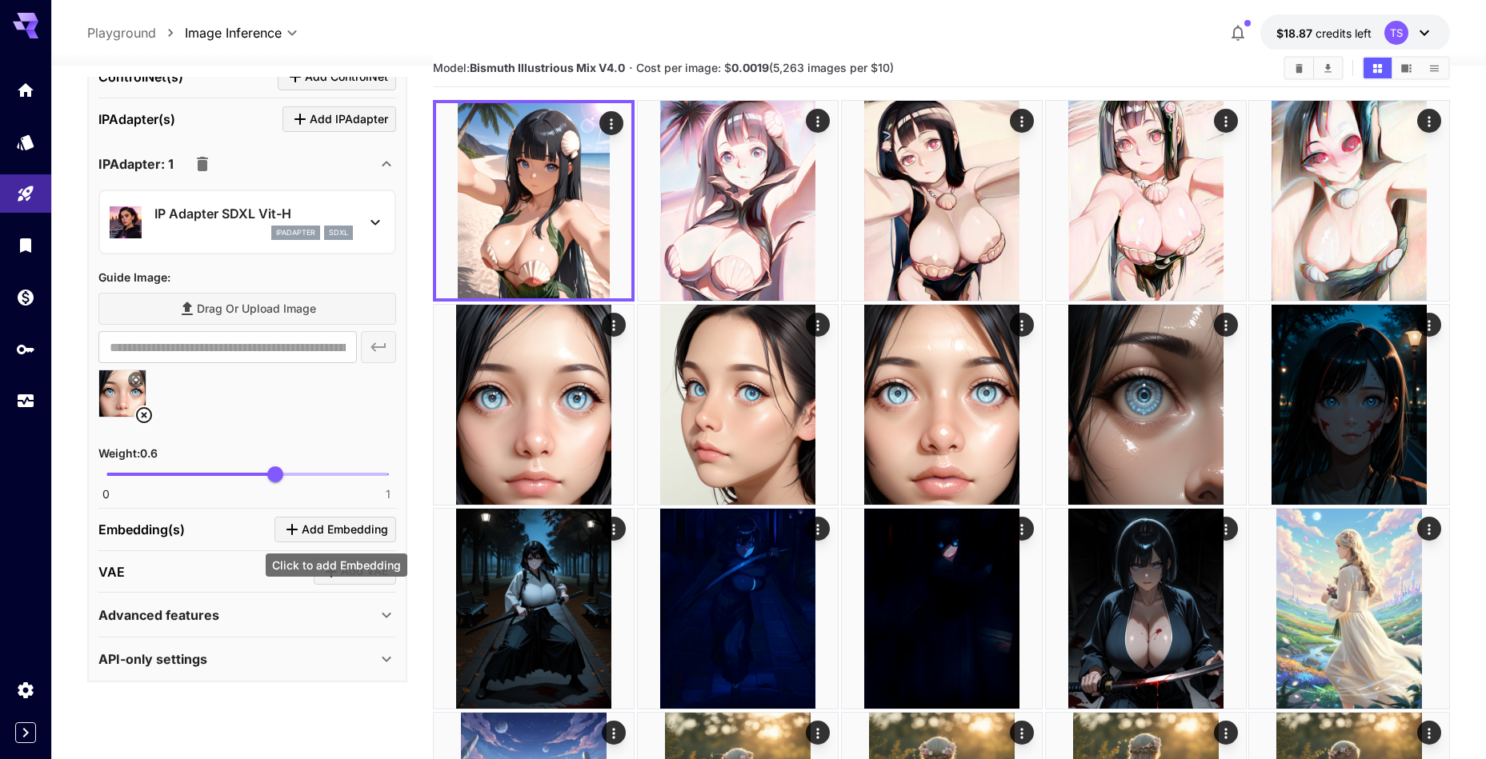
click at [294, 531] on icon "Click to add Embedding" at bounding box center [291, 529] width 19 height 19
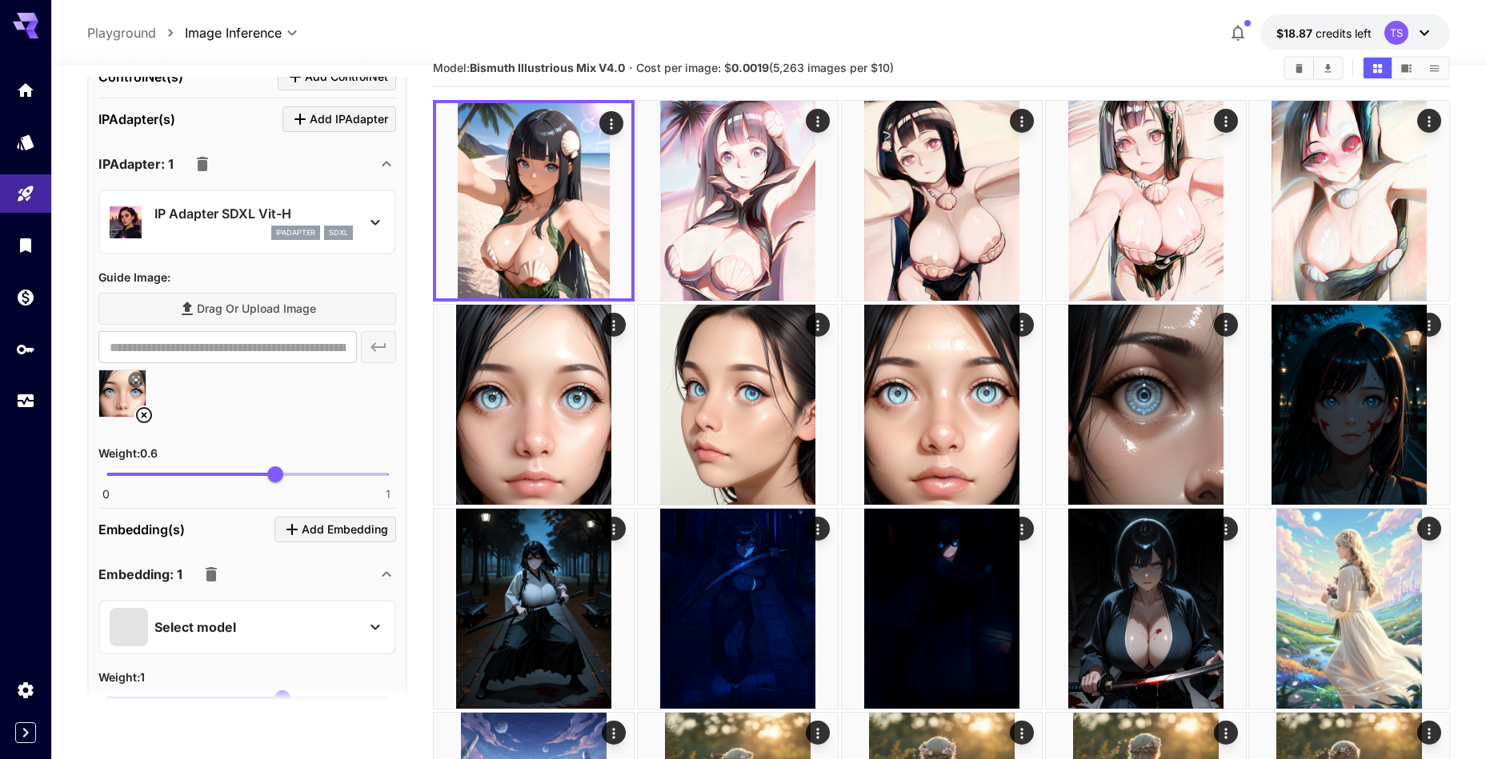
click at [243, 633] on div "Select model" at bounding box center [235, 627] width 250 height 38
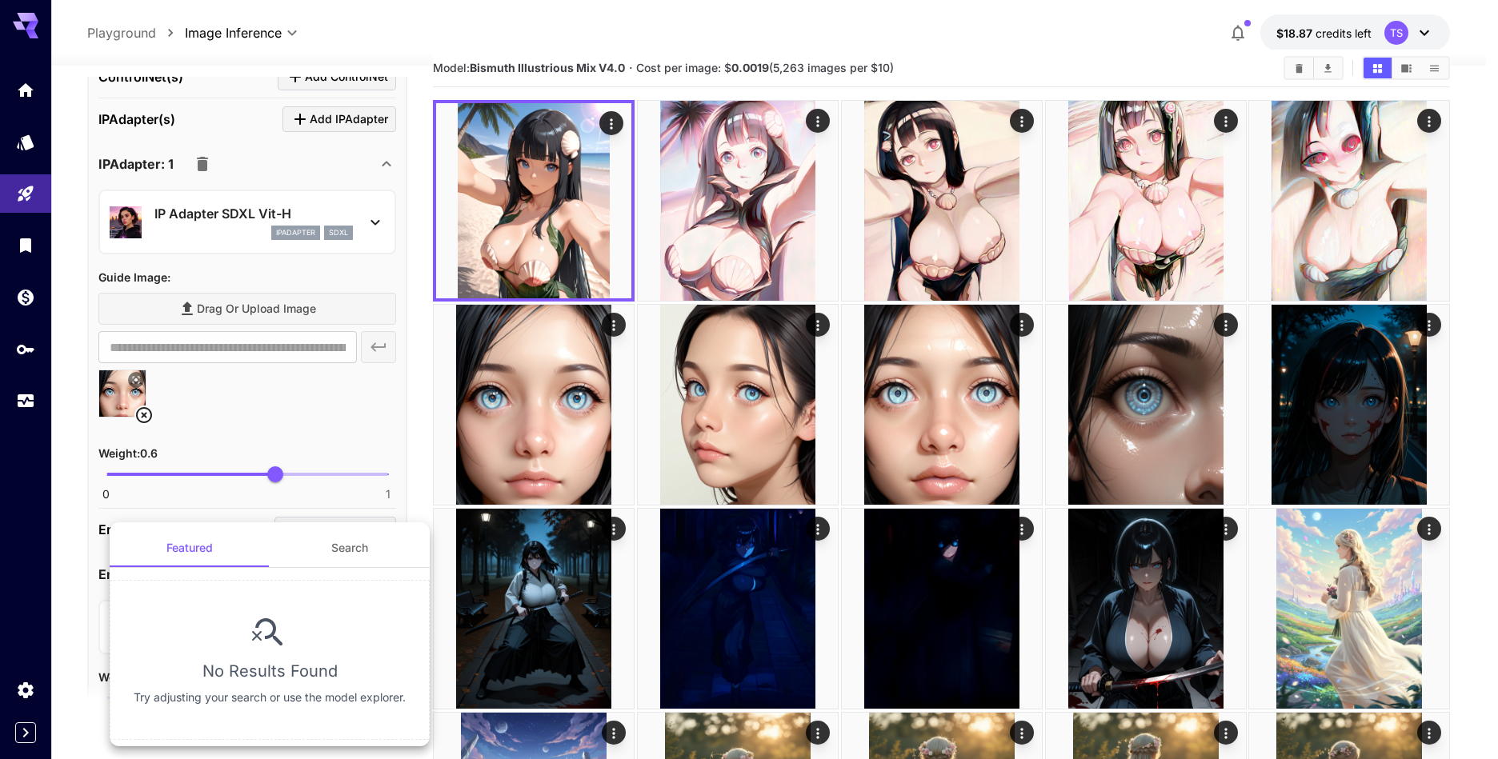
click at [314, 558] on button "Search" at bounding box center [350, 548] width 160 height 38
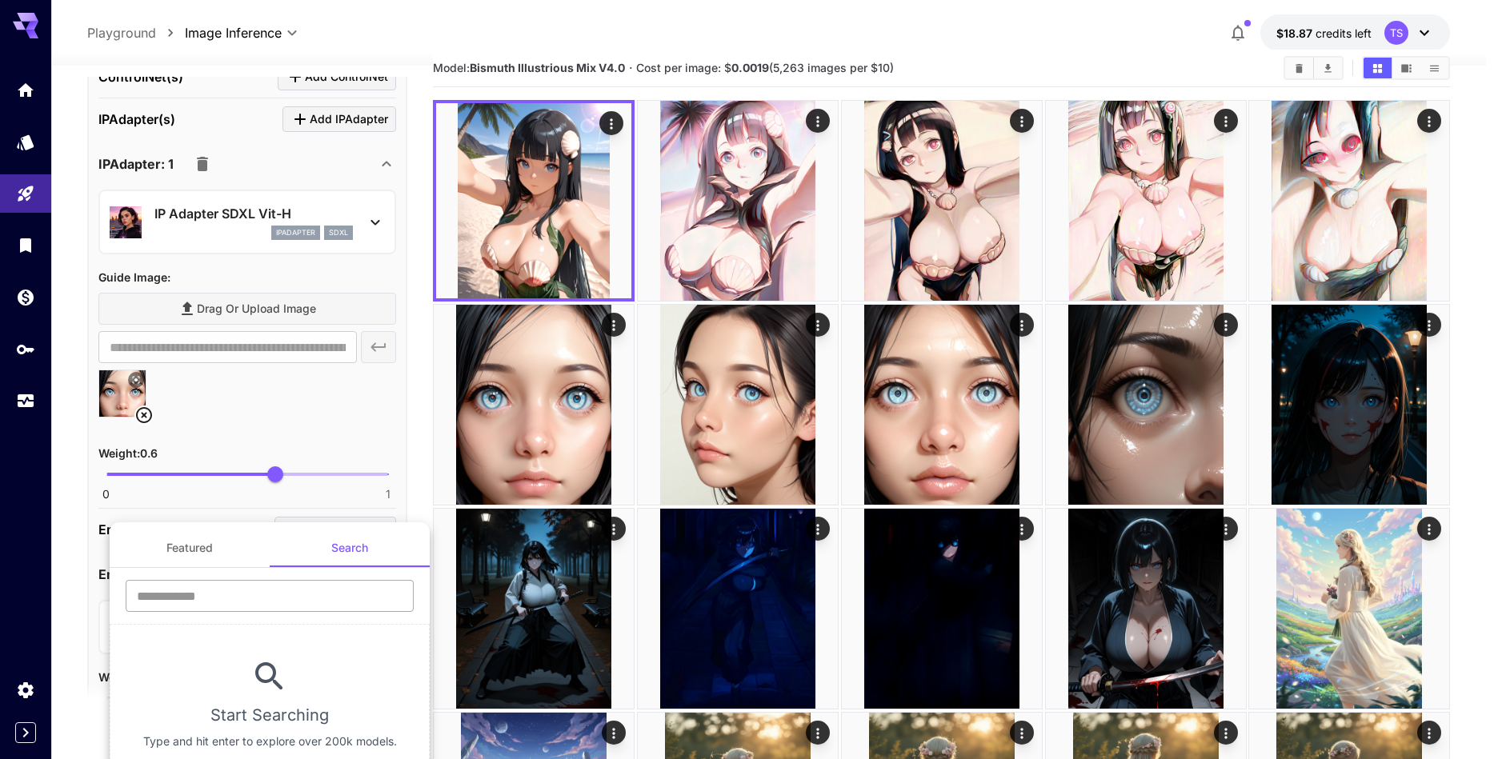
click at [247, 606] on input "text" at bounding box center [270, 596] width 288 height 32
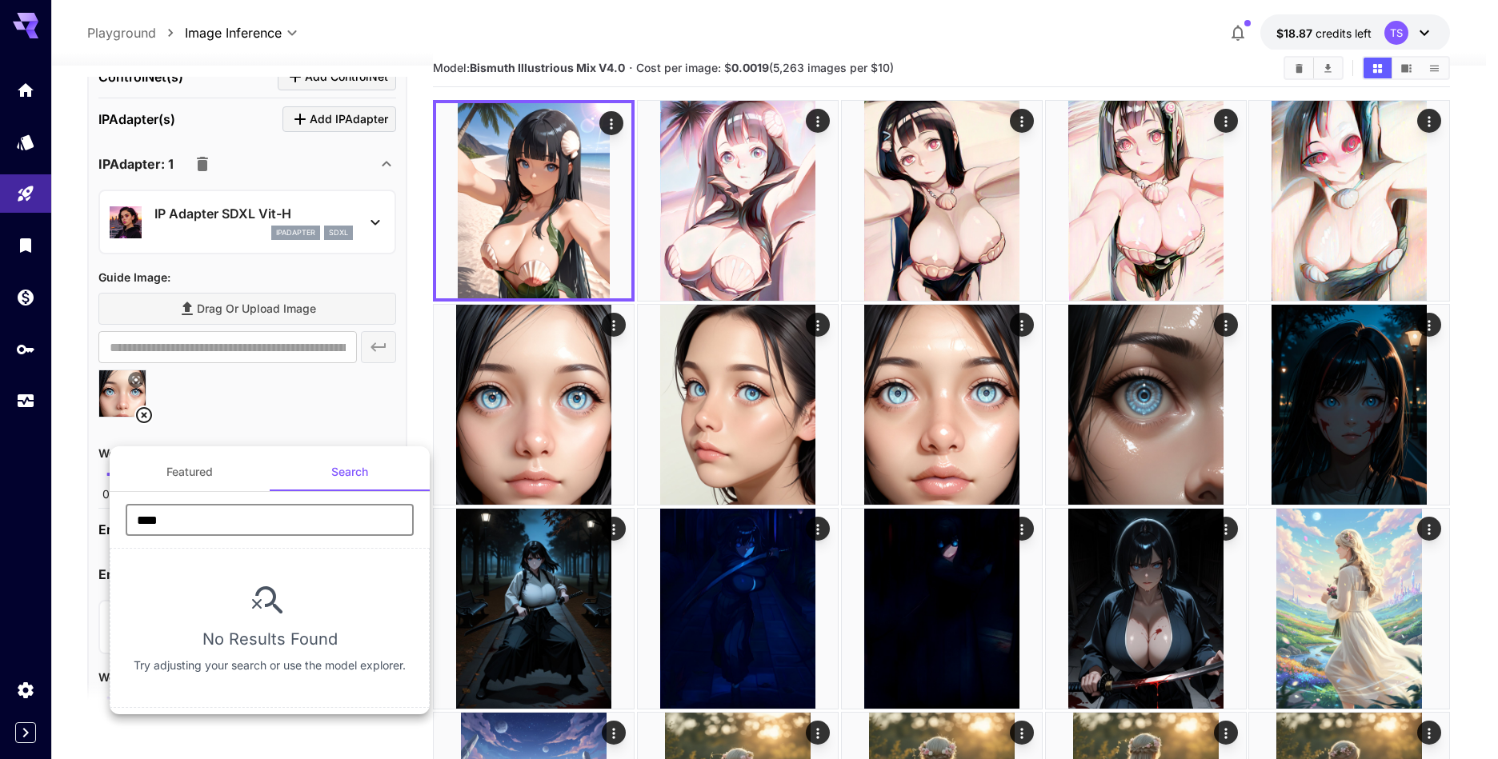
type input "****"
click at [227, 403] on div at bounding box center [749, 379] width 1498 height 759
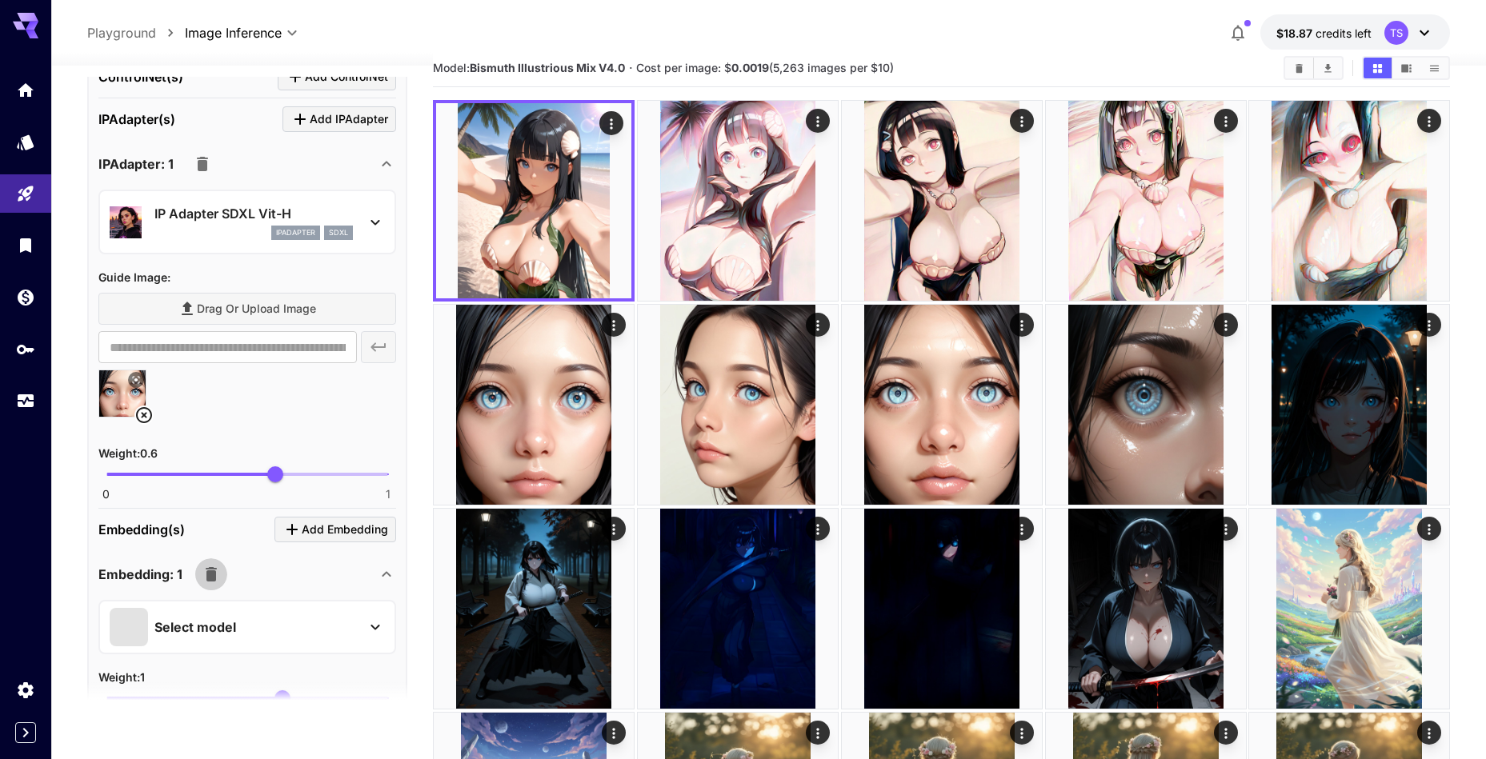
click at [213, 584] on button "button" at bounding box center [211, 574] width 32 height 32
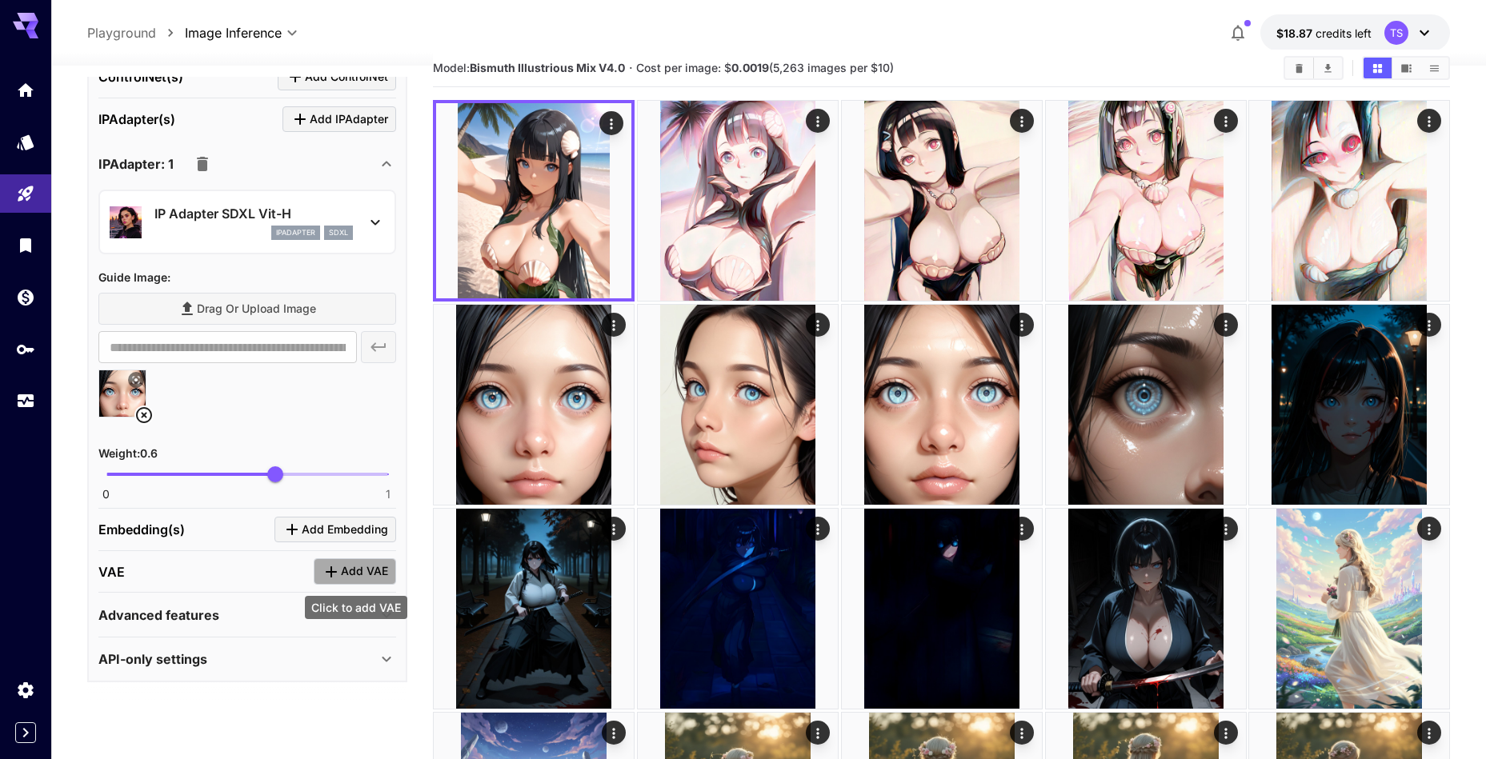
click at [346, 573] on span "Add VAE" at bounding box center [364, 572] width 47 height 20
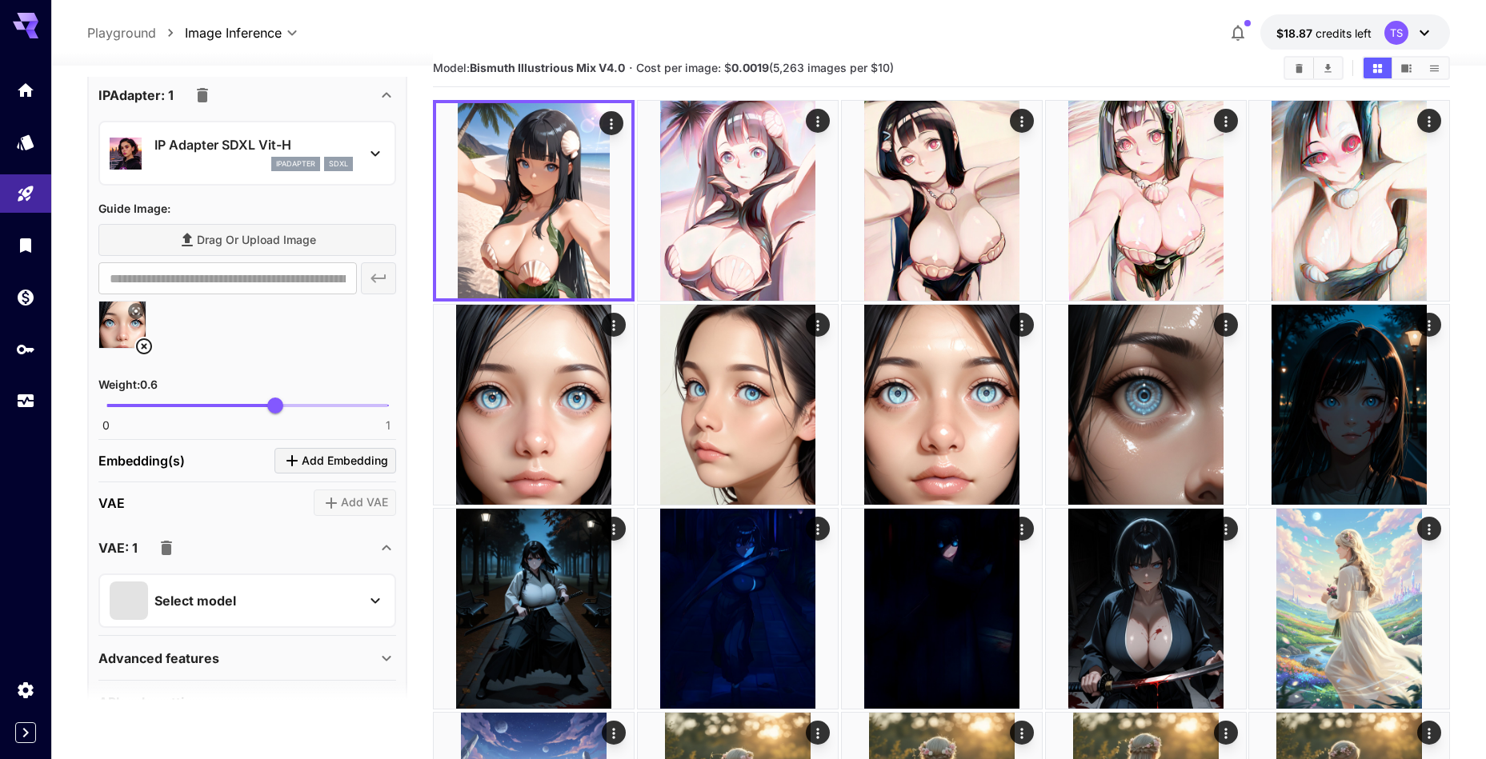
scroll to position [831, 0]
click at [253, 582] on div "Select model" at bounding box center [235, 600] width 250 height 38
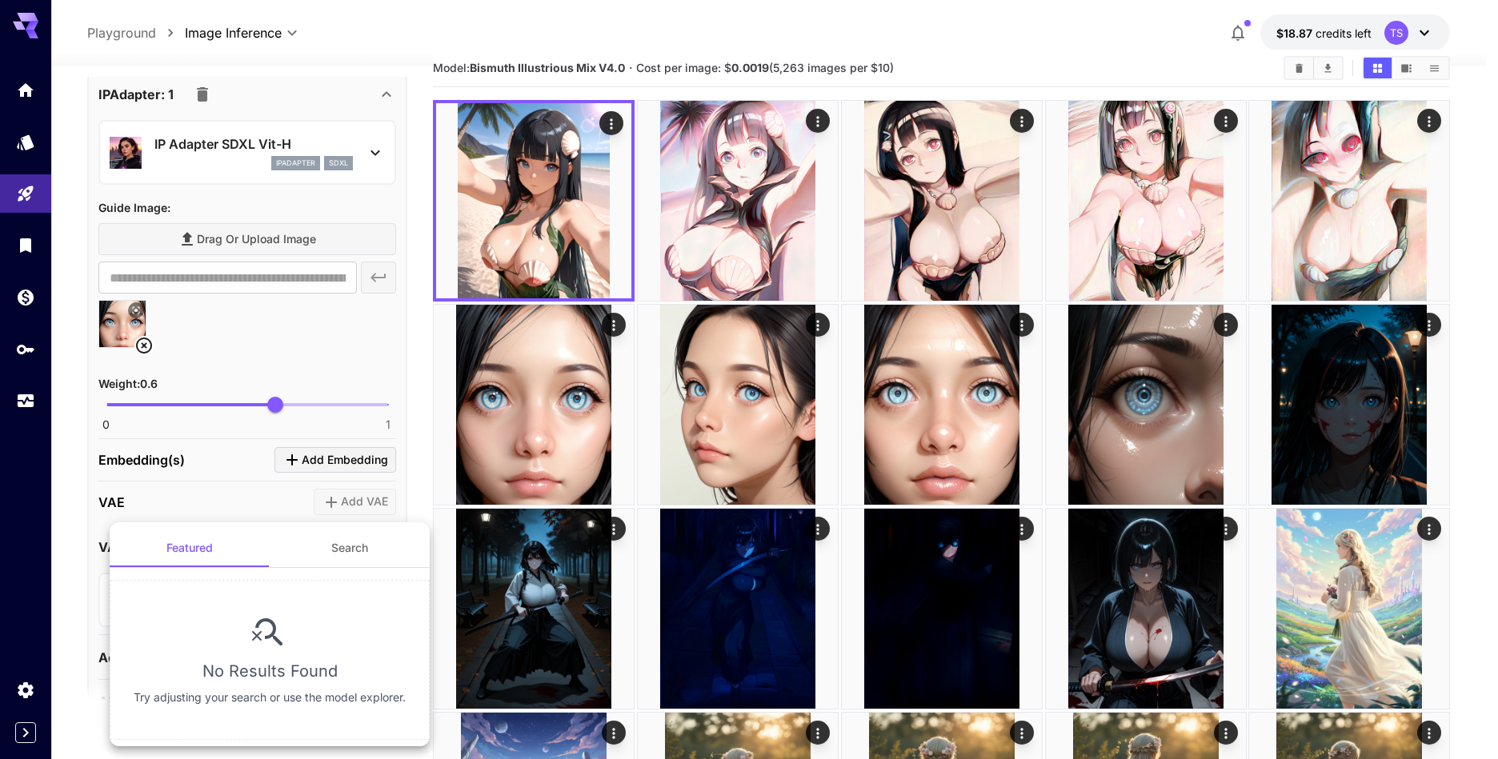
click at [234, 498] on div at bounding box center [749, 379] width 1498 height 759
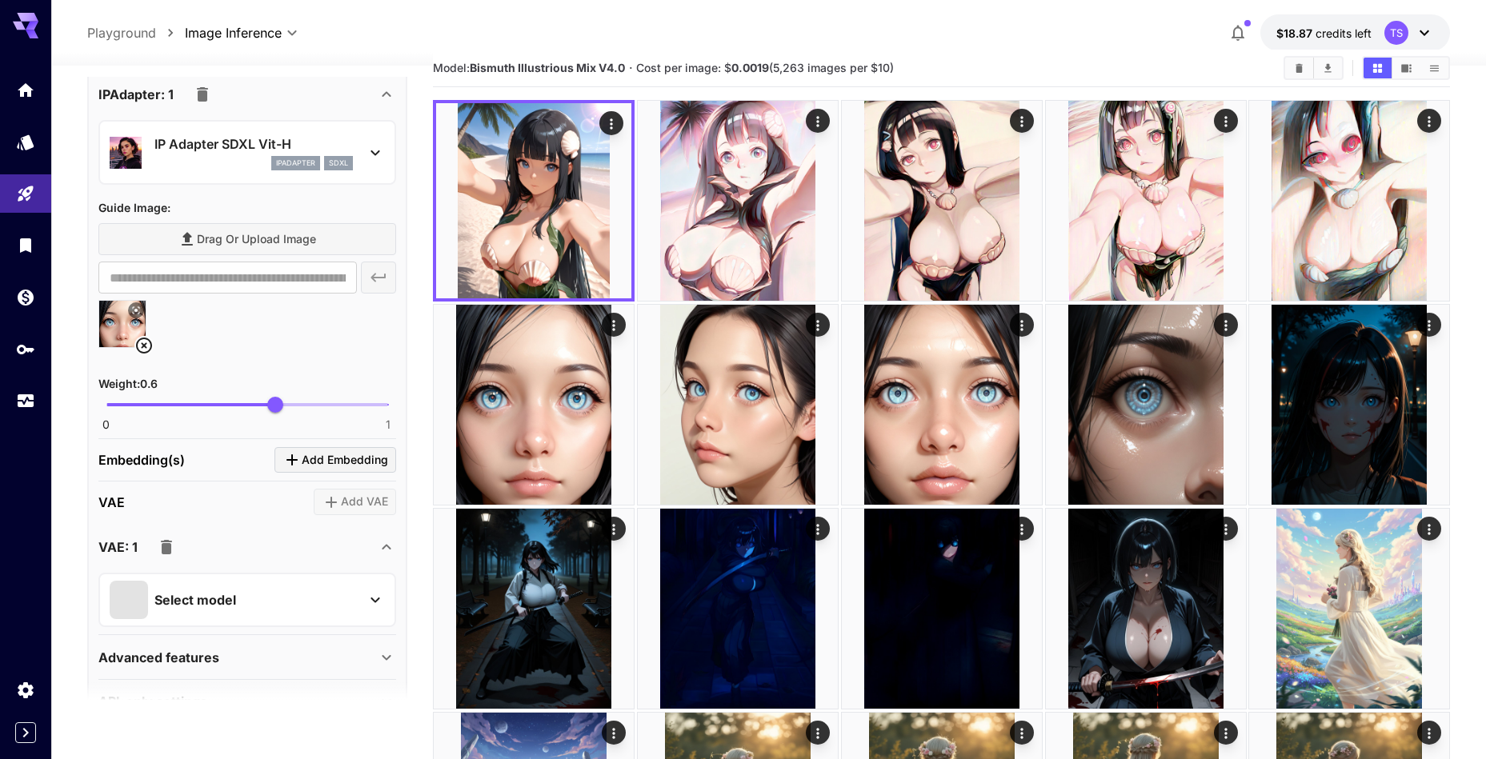
click at [166, 548] on icon "button" at bounding box center [166, 547] width 11 height 14
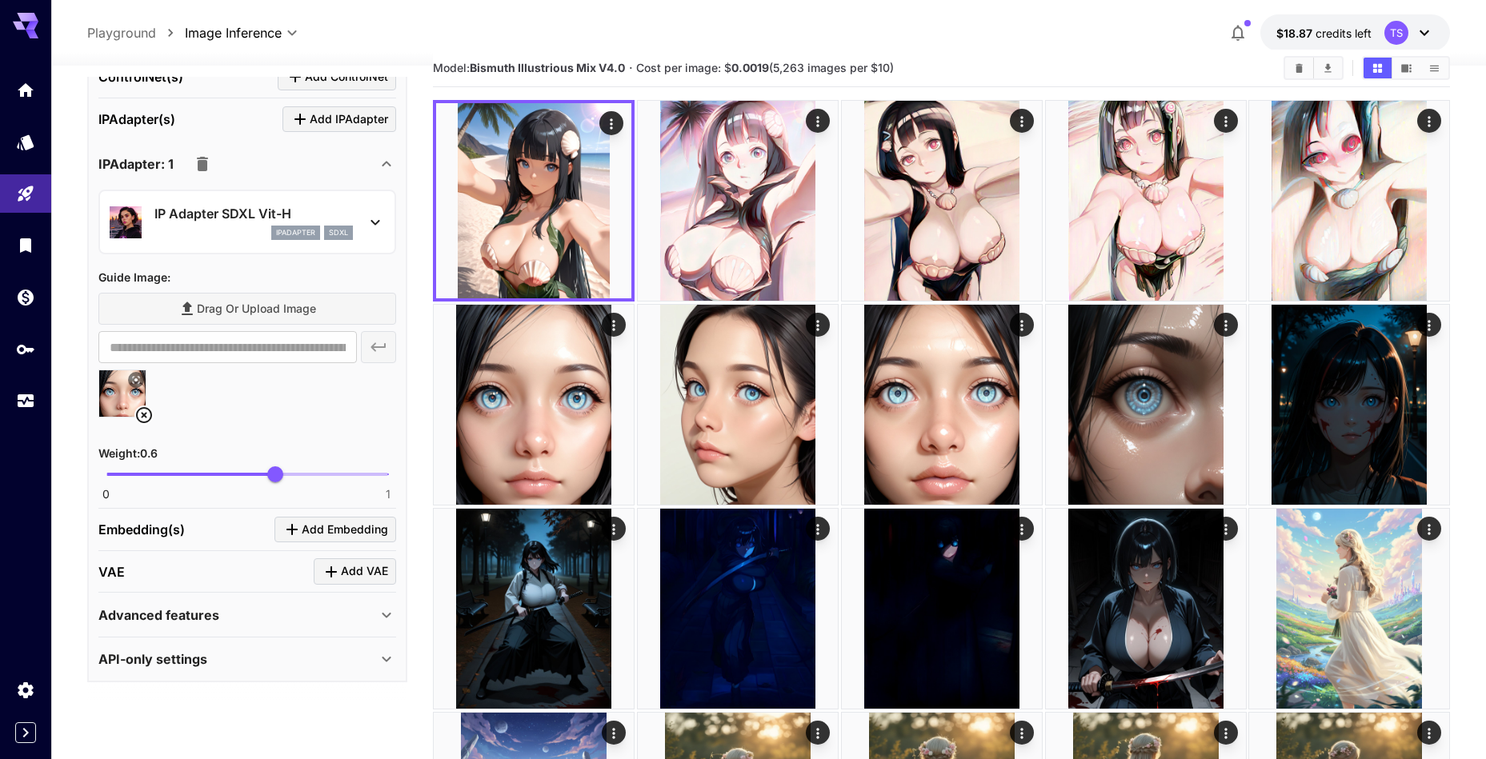
scroll to position [761, 0]
click at [193, 603] on div "Advanced features" at bounding box center [247, 615] width 298 height 38
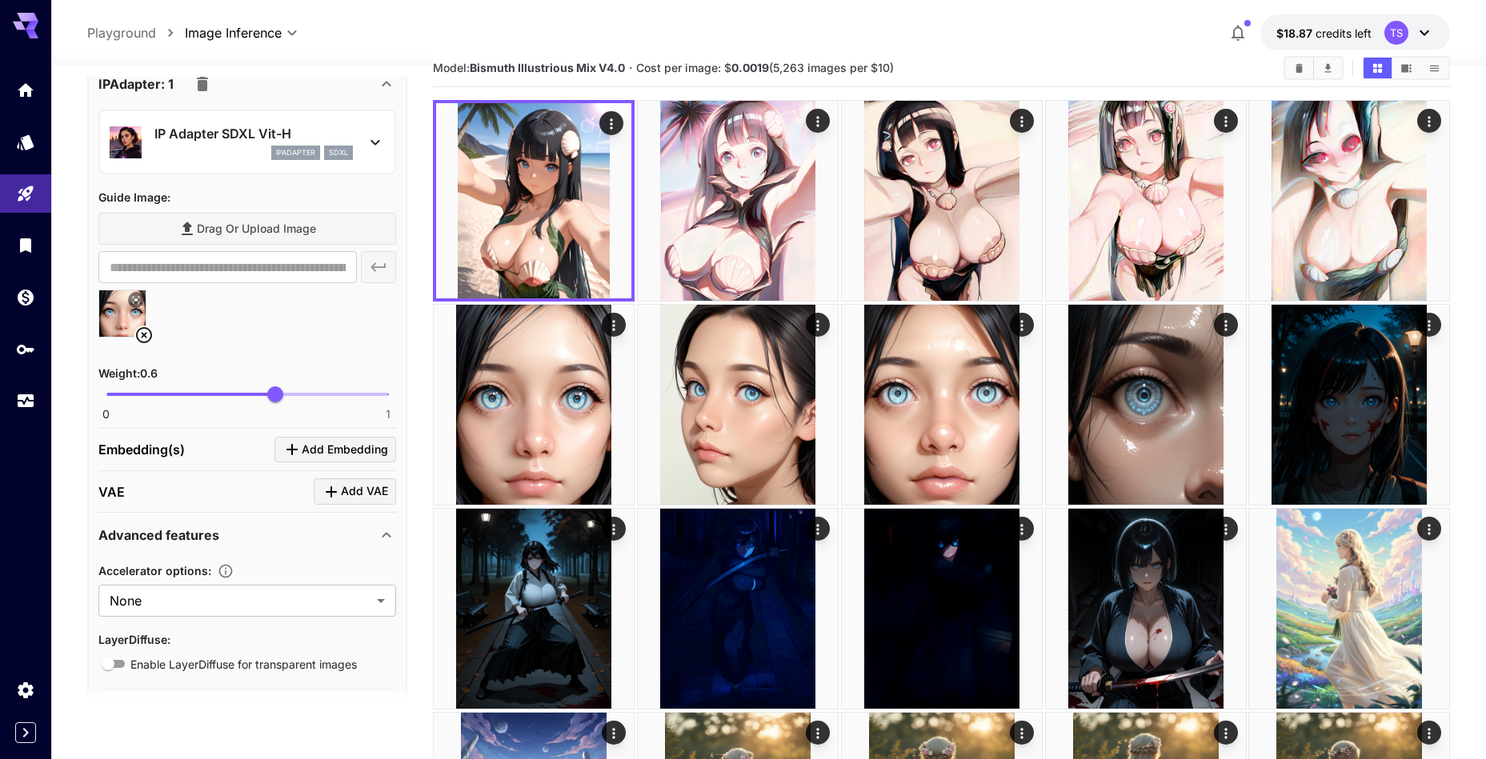
scroll to position [894, 0]
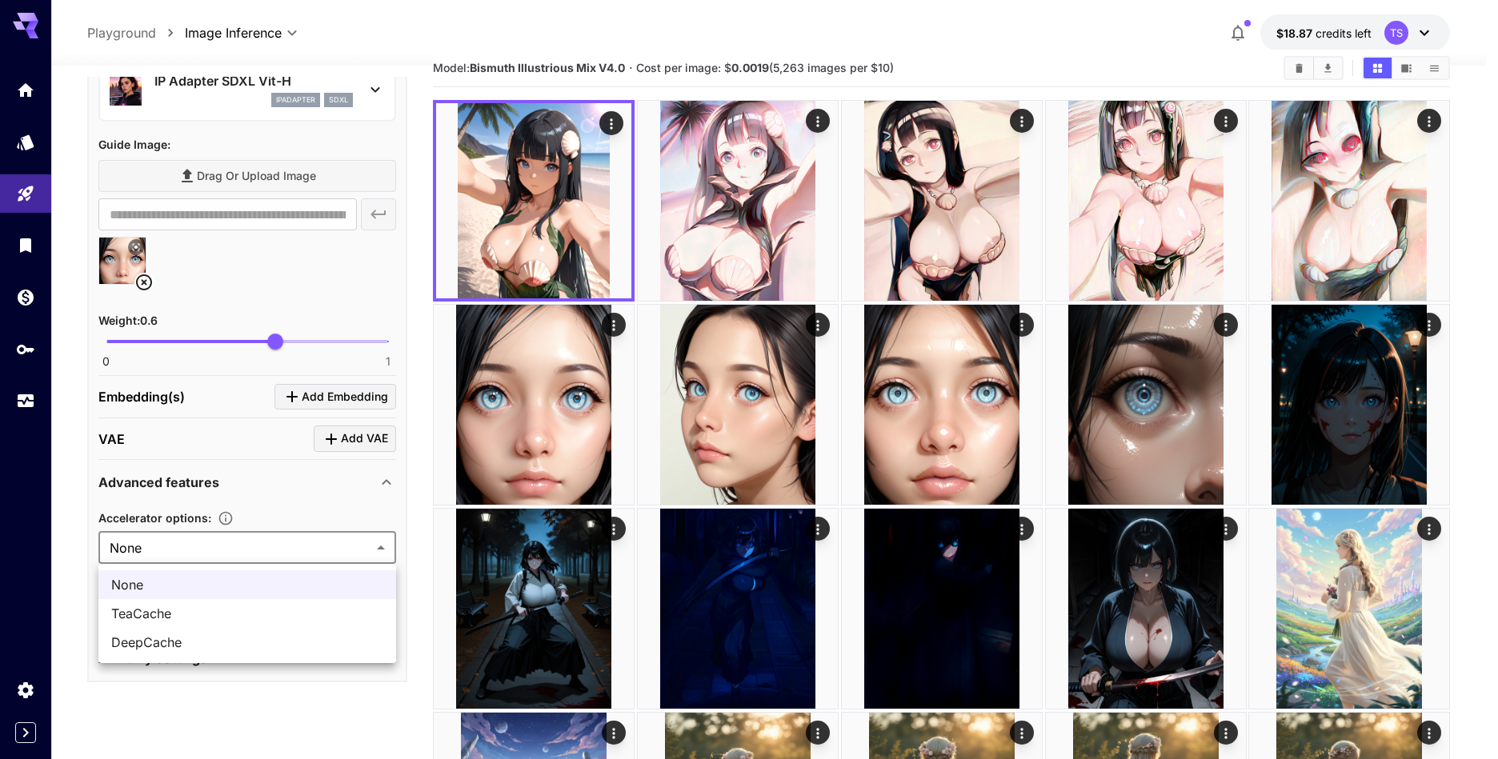
click at [244, 537] on div at bounding box center [749, 379] width 1498 height 759
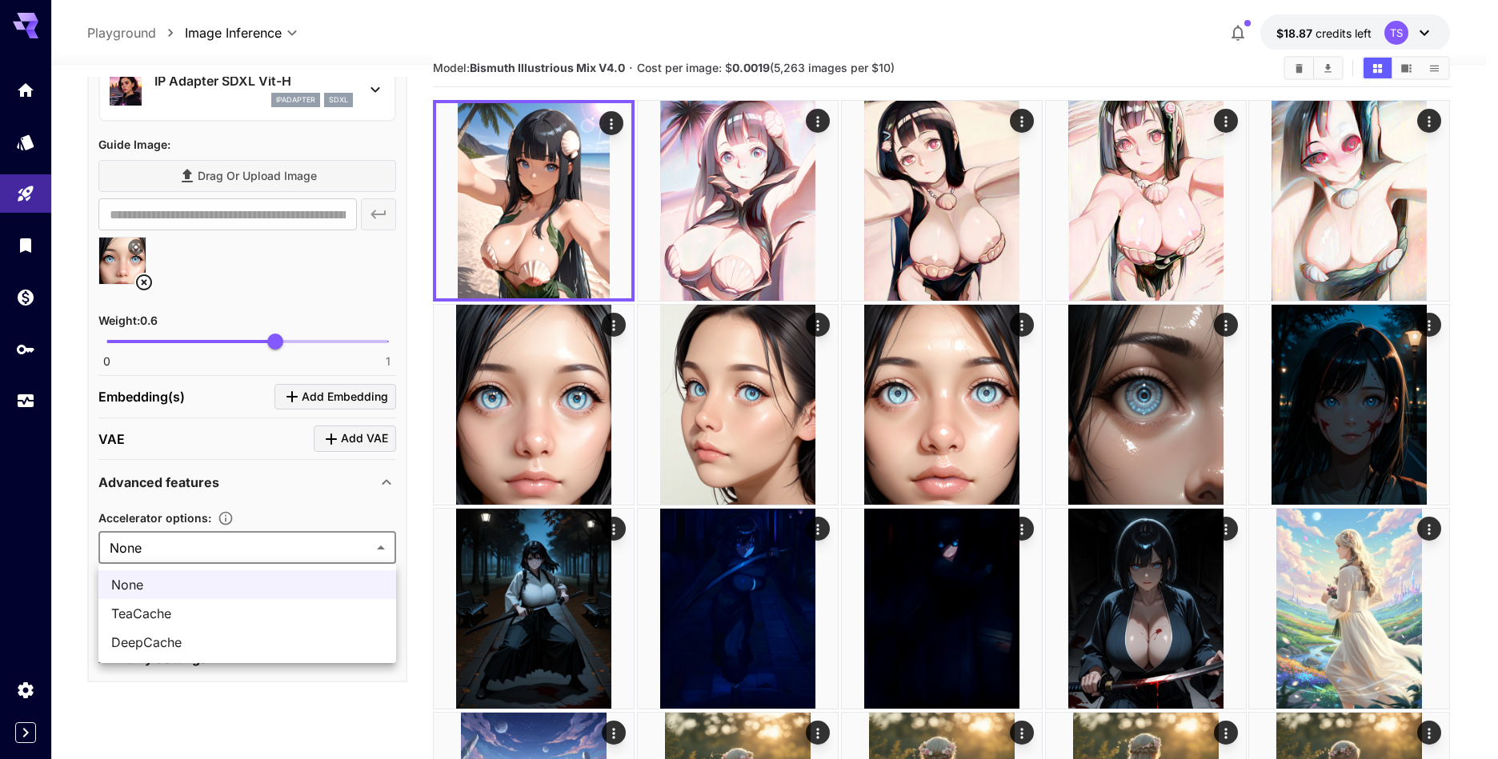
click at [186, 609] on span "TeaCache" at bounding box center [247, 613] width 272 height 19
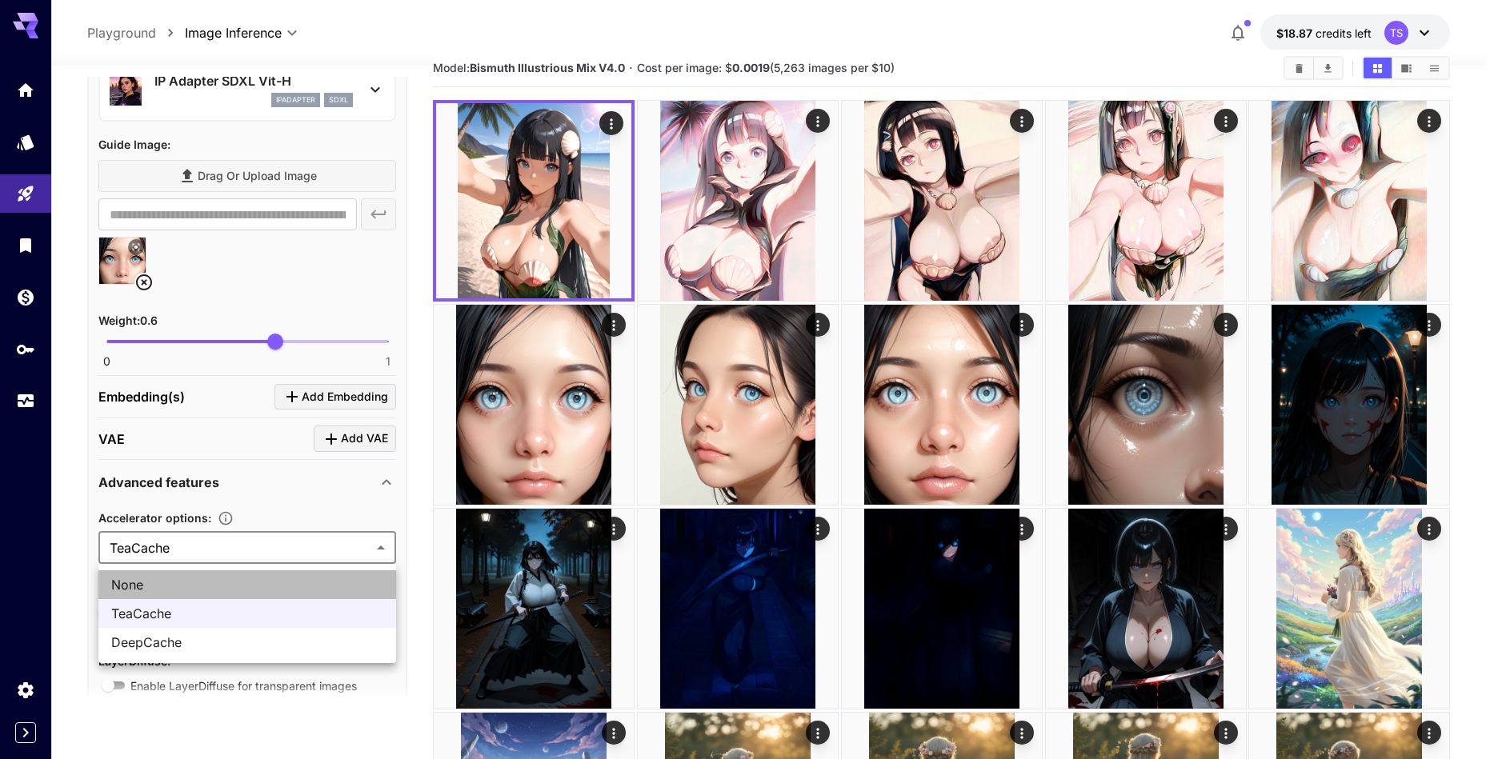
click at [271, 574] on li "None" at bounding box center [247, 584] width 298 height 29
type input "****"
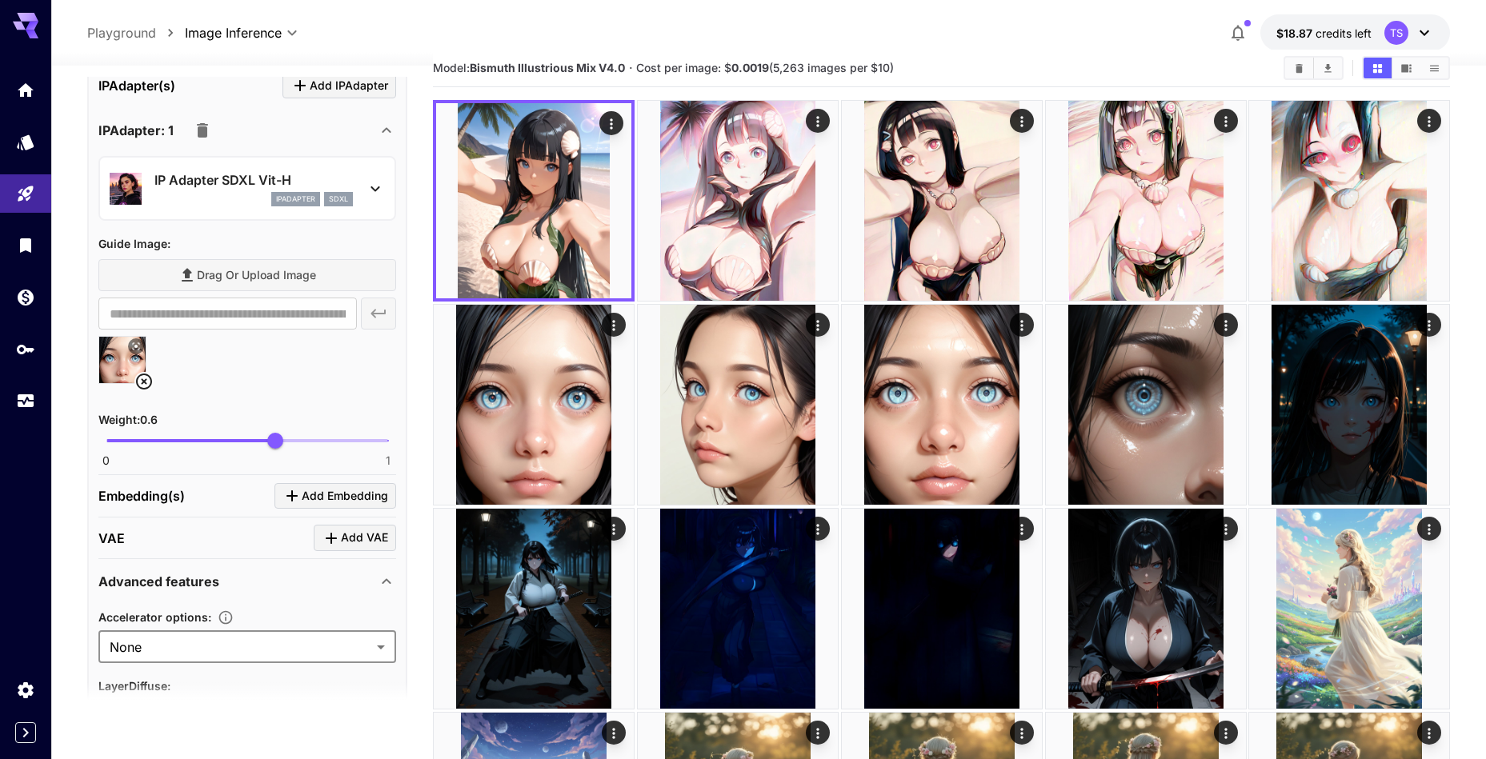
scroll to position [701, 0]
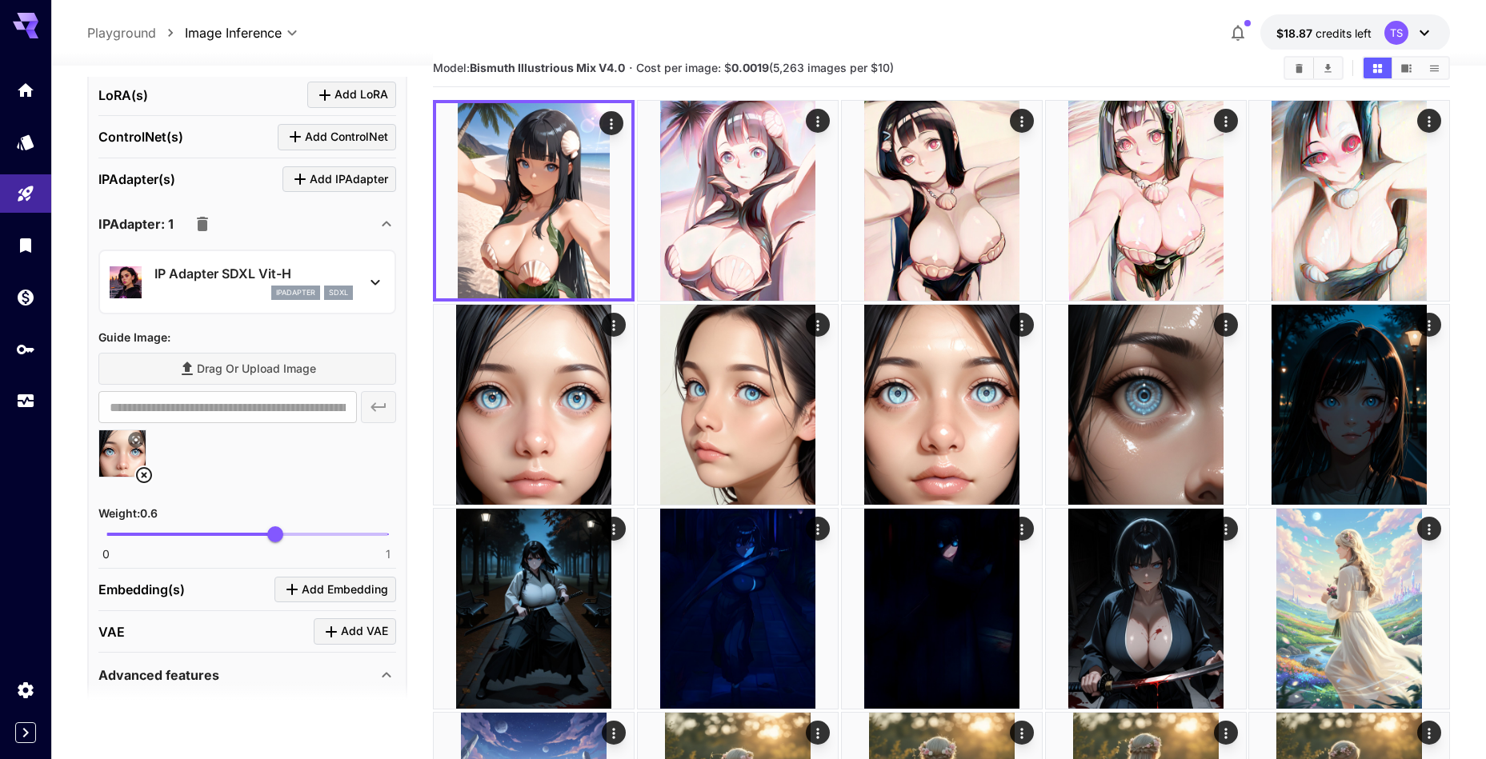
click at [302, 287] on p "ipAdapter" at bounding box center [295, 292] width 39 height 11
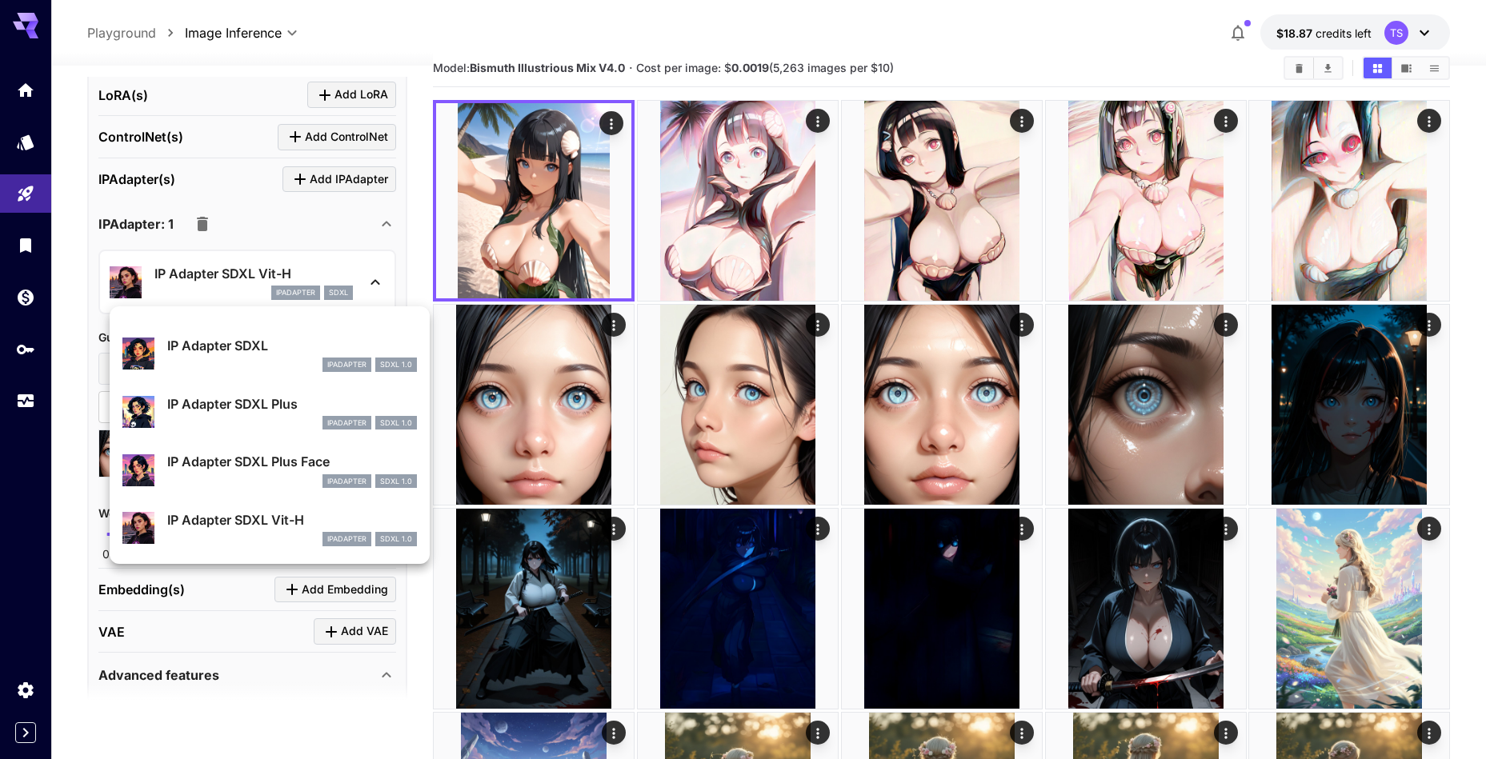
click at [278, 394] on p "IP Adapter SDXL Plus" at bounding box center [292, 403] width 250 height 19
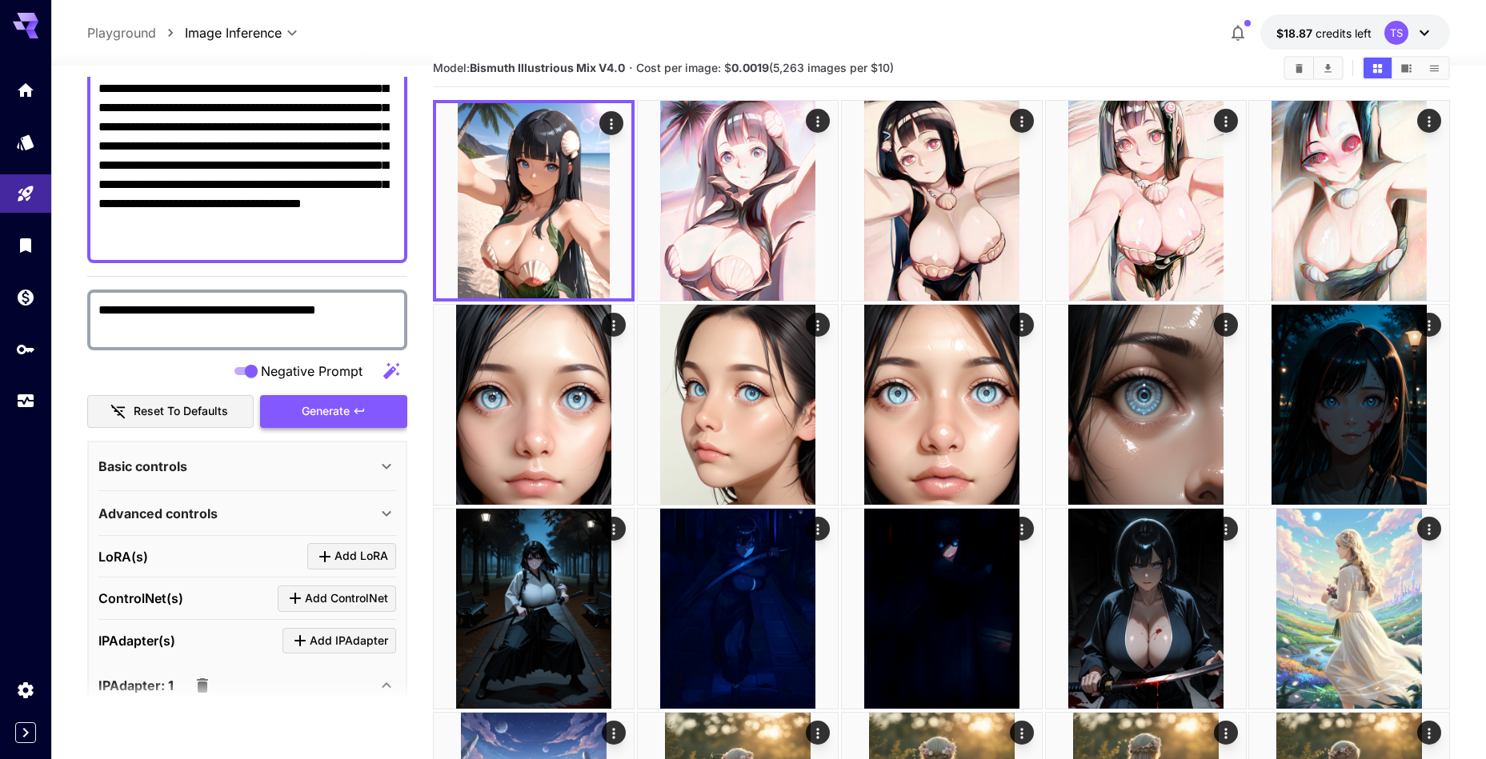
click at [327, 414] on span "Generate" at bounding box center [326, 412] width 48 height 20
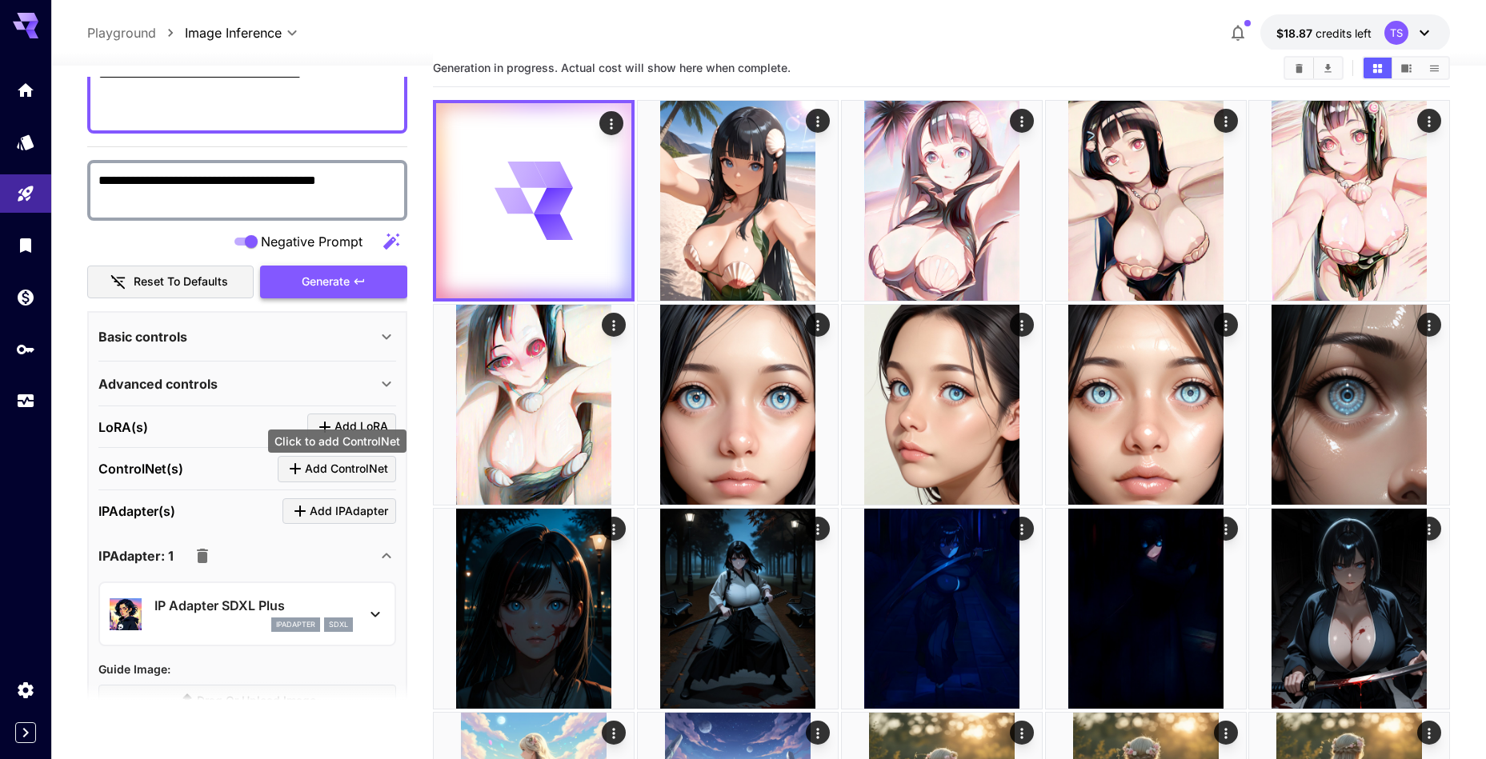
scroll to position [554, 0]
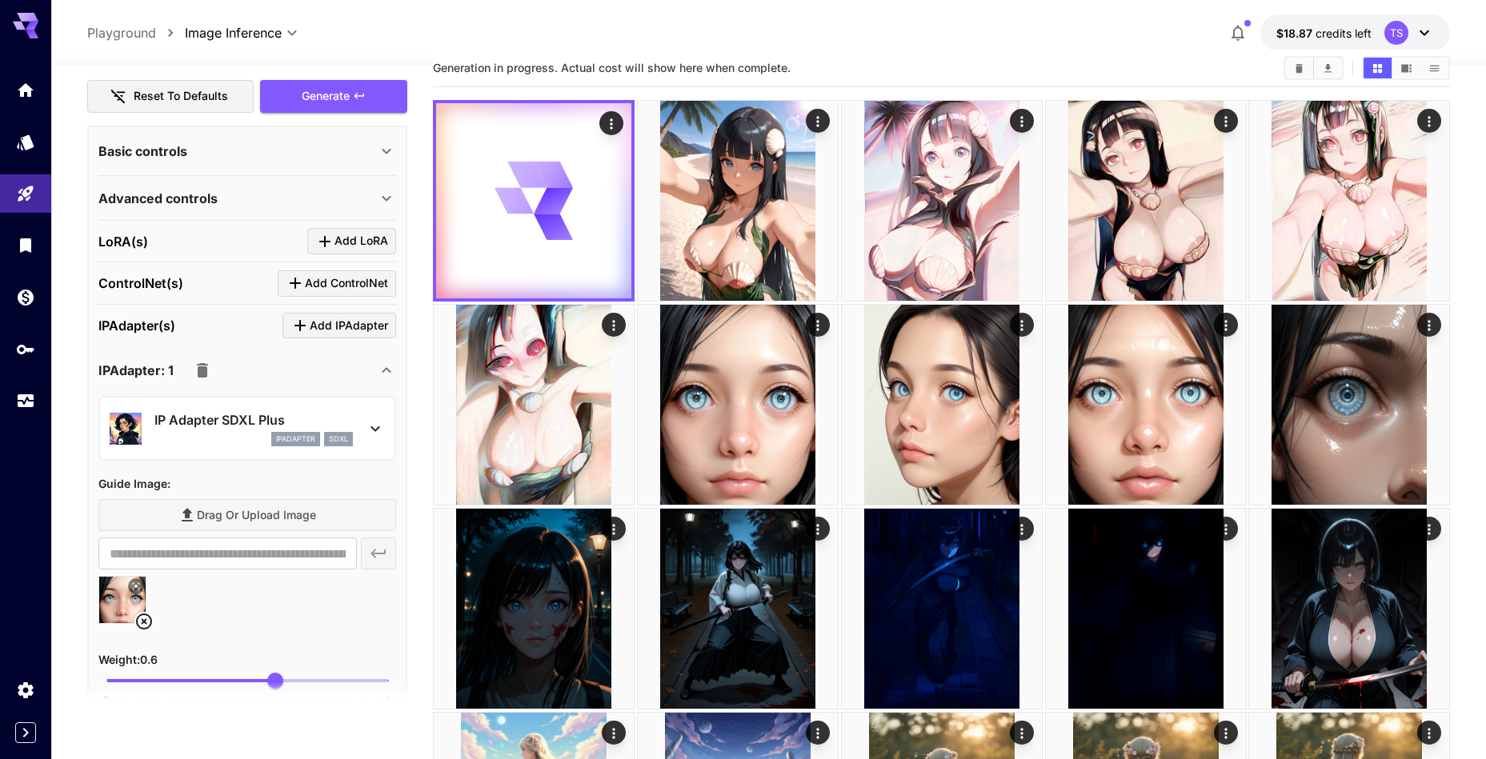
click at [312, 429] on p "IP Adapter SDXL Plus" at bounding box center [253, 419] width 198 height 19
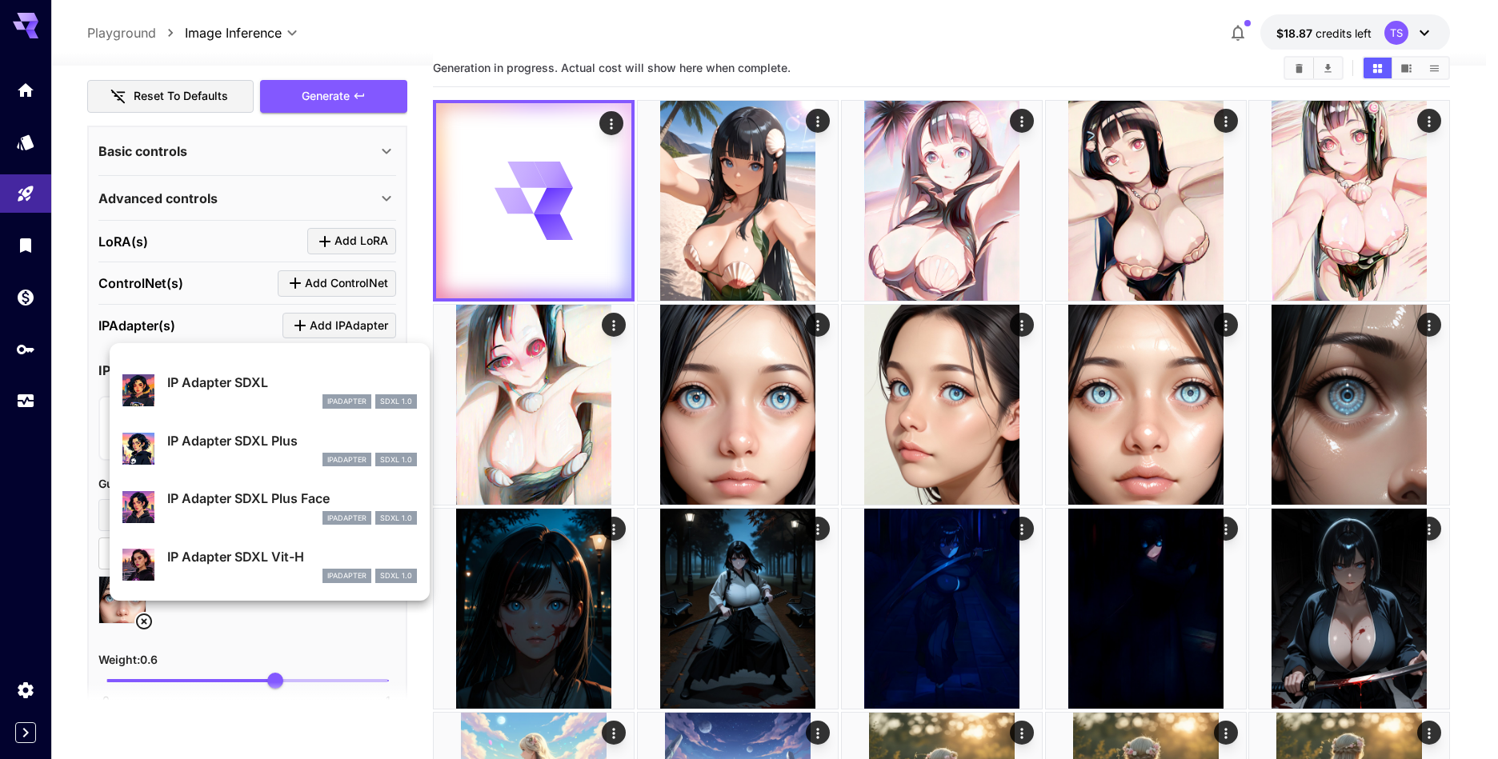
click at [292, 397] on div "ipAdapter SDXL 1.0" at bounding box center [292, 401] width 250 height 14
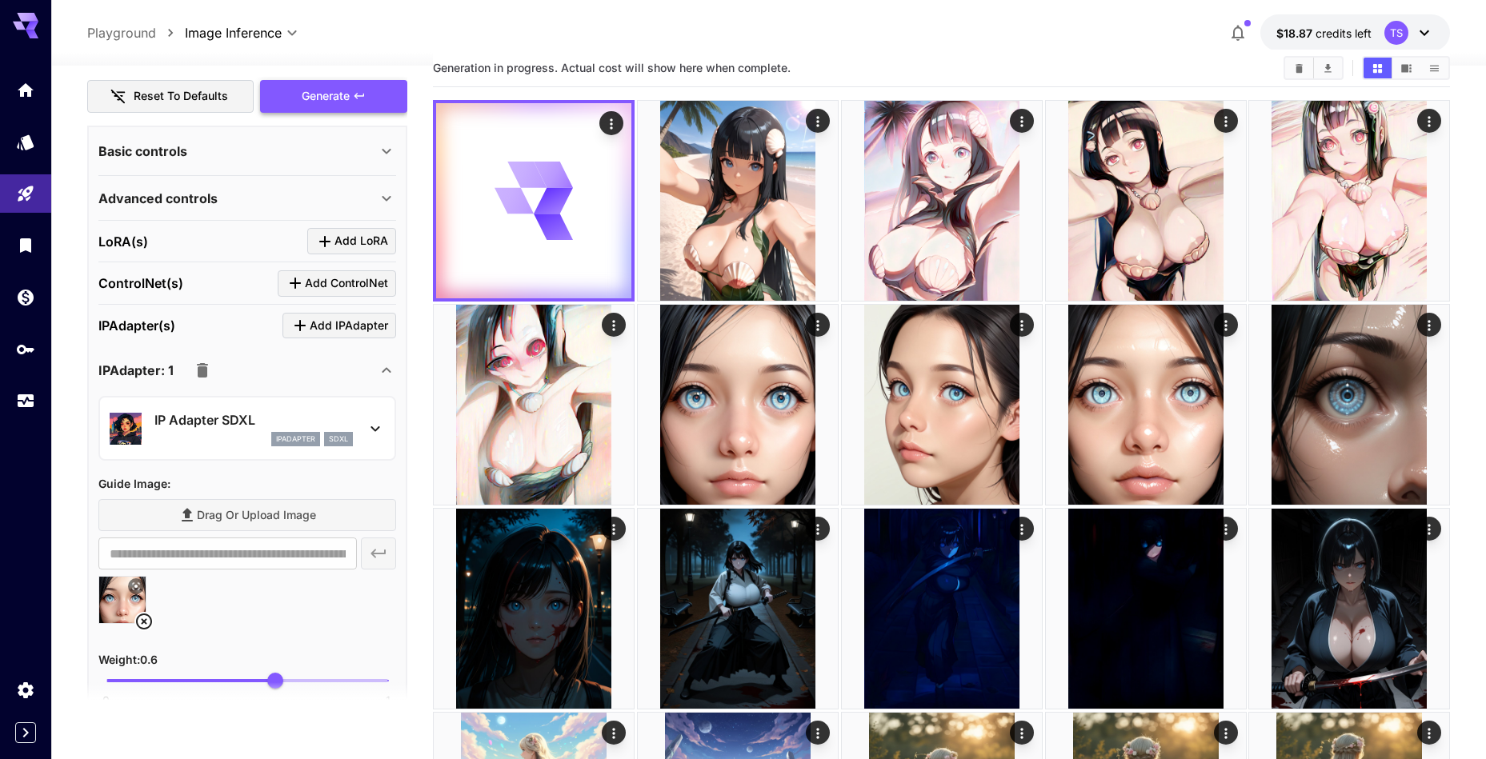
click at [336, 109] on button "Generate" at bounding box center [333, 96] width 147 height 33
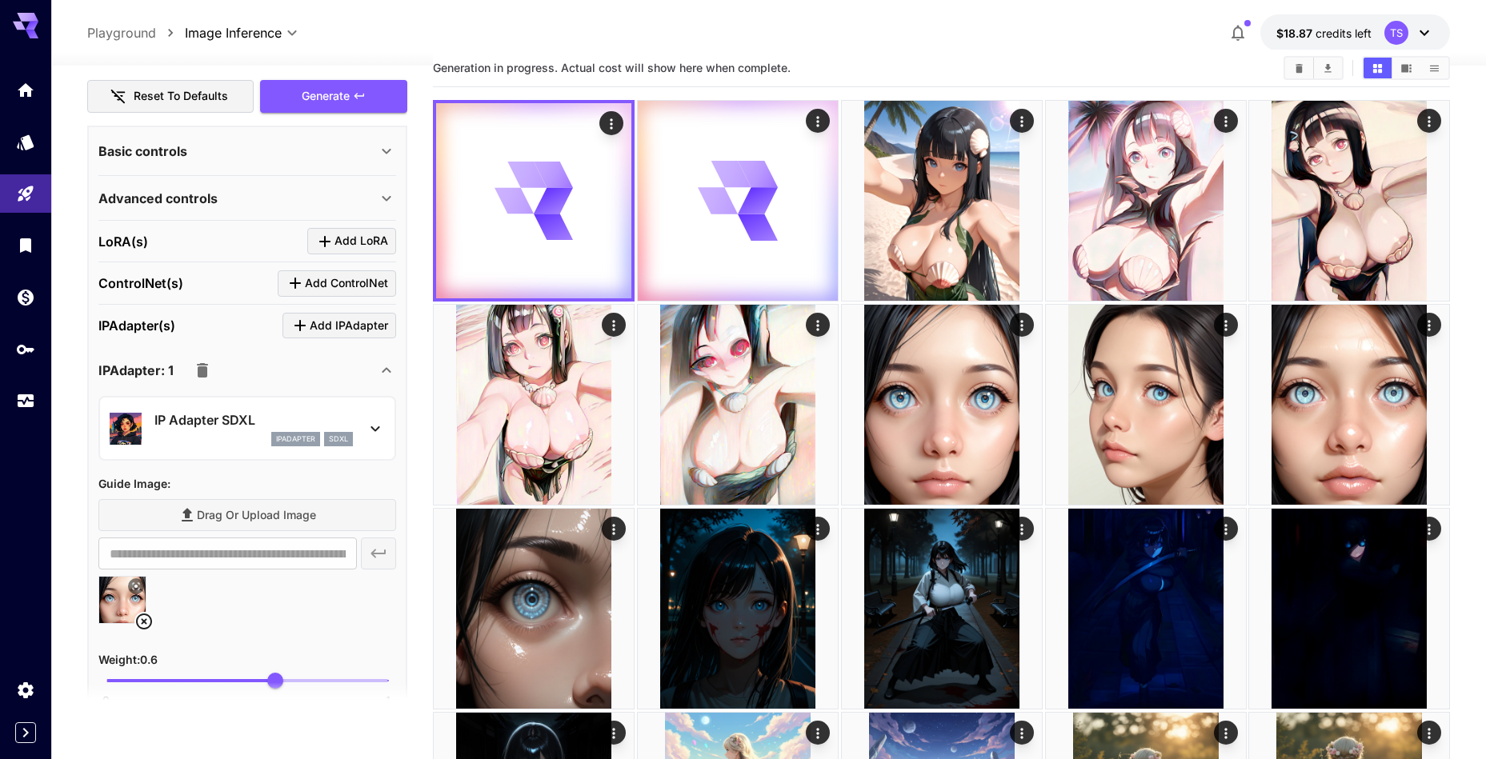
click at [270, 426] on p "IP Adapter SDXL" at bounding box center [253, 419] width 198 height 19
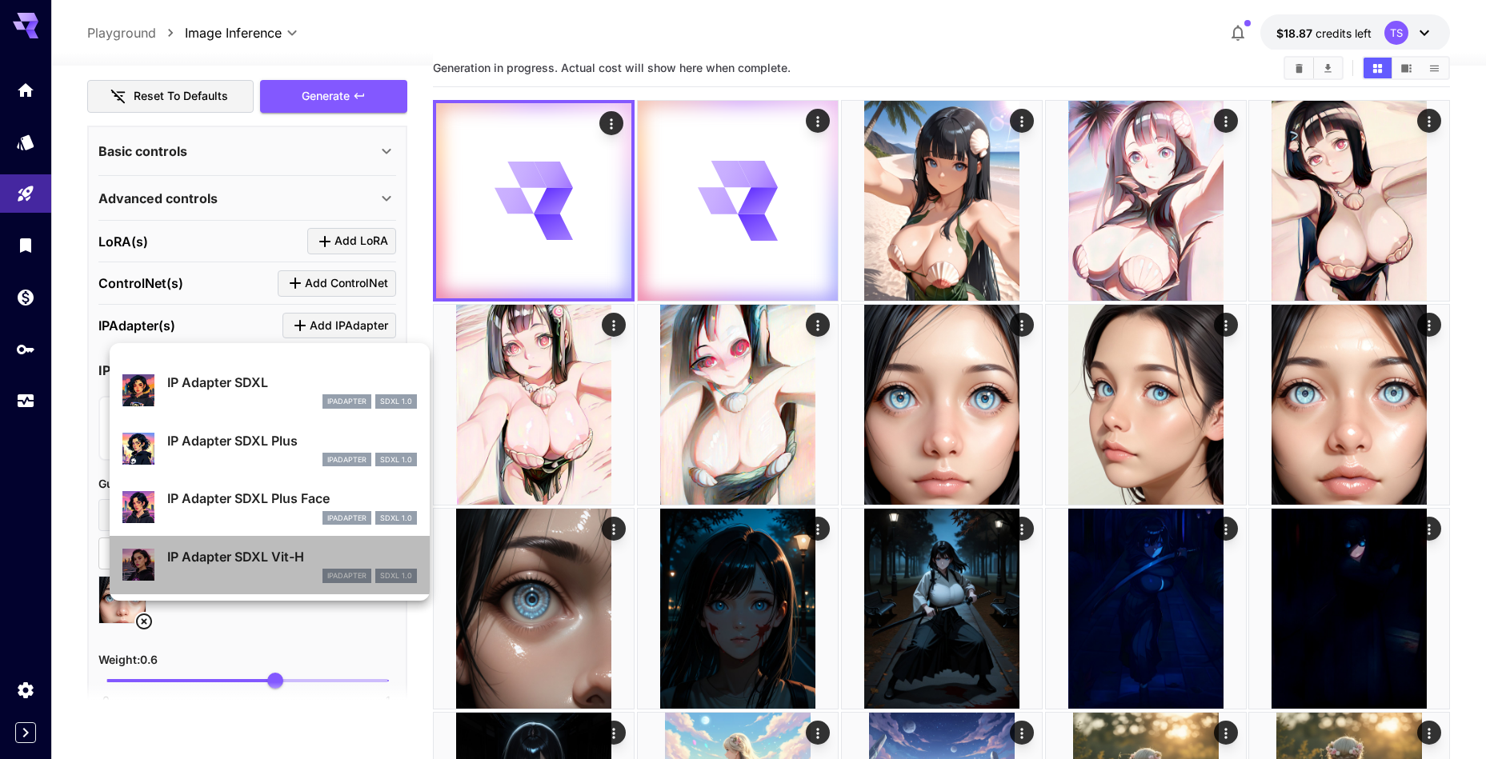
click at [257, 554] on p "IP Adapter SDXL Vit-H" at bounding box center [292, 556] width 250 height 19
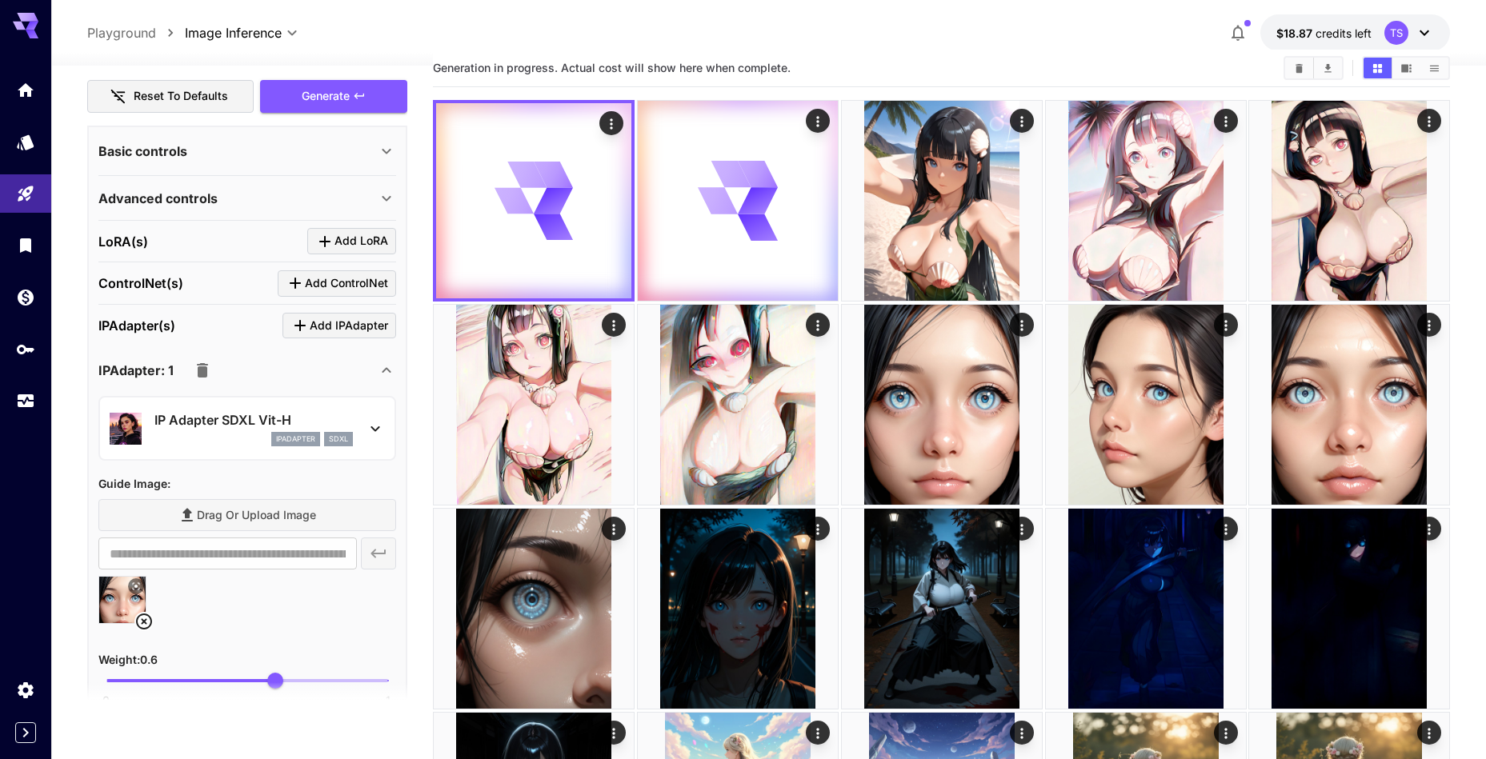
scroll to position [551, 0]
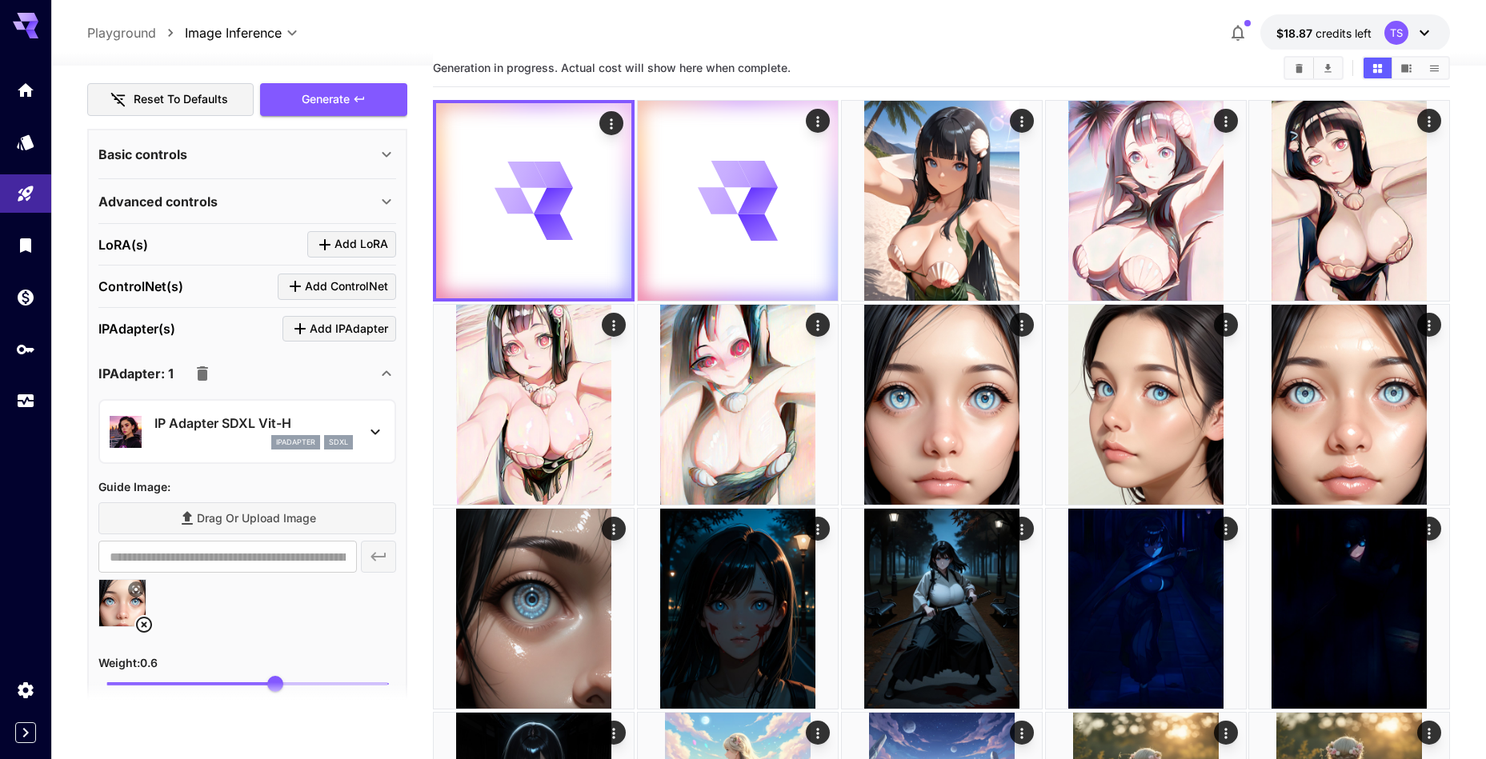
click at [278, 684] on section at bounding box center [247, 703] width 320 height 40
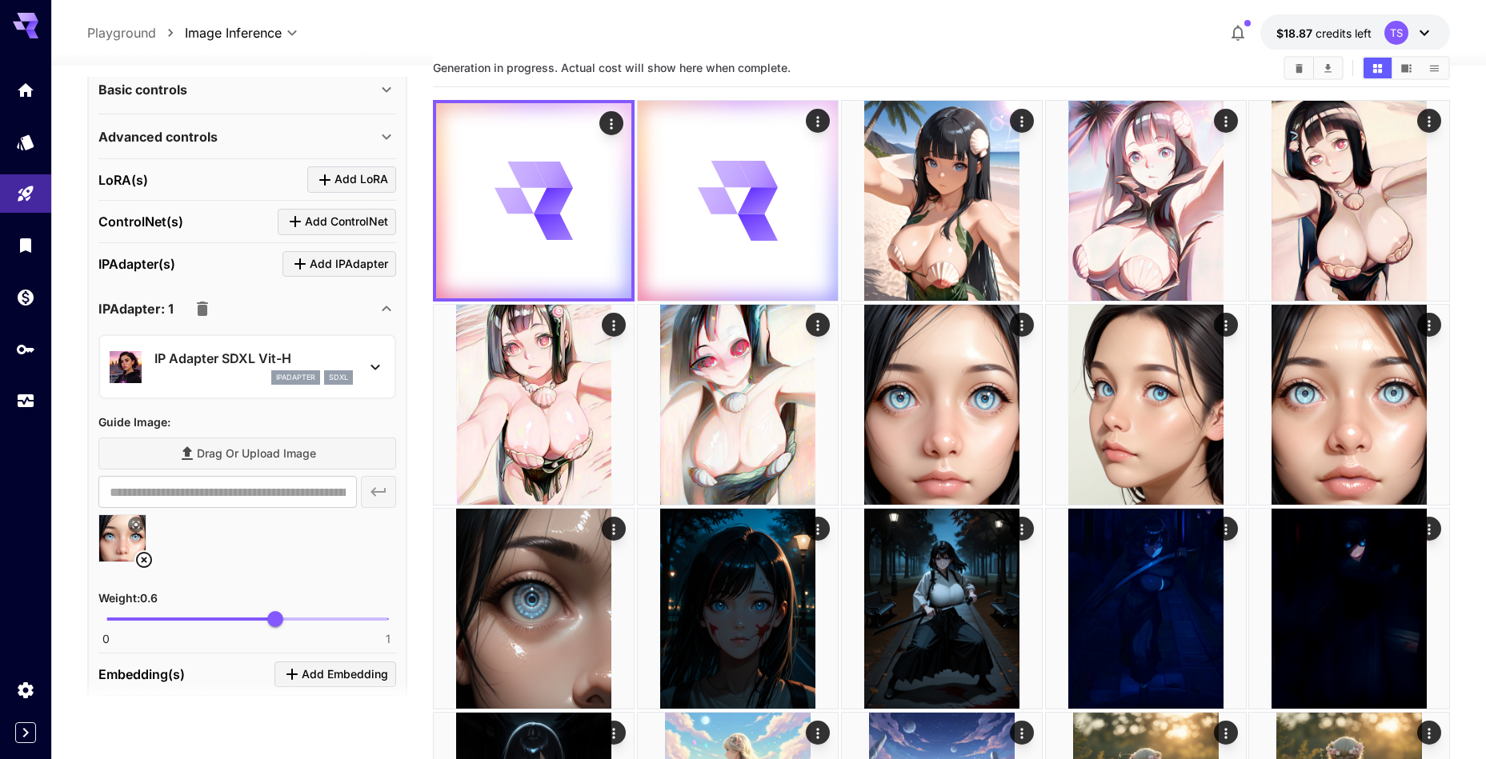
scroll to position [700, 0]
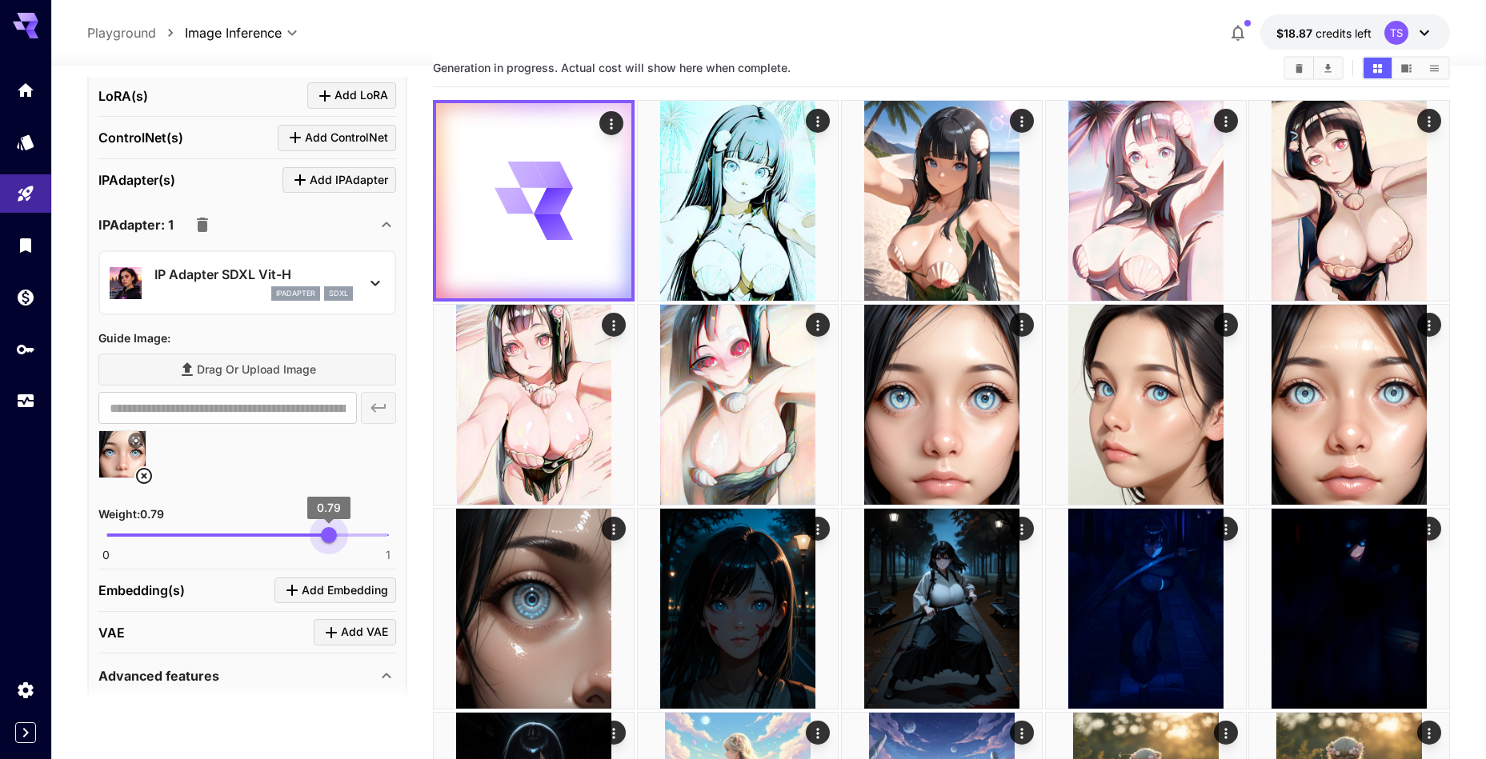
type input "***"
drag, startPoint x: 274, startPoint y: 538, endPoint x: 330, endPoint y: 533, distance: 56.3
click at [330, 533] on span "0.8" at bounding box center [331, 535] width 16 height 16
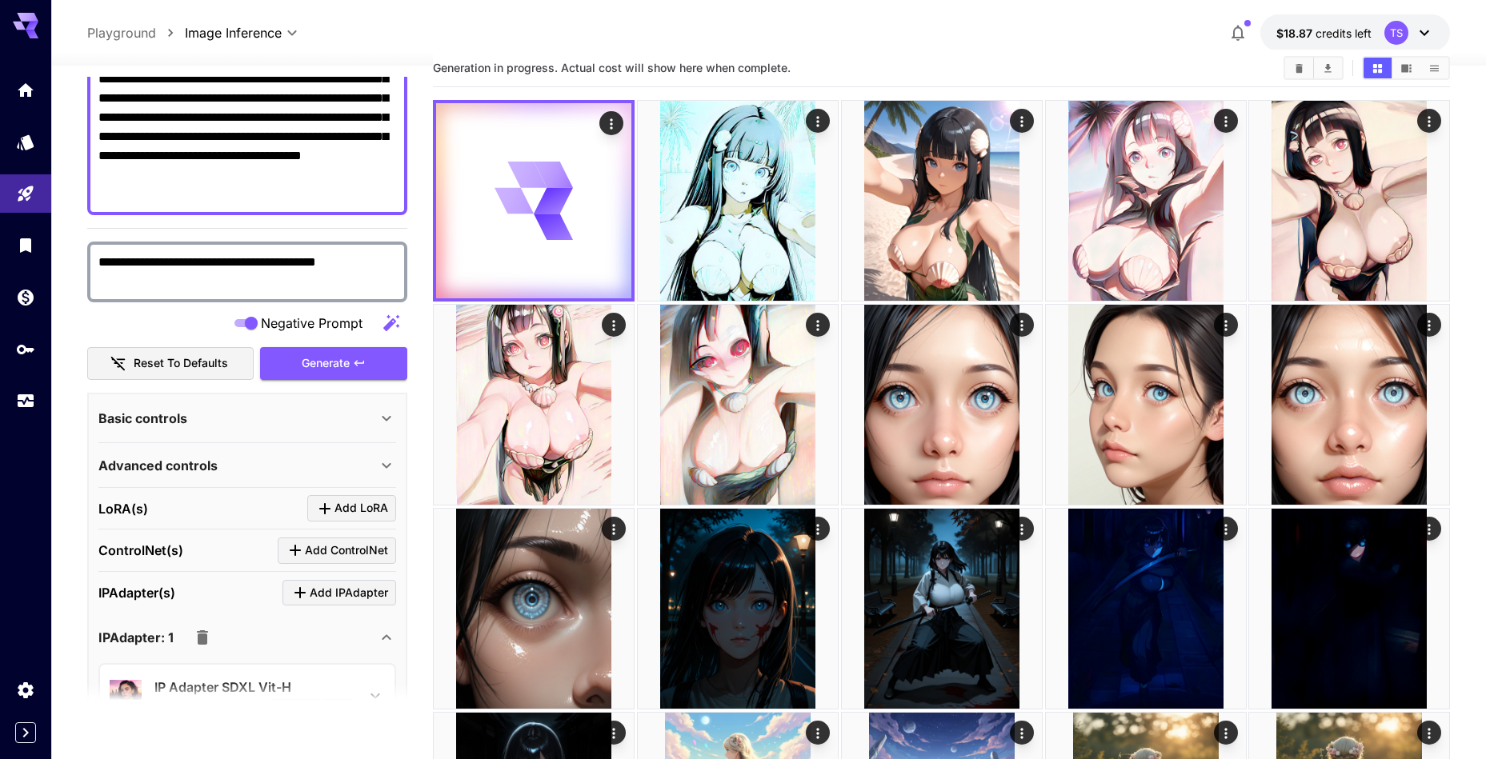
scroll to position [152, 0]
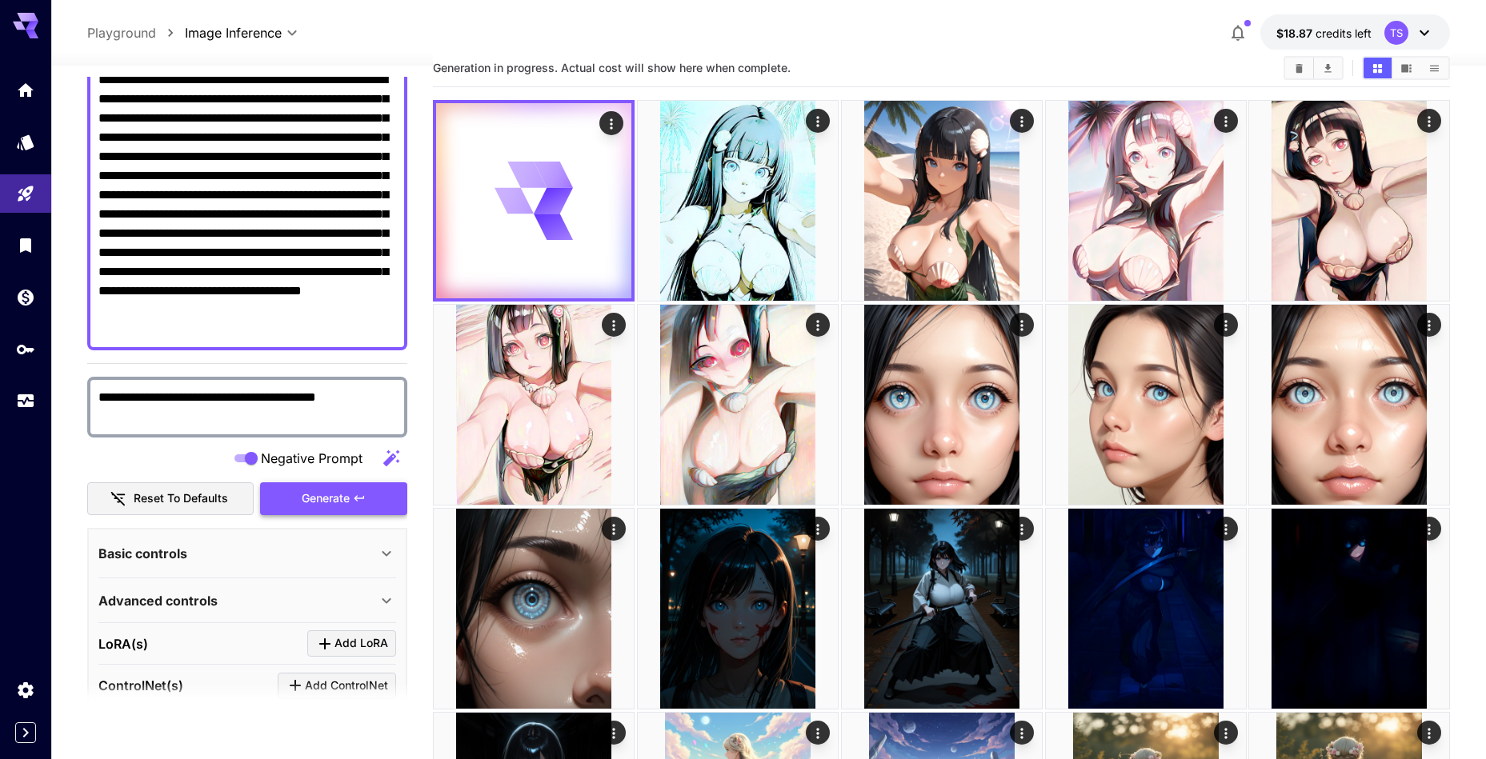
click at [318, 490] on span "Generate" at bounding box center [326, 499] width 48 height 20
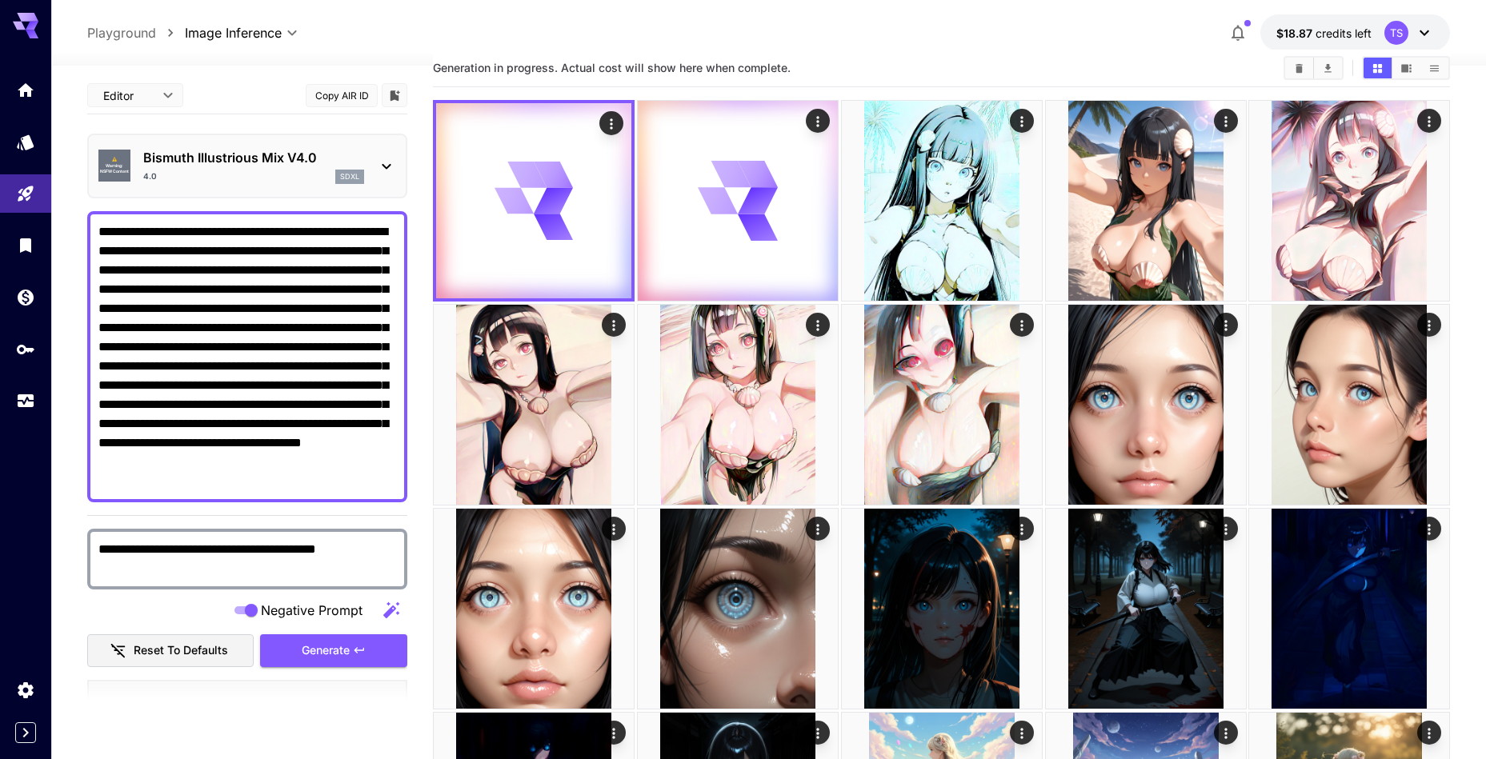
scroll to position [152, 0]
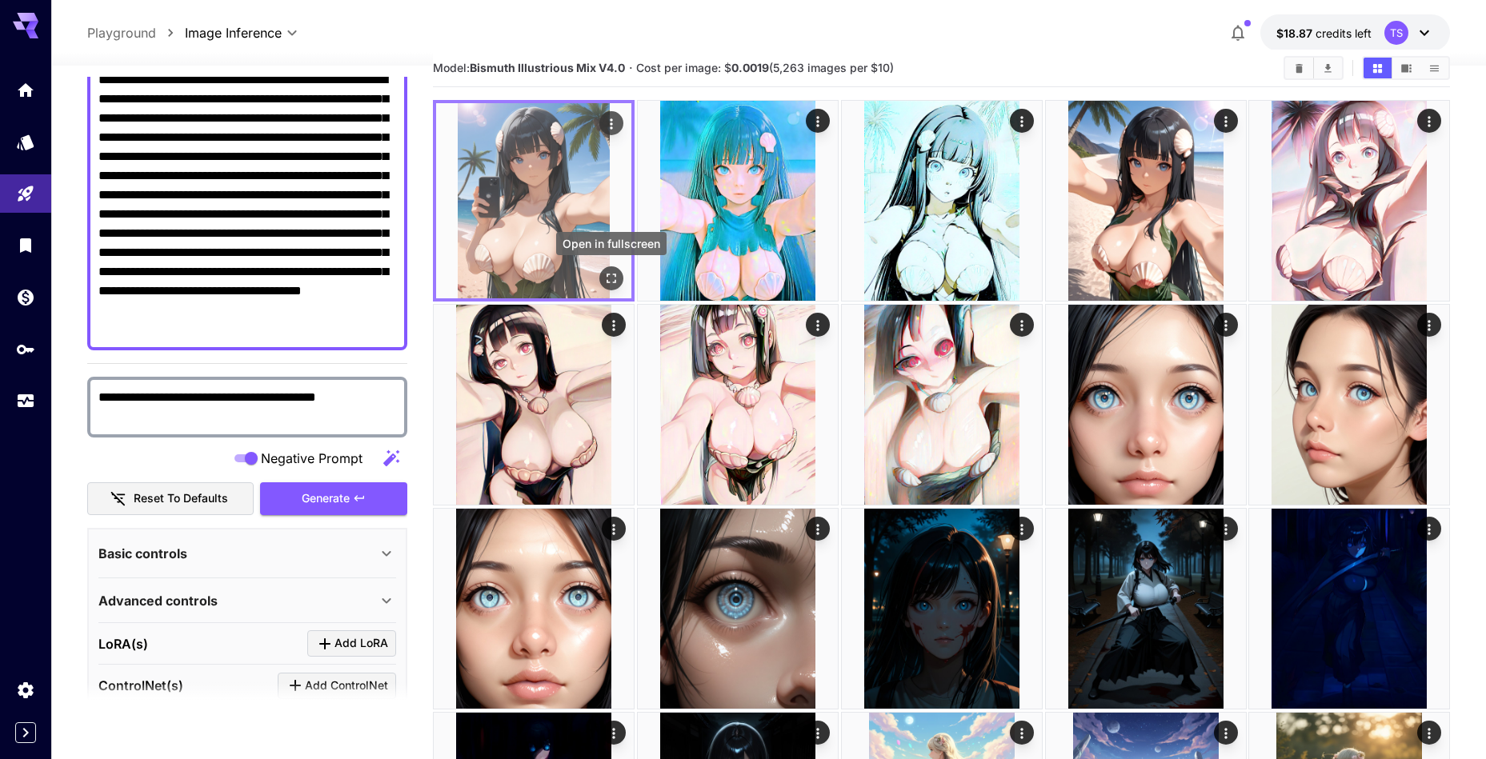
click at [614, 276] on icon "Open in fullscreen" at bounding box center [611, 278] width 16 height 16
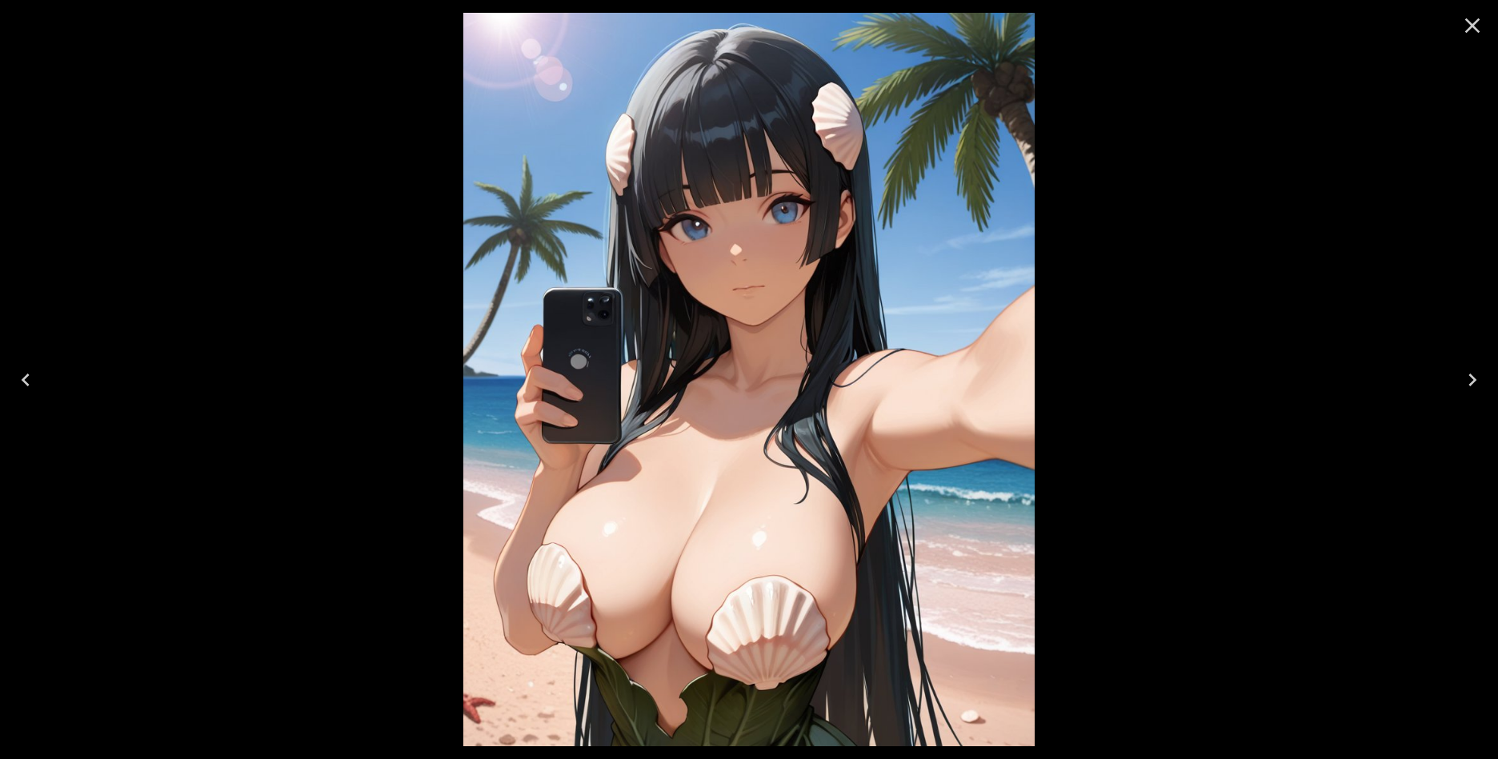
click at [1462, 37] on icon "Close" at bounding box center [1472, 26] width 26 height 26
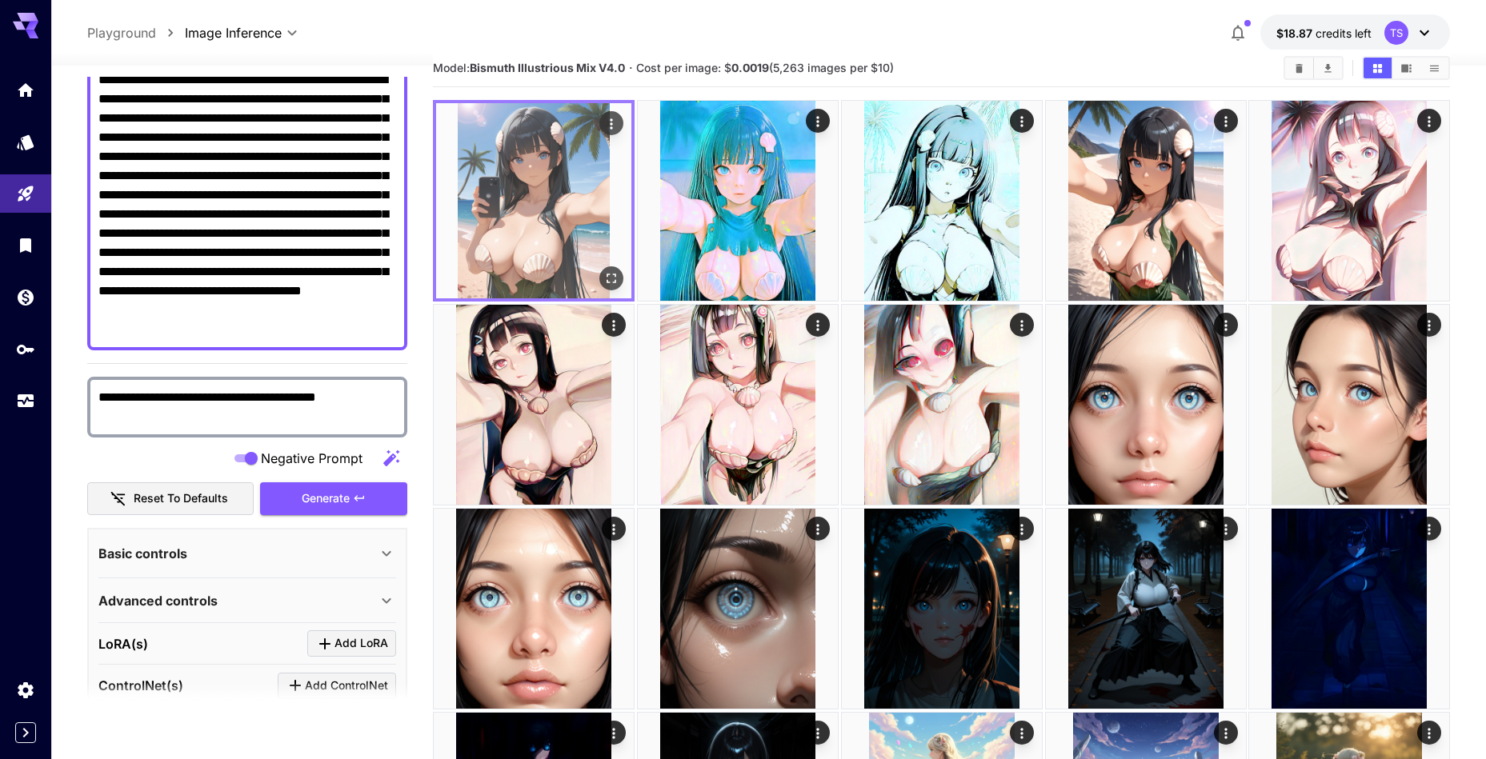
click at [536, 186] on img at bounding box center [533, 200] width 195 height 195
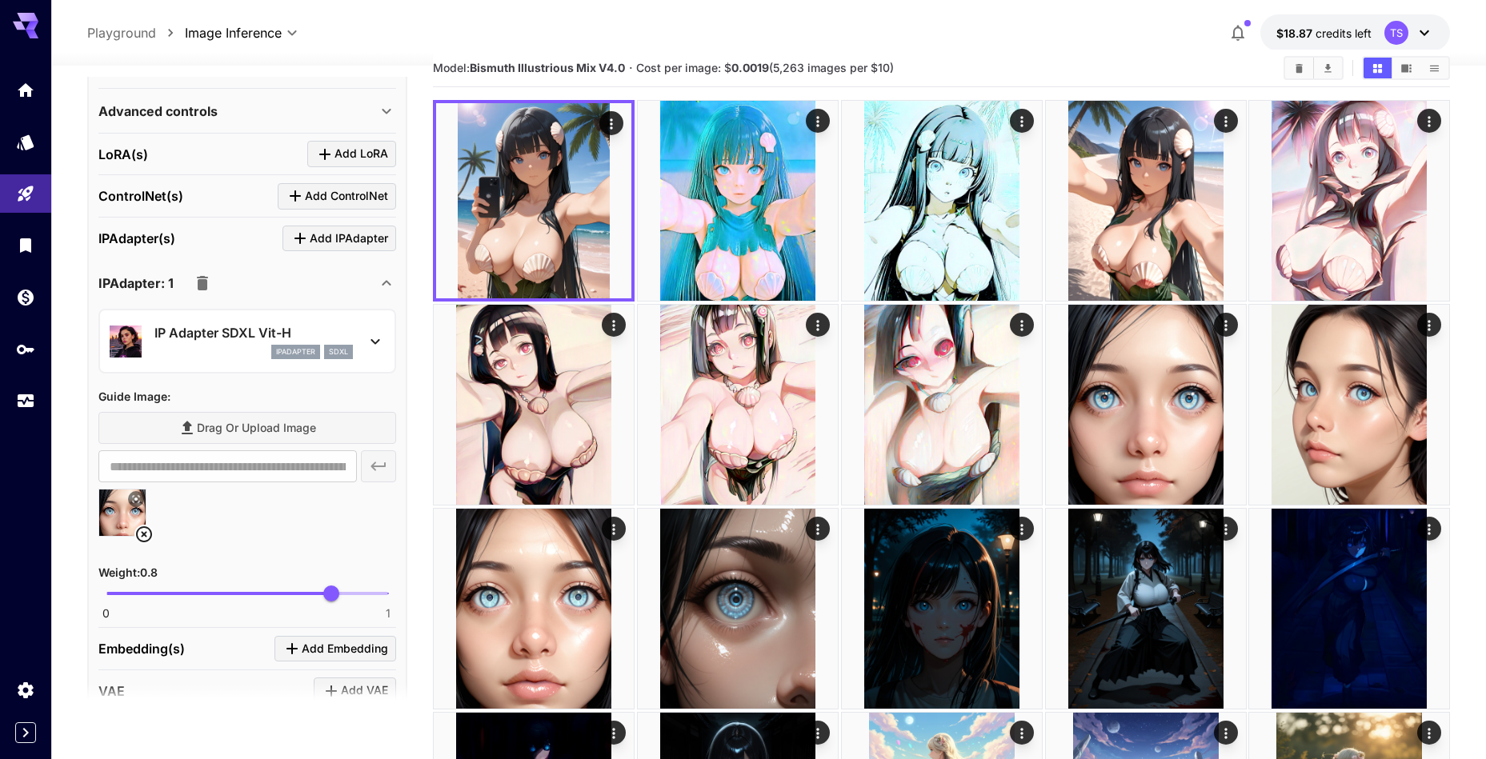
scroll to position [790, 0]
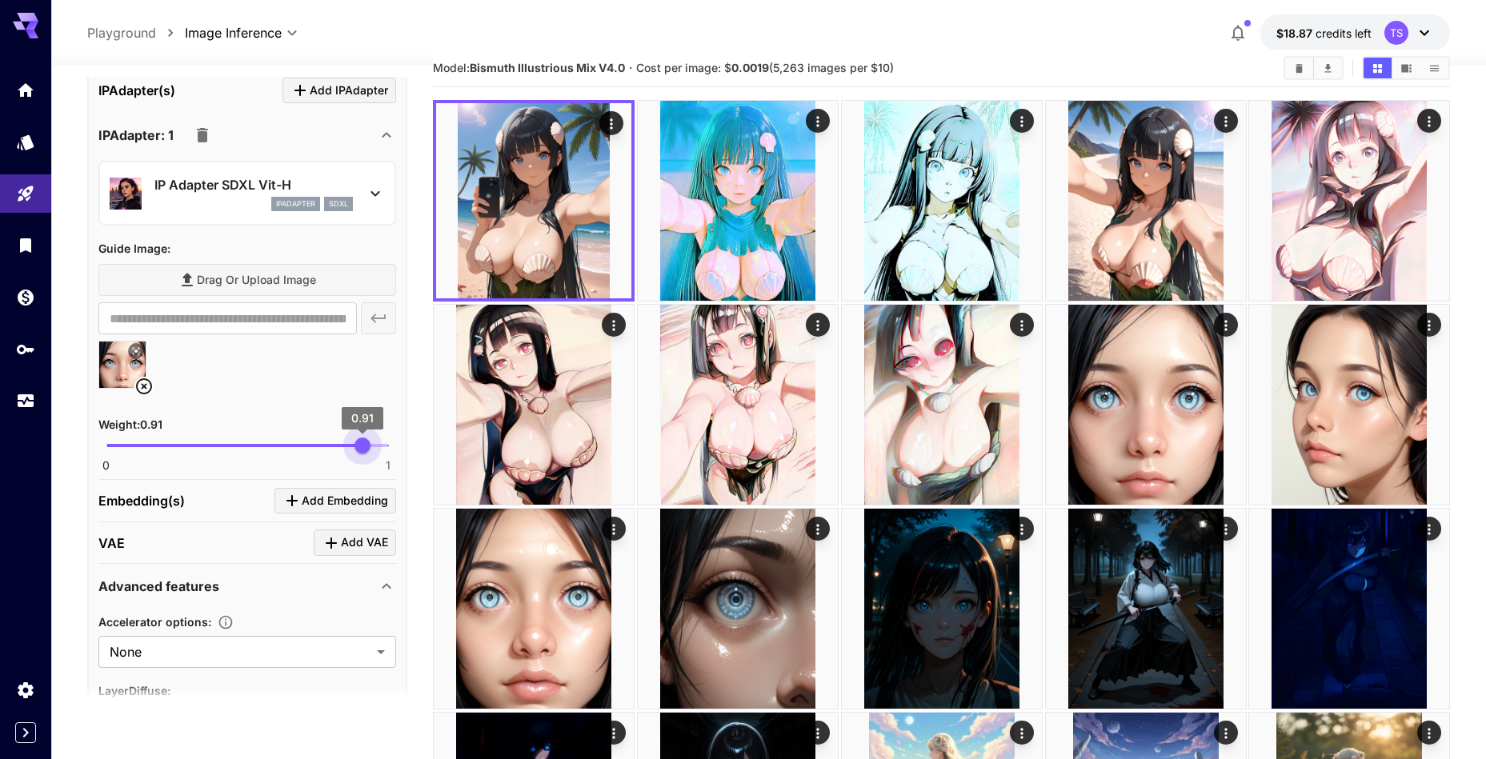
type input "***"
drag, startPoint x: 332, startPoint y: 449, endPoint x: 360, endPoint y: 447, distance: 28.0
click at [360, 447] on span "0.9" at bounding box center [360, 446] width 16 height 16
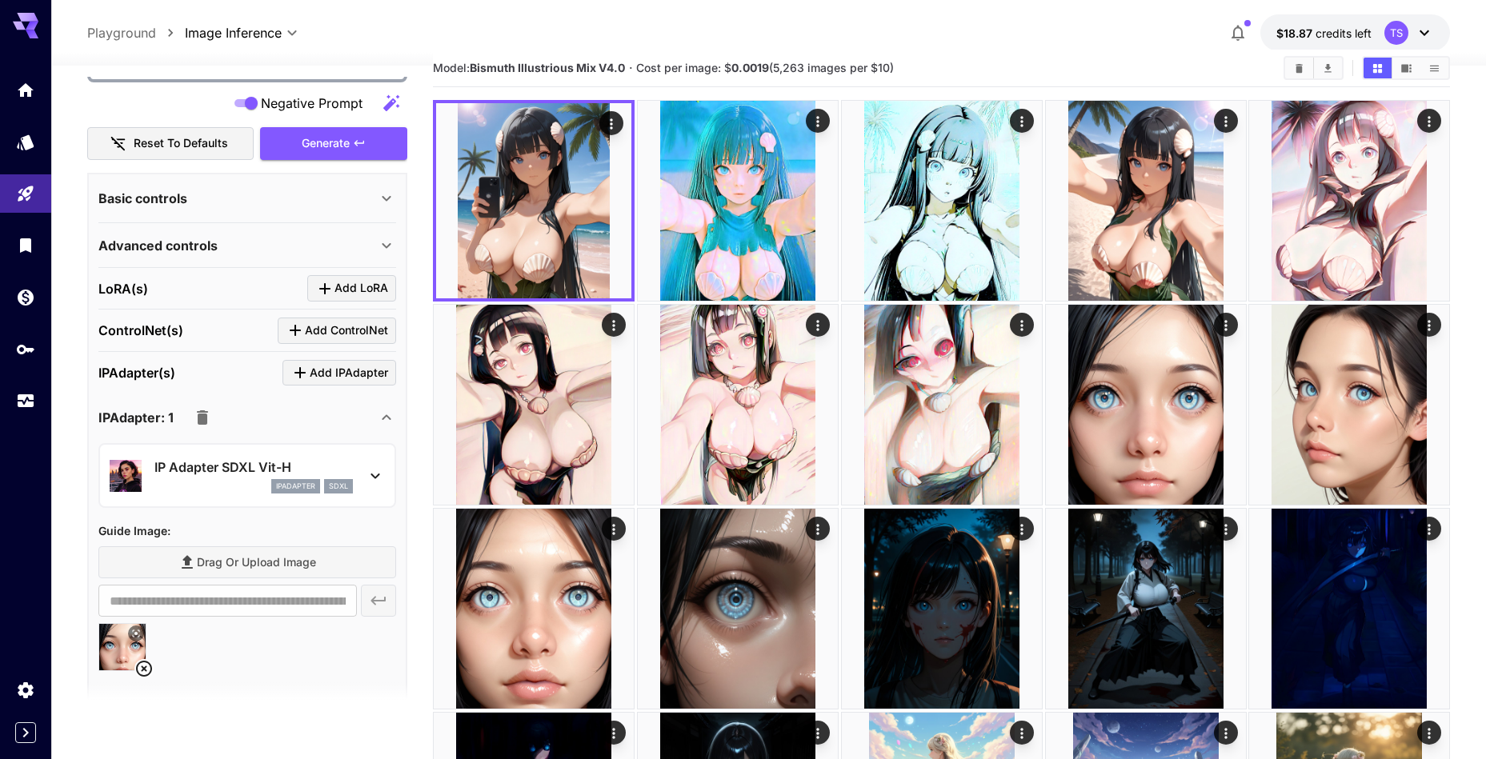
scroll to position [321, 0]
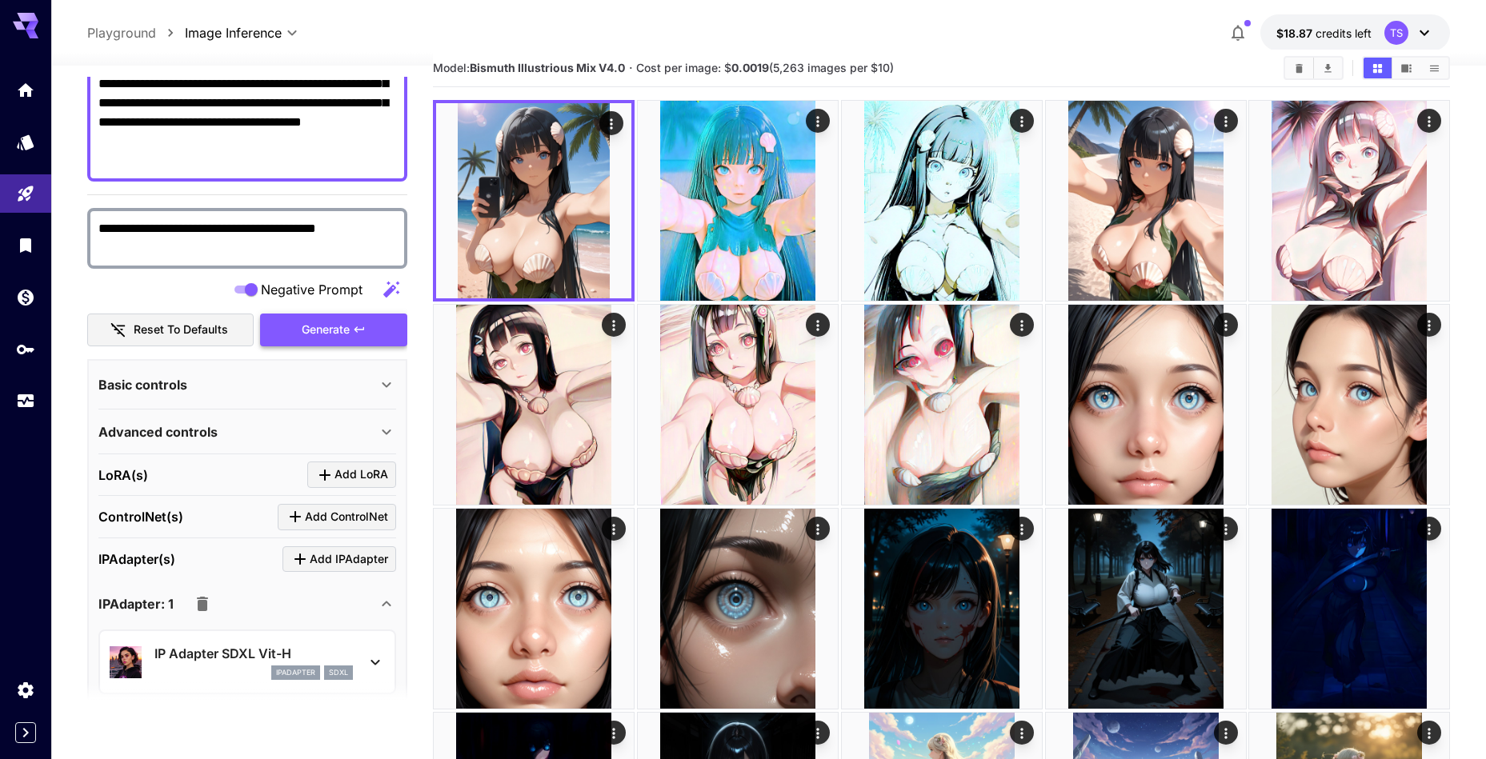
click at [324, 322] on span "Generate" at bounding box center [326, 330] width 48 height 20
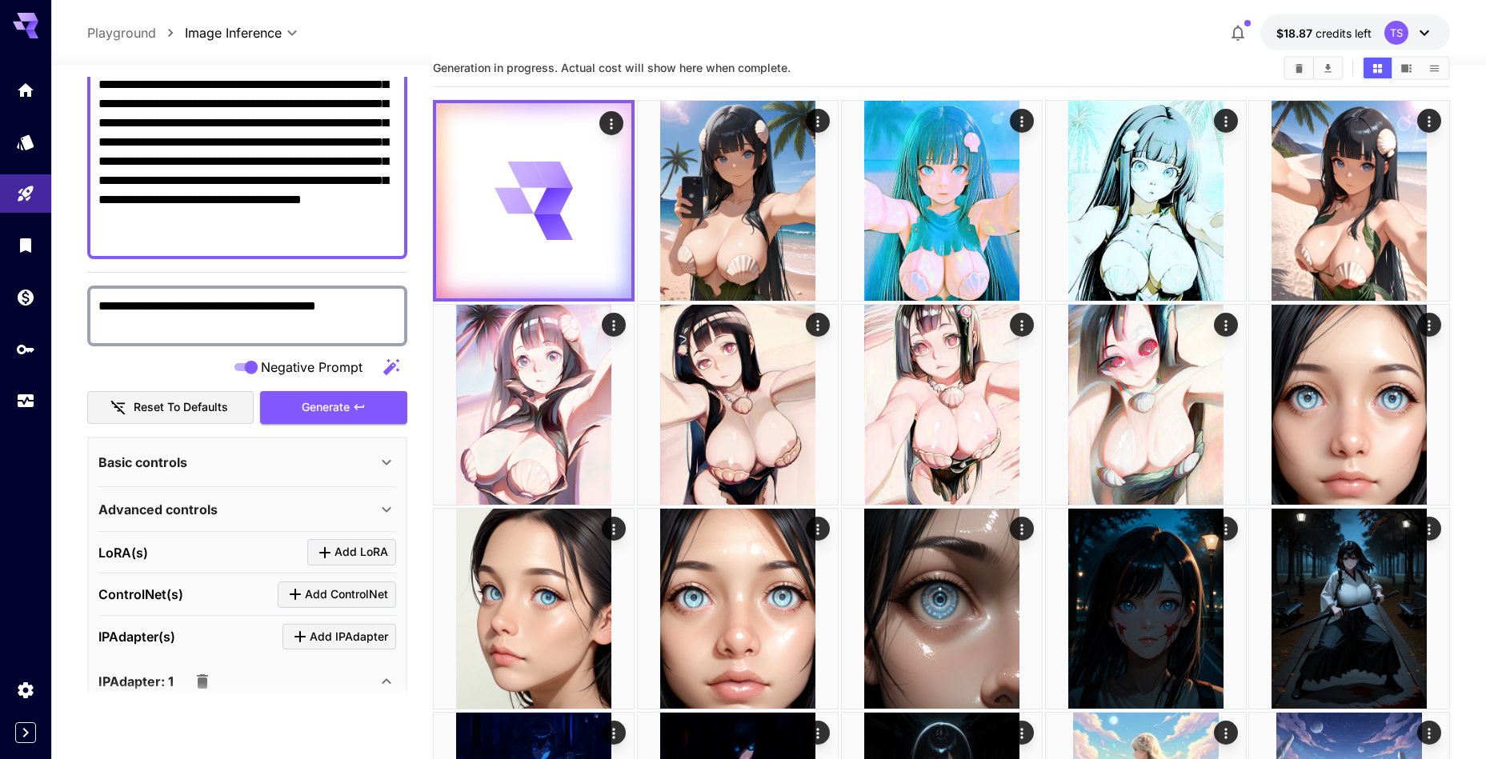
scroll to position [177, 0]
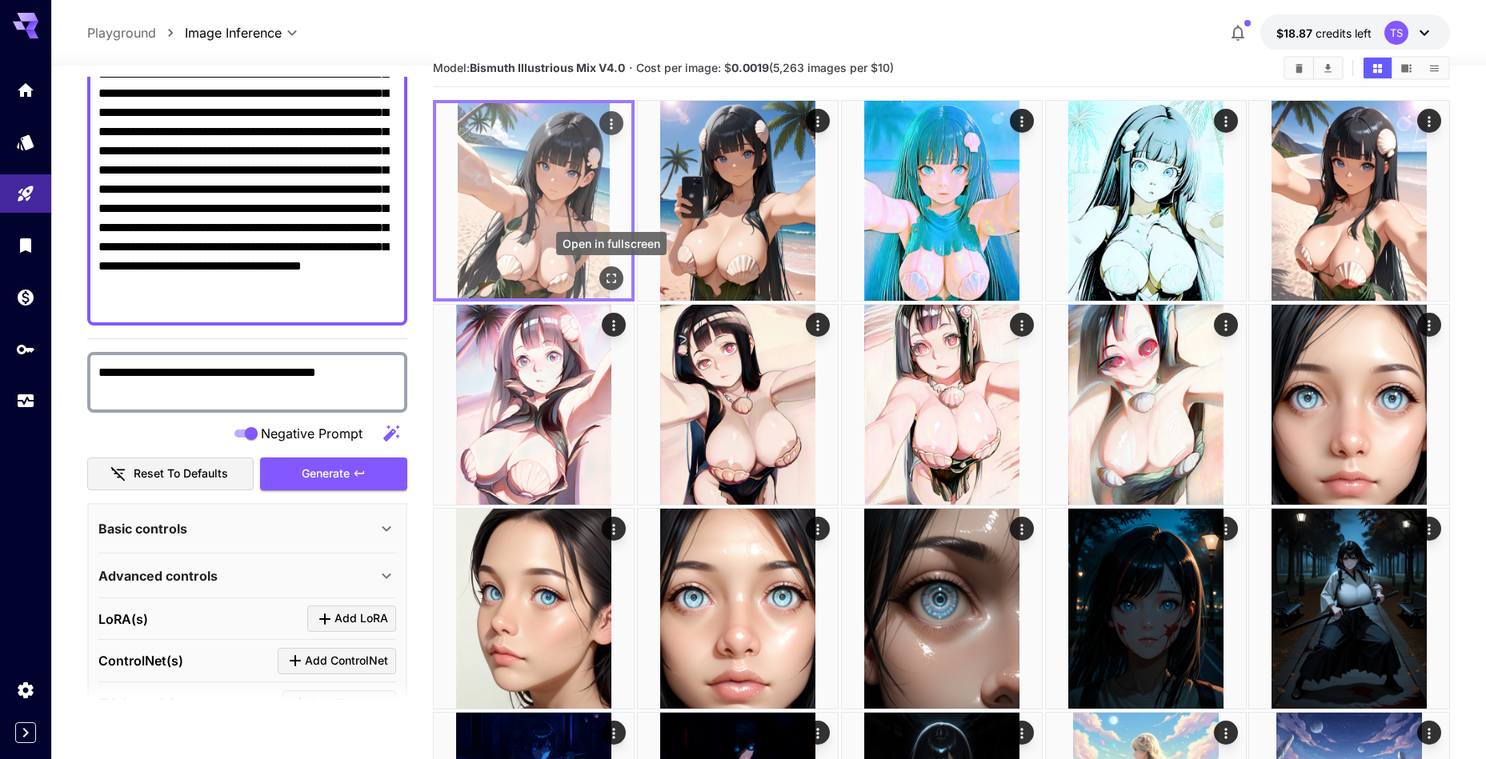
click at [607, 274] on icon "Open in fullscreen" at bounding box center [611, 279] width 10 height 10
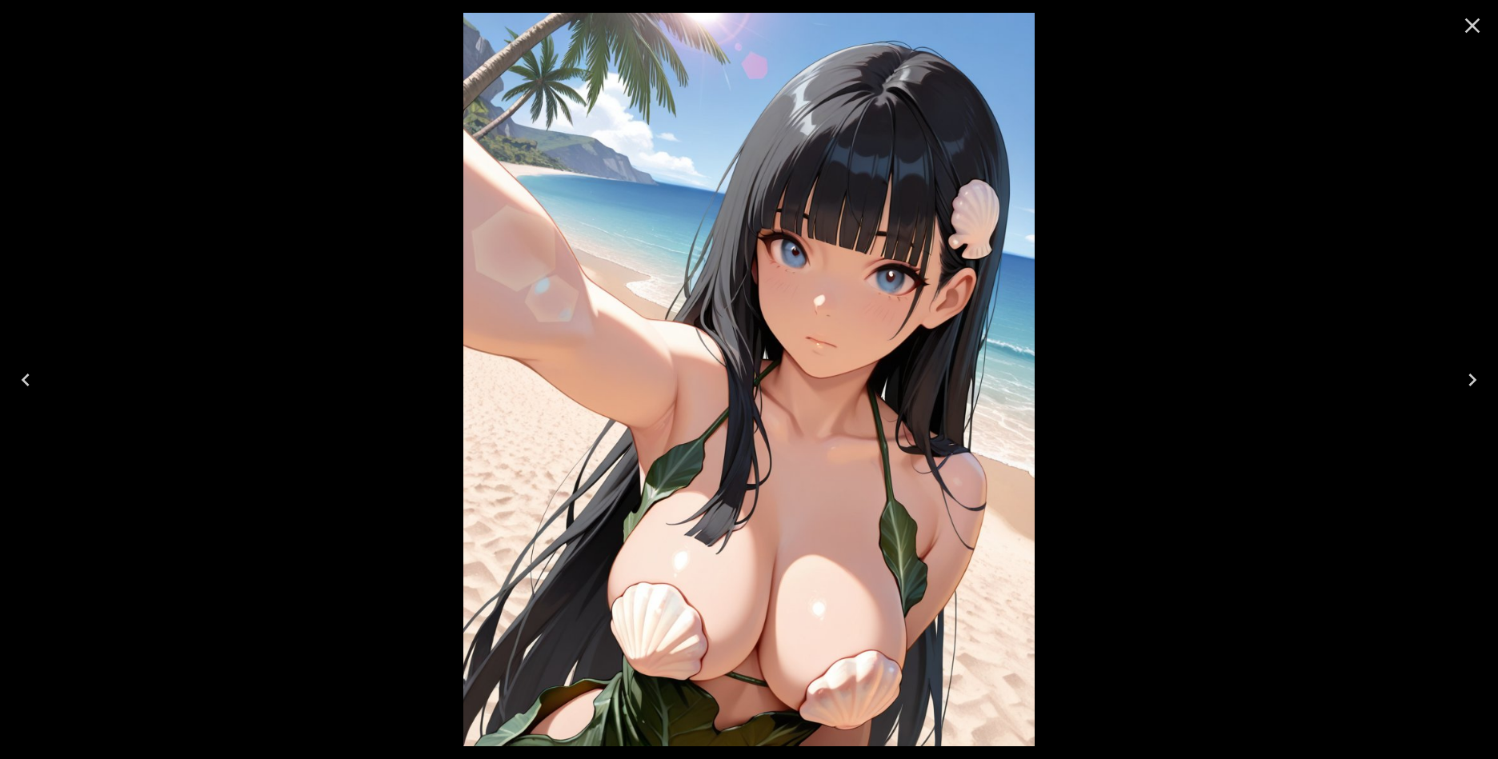
click at [1472, 26] on icon "Close" at bounding box center [1472, 25] width 15 height 15
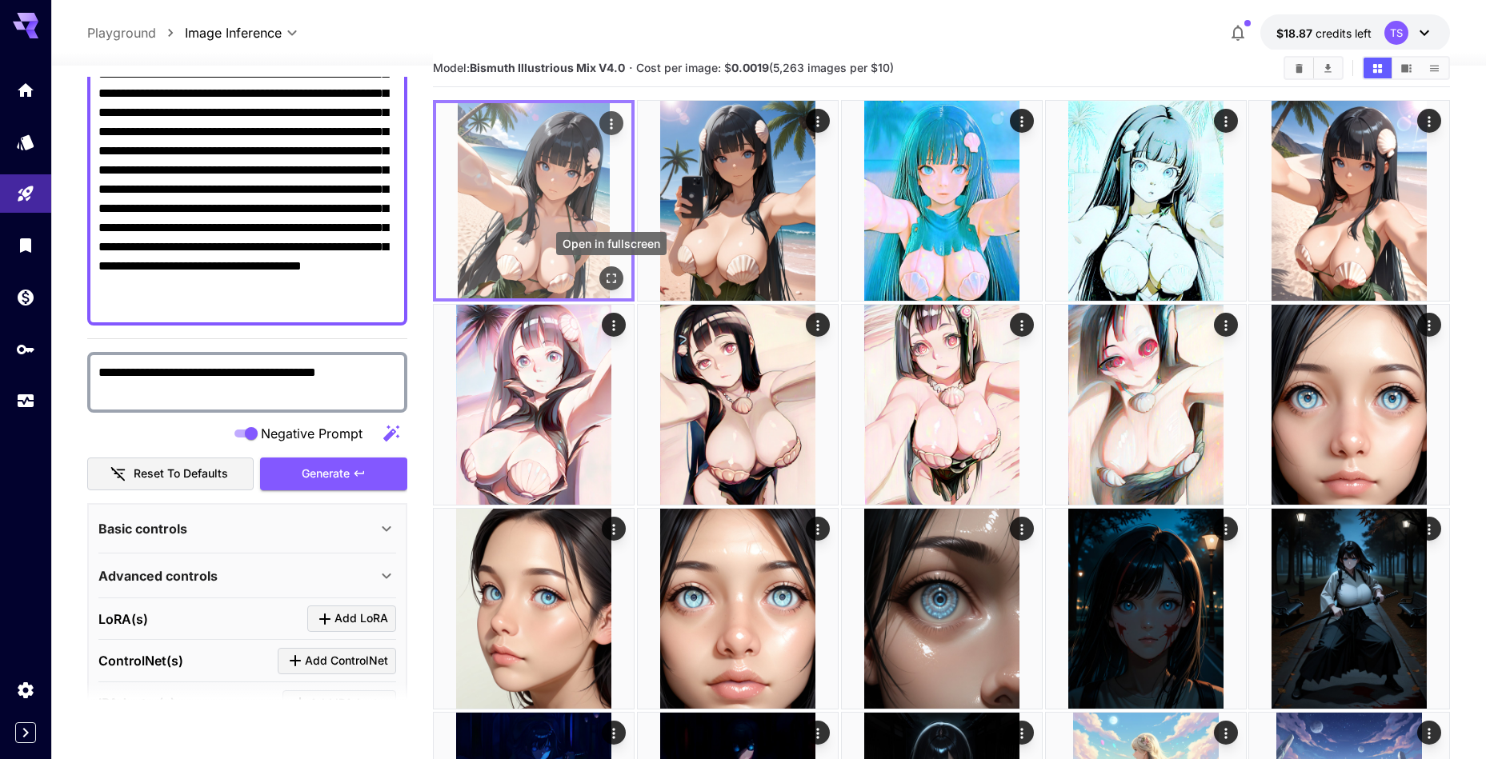
click at [606, 276] on icon "Open in fullscreen" at bounding box center [611, 279] width 10 height 10
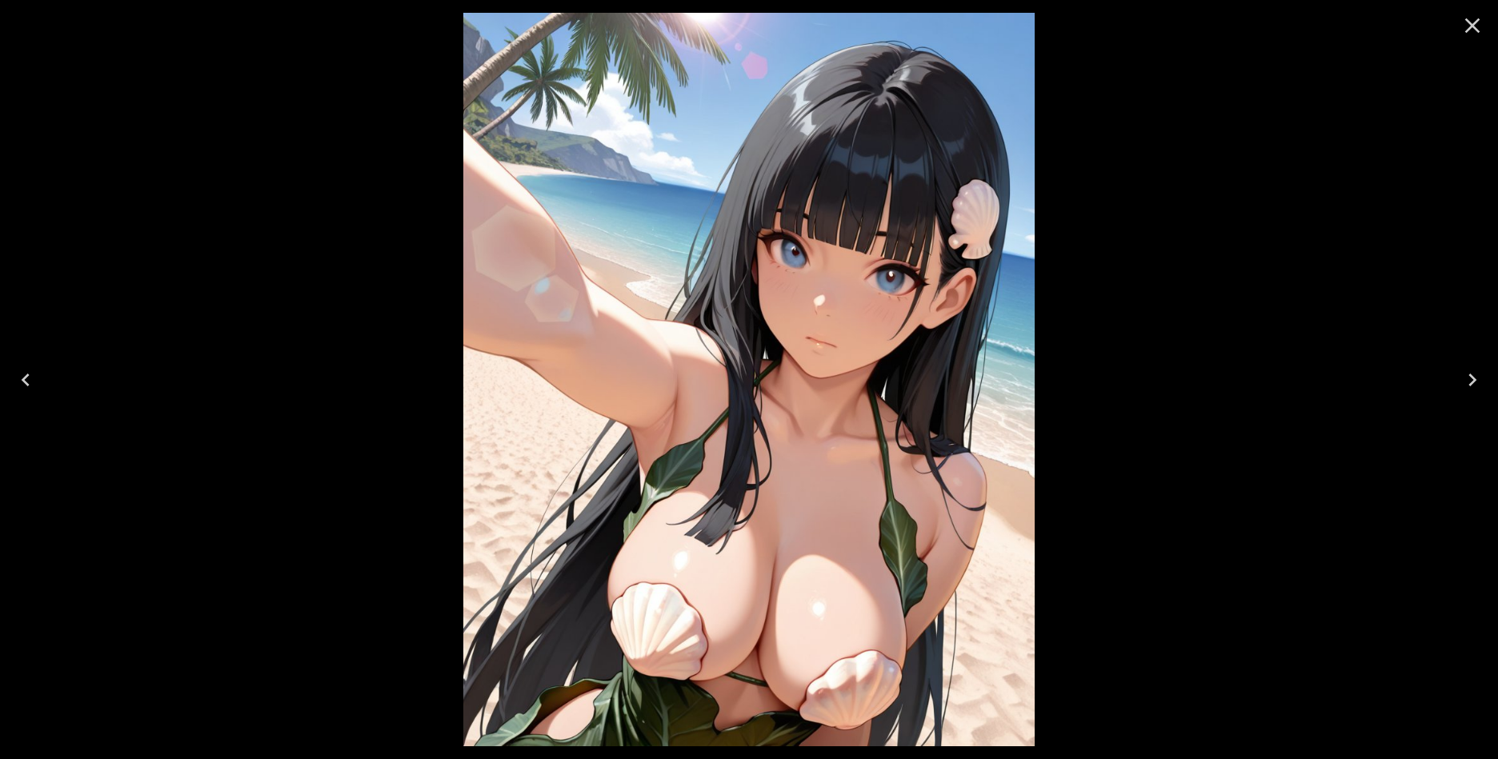
click at [1469, 32] on icon "Close" at bounding box center [1472, 26] width 26 height 26
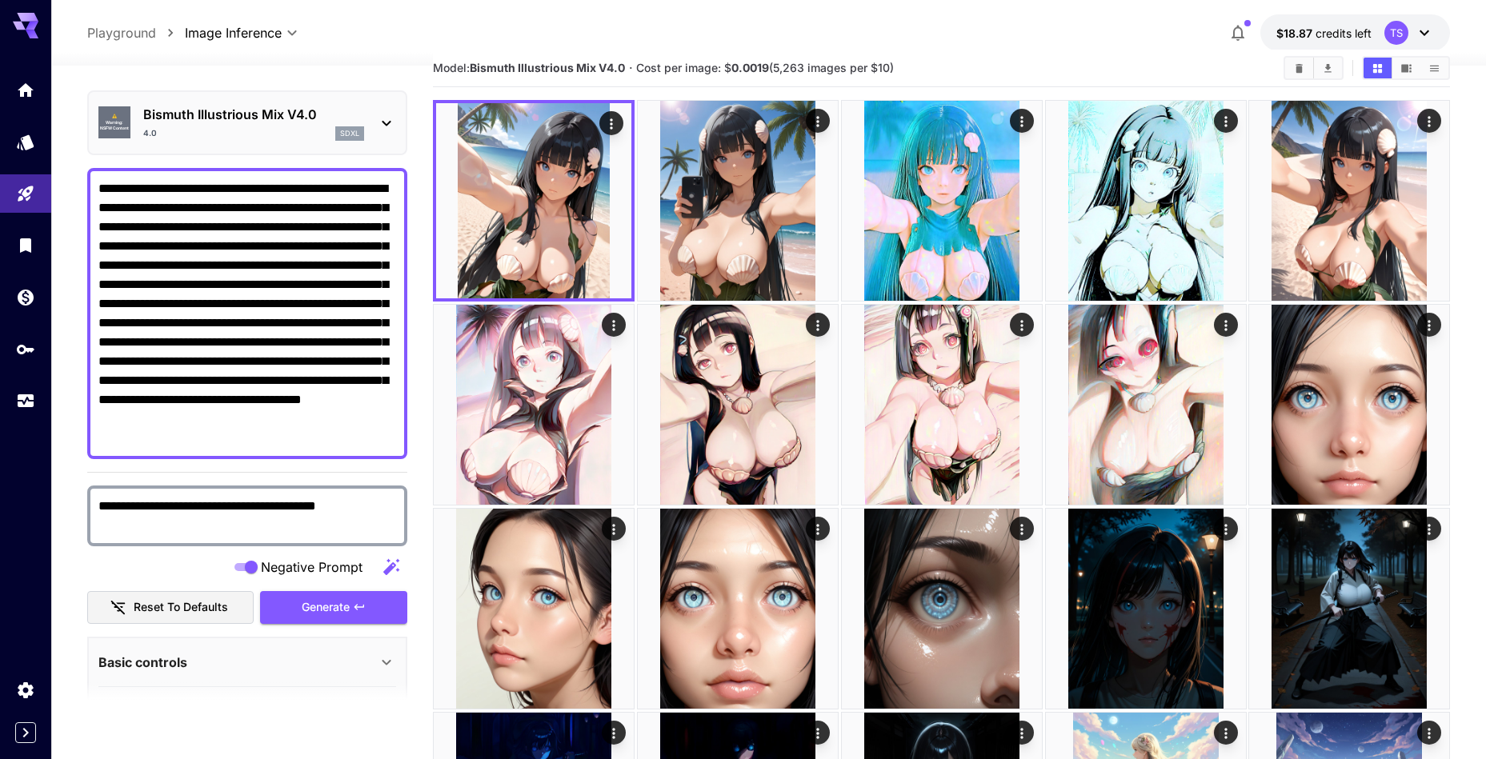
scroll to position [34, 0]
